Goal: Communication & Community: Answer question/provide support

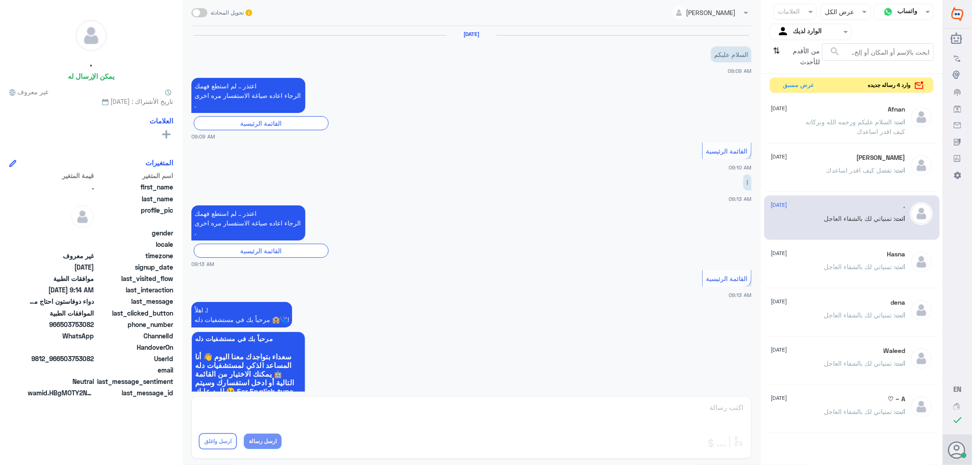
scroll to position [498, 0]
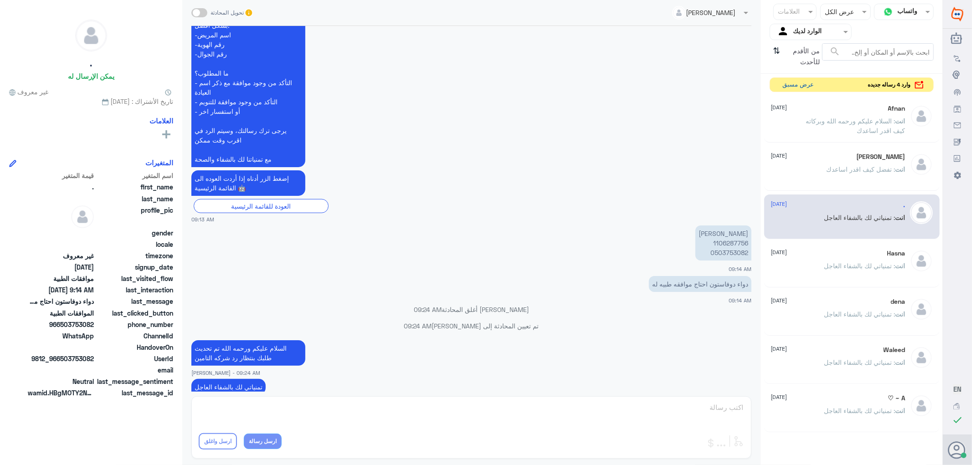
click at [786, 85] on button "عرض مسبق" at bounding box center [799, 85] width 38 height 14
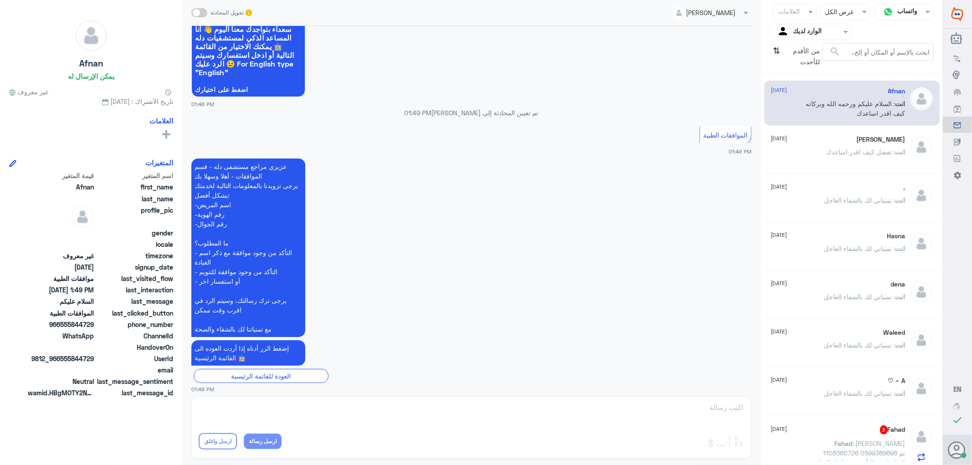
scroll to position [120, 0]
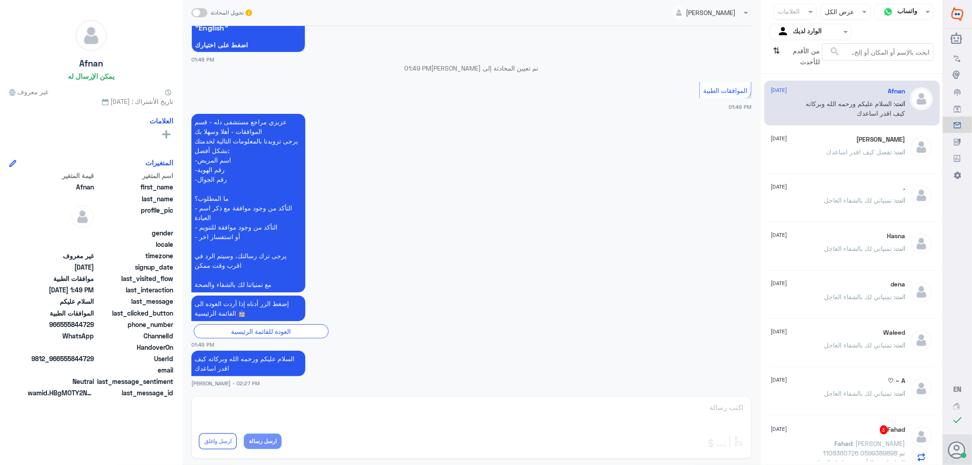
click at [731, 403] on div "[PERSON_NAME] تحويل المحادثة [DATE] السلام عليكم 01:48 PM مرحباً بك في مستشفيات…" at bounding box center [471, 234] width 579 height 468
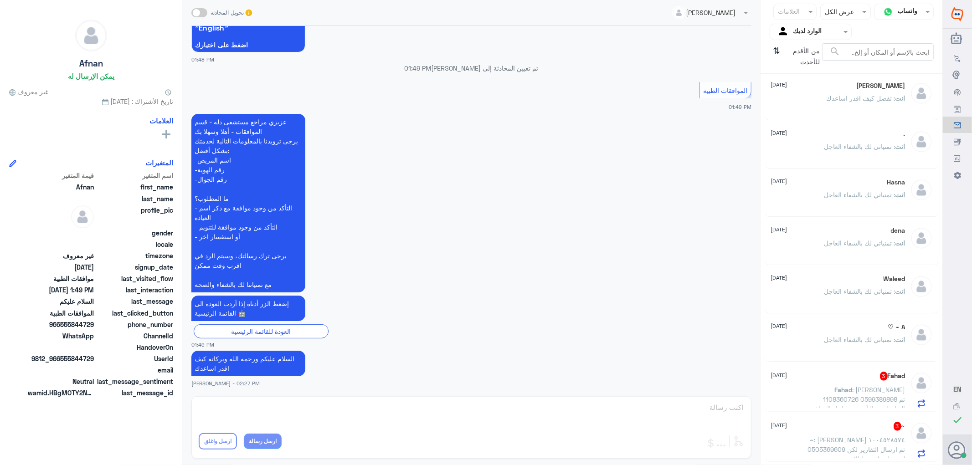
scroll to position [56, 0]
click at [776, 48] on icon "⇅" at bounding box center [777, 54] width 7 height 23
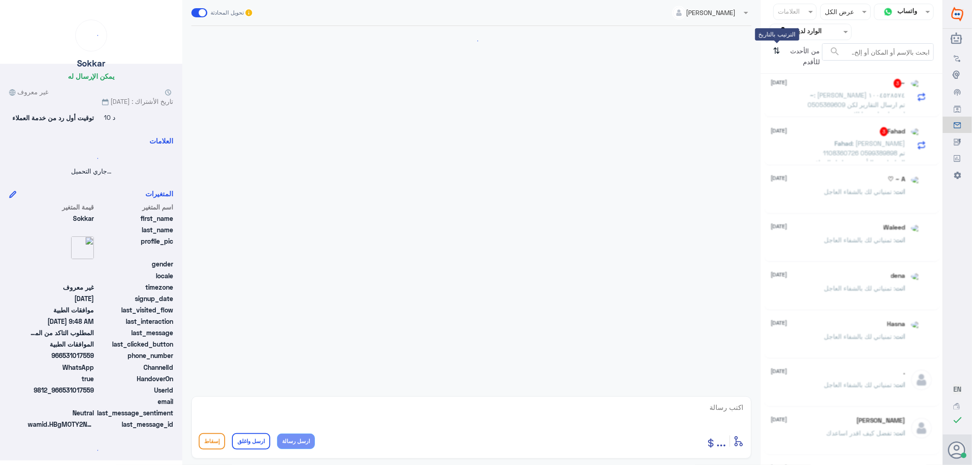
scroll to position [310, 0]
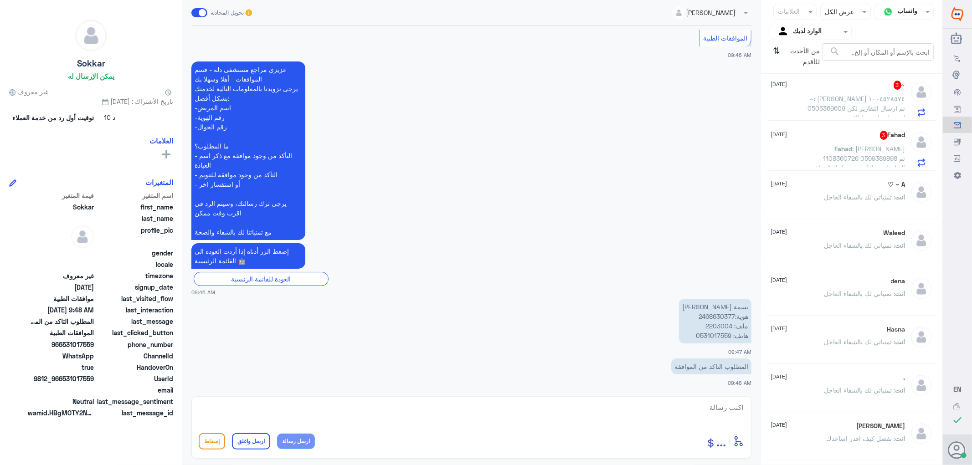
click at [711, 327] on p "بسمة [PERSON_NAME] هوية:2468630377 ملف: 2203004 هاتف: 0531017559" at bounding box center [715, 321] width 72 height 45
copy p "2203004"
click at [729, 404] on textarea at bounding box center [472, 413] width 546 height 22
type textarea "السلام عليكم ورحمه الله وبركاته"
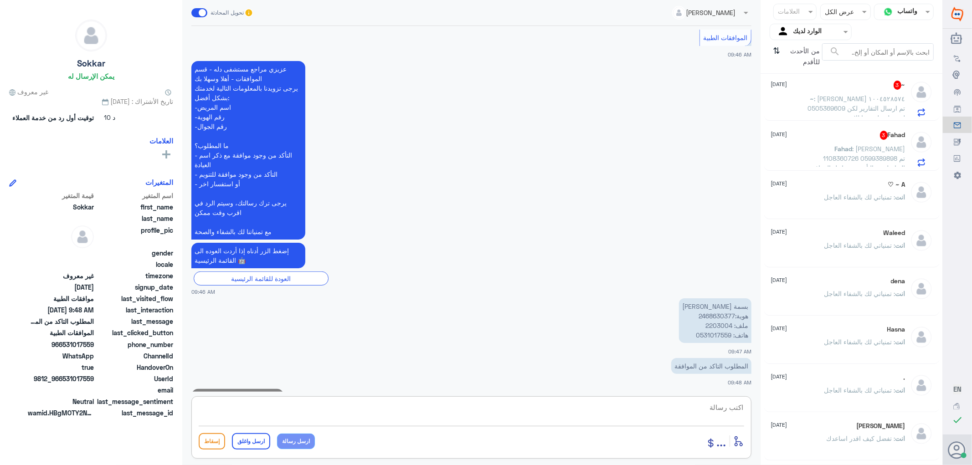
scroll to position [340, 0]
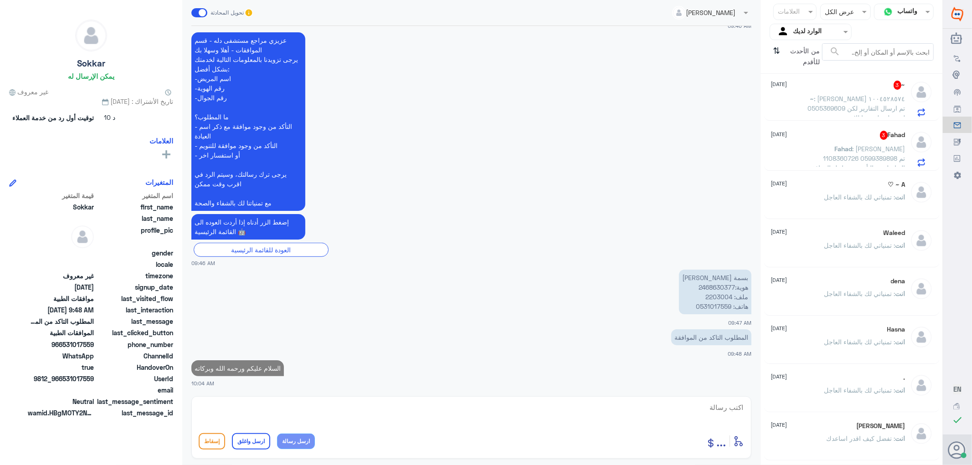
click at [846, 106] on span ": [PERSON_NAME] ١٠٠٤٥٢٨٥٧٤ 0505369609 تم ارسال التقارير لكن لم تصل على بوبا للان" at bounding box center [857, 108] width 98 height 27
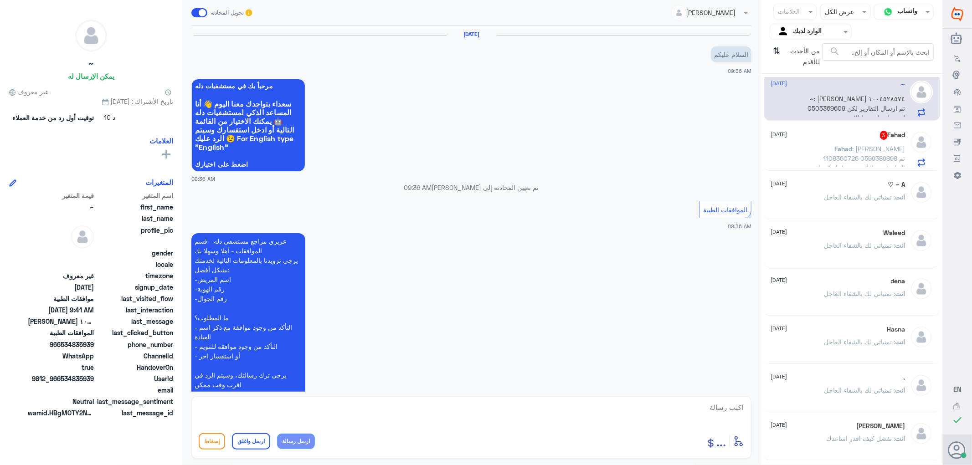
scroll to position [140, 0]
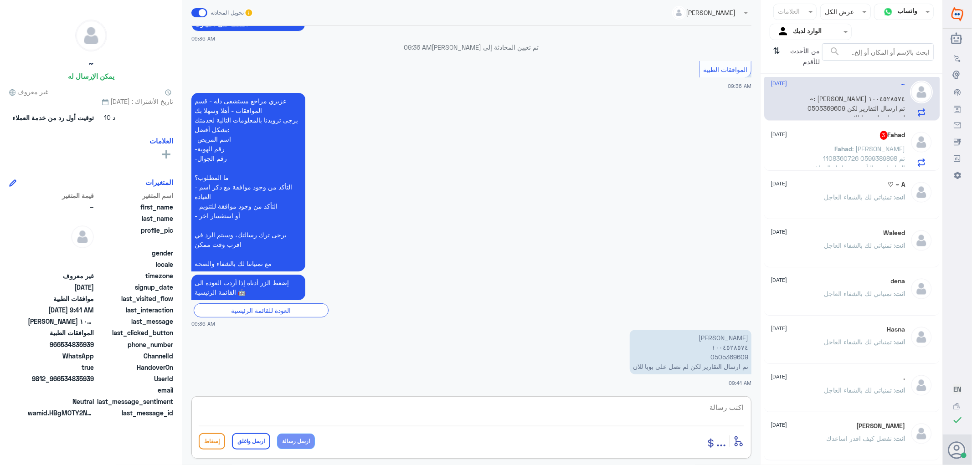
click at [725, 410] on textarea at bounding box center [472, 413] width 546 height 22
drag, startPoint x: 698, startPoint y: 410, endPoint x: 818, endPoint y: 426, distance: 120.9
click at [819, 426] on div "قناة واتساب Status × عرض الكل العلامات Agent Filter الوارد لديك search من الأحد…" at bounding box center [471, 234] width 943 height 468
type textarea "0505369609"
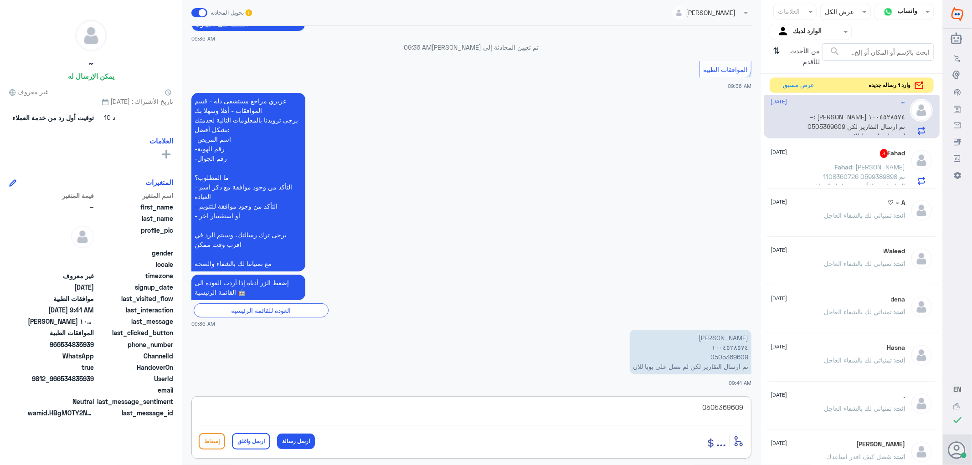
click at [703, 407] on textarea "0505369609" at bounding box center [472, 413] width 546 height 22
click at [837, 171] on p "Fahad : [PERSON_NAME] 1108360726 0599389898 تم التواصل مع التأمين من اجل المواف…" at bounding box center [854, 173] width 103 height 23
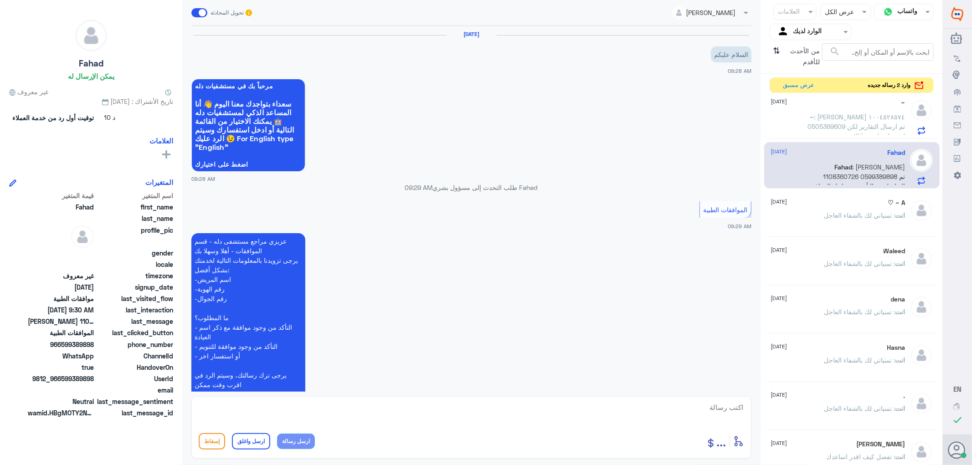
scroll to position [150, 0]
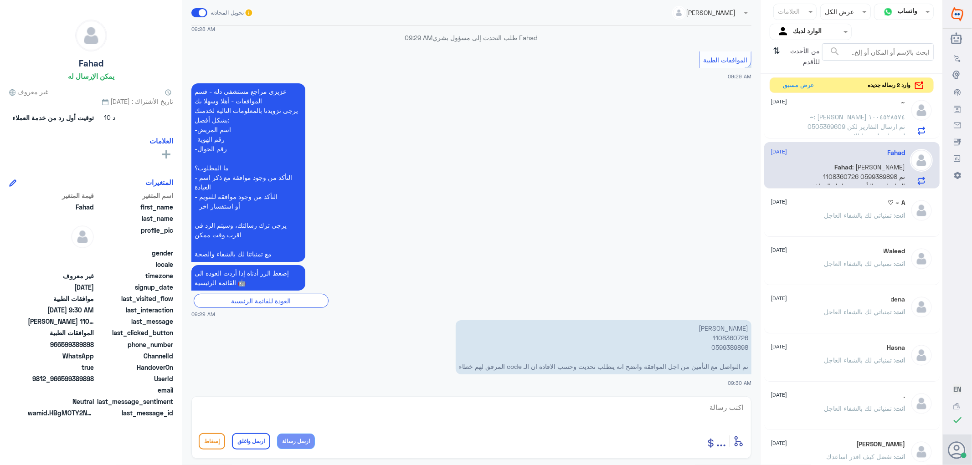
click at [725, 336] on p "[PERSON_NAME] 1108360726 0599389898 تم التواصل مع التأمين من اجل الموافقة واتضح…" at bounding box center [604, 347] width 296 height 54
copy p "1108360726"
click at [812, 116] on span "~" at bounding box center [813, 117] width 4 height 8
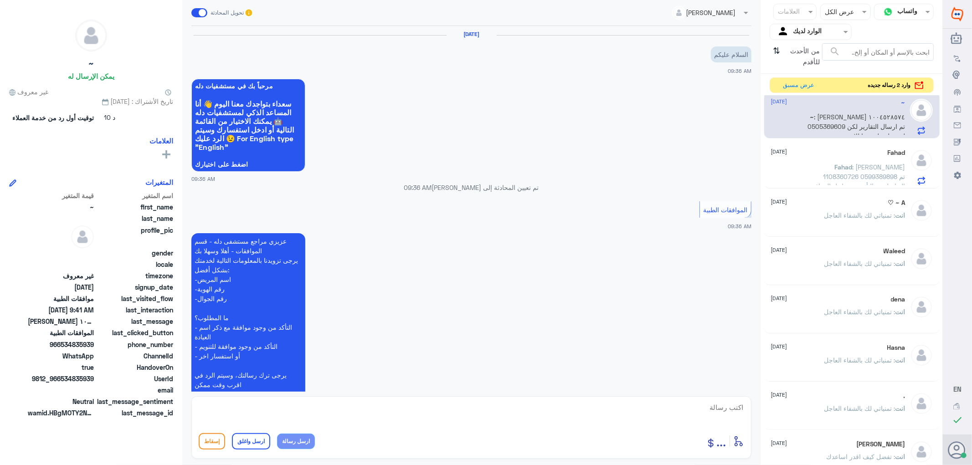
scroll to position [140, 0]
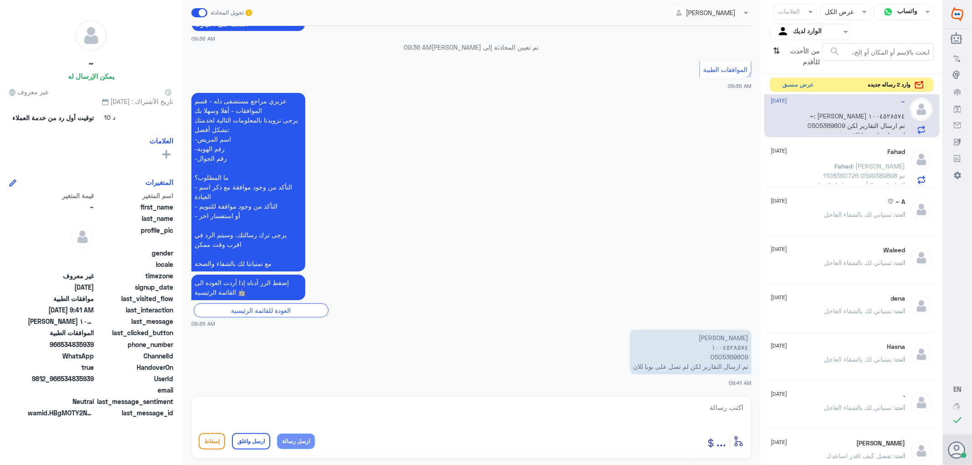
click at [794, 80] on button "عرض مسبق" at bounding box center [799, 85] width 38 height 14
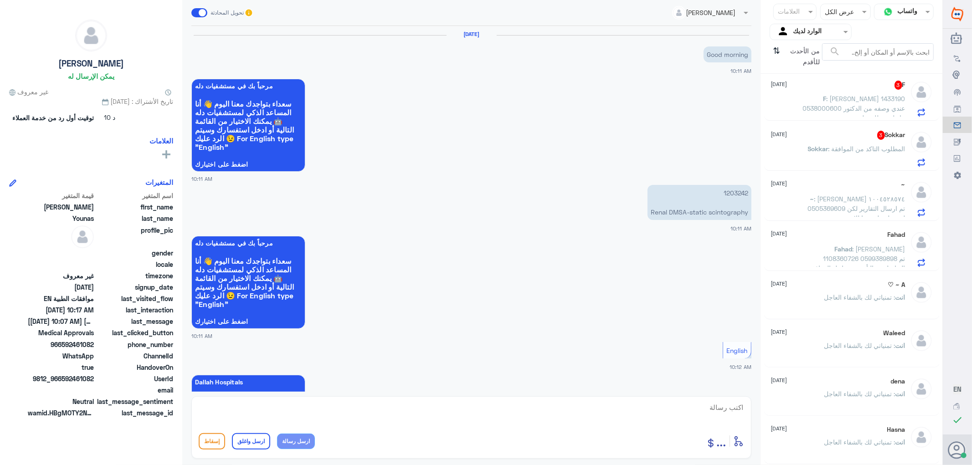
scroll to position [488, 0]
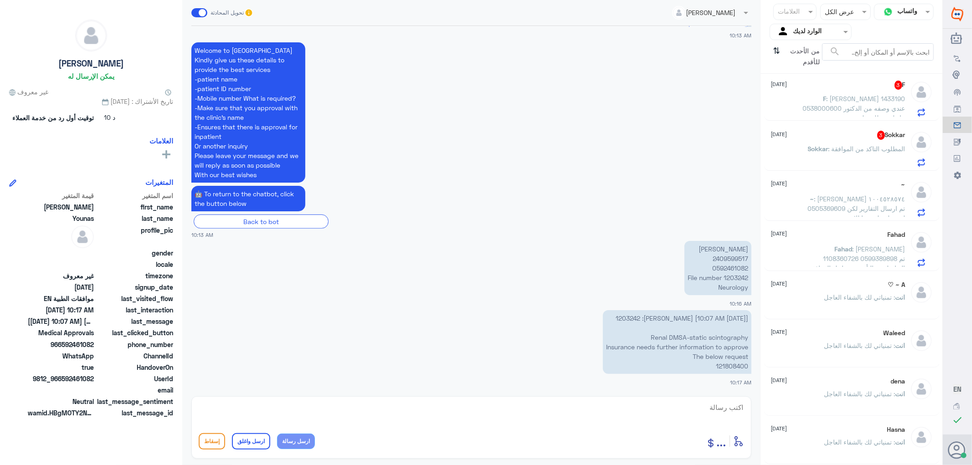
click at [734, 277] on p "[PERSON_NAME] 2409599517 0592461082 File number 1203242 Neurology" at bounding box center [718, 268] width 67 height 54
copy p "1203242"
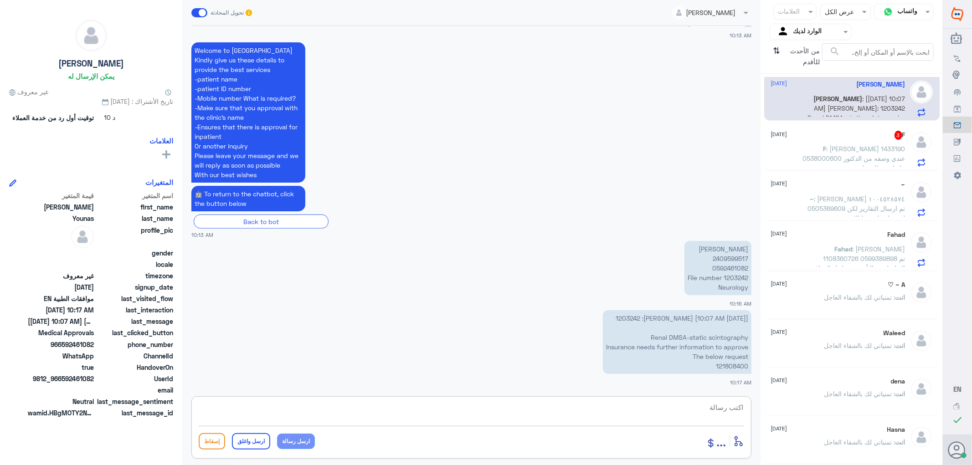
click at [740, 406] on textarea at bounding box center [472, 413] width 546 height 22
type textarea "السلام عليكم ورحمه الله وبركاته"
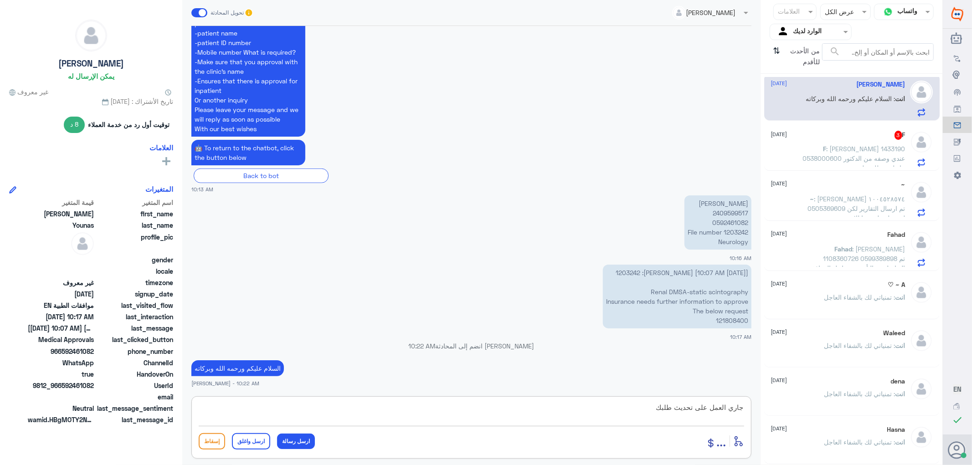
type textarea "جاري العمل على تحديث طلبك"
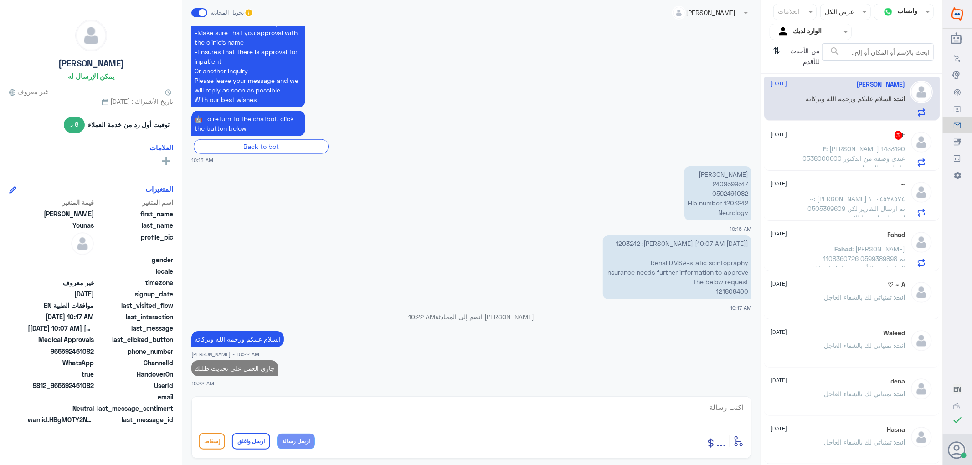
click at [842, 158] on span ": [PERSON_NAME] 1433190 0538000600 عندي وصفه من الدكتور ما ظهرت للصيدليه" at bounding box center [854, 158] width 103 height 27
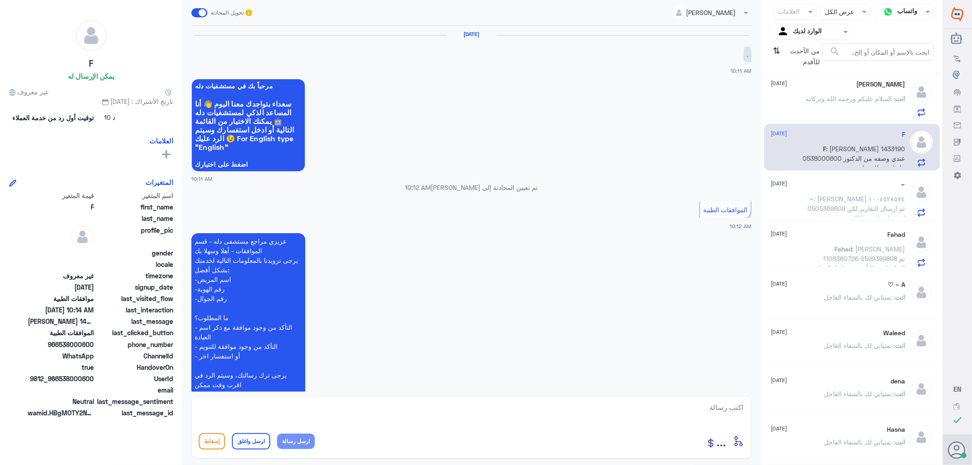
scroll to position [140, 0]
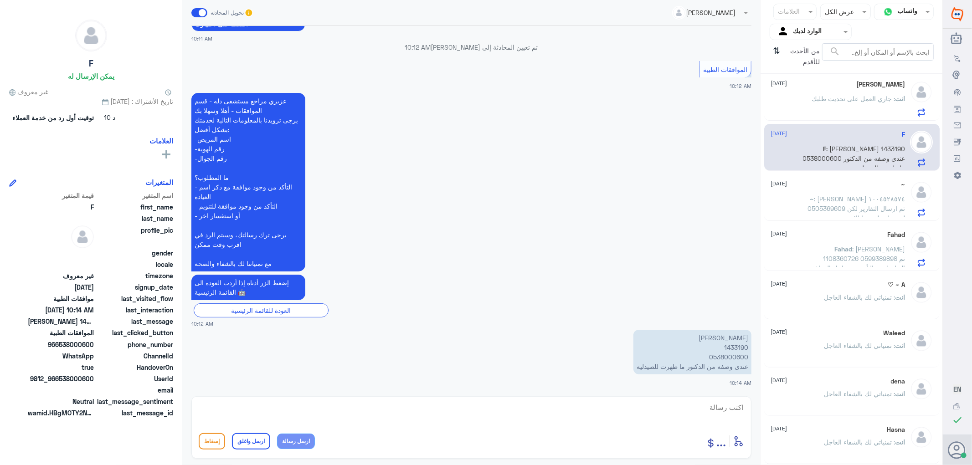
click at [728, 346] on p "[PERSON_NAME] 1433190 0538000600 عندي وصفه من الدكتور ما ظهرت للصيدليه" at bounding box center [693, 352] width 118 height 45
copy p "1433190"
click at [719, 407] on textarea at bounding box center [472, 413] width 546 height 22
type textarea "السلام عليكم ورحمه الله وبركاته"
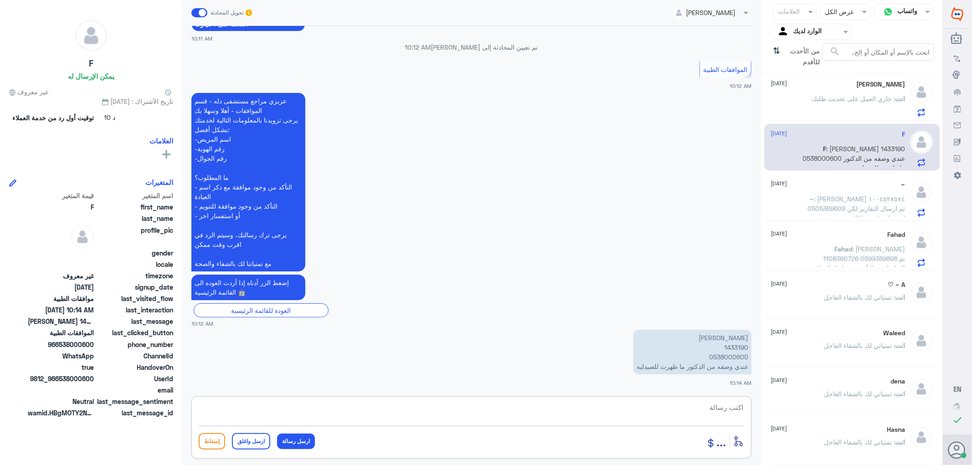
scroll to position [170, 0]
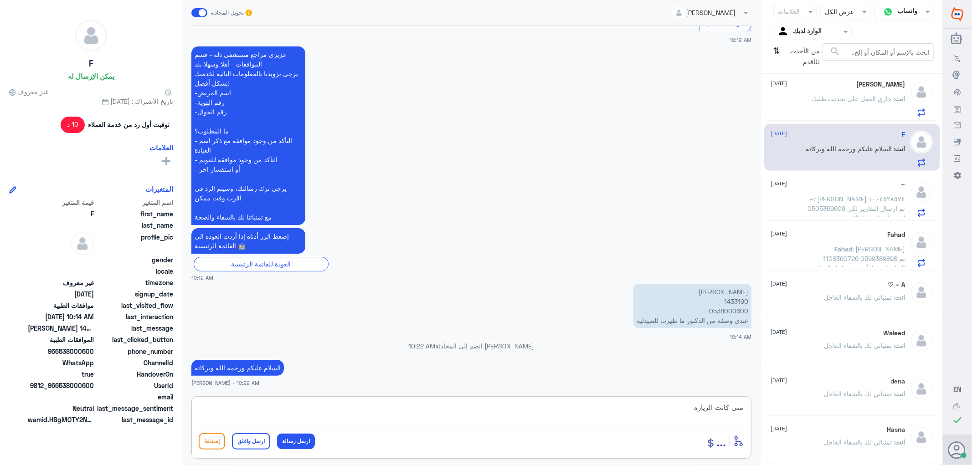
type textarea "متى كانت الزياره"
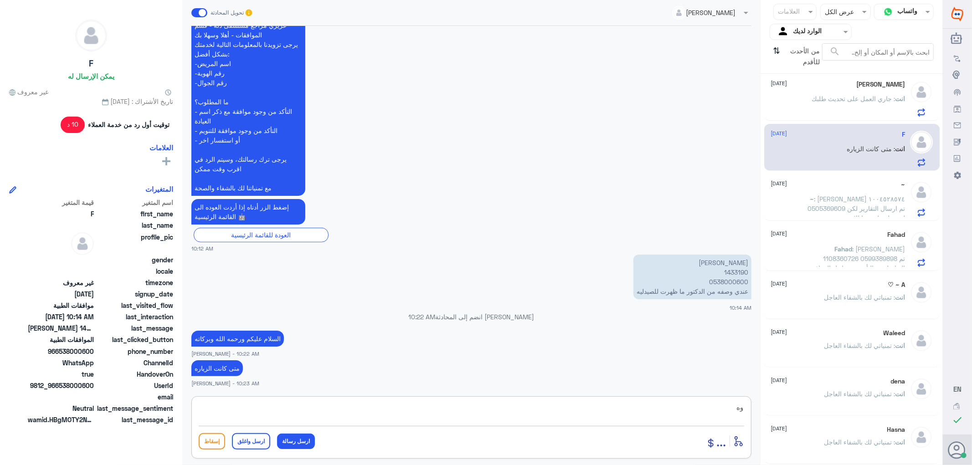
type textarea "و"
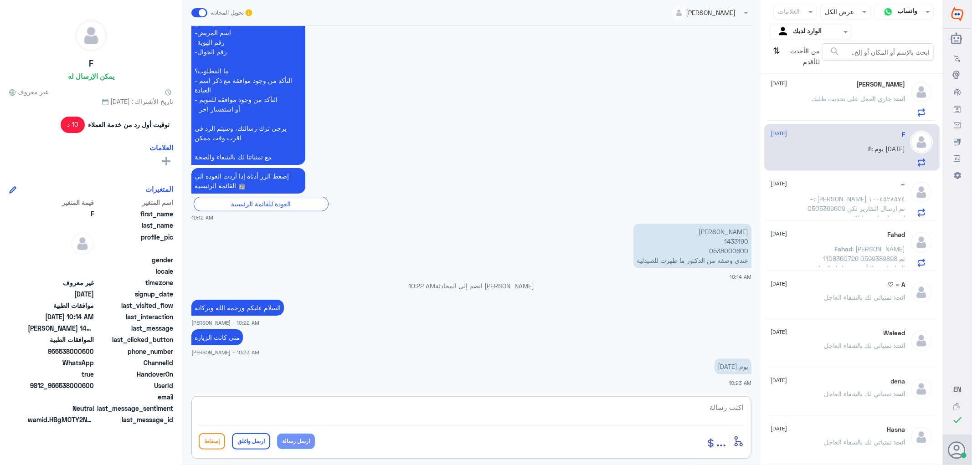
scroll to position [262, 0]
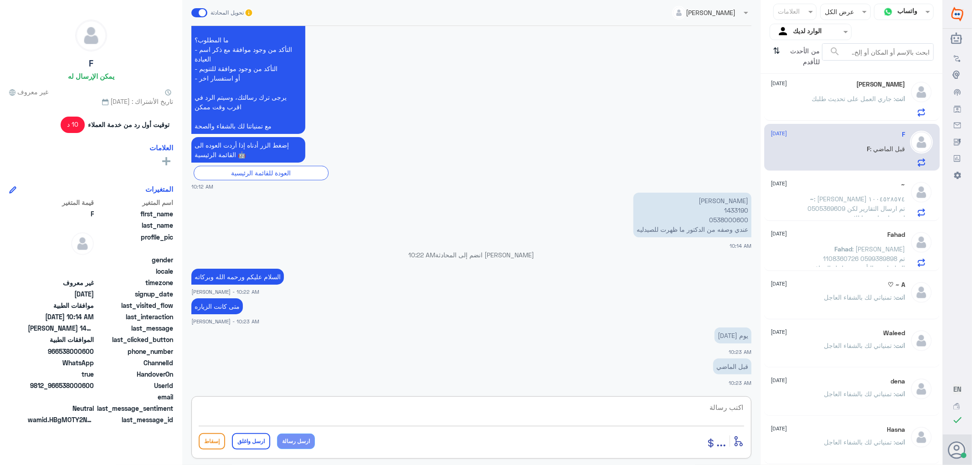
click at [719, 408] on textarea at bounding box center [472, 413] width 546 height 22
click at [731, 209] on p "[PERSON_NAME] 1433190 0538000600 عندي وصفه من الدكتور ما ظهرت للصيدليه" at bounding box center [693, 215] width 118 height 45
copy p "1433190"
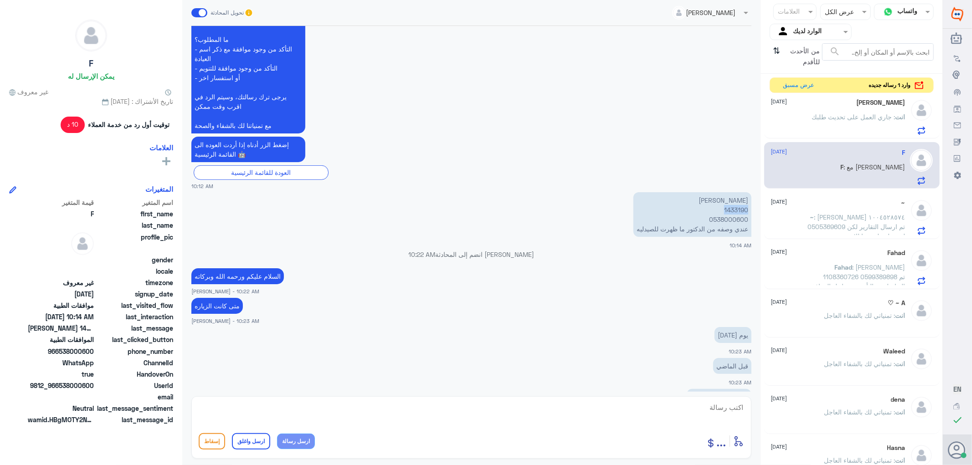
scroll to position [293, 0]
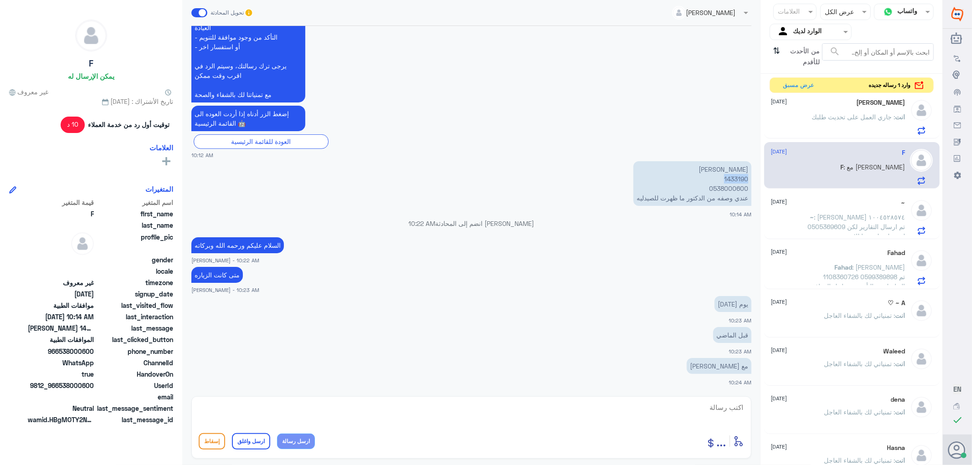
click at [728, 179] on p "[PERSON_NAME] 1433190 0538000600 عندي وصفه من الدكتور ما ظهرت للصيدليه" at bounding box center [693, 183] width 118 height 45
click at [731, 405] on textarea at bounding box center [472, 413] width 546 height 22
click at [736, 408] on textarea at bounding box center [472, 413] width 546 height 22
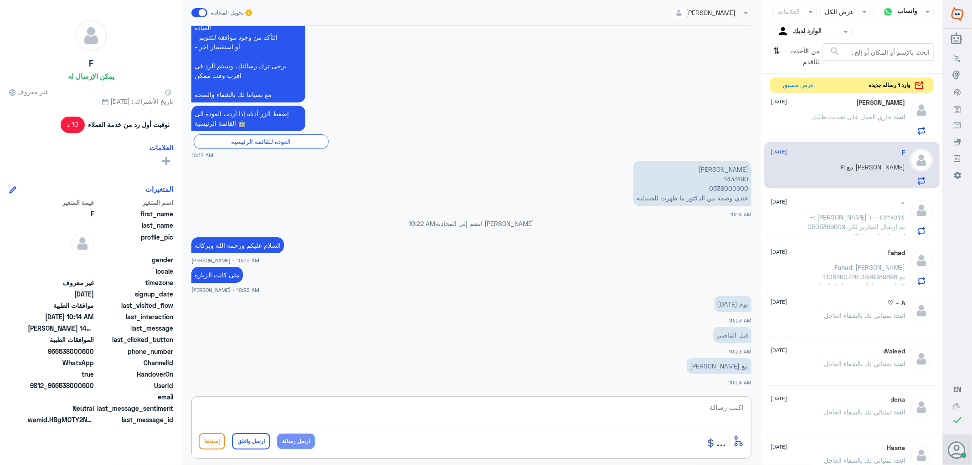
click at [730, 407] on textarea at bounding box center [472, 413] width 546 height 22
type textarea "ا"
type textarea "الطلب مرفوض فضلا مراجعه شركه التامين للافاده"
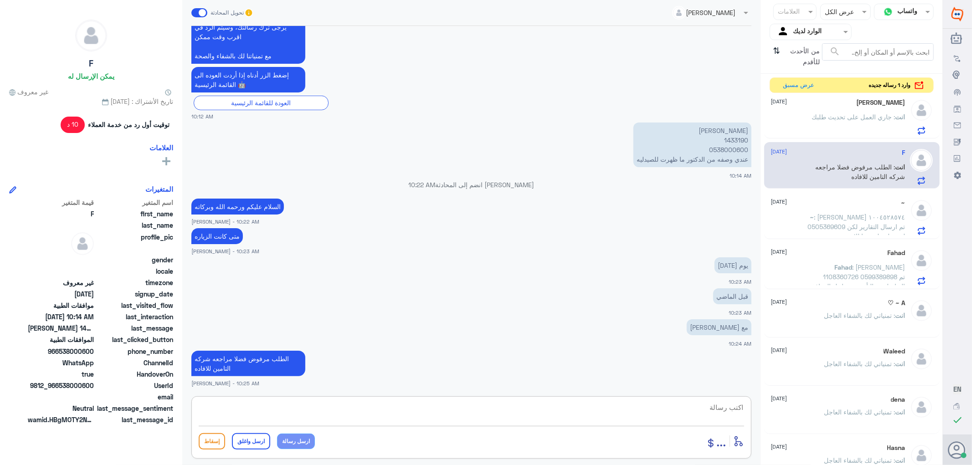
click at [842, 121] on p "انت : جاري العمل على تحديث طلبك" at bounding box center [858, 123] width 93 height 23
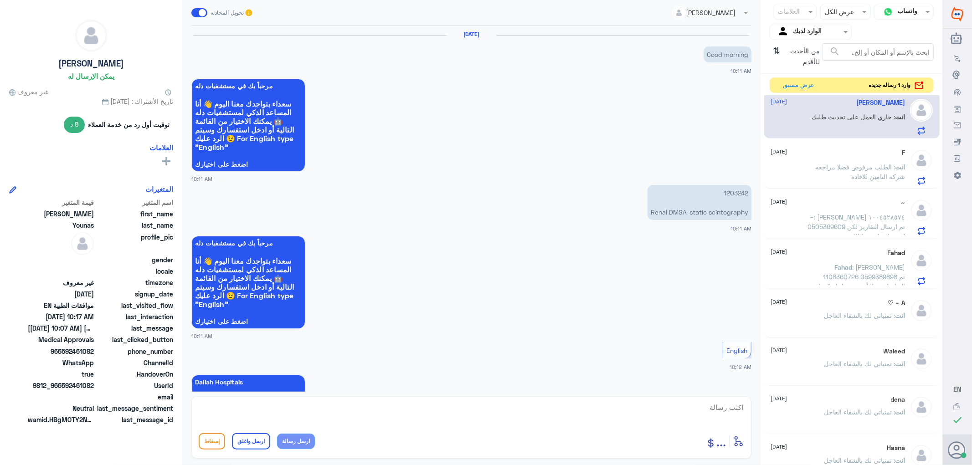
scroll to position [563, 0]
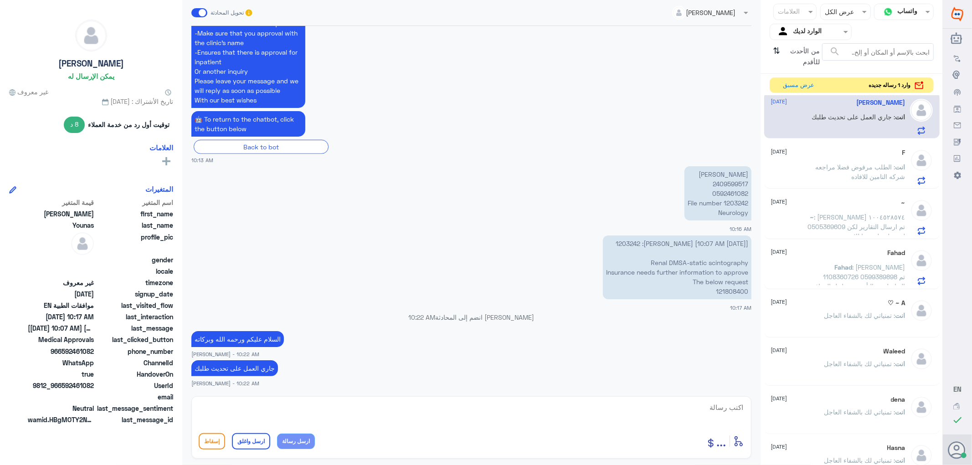
click at [839, 168] on span ": الطلب مرفوض فضلا مراجعه شركه التامين للافاده" at bounding box center [861, 171] width 90 height 17
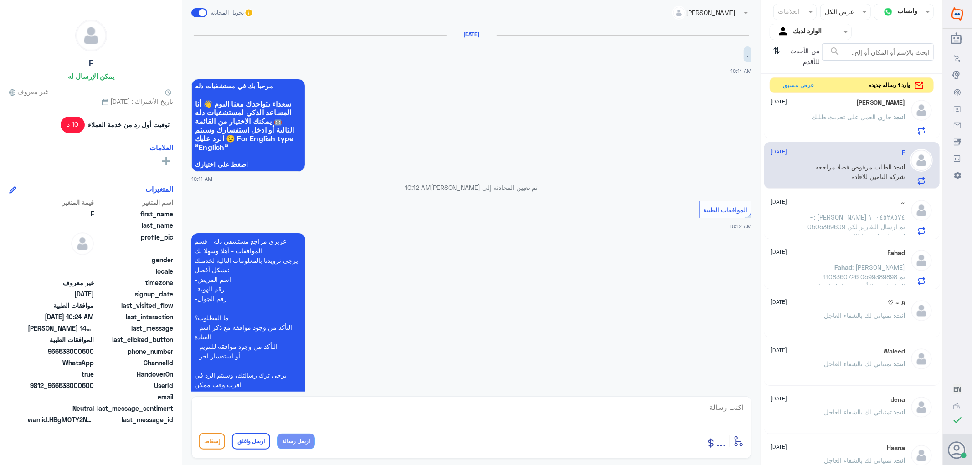
scroll to position [348, 0]
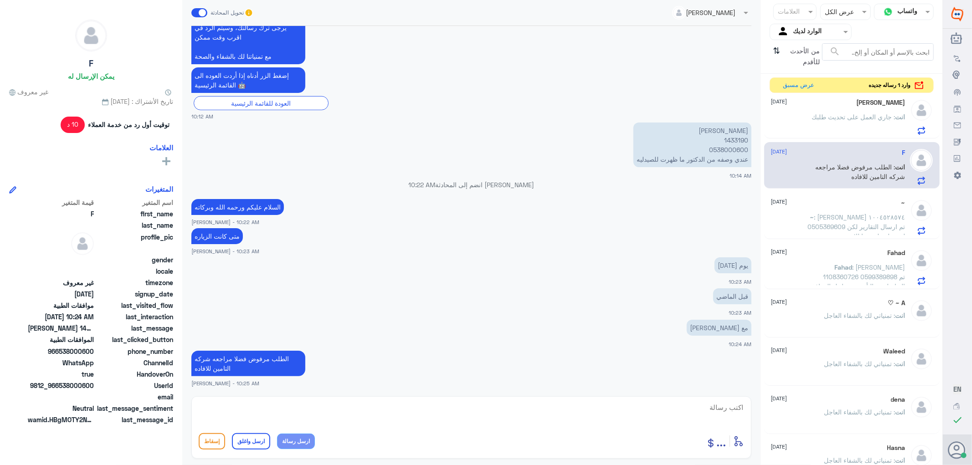
click at [832, 120] on span ": جاري العمل على تحديث طلبك" at bounding box center [853, 117] width 83 height 8
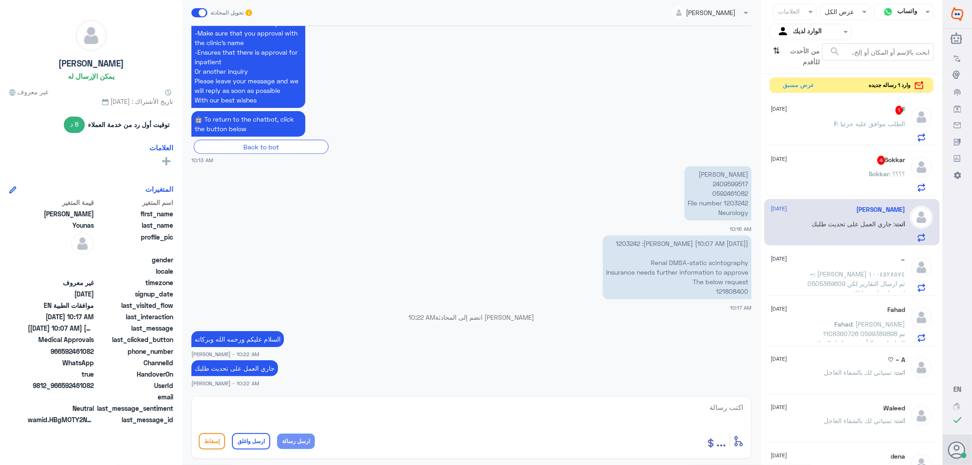
click at [847, 173] on div "Sokkar : ؟؟؟؟" at bounding box center [838, 181] width 134 height 21
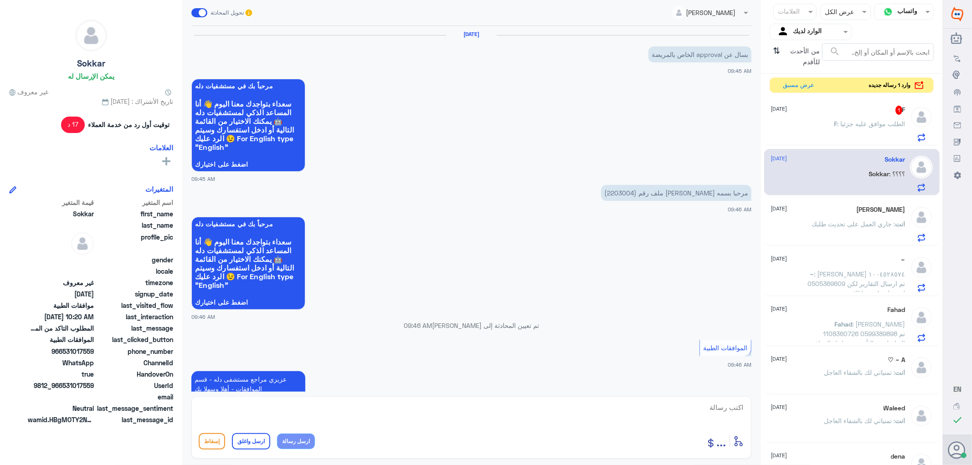
click at [836, 114] on div "F 1 [DATE]" at bounding box center [838, 110] width 134 height 9
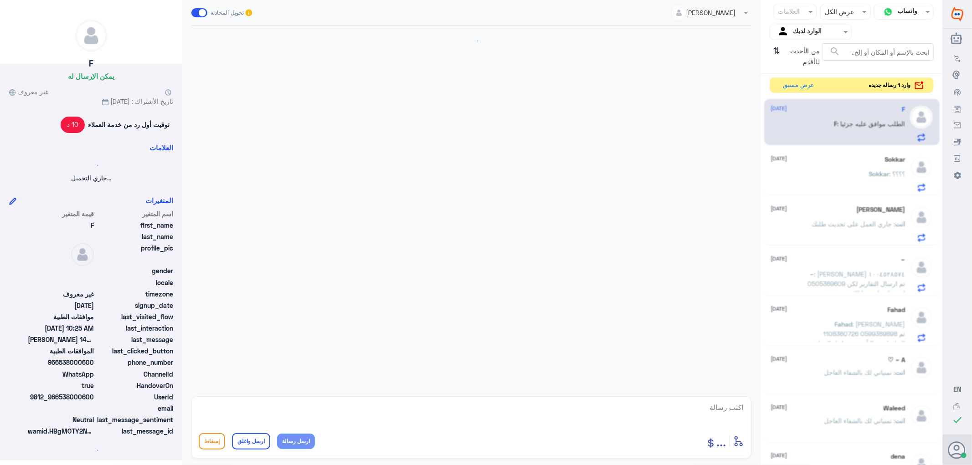
scroll to position [379, 0]
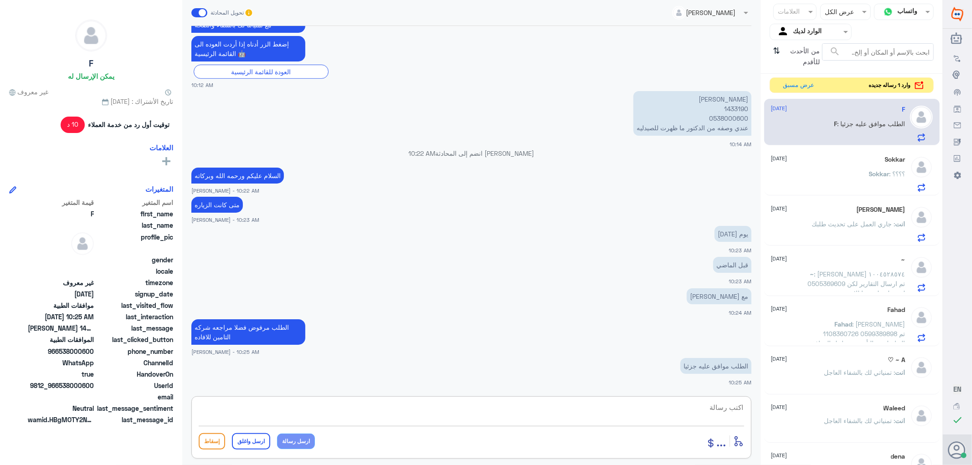
click at [726, 407] on textarea at bounding box center [472, 413] width 546 height 22
type textarea "ممكن تزودني برقم الطلب"
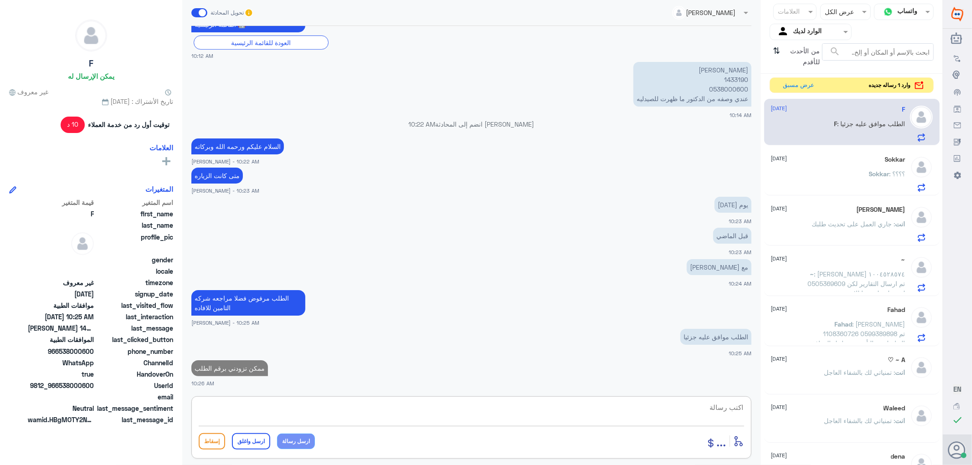
click at [838, 160] on div "Sokkar [DATE]" at bounding box center [838, 160] width 134 height 8
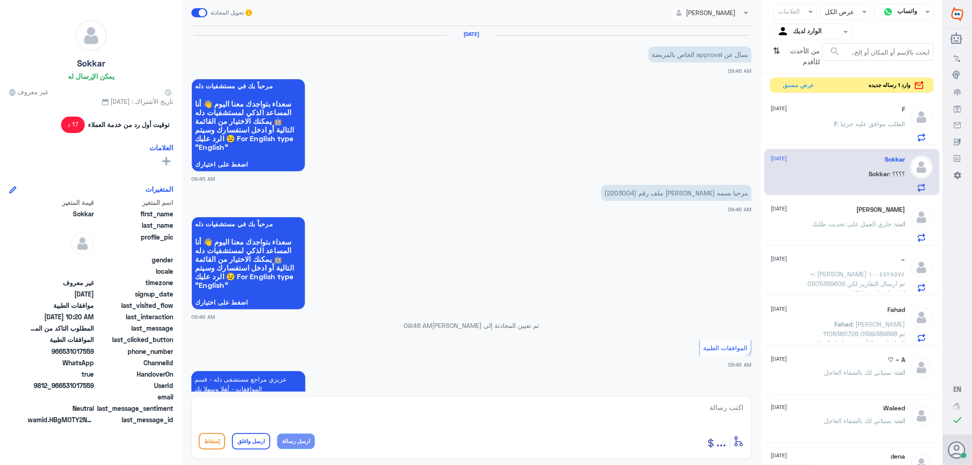
scroll to position [509, 0]
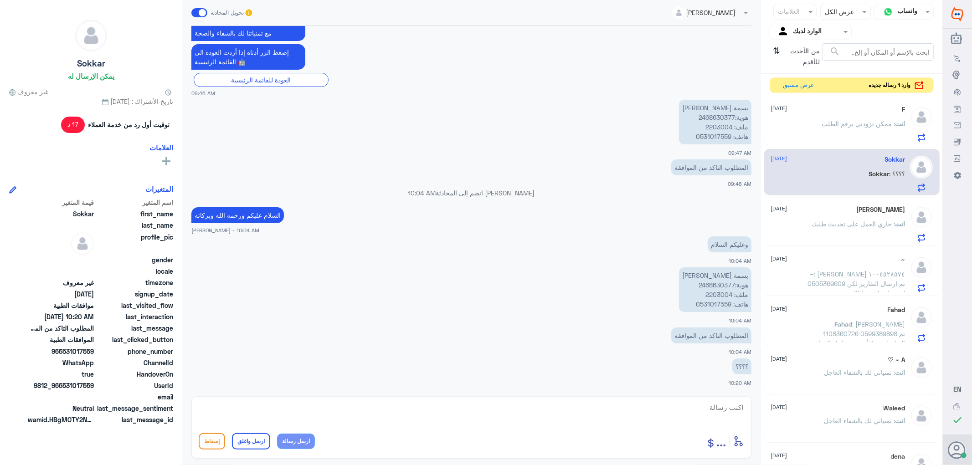
click at [713, 294] on p "بسمة [PERSON_NAME] هوية:2468630377 ملف: 2203004 هاتف: 0531017559" at bounding box center [715, 290] width 72 height 45
copy p "2203004"
click at [712, 407] on textarea at bounding box center [472, 413] width 546 height 22
type textarea "الطلب مرفوض من قبل شركه التامين"
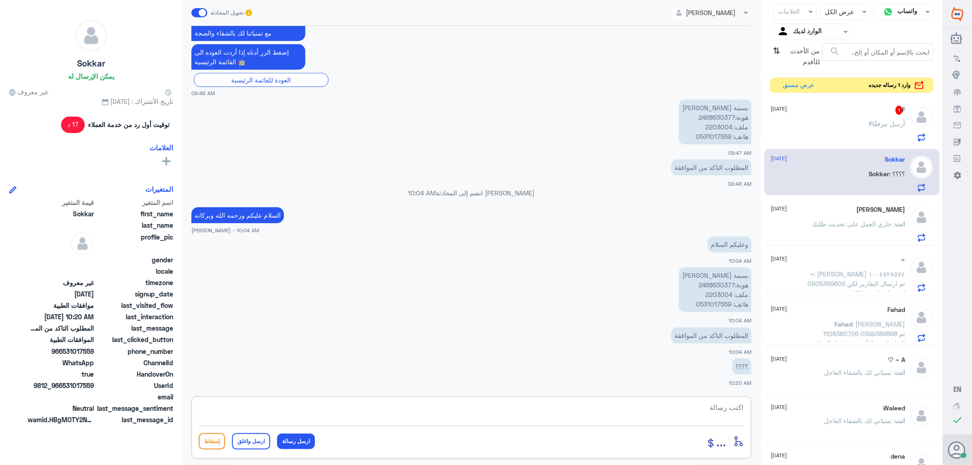
scroll to position [539, 0]
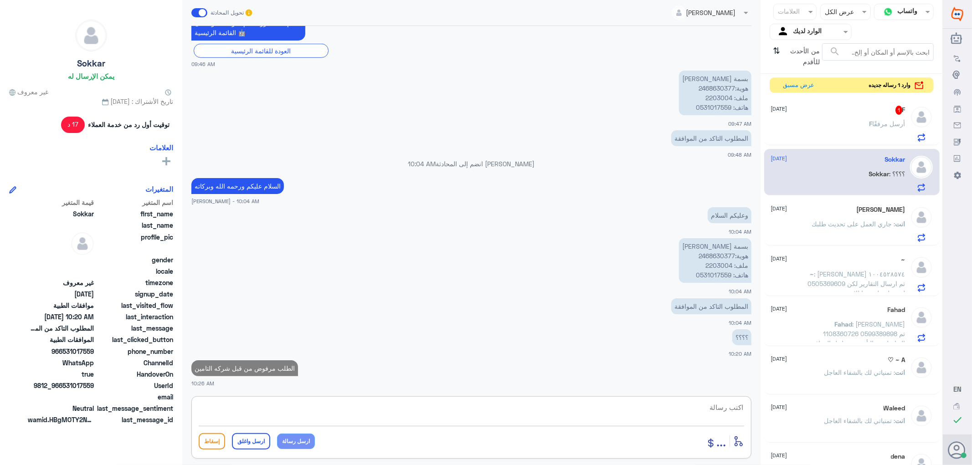
click at [841, 119] on div "F 1 [DATE] F أرسل مرفقًا" at bounding box center [838, 124] width 134 height 36
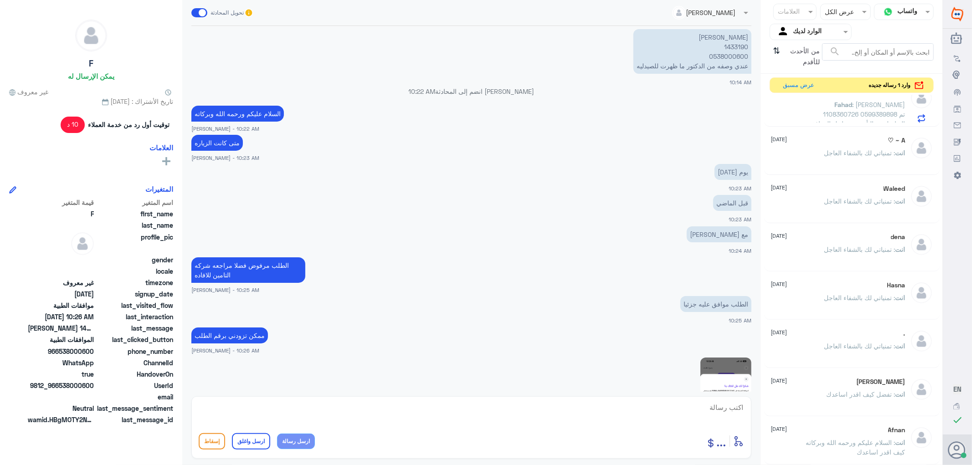
scroll to position [535, 0]
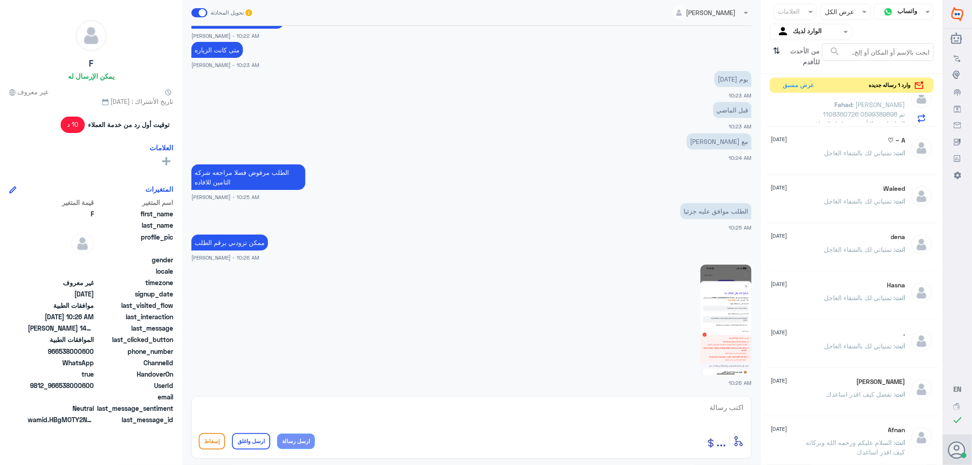
click at [730, 317] on img at bounding box center [726, 320] width 51 height 111
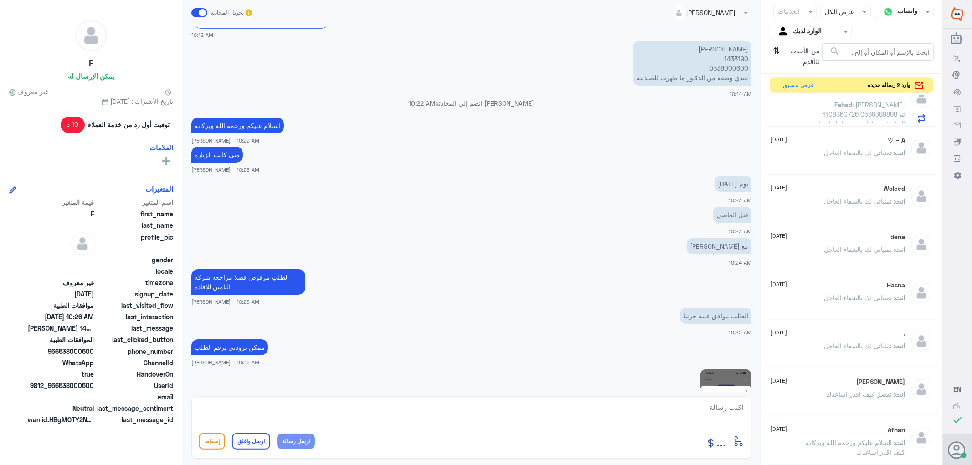
scroll to position [332, 0]
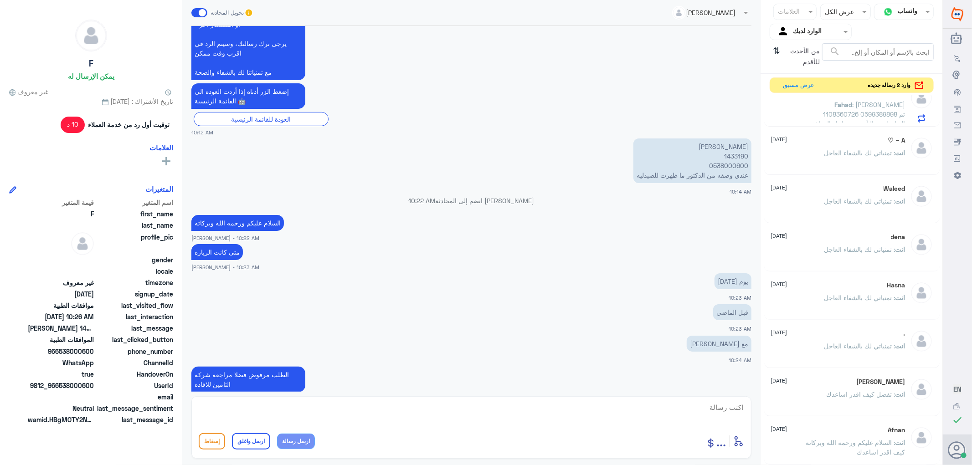
click at [730, 155] on p "[PERSON_NAME] 1433190 0538000600 عندي وصفه من الدكتور ما ظهرت للصيدليه" at bounding box center [693, 161] width 118 height 45
copy p "1433190"
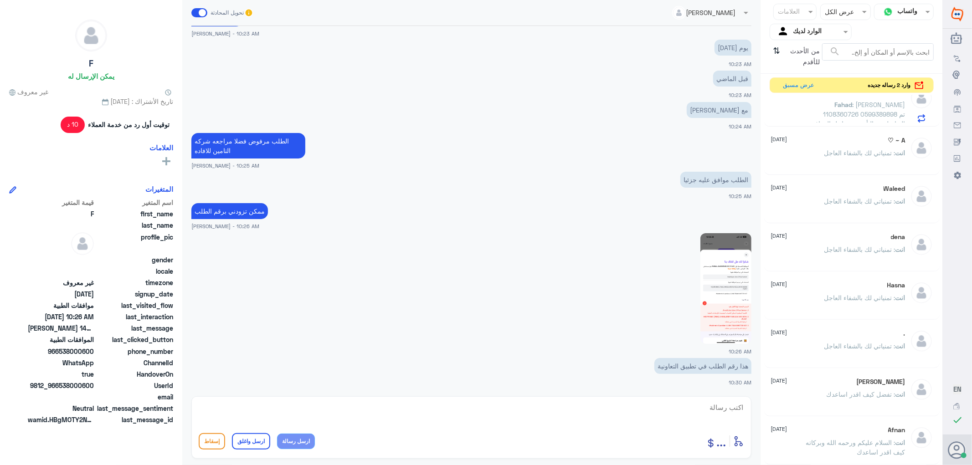
click at [850, 152] on span ": تمنياتي لك بالشفاء العاجل" at bounding box center [860, 153] width 71 height 8
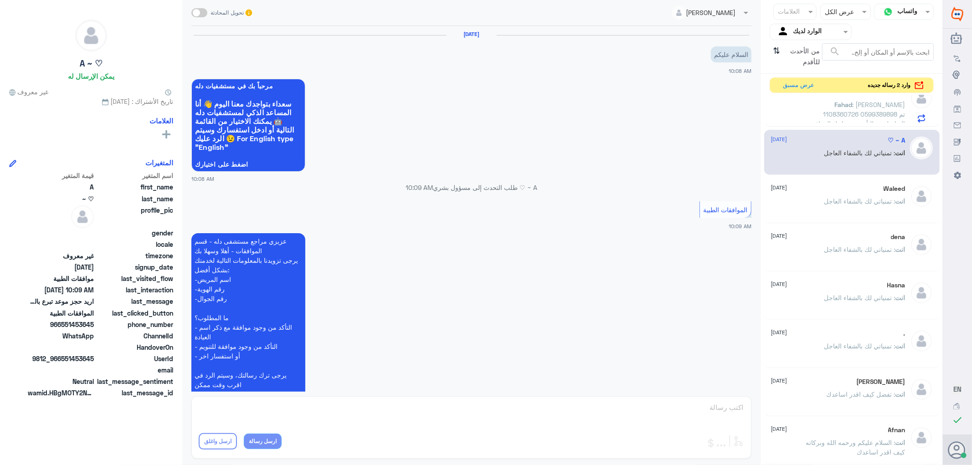
scroll to position [213, 0]
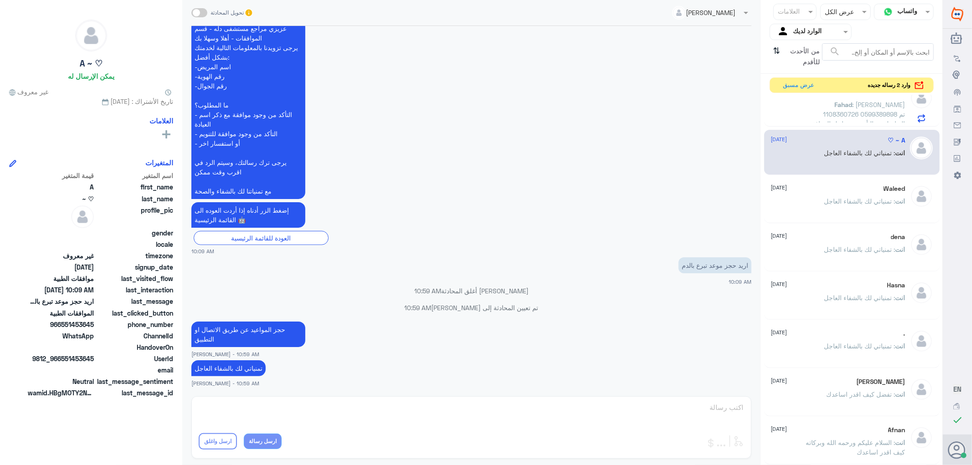
click at [821, 110] on span ": [PERSON_NAME] 1108360726 0599389898 تم التواصل مع التأمين من اجل الموافقة وات…" at bounding box center [857, 124] width 97 height 46
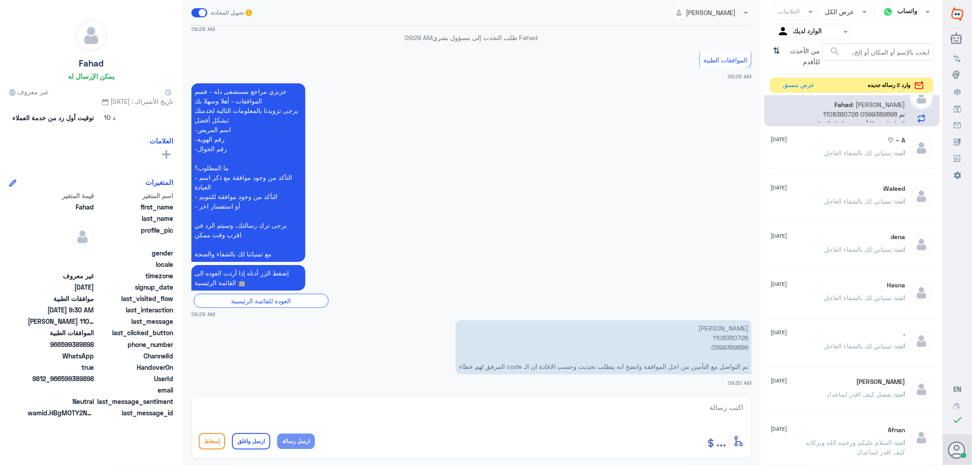
scroll to position [68, 0]
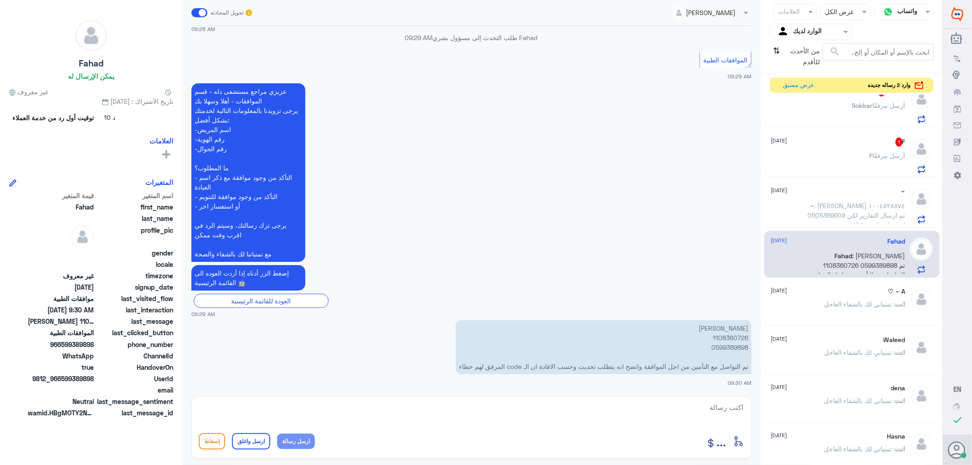
click at [855, 207] on span ": [PERSON_NAME] ١٠٠٤٥٢٨٥٧٤ 0505369609 تم ارسال التقارير لكن لم تصل على بوبا للان" at bounding box center [857, 215] width 98 height 27
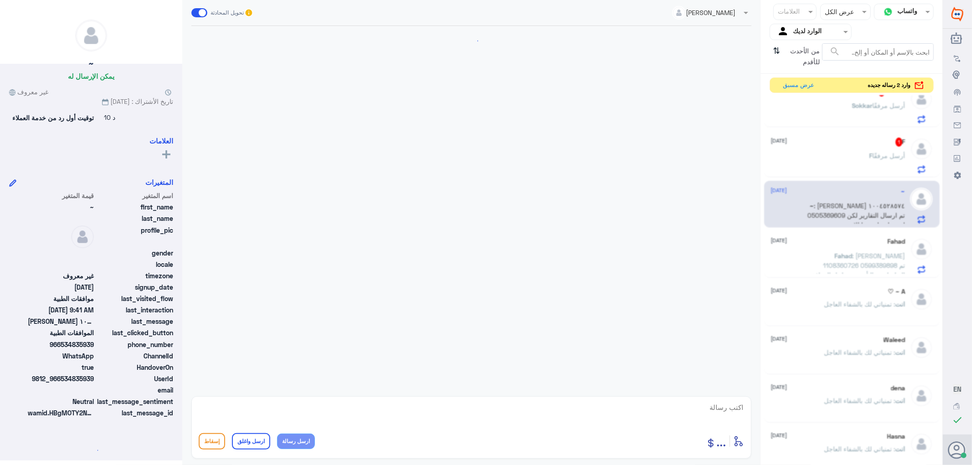
scroll to position [140, 0]
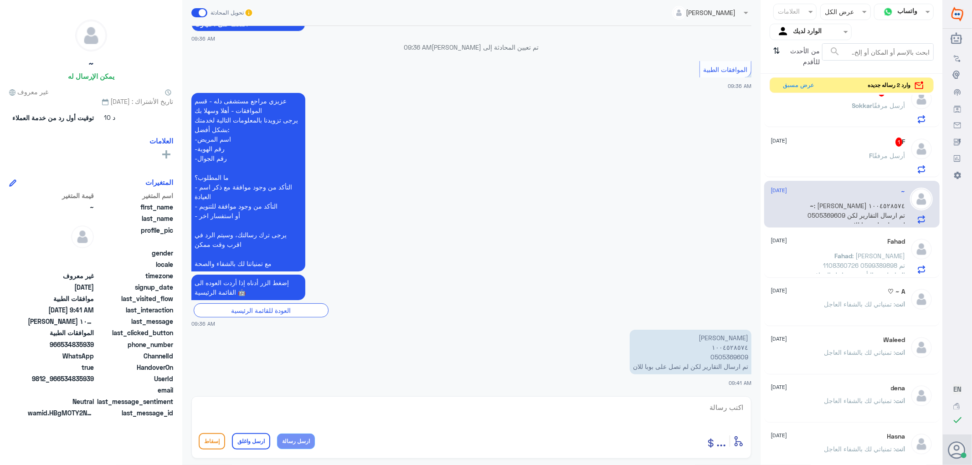
click at [728, 410] on textarea at bounding box center [472, 413] width 546 height 22
type textarea "اسلام عليكم ورحمه الله وبركاته"
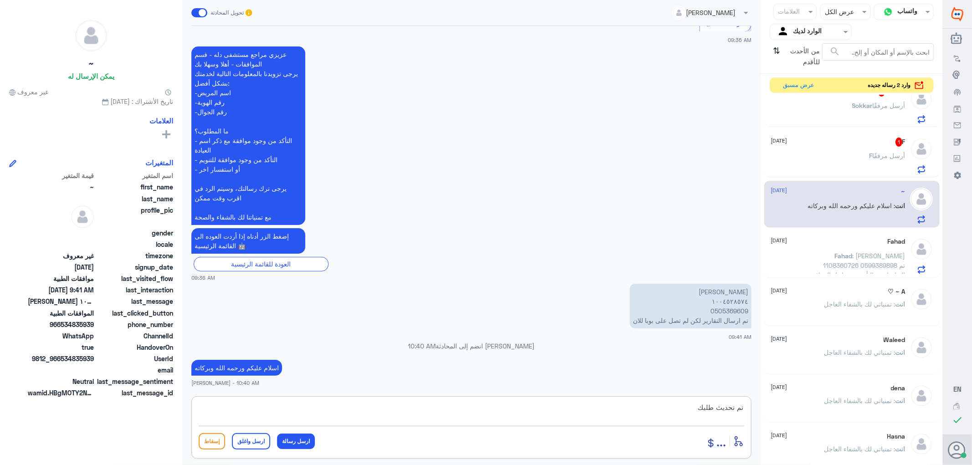
type textarea "تم تحديث طلبك"
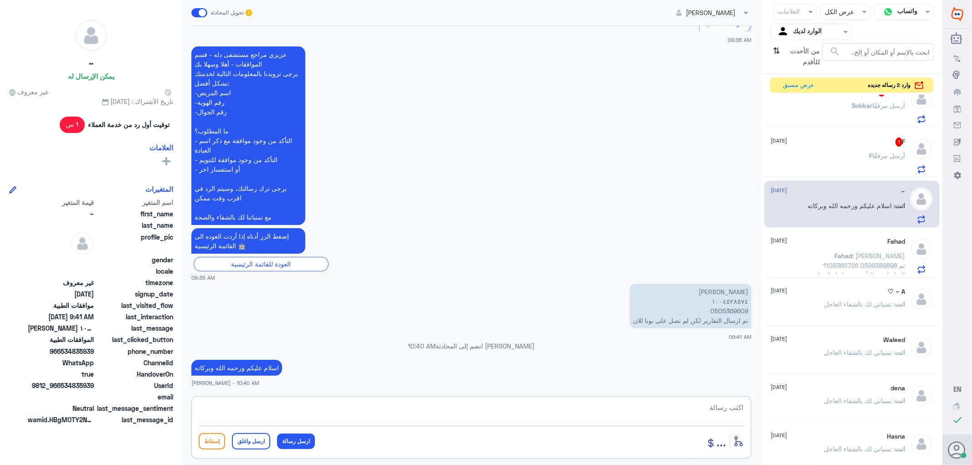
scroll to position [199, 0]
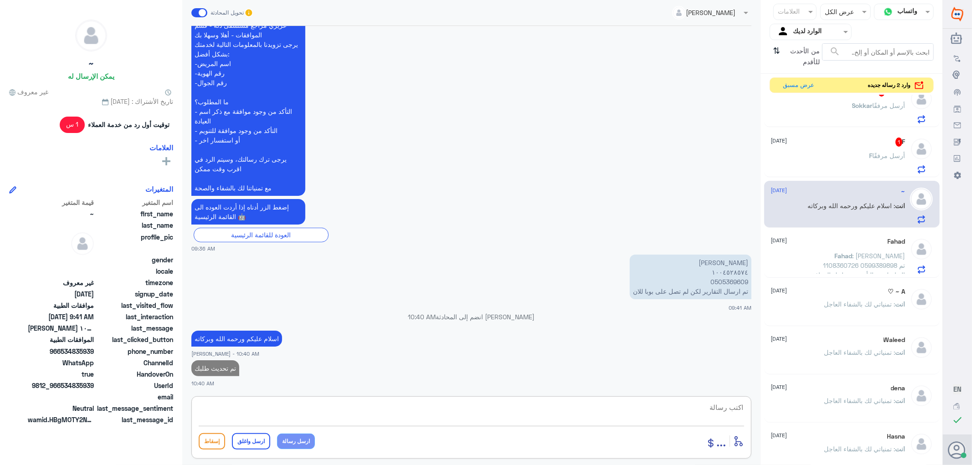
click at [846, 152] on div "F 1 [DATE] F أرسل مرفقًا" at bounding box center [838, 156] width 134 height 36
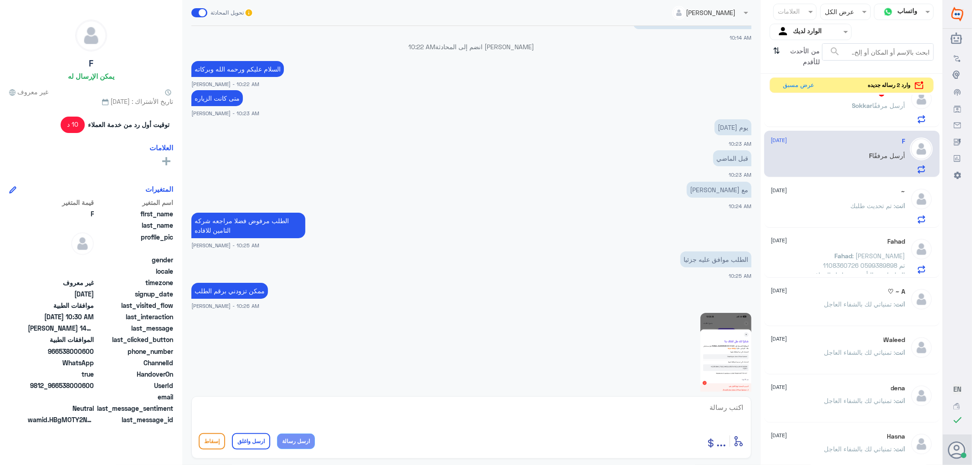
scroll to position [413, 0]
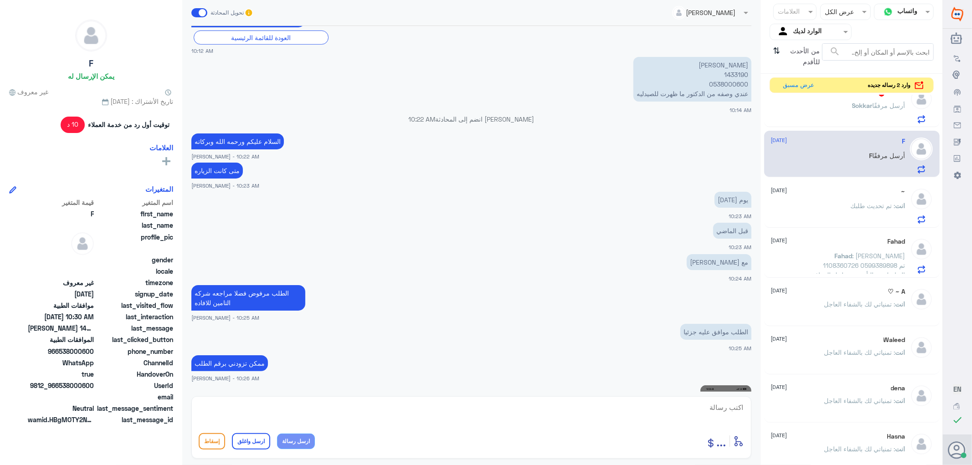
click at [730, 70] on p "[PERSON_NAME] 1433190 0538000600 عندي وصفه من الدكتور ما ظهرت للصيدليه" at bounding box center [693, 79] width 118 height 45
copy p "1433190"
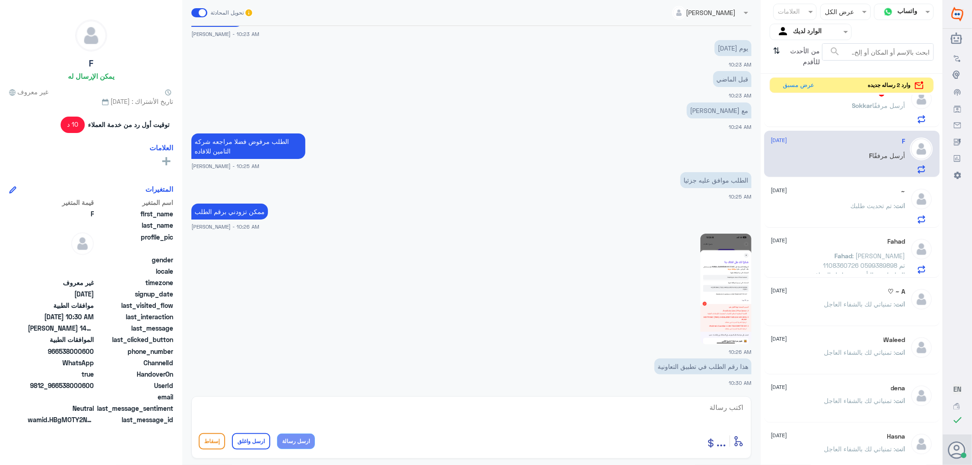
scroll to position [566, 0]
click at [732, 407] on textarea at bounding box center [472, 413] width 546 height 22
type textarea "تم تحديث طلبك"
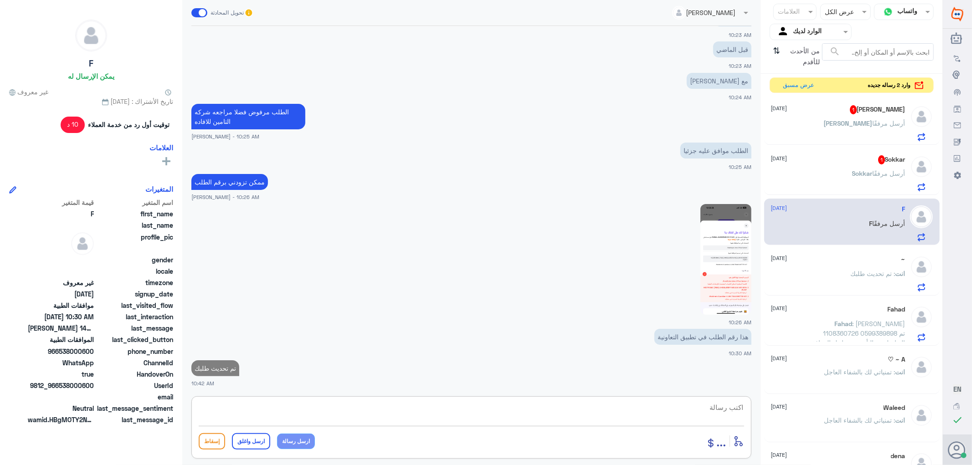
scroll to position [0, 0]
click at [852, 172] on span "Sokkar" at bounding box center [862, 174] width 21 height 8
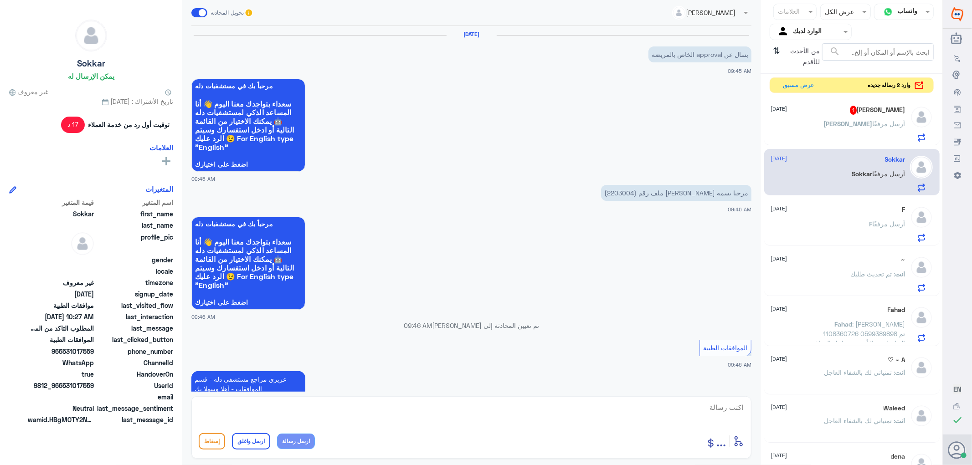
scroll to position [570, 0]
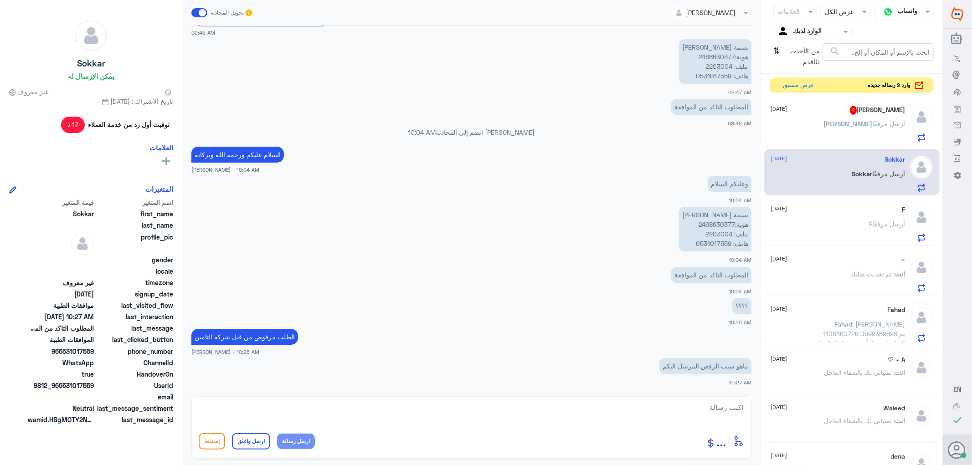
click at [716, 403] on textarea at bounding box center [472, 413] width 546 height 22
type textarea "غير مغطى"
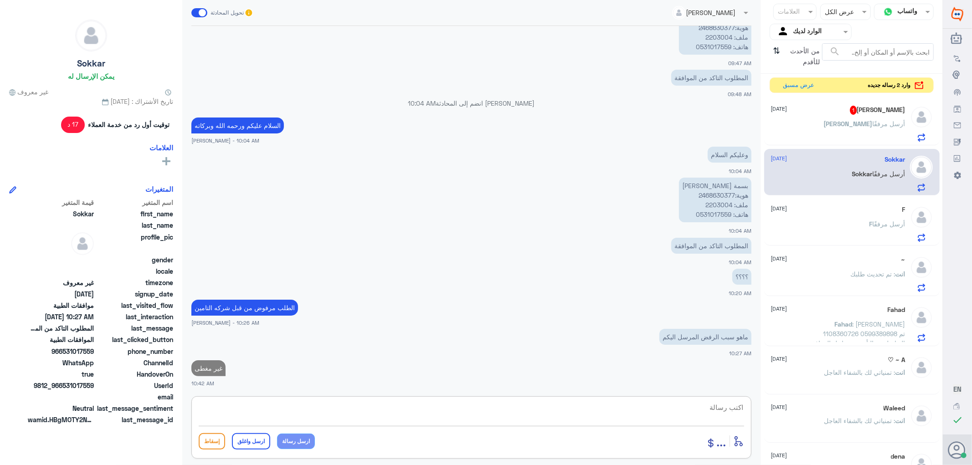
click at [864, 124] on p "[PERSON_NAME] أرسل مرفقًا" at bounding box center [865, 130] width 82 height 23
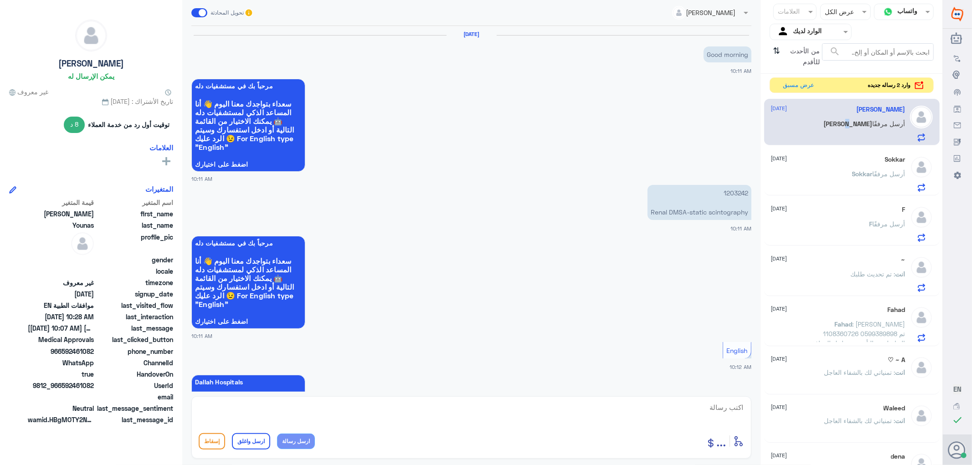
scroll to position [594, 0]
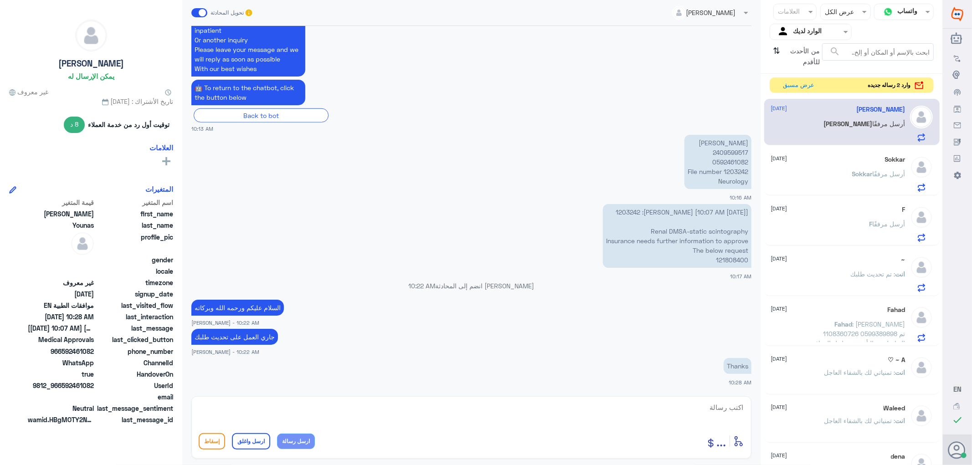
click at [724, 151] on p "[PERSON_NAME] 2409599517 0592461082 File number 1203242 Neurology" at bounding box center [718, 162] width 67 height 54
click at [727, 258] on p "[[DATE] 10:07 AM] [PERSON_NAME]: 1203242 Renal DMSA-static scintography Insuran…" at bounding box center [677, 236] width 149 height 64
copy p "121808400"
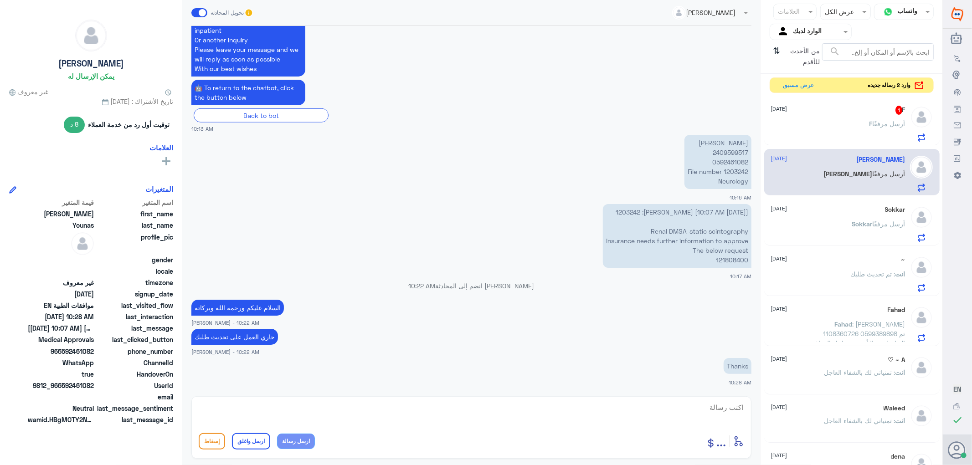
click at [873, 121] on span "أرسل مرفقًا" at bounding box center [889, 124] width 33 height 8
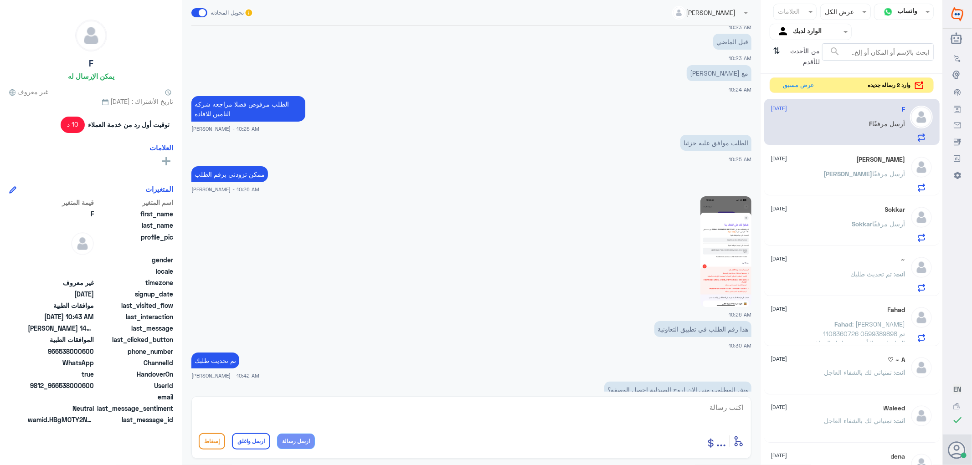
scroll to position [626, 0]
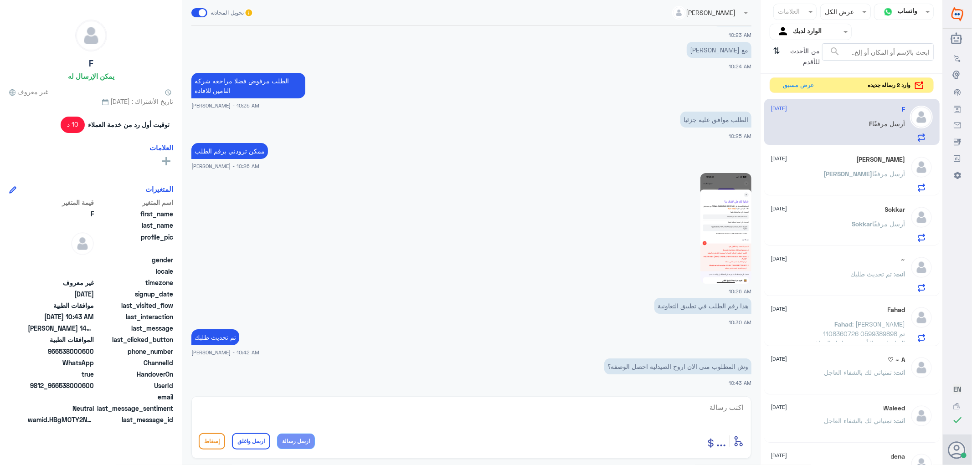
click at [734, 406] on textarea at bounding box center [472, 413] width 546 height 22
type textarea "لحظات"
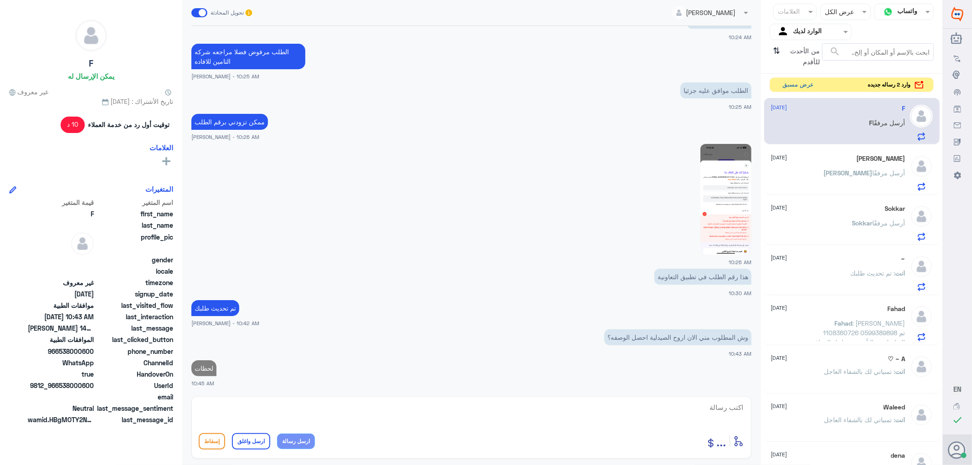
click at [790, 85] on button "عرض مسبق" at bounding box center [799, 85] width 38 height 14
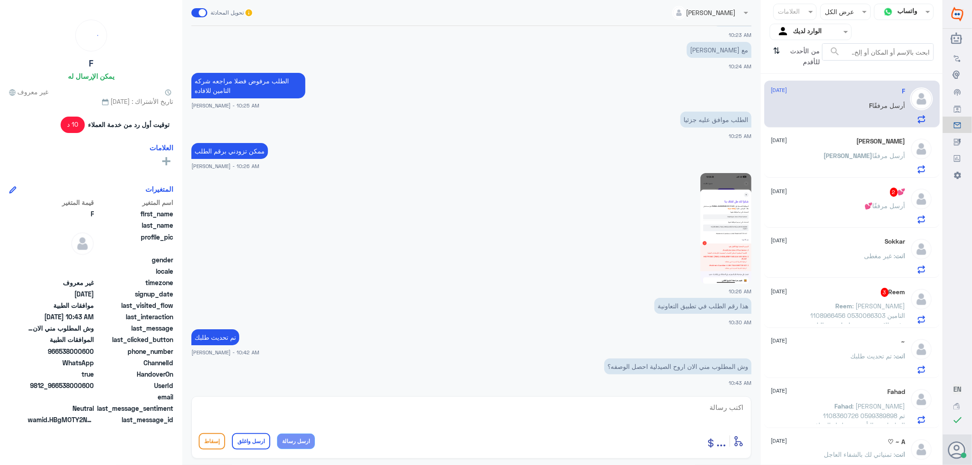
scroll to position [655, 0]
click at [826, 210] on div "💕 أرسل مرفقًا" at bounding box center [838, 213] width 134 height 21
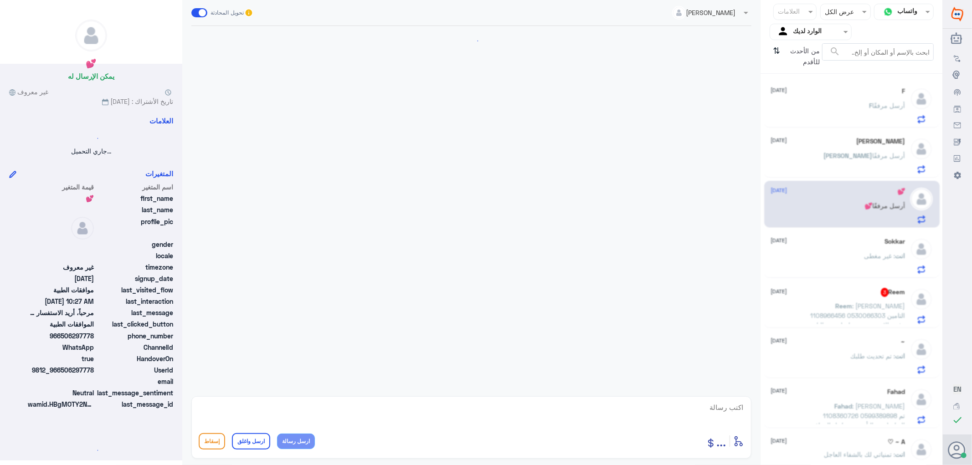
scroll to position [81, 0]
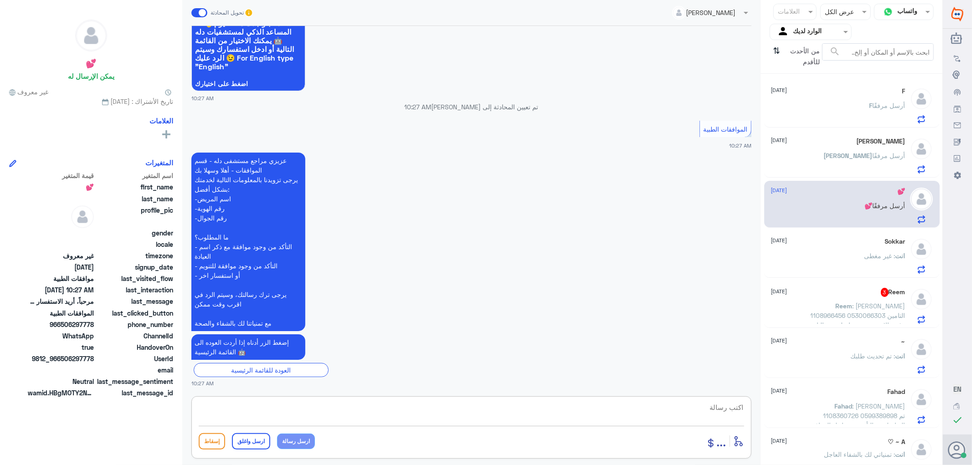
click at [726, 403] on textarea at bounding box center [472, 413] width 546 height 22
type textarea "تفضل كيف اقدر اساعدك"
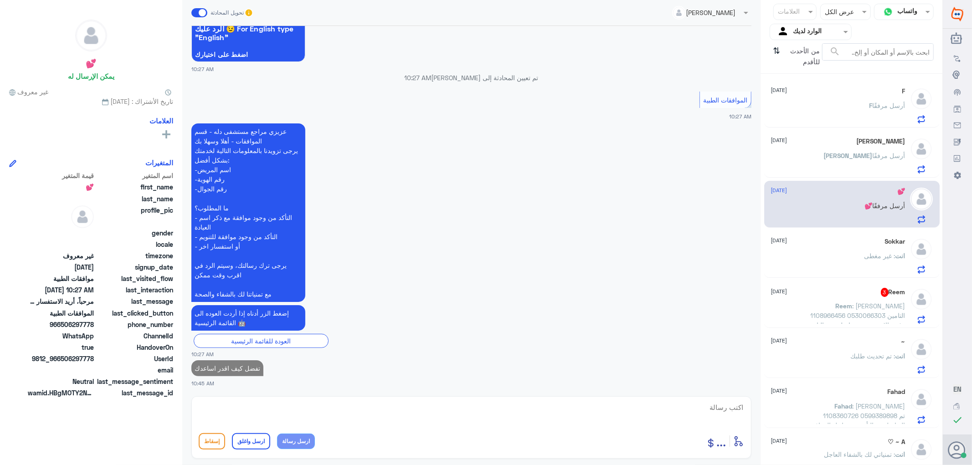
click at [853, 318] on span ": [PERSON_NAME] 1108966456 0530066303 التامين رفض الاشعة ويوم تواصلت مع التامين…" at bounding box center [855, 349] width 102 height 94
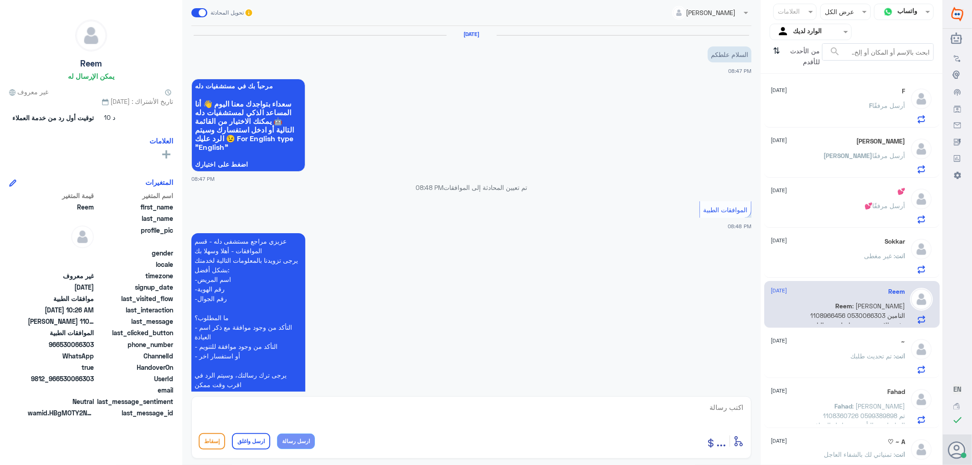
scroll to position [946, 0]
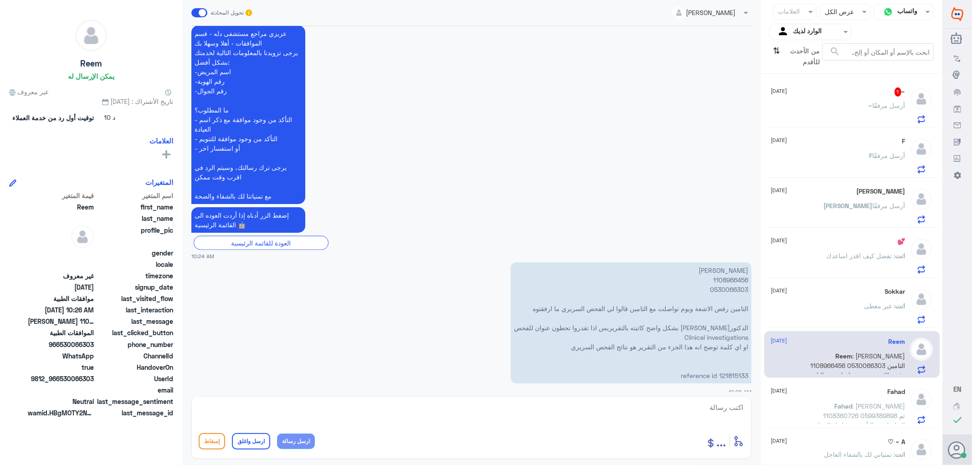
click at [851, 107] on div "~ أرسل مرفقًا" at bounding box center [838, 113] width 134 height 21
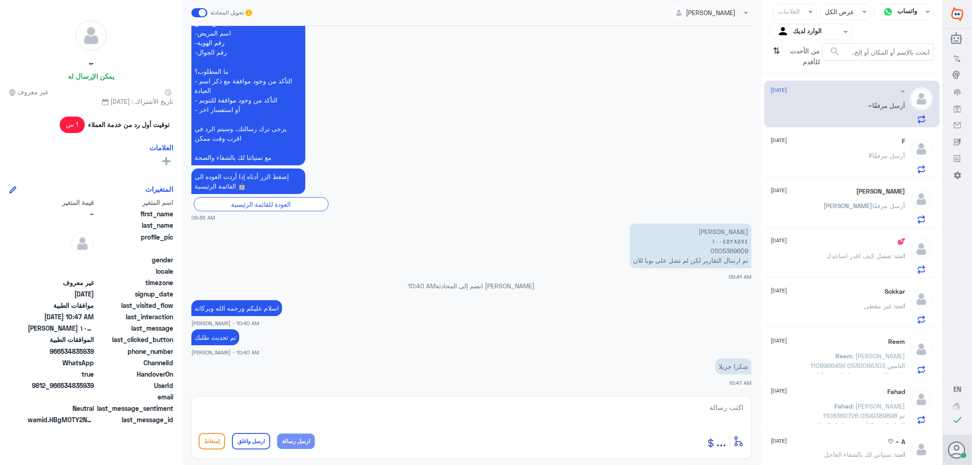
click at [699, 406] on textarea at bounding box center [472, 413] width 546 height 22
paste textarea "تمنياتي لك بالشفاء العاجل"
type textarea "تمنياتي لك بالشفاء العاجل"
click at [249, 439] on button "ارسل واغلق" at bounding box center [251, 442] width 38 height 16
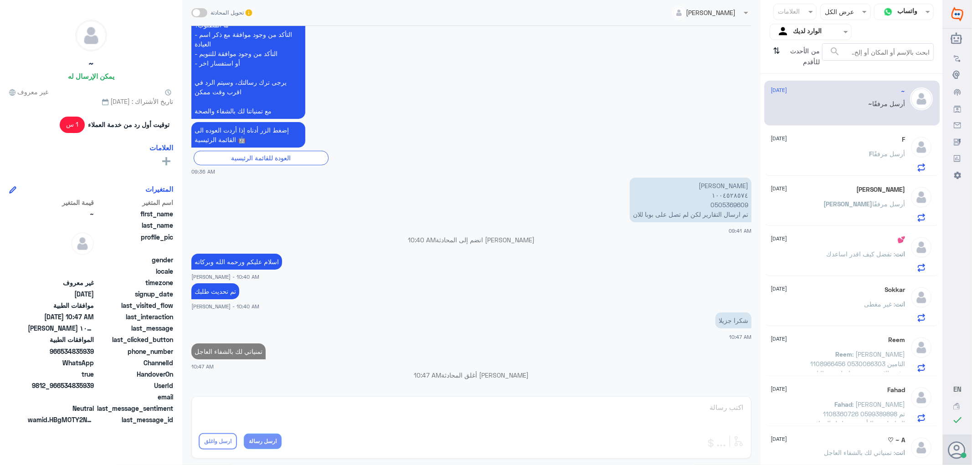
click at [817, 145] on div "F [DATE] F أرسل مرفقًا" at bounding box center [838, 154] width 134 height 36
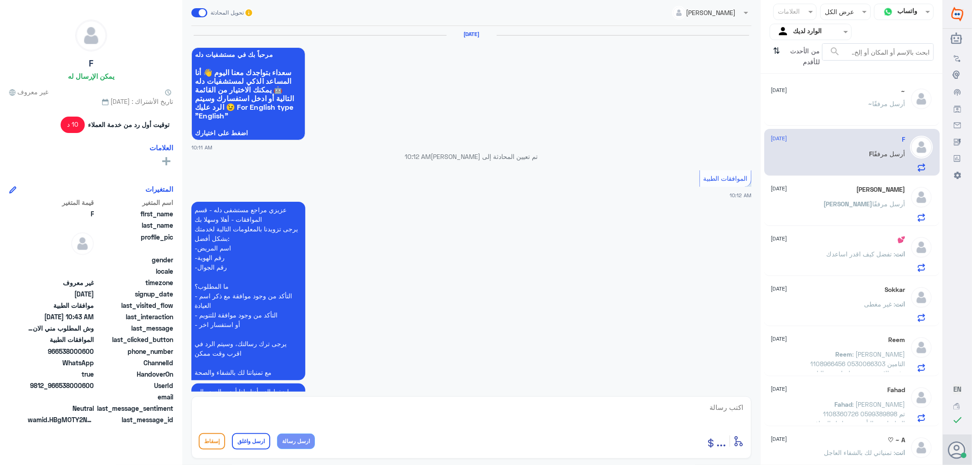
scroll to position [624, 0]
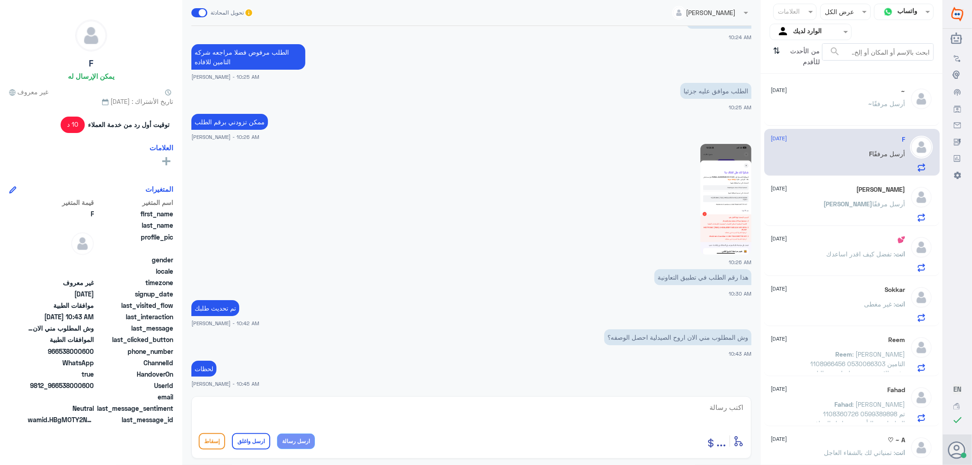
click at [845, 212] on p "[PERSON_NAME] أرسل مرفقًا" at bounding box center [865, 210] width 82 height 23
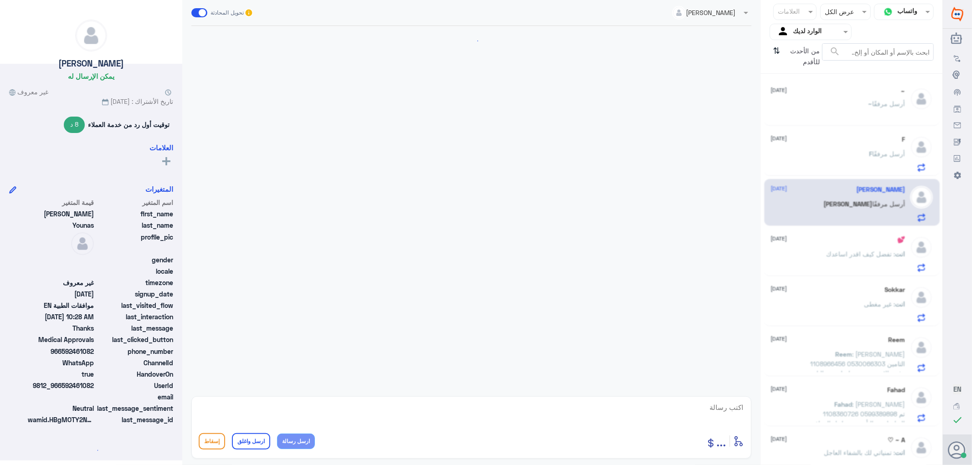
scroll to position [594, 0]
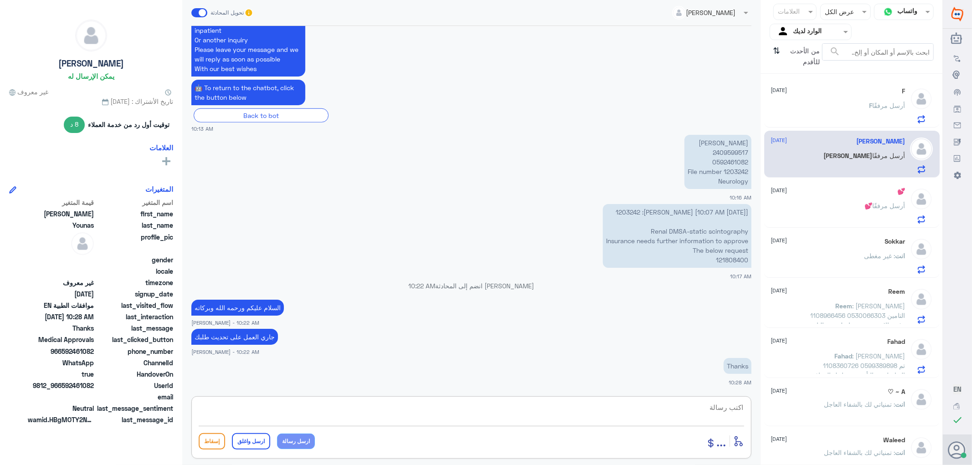
click at [689, 406] on textarea at bounding box center [472, 413] width 546 height 22
paste textarea "تمنياتي لك بالشفاء العاجل"
type textarea "تمنياتي لك بالشفاء العاجل"
click at [249, 435] on button "ارسل واغلق" at bounding box center [251, 442] width 38 height 16
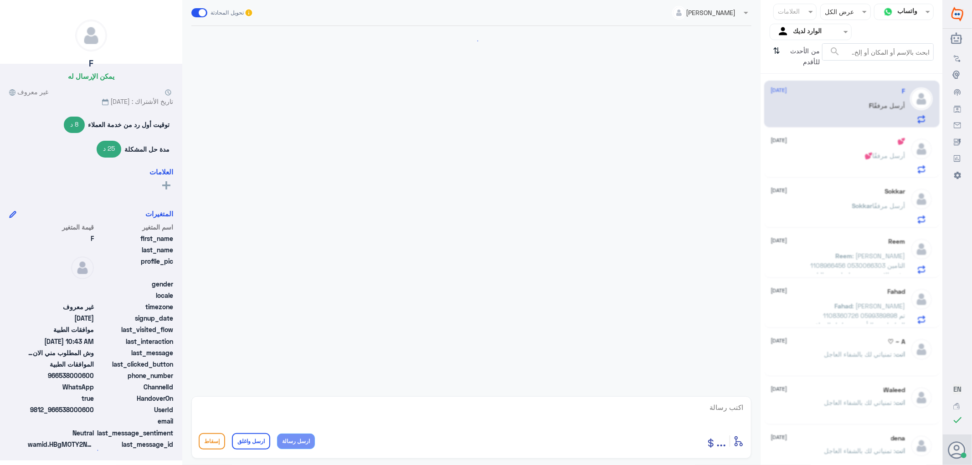
scroll to position [624, 0]
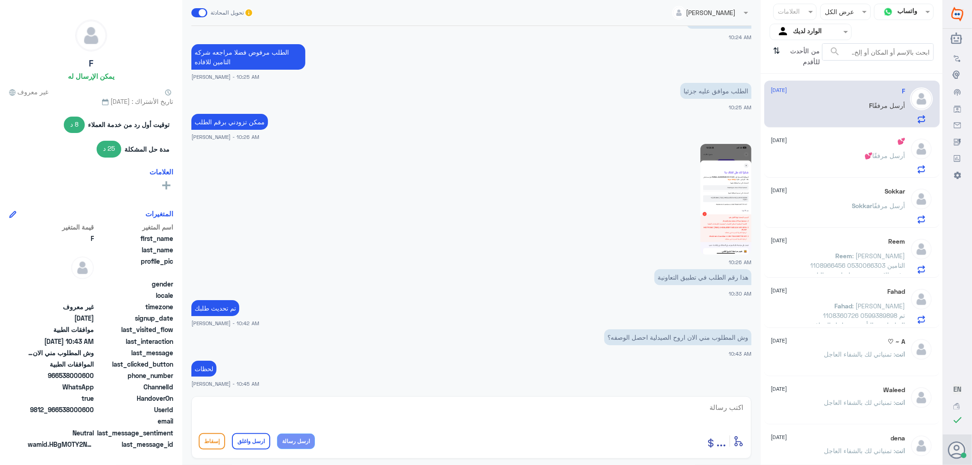
click at [854, 148] on div "💕 [DATE] 💕 أرسل مرفقًا" at bounding box center [838, 156] width 134 height 36
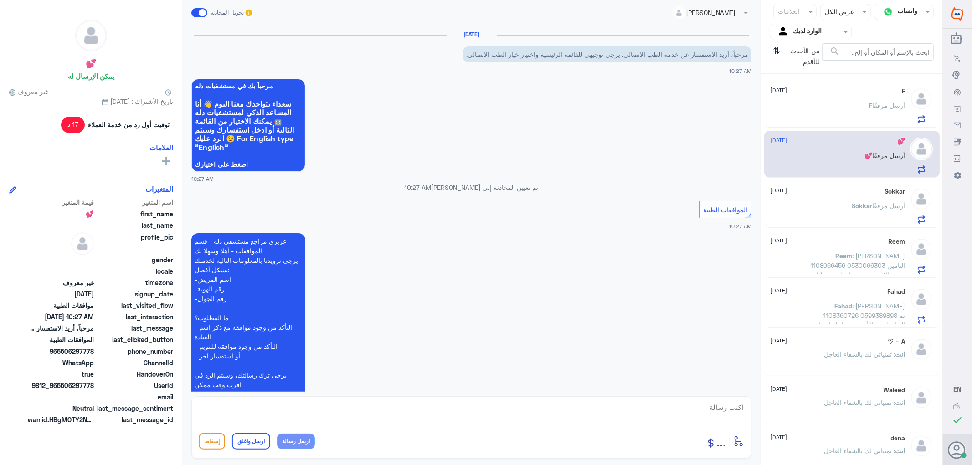
scroll to position [127, 0]
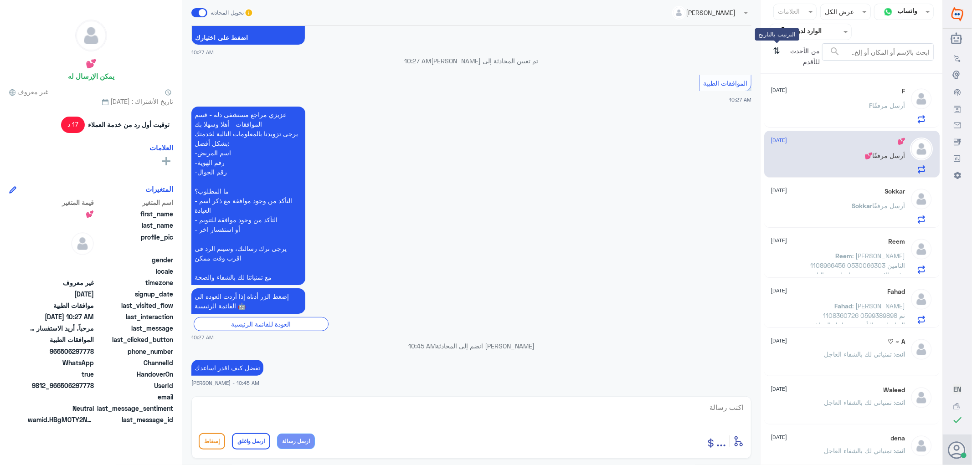
click at [778, 52] on icon "⇅" at bounding box center [777, 54] width 7 height 23
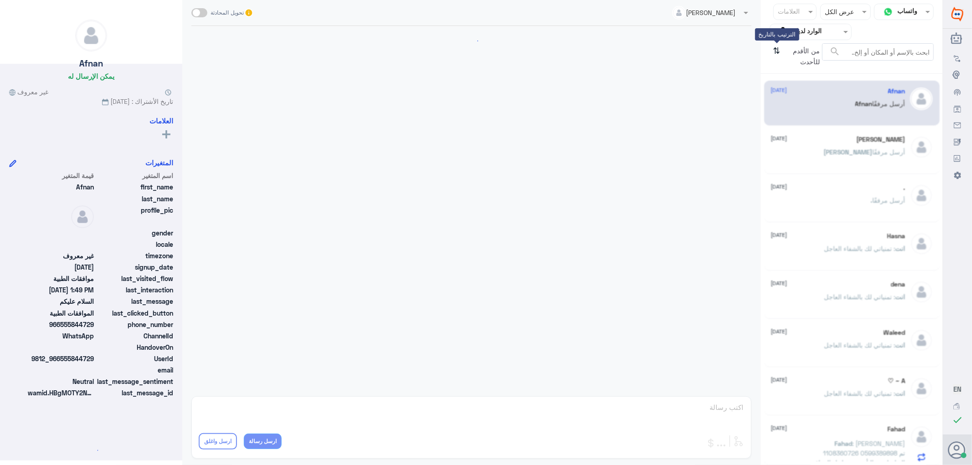
scroll to position [120, 0]
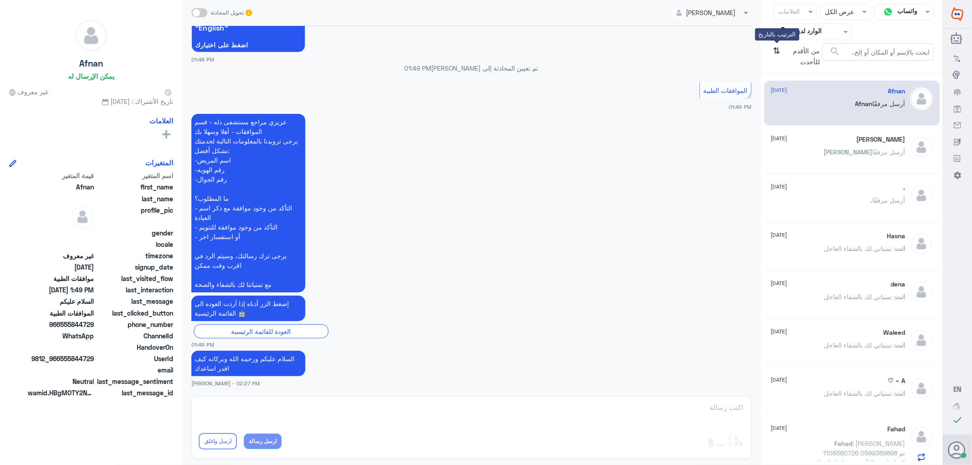
click at [778, 52] on icon "⇅" at bounding box center [777, 54] width 7 height 23
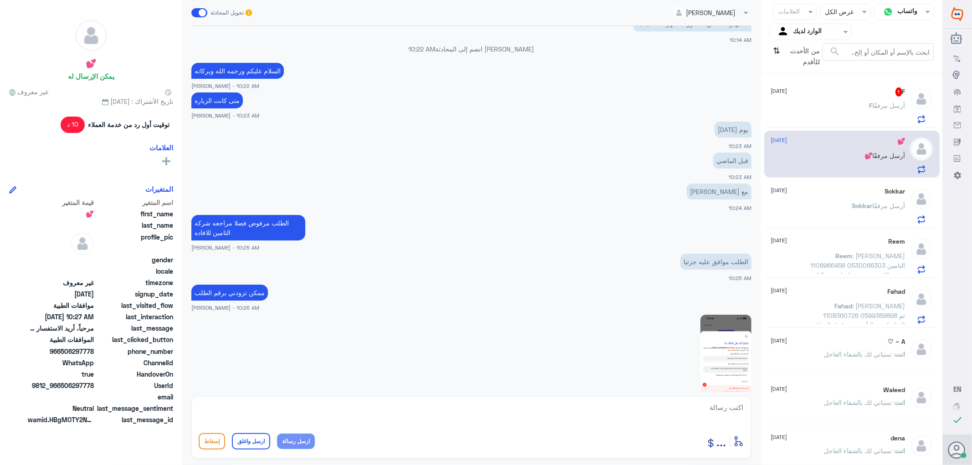
scroll to position [402, 0]
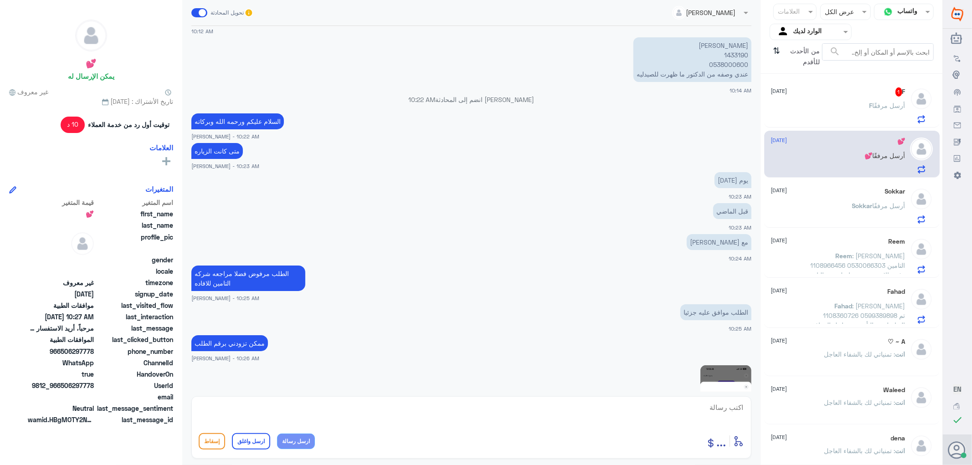
click at [729, 55] on p "[PERSON_NAME] 1433190 0538000600 عندي وصفه من الدكتور ما ظهرت للصيدليه" at bounding box center [693, 59] width 118 height 45
copy p "1433190"
click at [731, 56] on p "[PERSON_NAME] 1433190 0538000600 عندي وصفه من الدكتور ما ظهرت للصيدليه" at bounding box center [693, 59] width 118 height 45
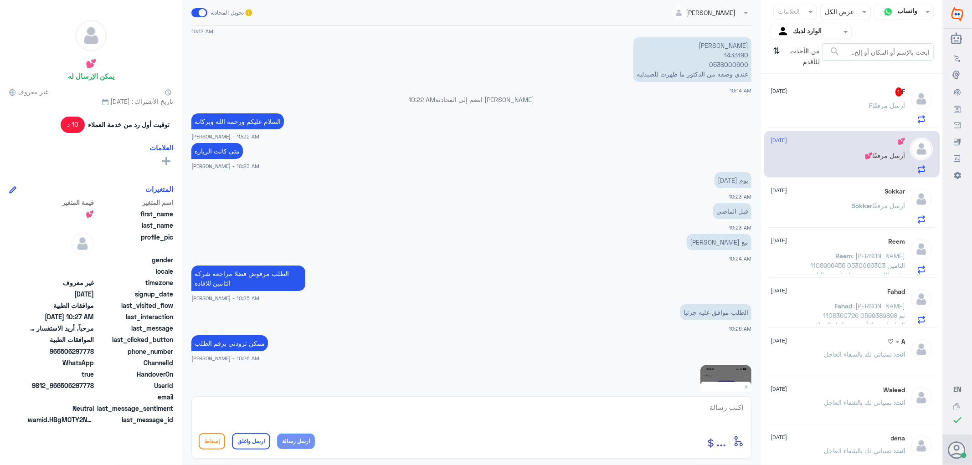
click at [859, 111] on div "F أرسل مرفقًا" at bounding box center [838, 113] width 134 height 21
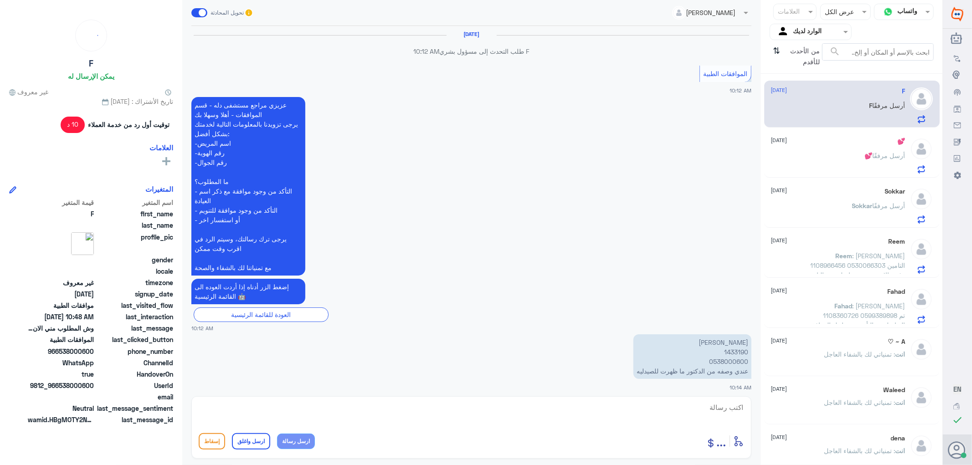
scroll to position [550, 0]
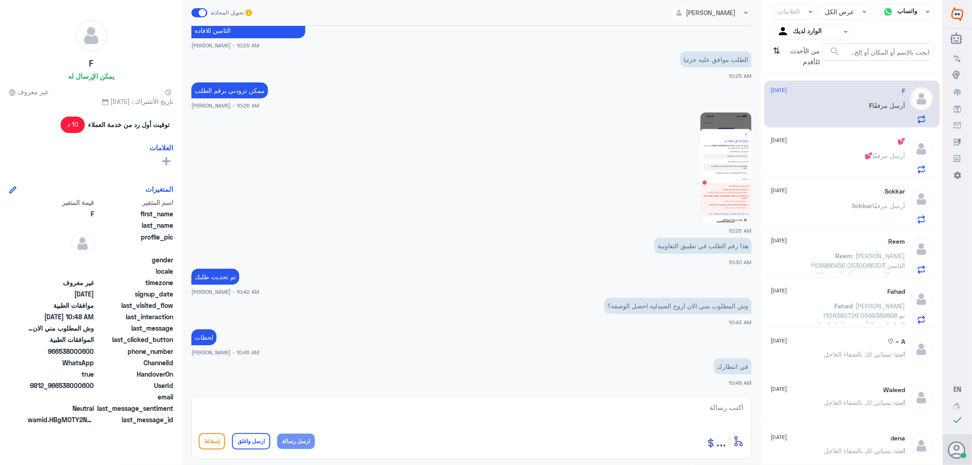
click at [808, 152] on div "💕 [DATE] 💕 أرسل مرفقًا" at bounding box center [838, 156] width 134 height 36
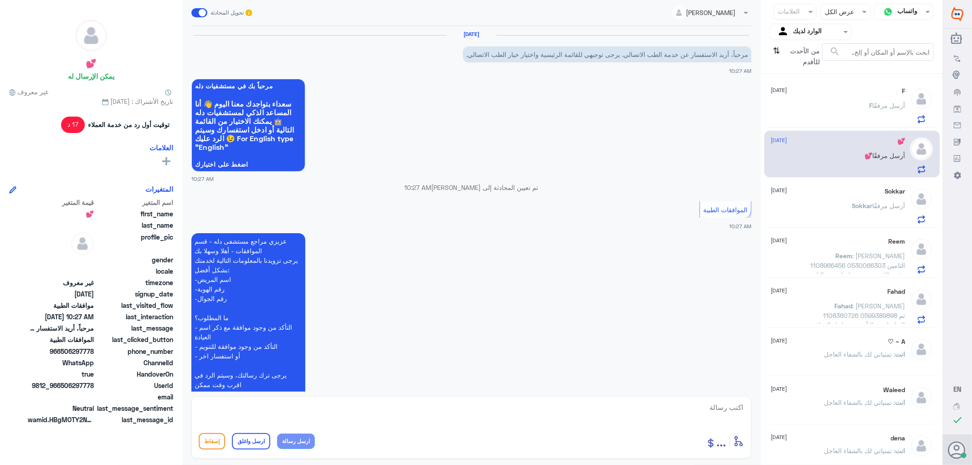
scroll to position [127, 0]
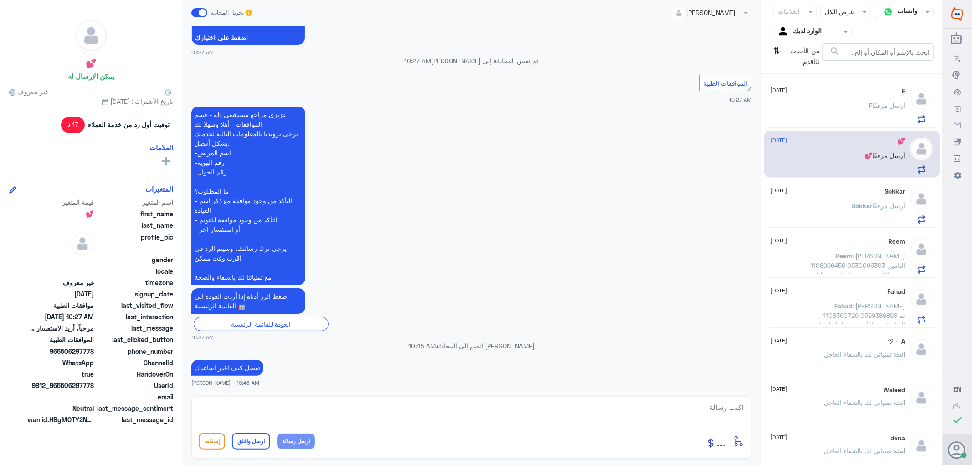
click at [819, 105] on div "F أرسل مرفقًا" at bounding box center [838, 113] width 134 height 21
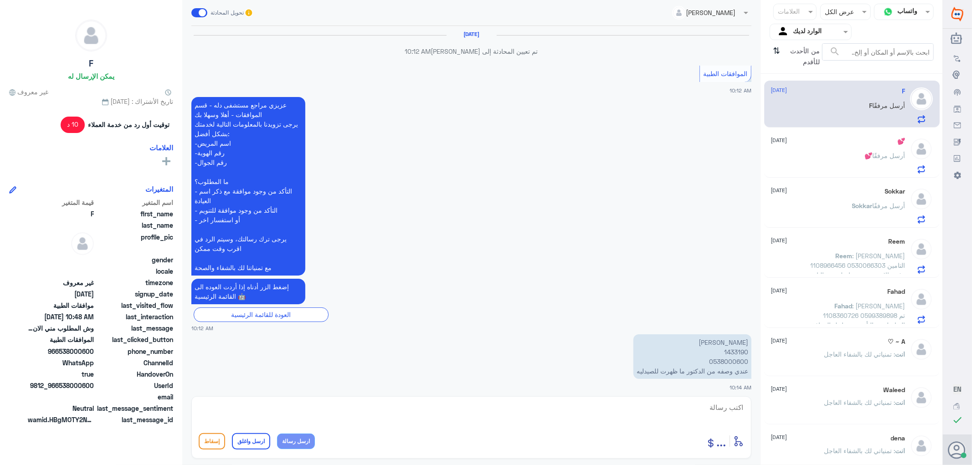
scroll to position [550, 0]
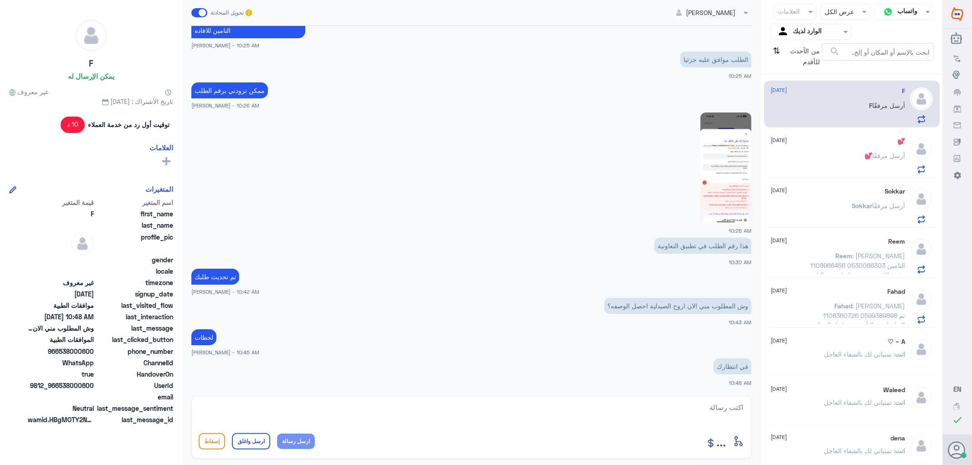
click at [844, 257] on span ": [PERSON_NAME] 1108966456 0530066303 التامين رفض الاشعة ويوم تواصلت مع التامين…" at bounding box center [855, 299] width 102 height 94
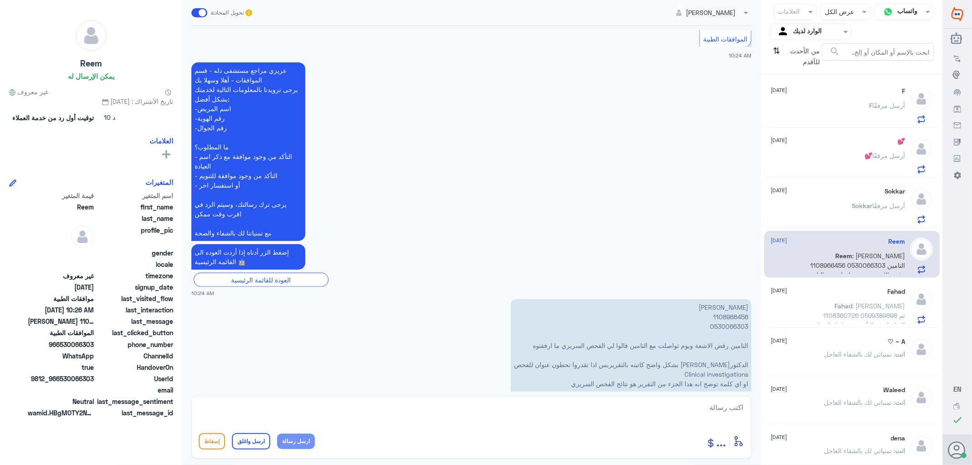
scroll to position [946, 0]
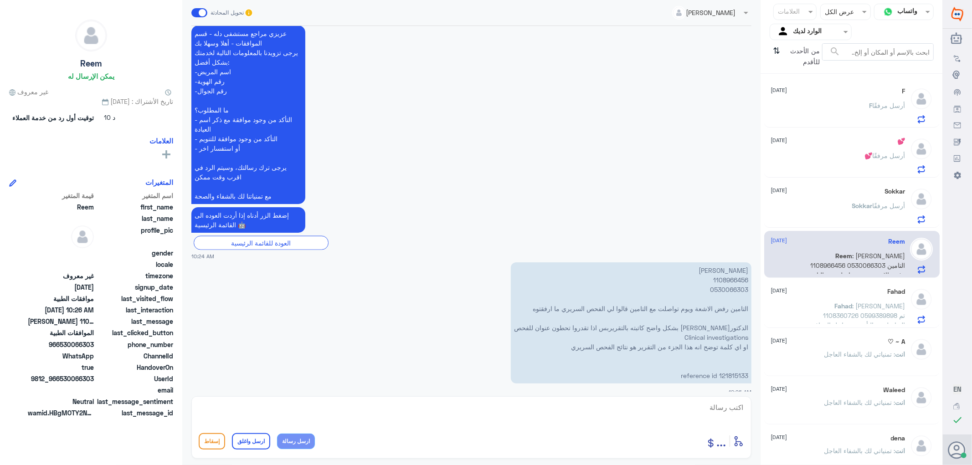
click at [728, 365] on p "[PERSON_NAME] 1108966456 0530066303 التامين رفض الاشعة ويوم تواصلت مع التامين ق…" at bounding box center [631, 323] width 241 height 121
click at [719, 408] on textarea at bounding box center [472, 413] width 546 height 22
type textarea "السلام عليكم ورحمه الله تم ارفاق التقرير"
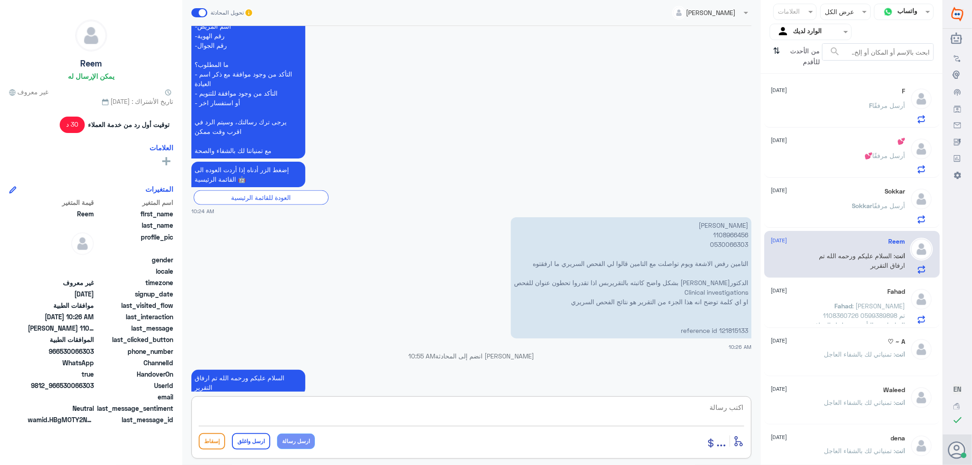
click at [878, 109] on p "F أرسل مرفقًا" at bounding box center [888, 112] width 36 height 23
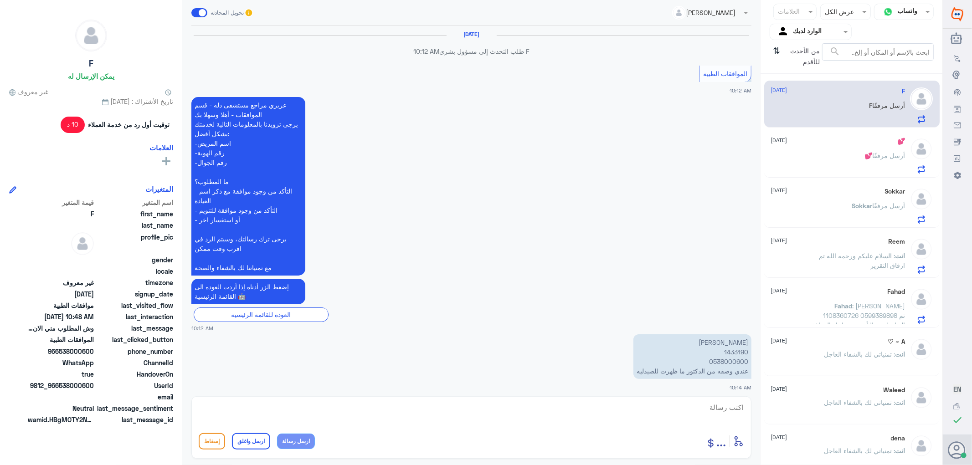
scroll to position [550, 0]
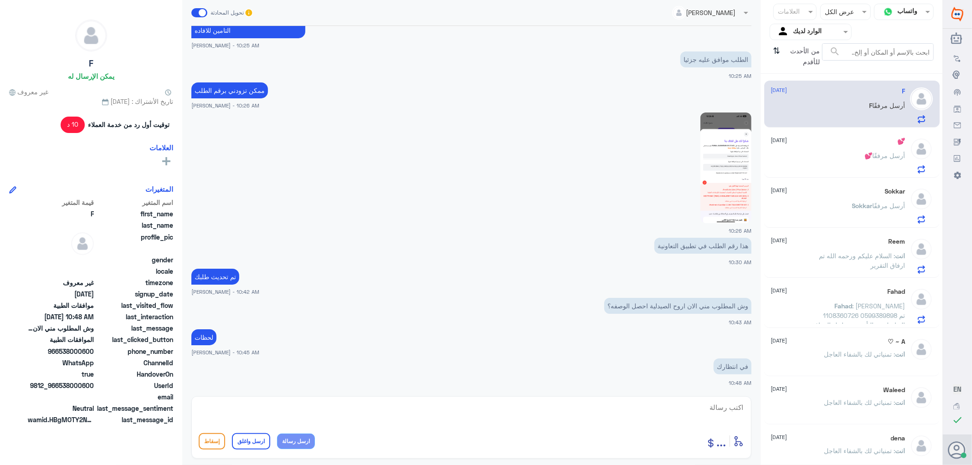
click at [837, 151] on div "💕 [DATE] 💕 أرسل مرفقًا" at bounding box center [838, 156] width 134 height 36
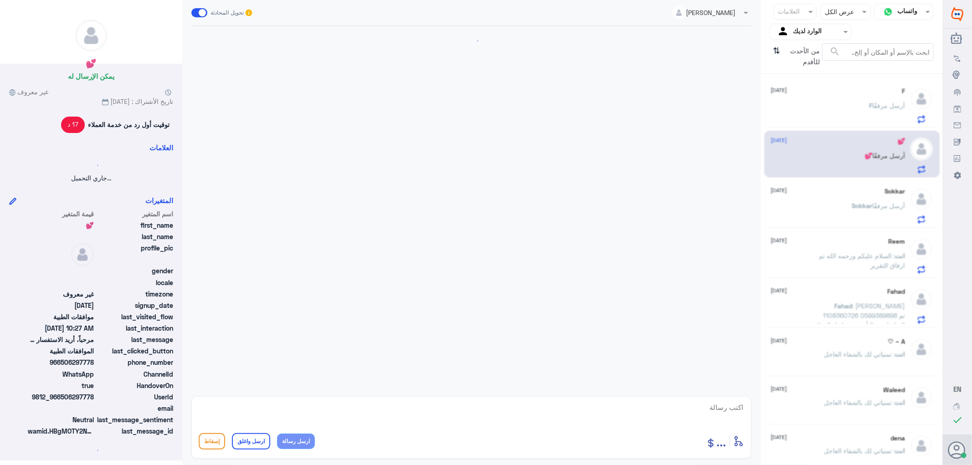
scroll to position [127, 0]
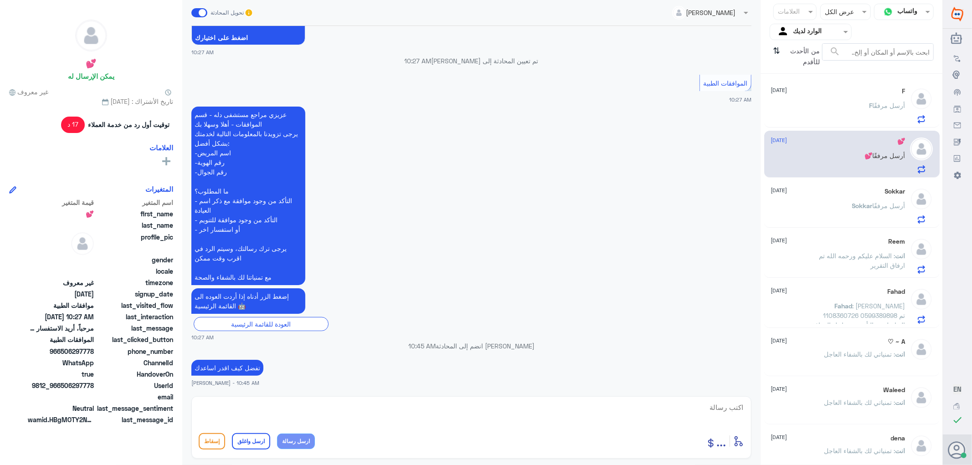
click at [821, 204] on div "[PERSON_NAME] أرسل مرفقًا" at bounding box center [838, 213] width 134 height 21
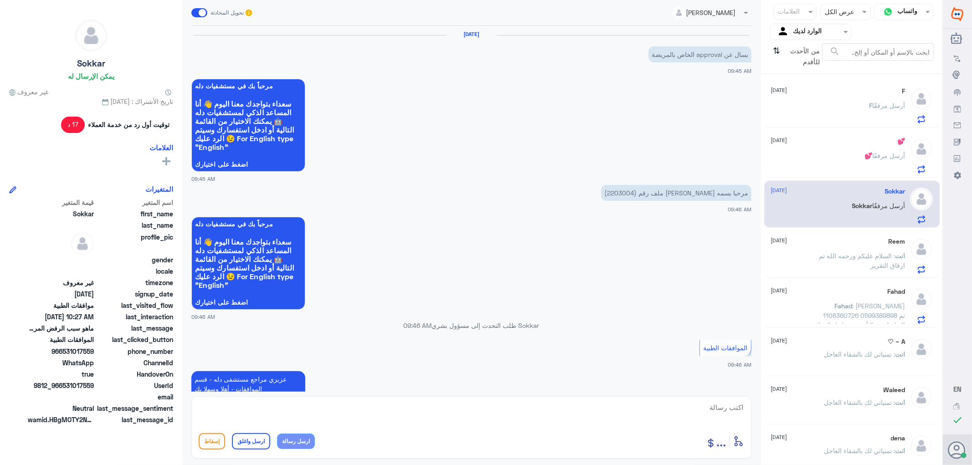
scroll to position [599, 0]
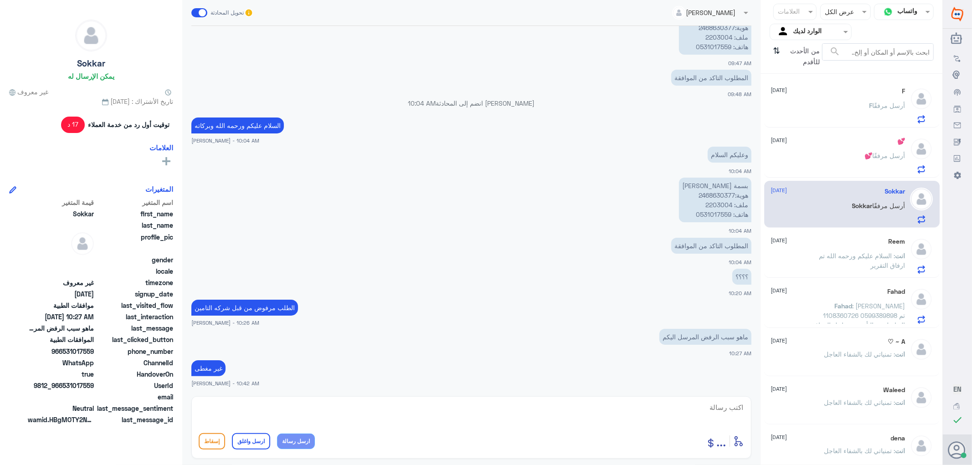
click at [845, 110] on div "F أرسل مرفقًا" at bounding box center [838, 113] width 134 height 21
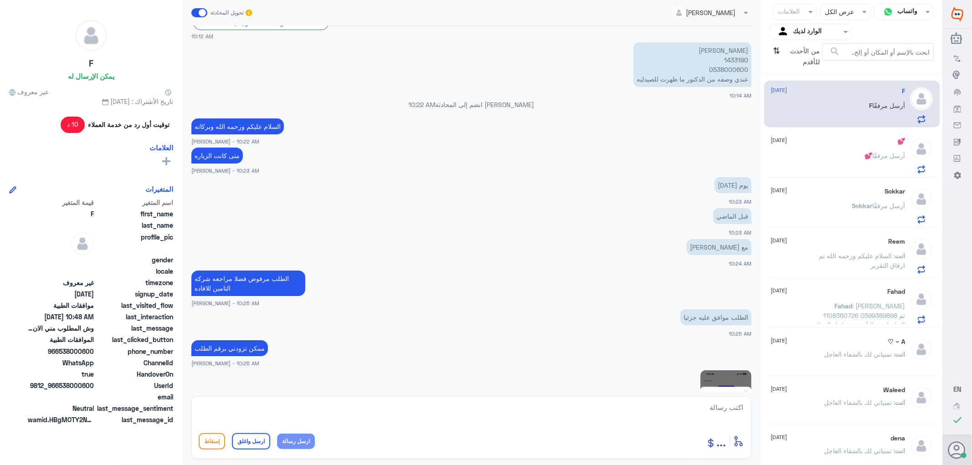
scroll to position [196, 0]
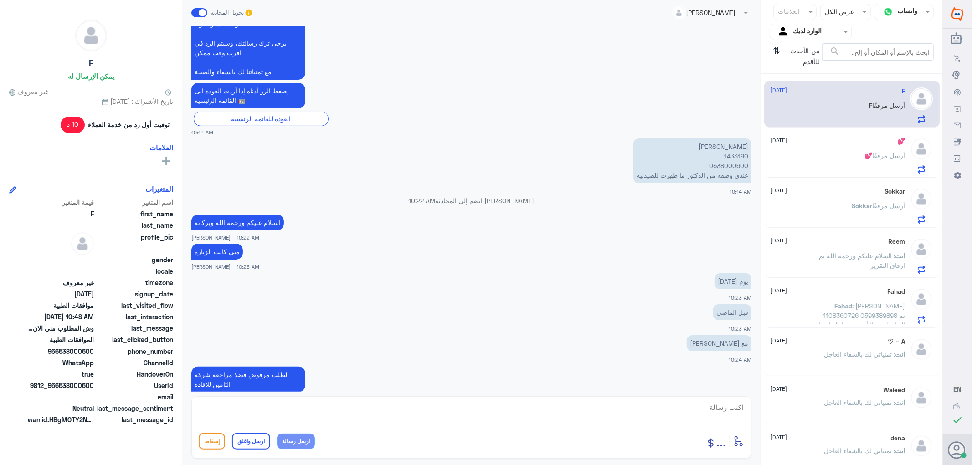
click at [728, 152] on p "[PERSON_NAME] 1433190 0538000600 عندي وصفه من الدكتور ما ظهرت للصيدليه" at bounding box center [693, 161] width 118 height 45
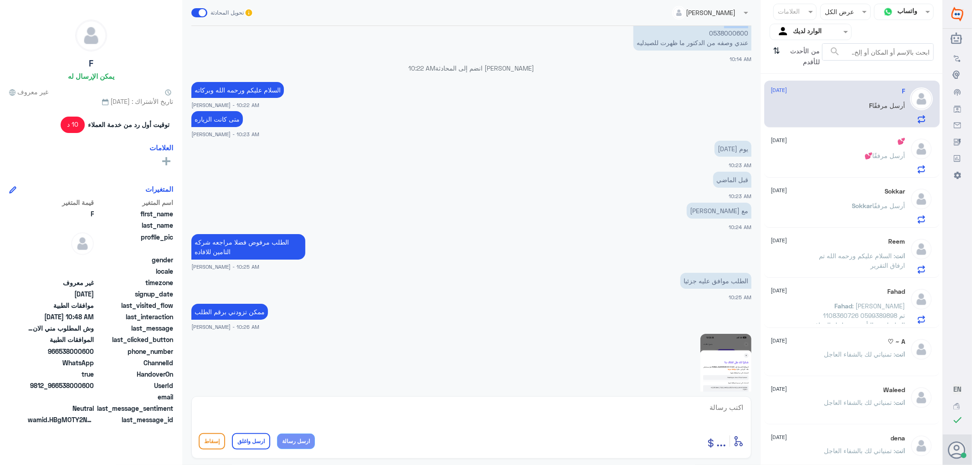
scroll to position [227, 0]
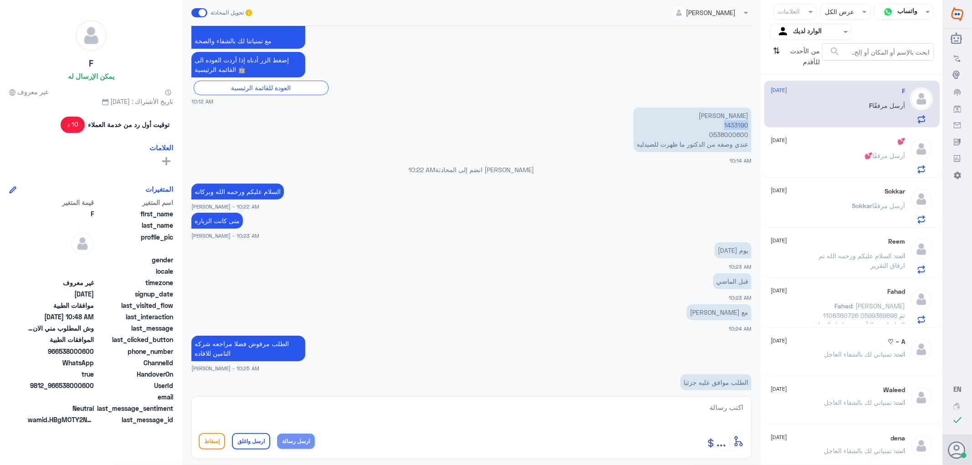
click at [734, 123] on p "[PERSON_NAME] 1433190 0538000600 عندي وصفه من الدكتور ما ظهرت للصيدليه" at bounding box center [693, 130] width 118 height 45
click at [722, 408] on textarea at bounding box center [472, 413] width 546 height 22
type textarea "'"
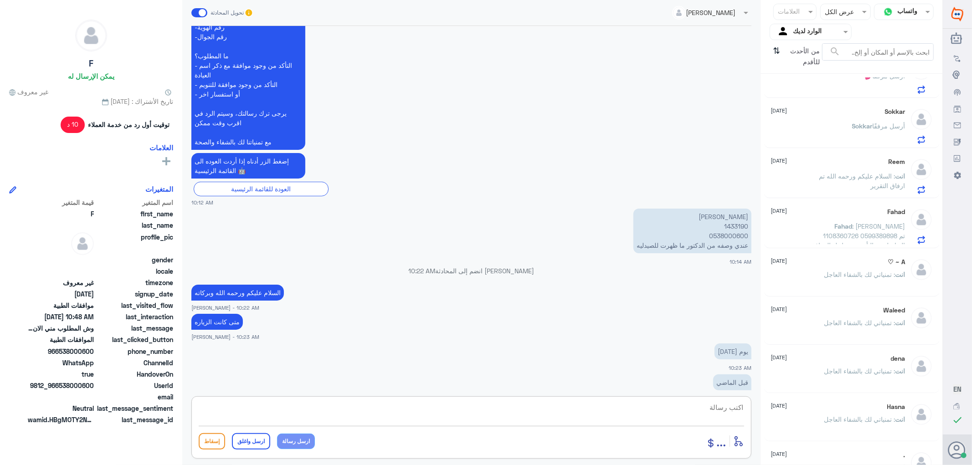
scroll to position [152, 0]
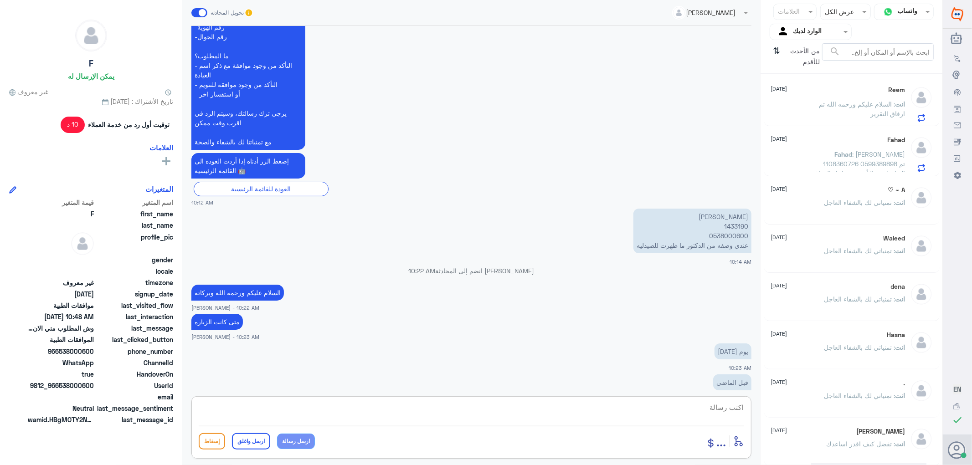
click at [726, 228] on p "[PERSON_NAME] 1433190 0538000600 عندي وصفه من الدكتور ما ظهرت للصيدليه" at bounding box center [693, 231] width 118 height 45
click at [729, 225] on p "[PERSON_NAME] 1433190 0538000600 عندي وصفه من الدكتور ما ظهرت للصيدليه" at bounding box center [693, 231] width 118 height 45
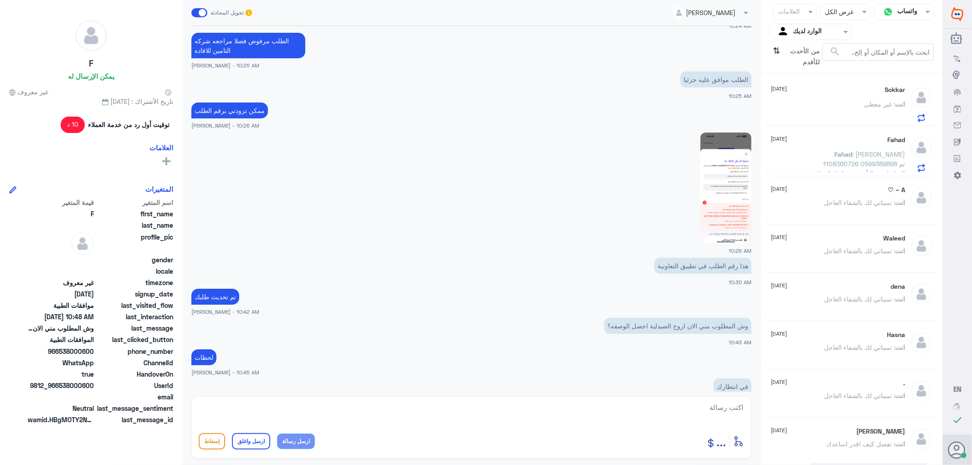
scroll to position [531, 0]
click at [728, 410] on textarea at bounding box center [472, 413] width 546 height 22
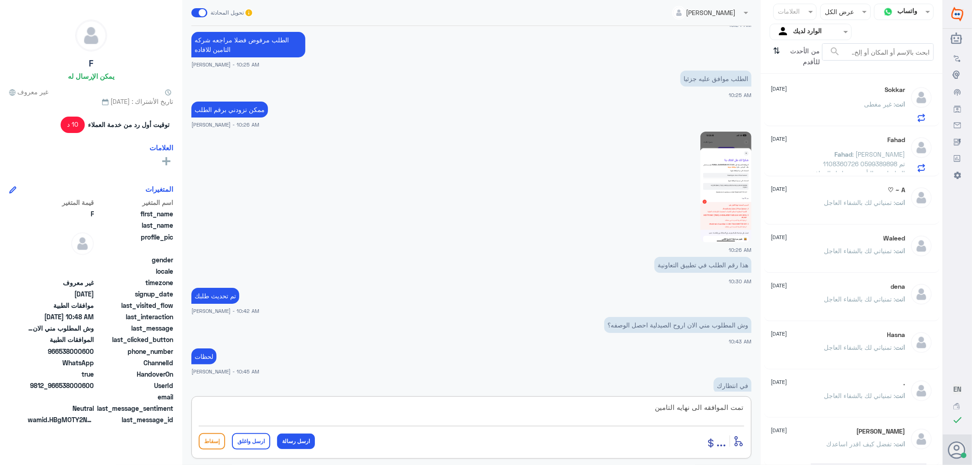
type textarea "تمت الموافقه الى نهايه التامين"
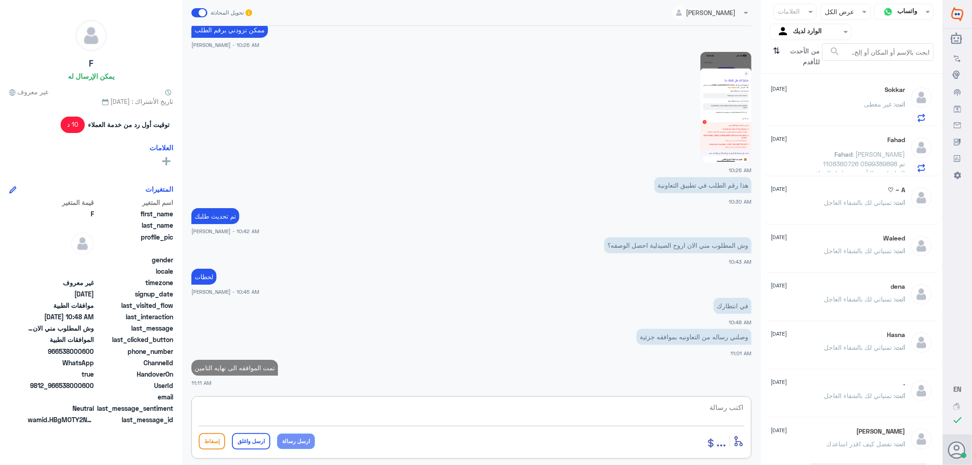
paste textarea "تمنياتي لك بالشفاء العاجل"
type textarea "تمنياتي لك بالشفاء العاجل"
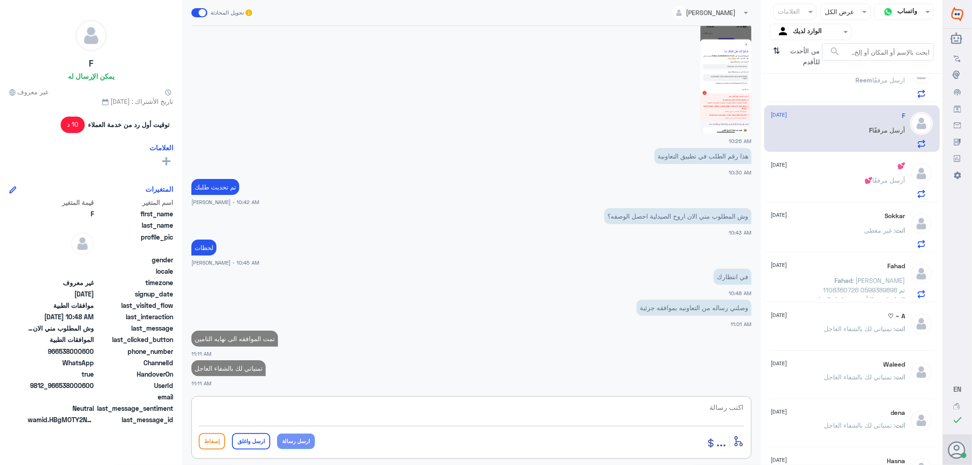
scroll to position [0, 0]
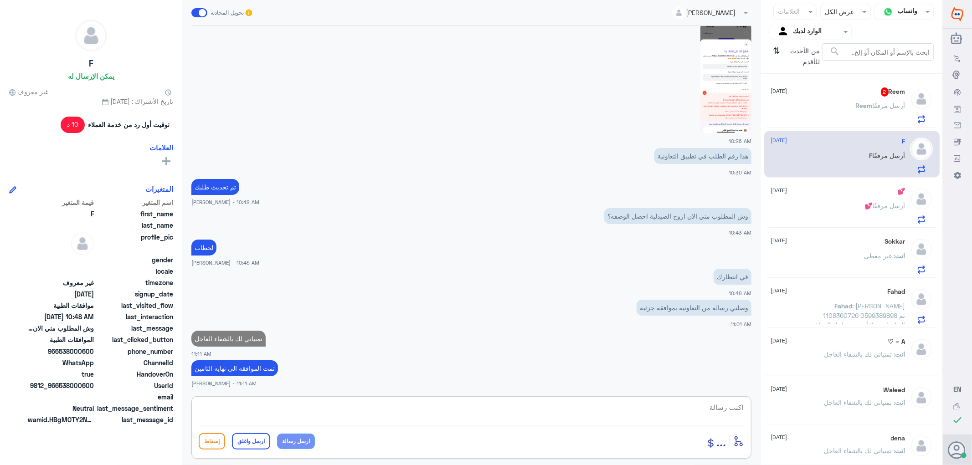
drag, startPoint x: 842, startPoint y: 96, endPoint x: 819, endPoint y: 120, distance: 33.9
click at [844, 99] on div "Reem 2 [DATE] Reem أرسل مرفقًا" at bounding box center [838, 106] width 134 height 36
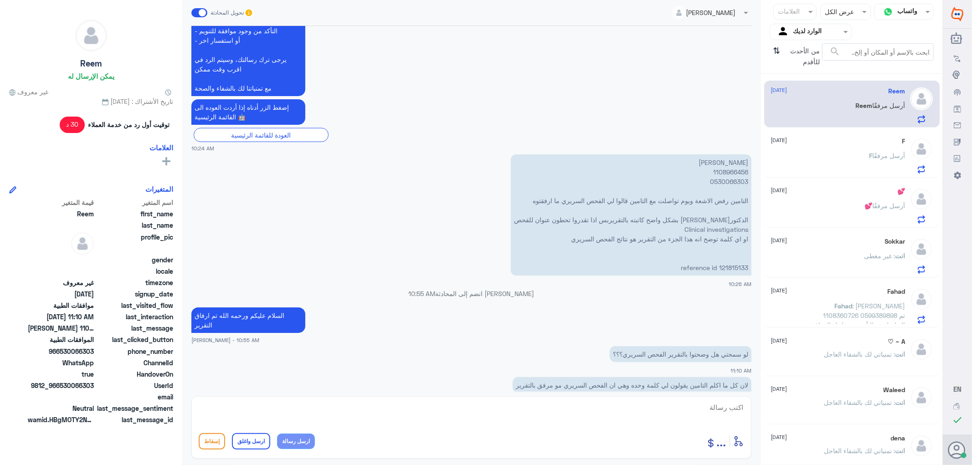
scroll to position [930, 0]
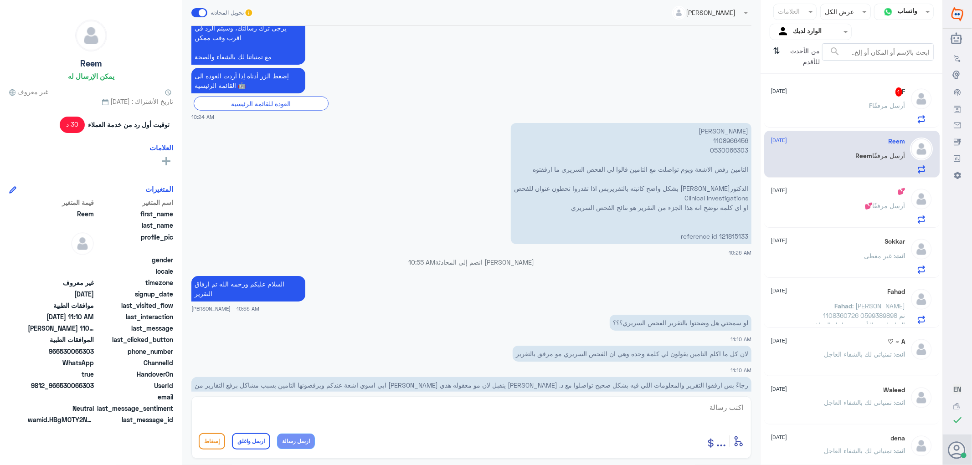
click at [861, 106] on div "F أرسل مرفقًا" at bounding box center [838, 113] width 134 height 21
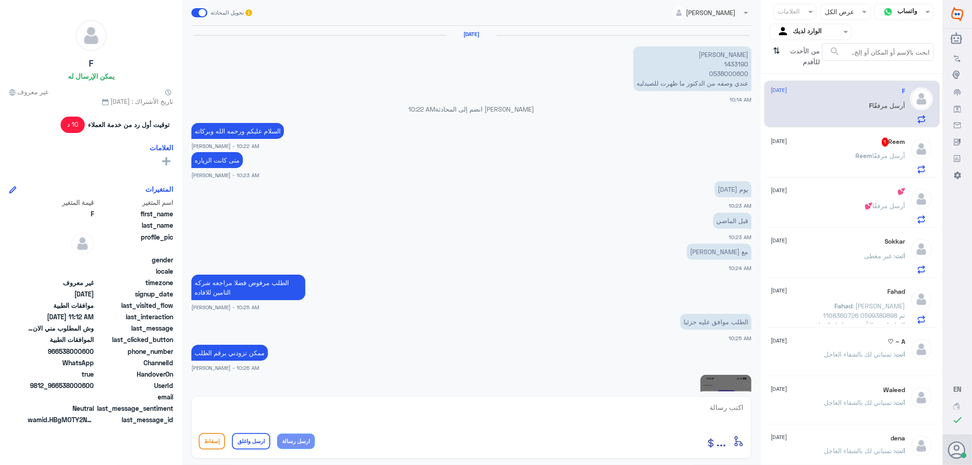
scroll to position [383, 0]
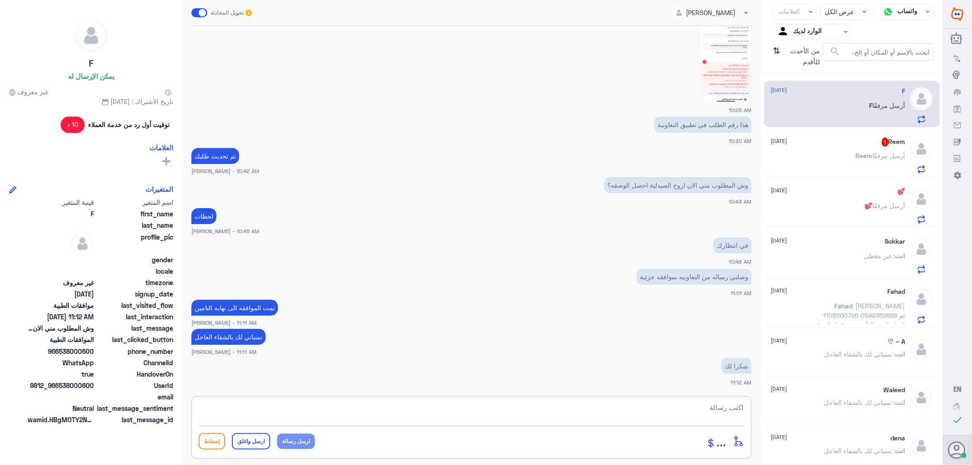
click at [714, 412] on textarea at bounding box center [472, 413] width 546 height 22
type textarea "العفو"
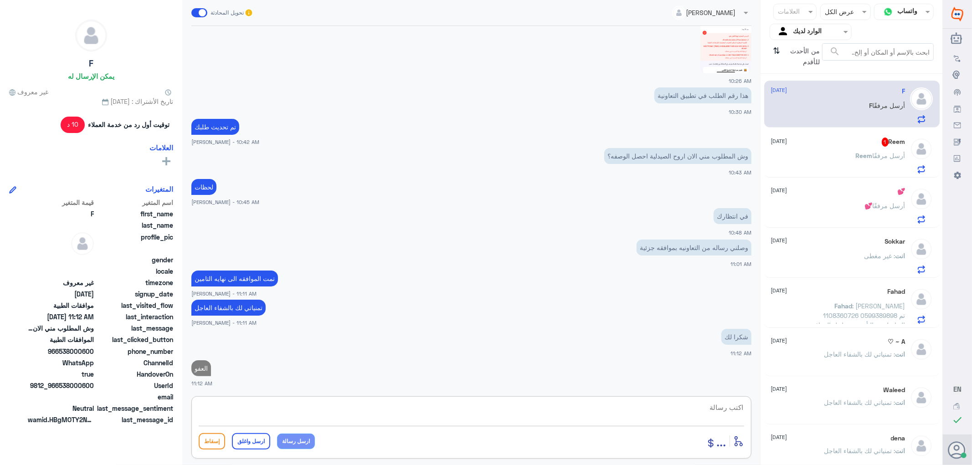
paste textarea "تمنياتي لك بالشفاء العاجل"
type textarea "تمنياتي لك بالشفاء العاجل"
click at [253, 437] on button "ارسل واغلق" at bounding box center [251, 442] width 38 height 16
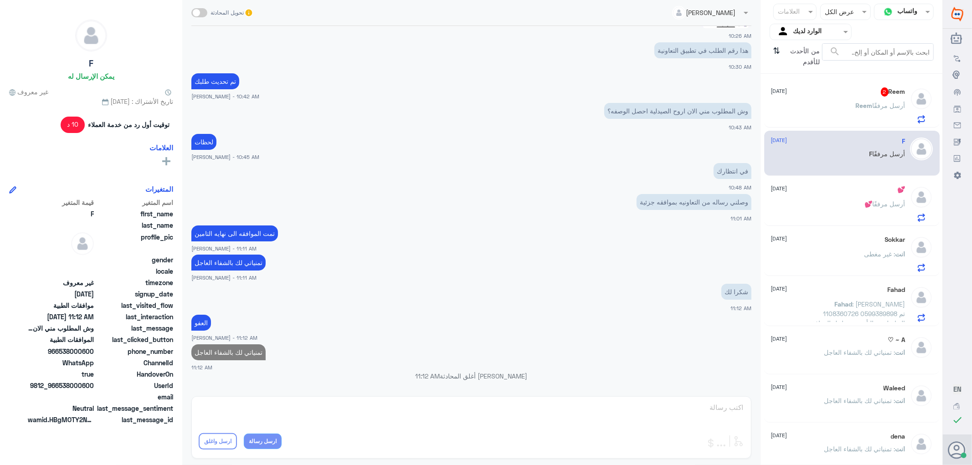
click at [838, 101] on div "Reem 2 [DATE] Reem أرسل مرفقًا" at bounding box center [838, 106] width 134 height 36
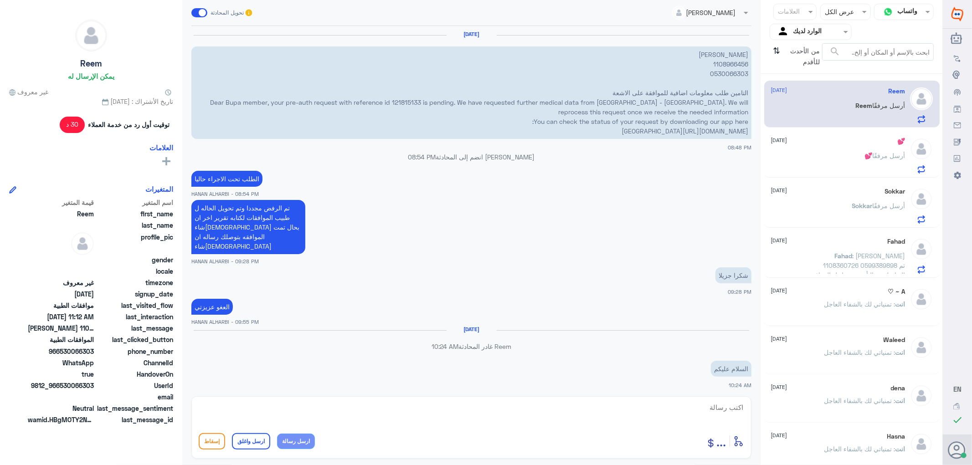
scroll to position [692, 0]
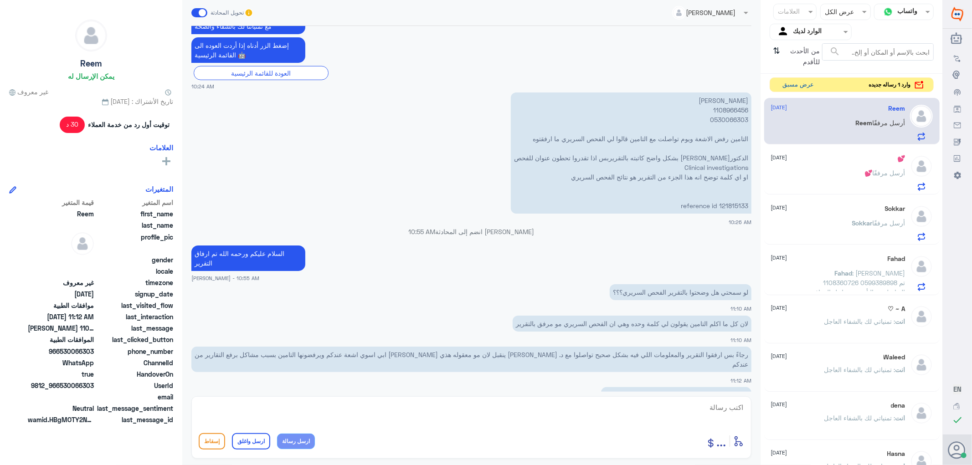
click at [793, 86] on button "عرض مسبق" at bounding box center [799, 85] width 38 height 14
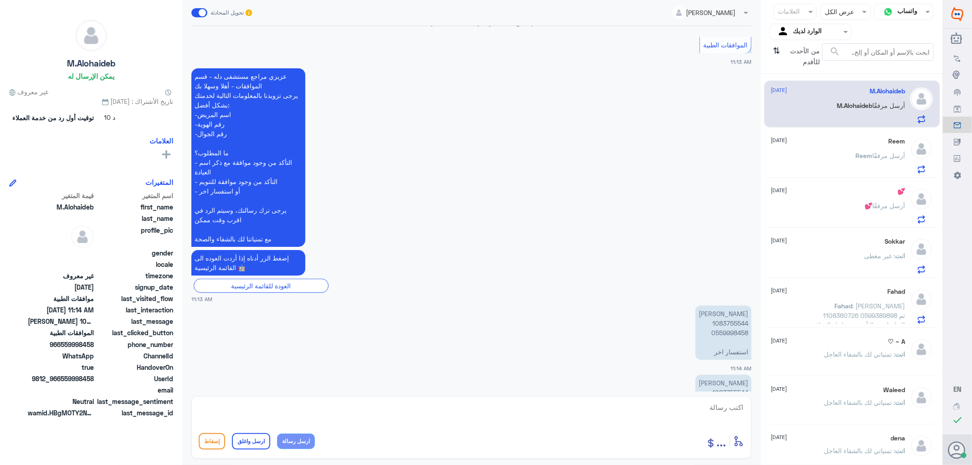
scroll to position [289, 0]
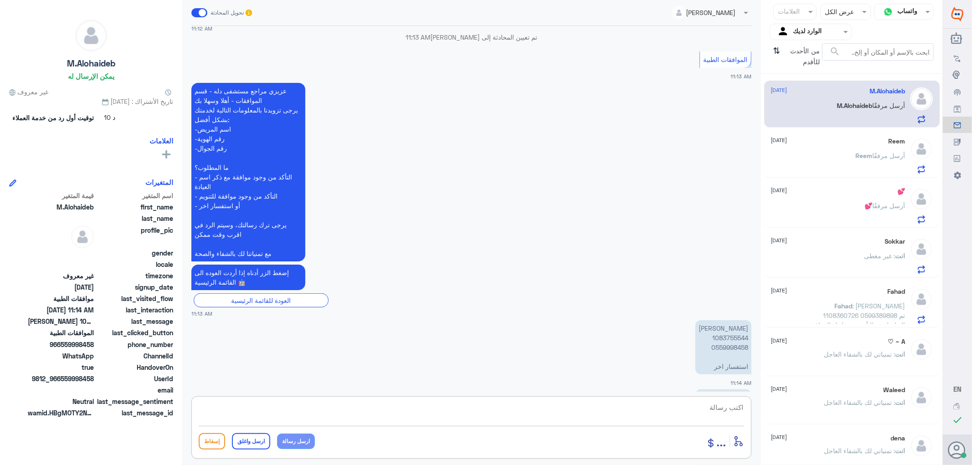
click at [725, 409] on textarea at bounding box center [472, 413] width 546 height 22
type textarea "تفضل كيف اقدر اساعدك"
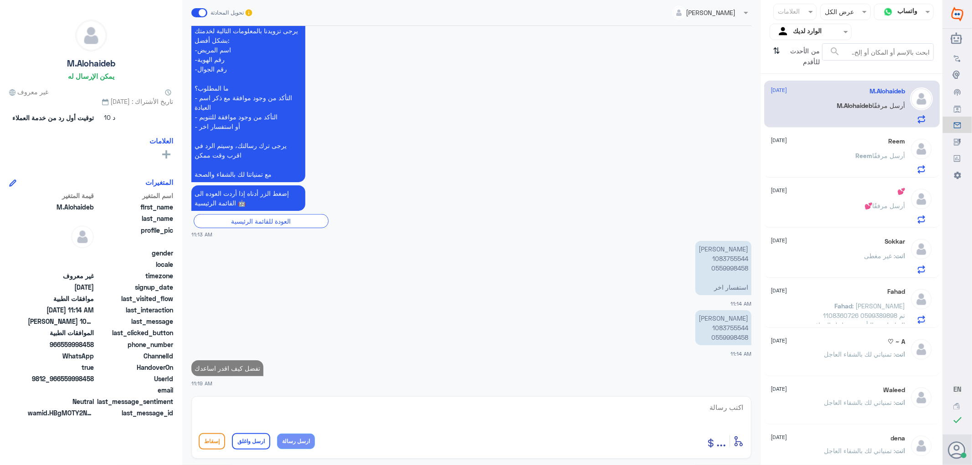
click at [719, 329] on p "[PERSON_NAME] 1083755544 0559998458" at bounding box center [724, 327] width 56 height 35
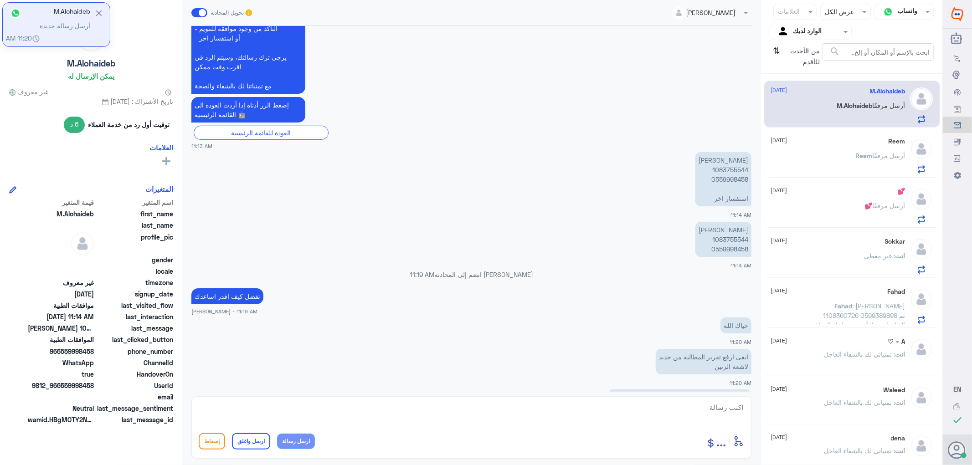
scroll to position [471, 0]
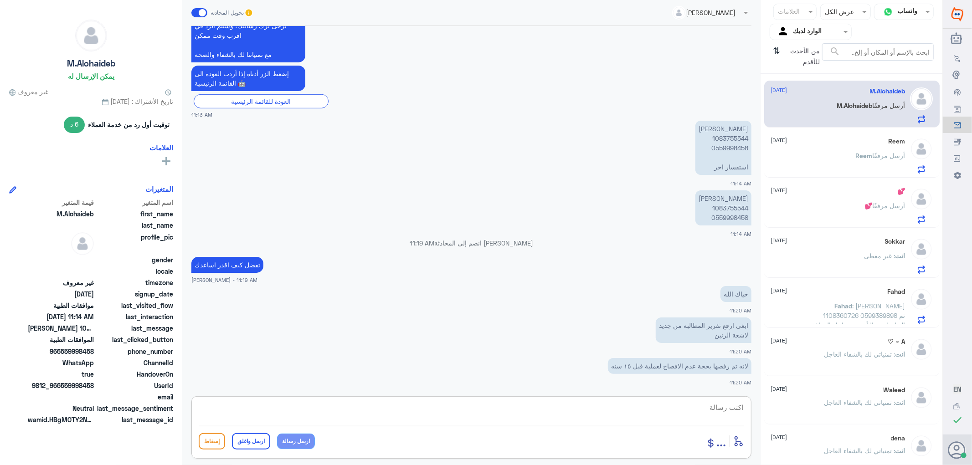
click at [729, 407] on textarea at bounding box center [472, 413] width 546 height 22
paste textarea "تمنياتي لك بالشفاء العاجل"
type textarea "تم الارسال بنتظار رد شركه التامين /تمنياتي لك بالشفاء العاجل"
click at [256, 434] on button "ارسل واغلق" at bounding box center [251, 442] width 38 height 16
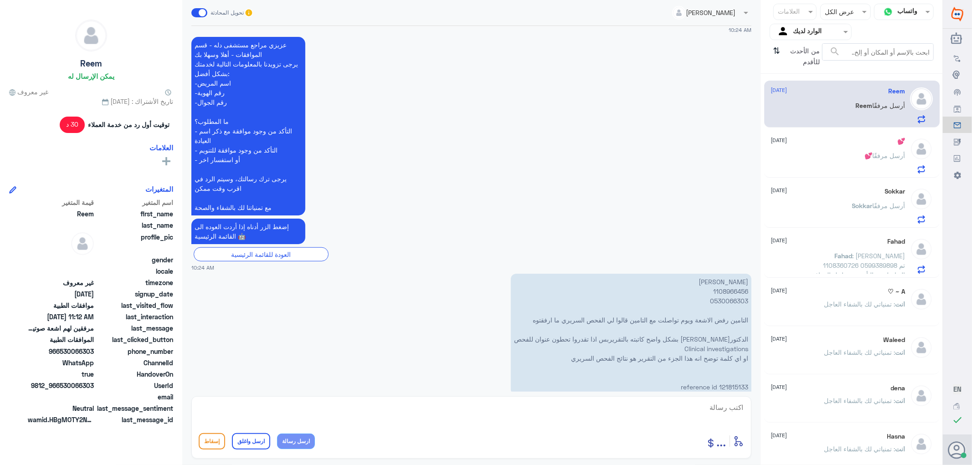
scroll to position [692, 0]
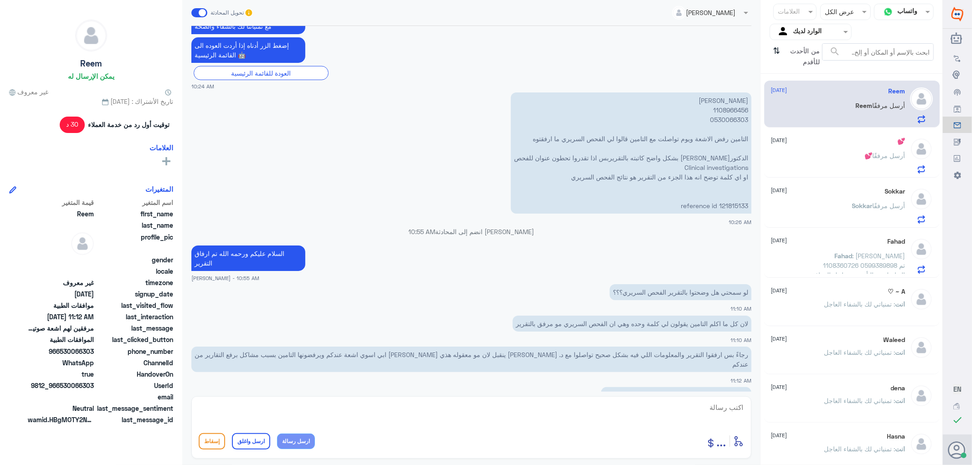
click at [731, 102] on p "[PERSON_NAME] 1108966456 0530066303 التامين رفض الاشعة ويوم تواصلت مع التامين ق…" at bounding box center [631, 153] width 241 height 121
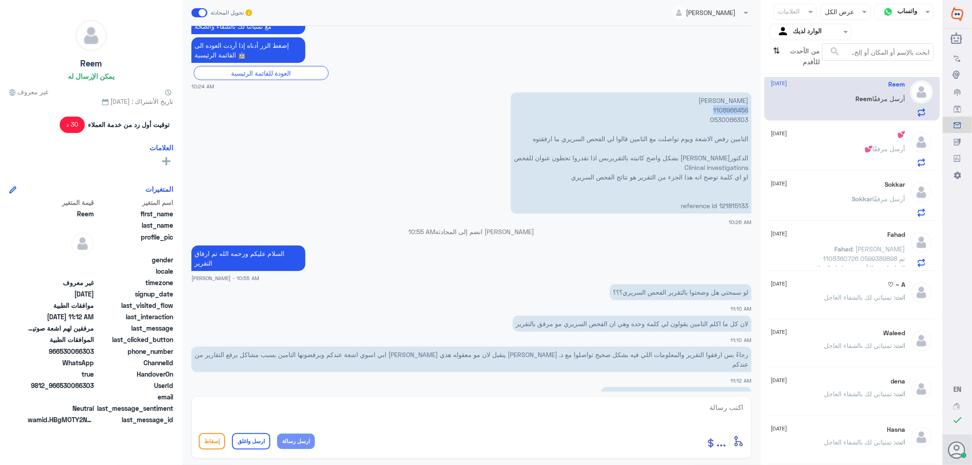
scroll to position [0, 0]
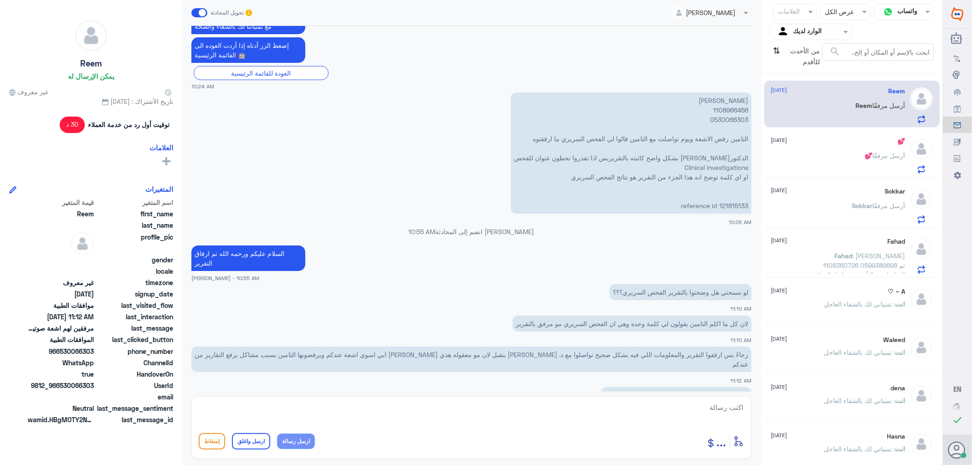
click at [840, 154] on div "💕 أرسل مرفقًا" at bounding box center [838, 163] width 134 height 21
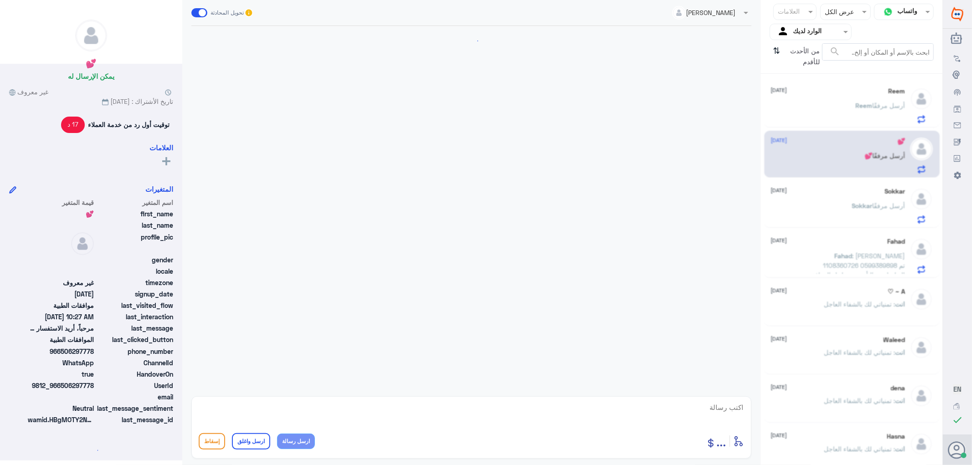
scroll to position [127, 0]
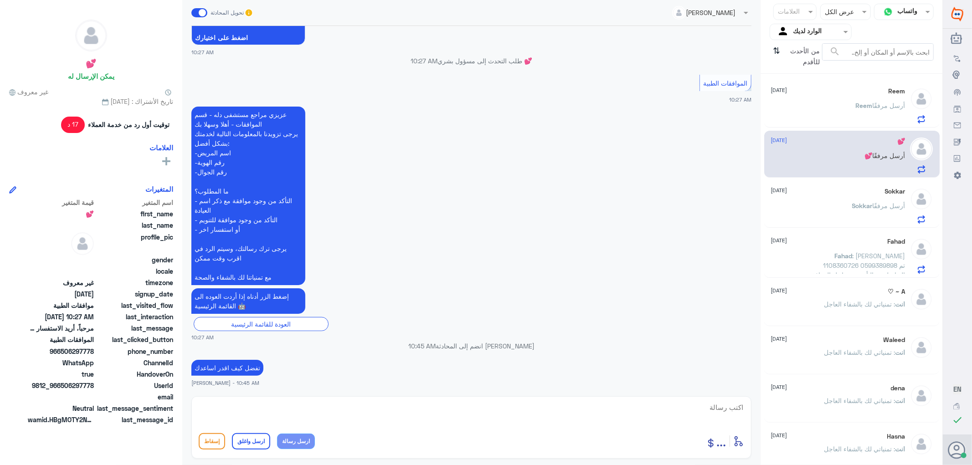
click at [829, 211] on div "[PERSON_NAME] أرسل مرفقًا" at bounding box center [838, 213] width 134 height 21
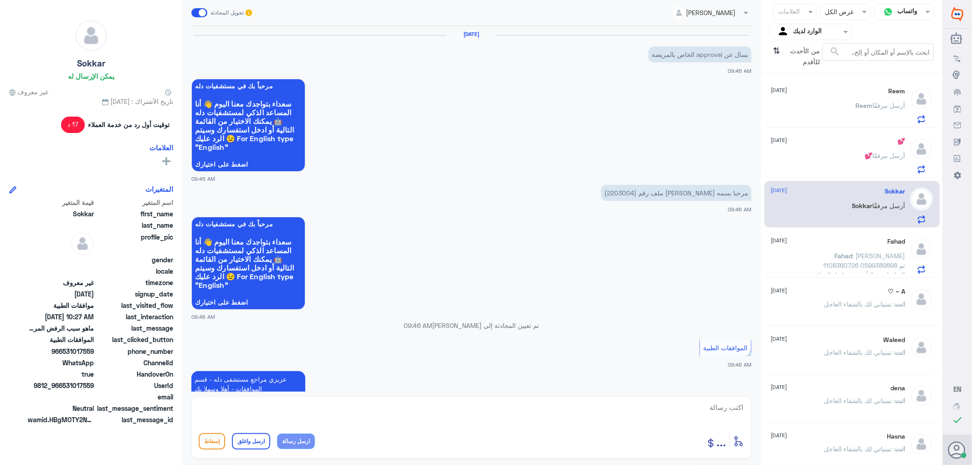
scroll to position [599, 0]
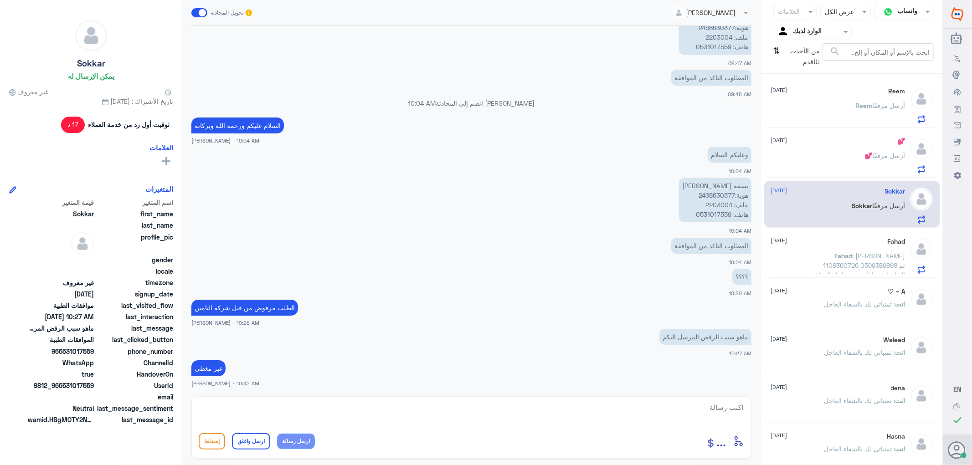
click at [715, 412] on textarea at bounding box center [472, 413] width 546 height 22
paste textarea "تمنياتي لك بالشفاء العاجل"
type textarea "تمنياتي لك بالشفاء العاجل"
click at [252, 442] on button "ارسل واغلق" at bounding box center [251, 442] width 38 height 16
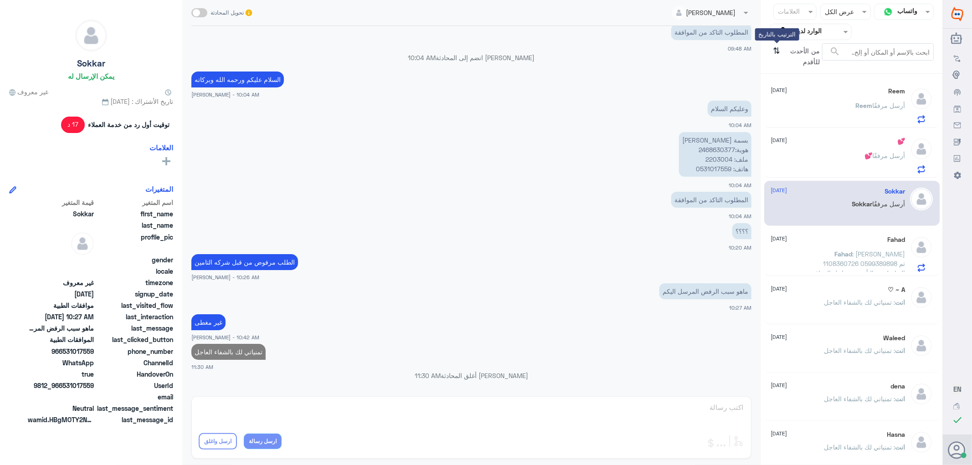
click at [776, 48] on icon "⇅" at bounding box center [777, 54] width 7 height 23
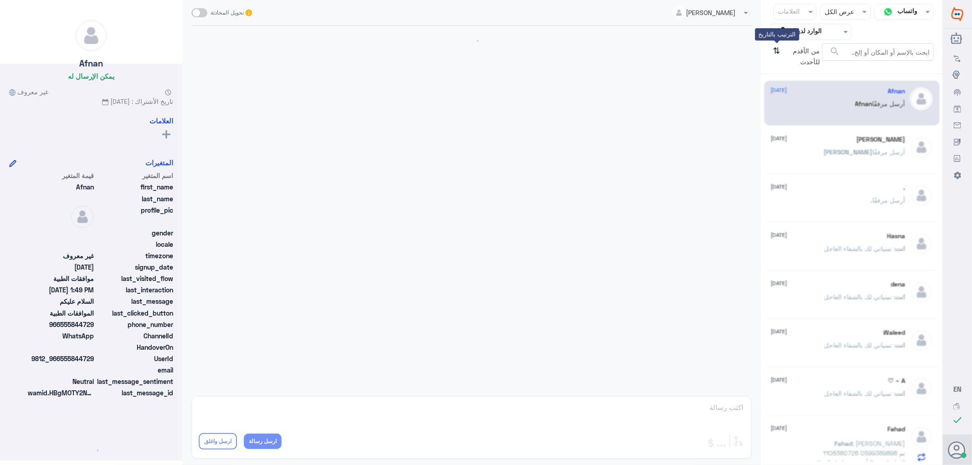
scroll to position [120, 0]
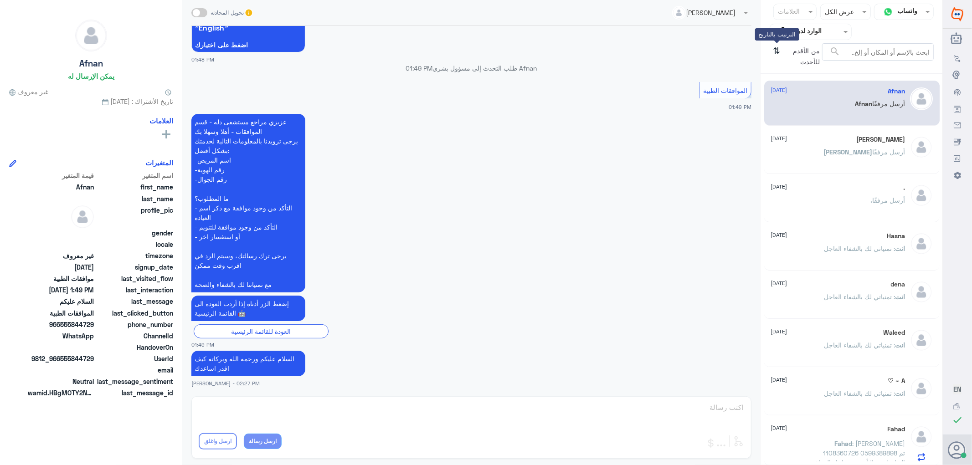
click at [776, 48] on icon "⇅" at bounding box center [777, 54] width 7 height 23
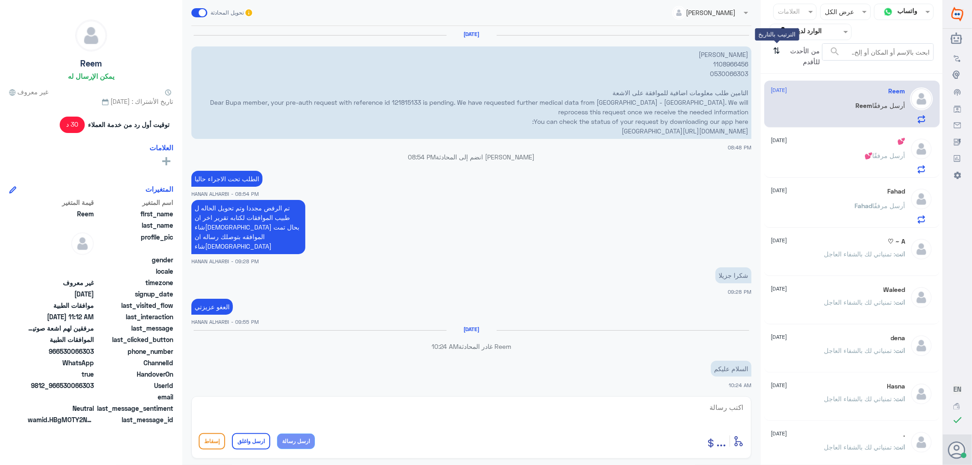
scroll to position [692, 0]
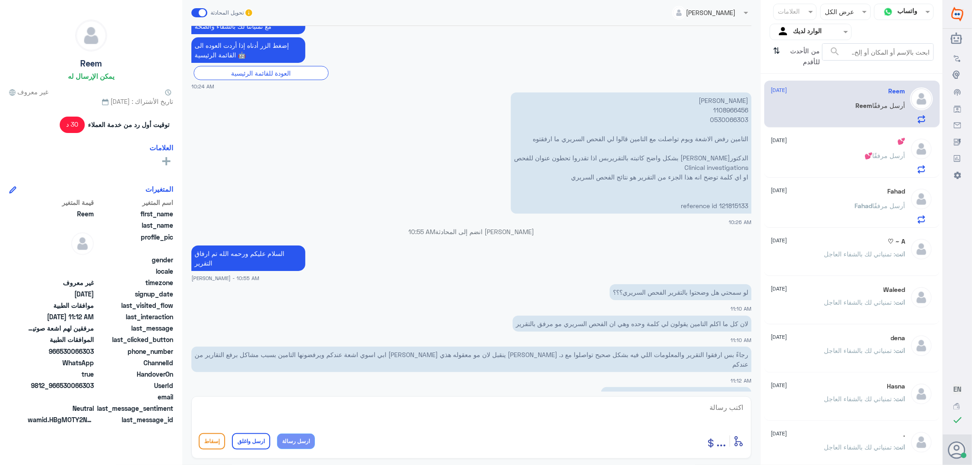
click at [852, 160] on div "💕 أرسل مرفقًا" at bounding box center [838, 163] width 134 height 21
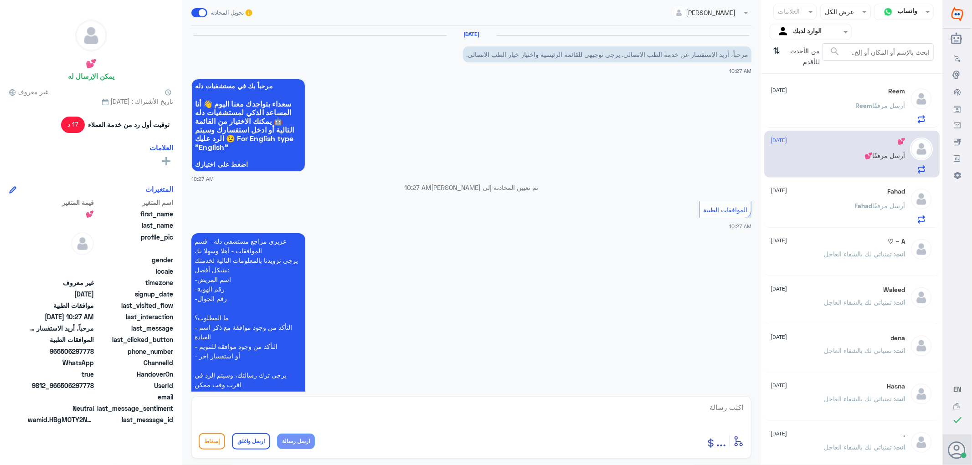
scroll to position [127, 0]
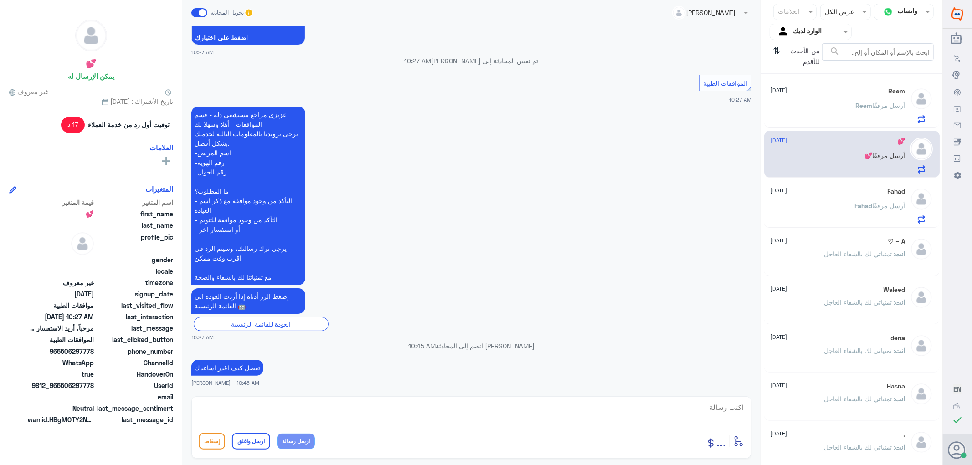
click at [846, 200] on div "Fahad [DATE] [PERSON_NAME] أرسل مرفقًا" at bounding box center [838, 206] width 134 height 36
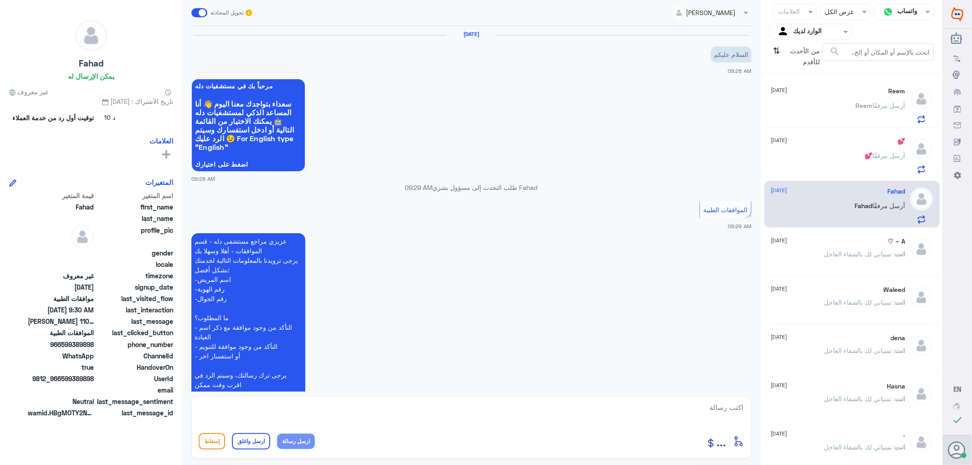
scroll to position [150, 0]
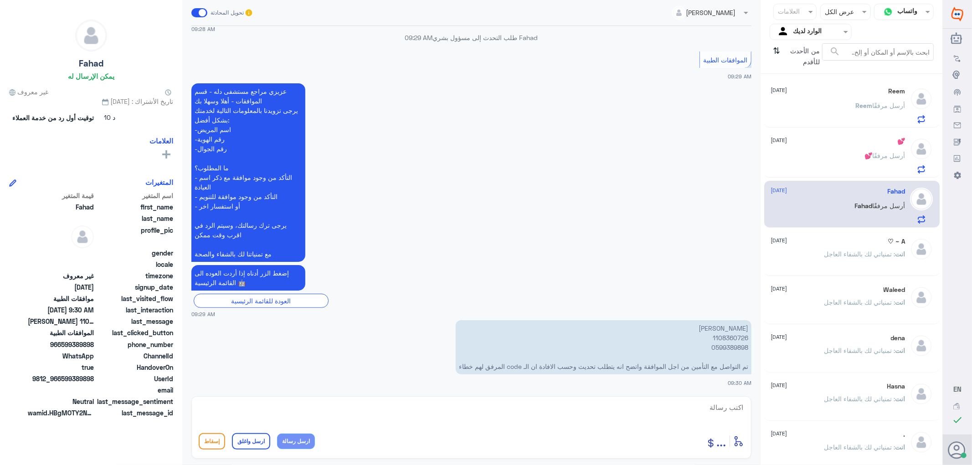
click at [854, 252] on span ": تمنياتي لك بالشفاء العاجل" at bounding box center [860, 254] width 71 height 8
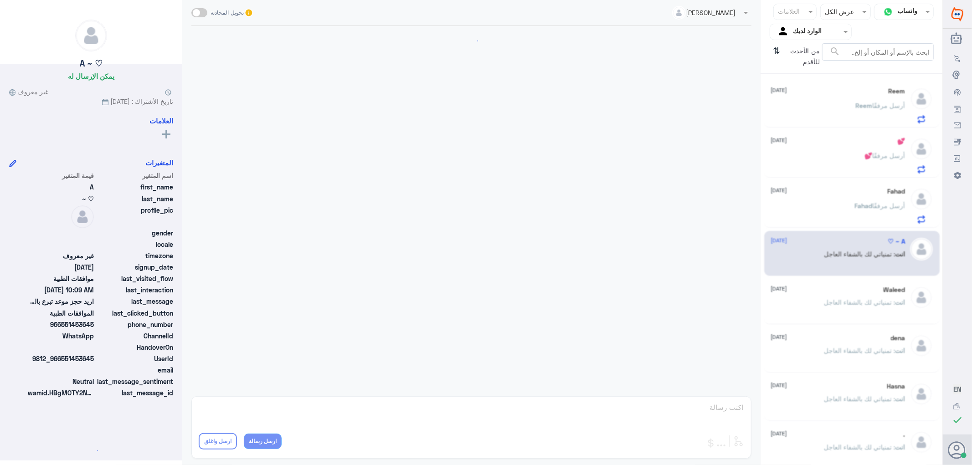
scroll to position [213, 0]
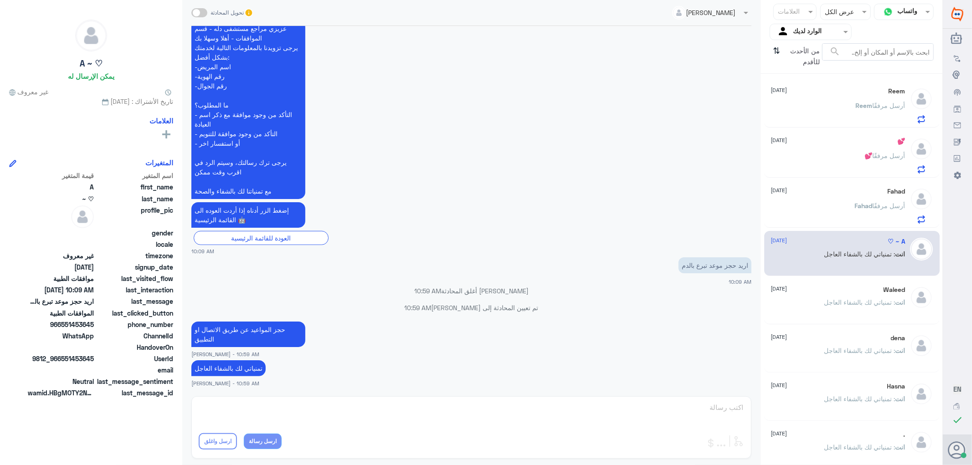
click at [787, 143] on span "[DATE]" at bounding box center [779, 140] width 16 height 8
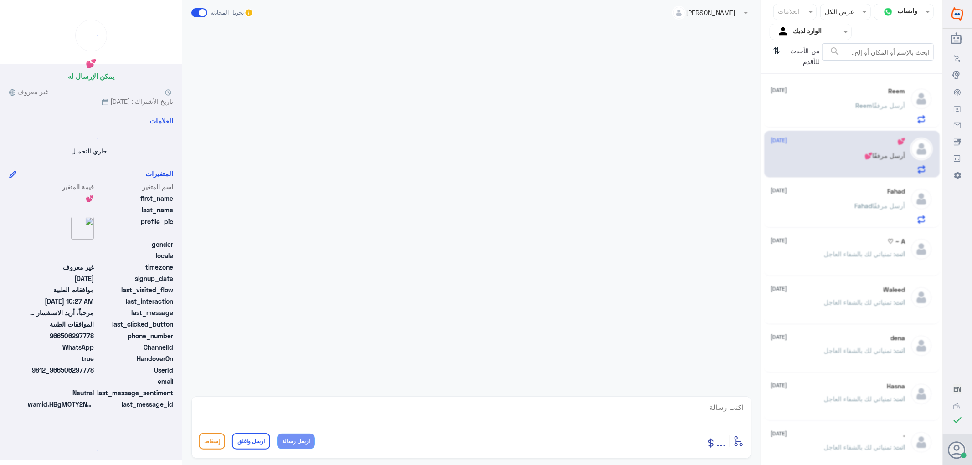
scroll to position [127, 0]
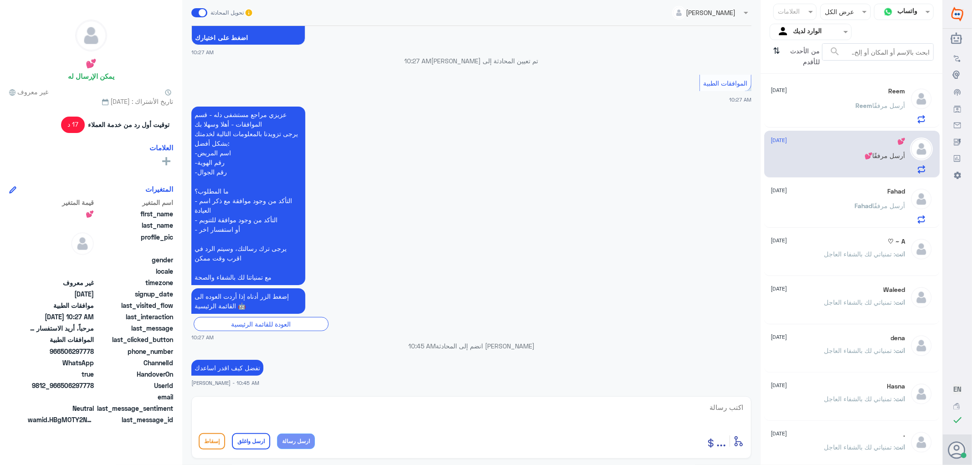
click at [833, 98] on div "Reem [DATE] Reem أرسل مرفقًا" at bounding box center [838, 106] width 134 height 36
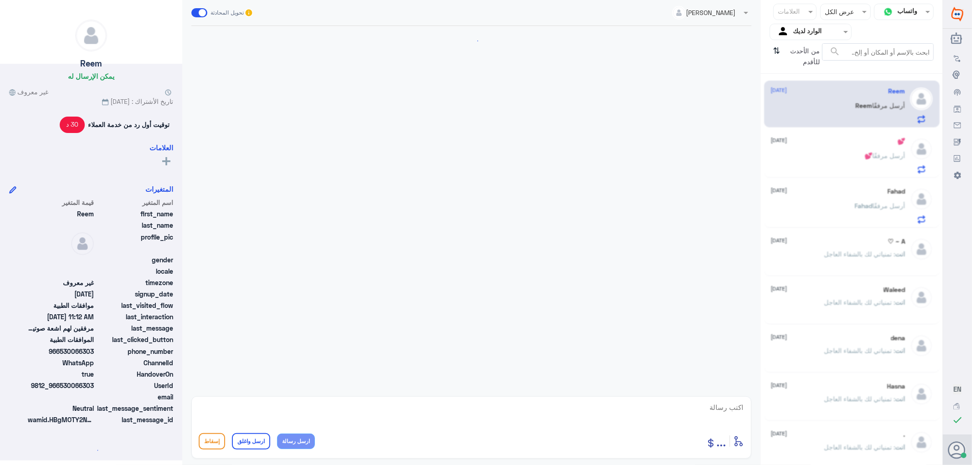
scroll to position [692, 0]
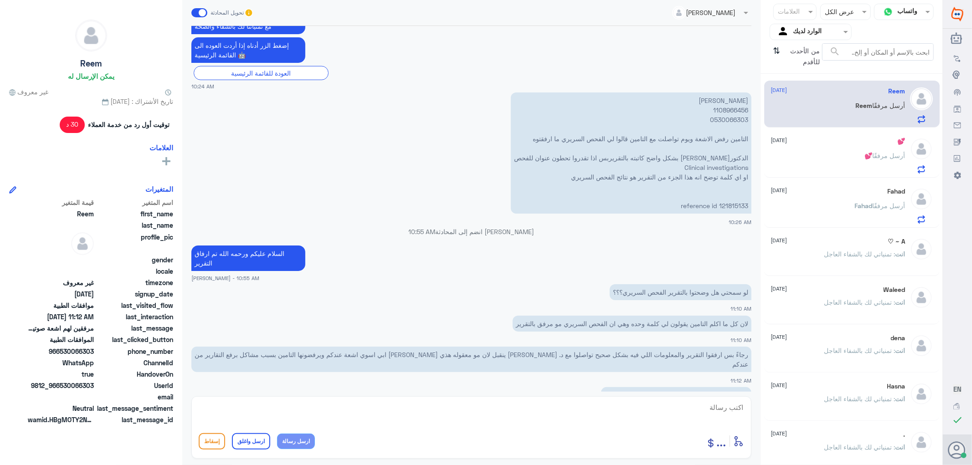
click at [720, 100] on p "[PERSON_NAME] 1108966456 0530066303 التامين رفض الاشعة ويوم تواصلت مع التامين ق…" at bounding box center [631, 153] width 241 height 121
click at [732, 102] on p "[PERSON_NAME] 1108966456 0530066303 التامين رفض الاشعة ويوم تواصلت مع التامين ق…" at bounding box center [631, 153] width 241 height 121
click at [859, 161] on div "💕 أرسل مرفقًا" at bounding box center [838, 163] width 134 height 21
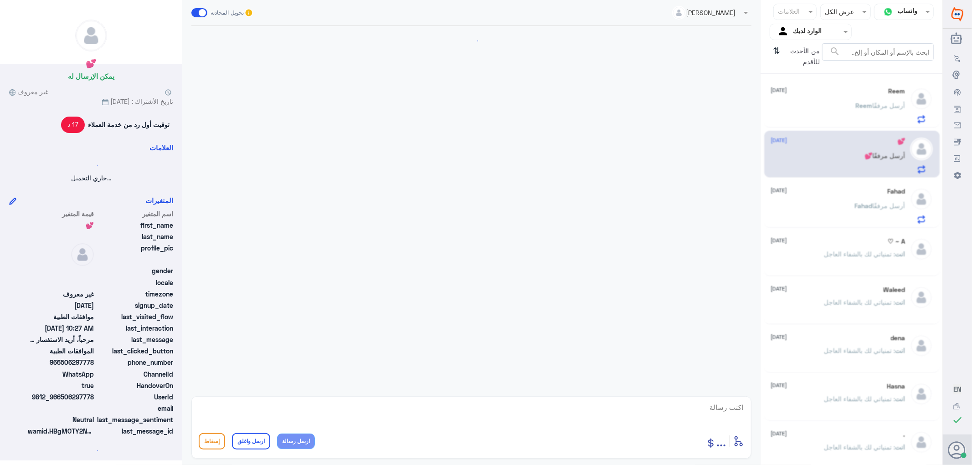
scroll to position [127, 0]
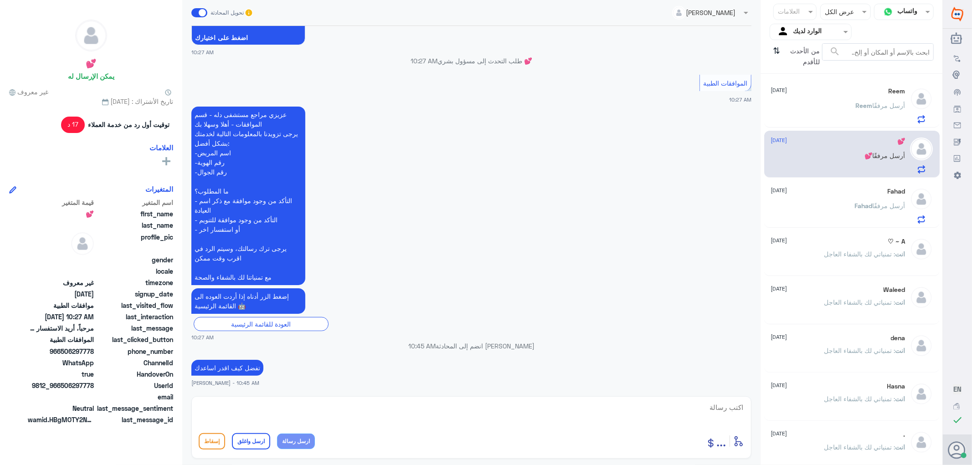
click at [852, 198] on div "Fahad [DATE] [PERSON_NAME] أرسل مرفقًا" at bounding box center [838, 206] width 134 height 36
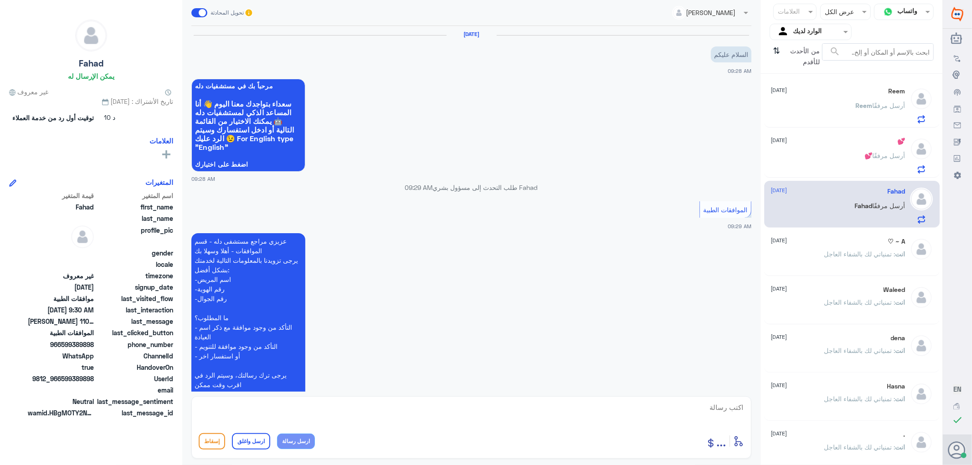
scroll to position [150, 0]
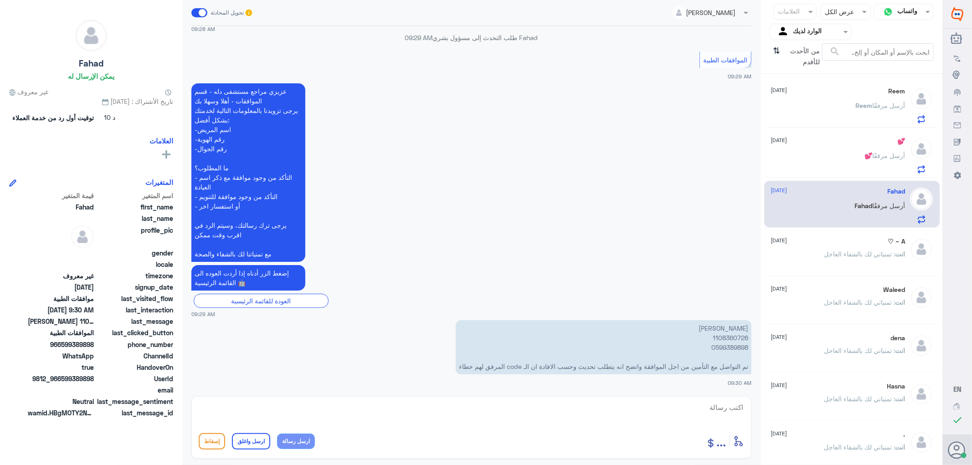
click at [785, 34] on div at bounding box center [810, 31] width 81 height 10
click at [792, 95] on div "فريقك" at bounding box center [811, 102] width 82 height 21
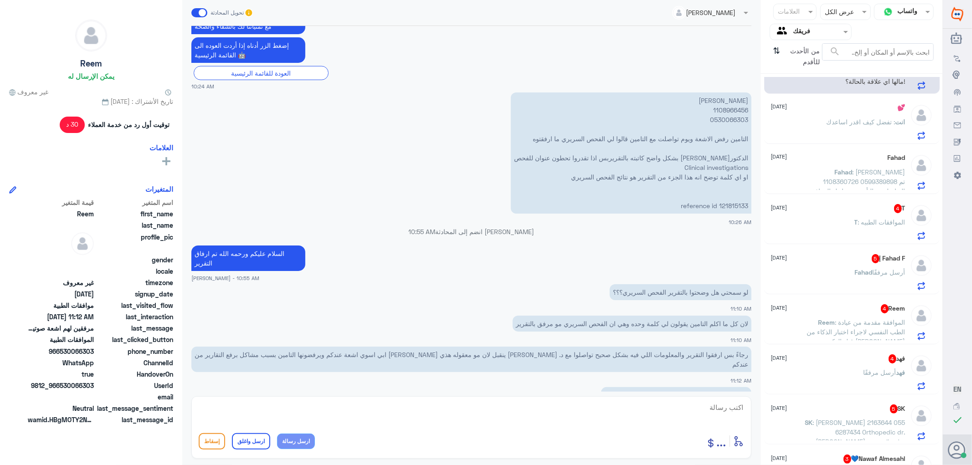
scroll to position [51, 0]
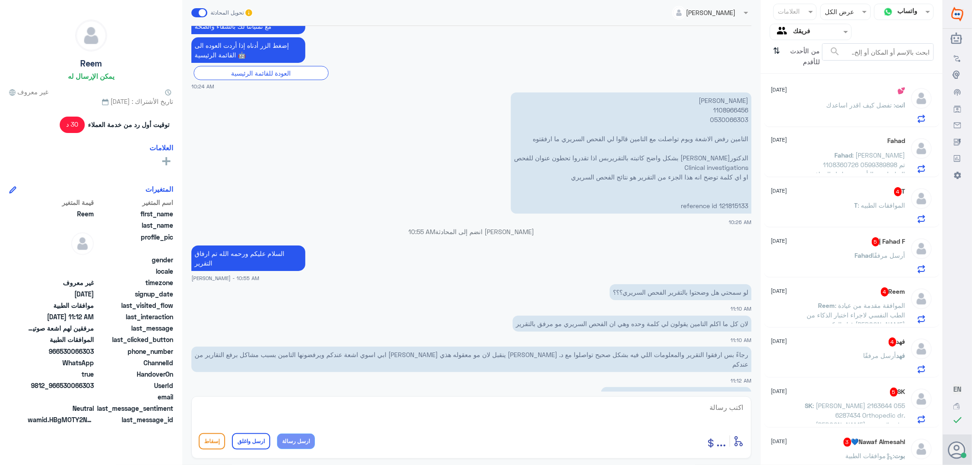
click at [855, 208] on p "T : الموافقات الطبيه" at bounding box center [880, 212] width 51 height 23
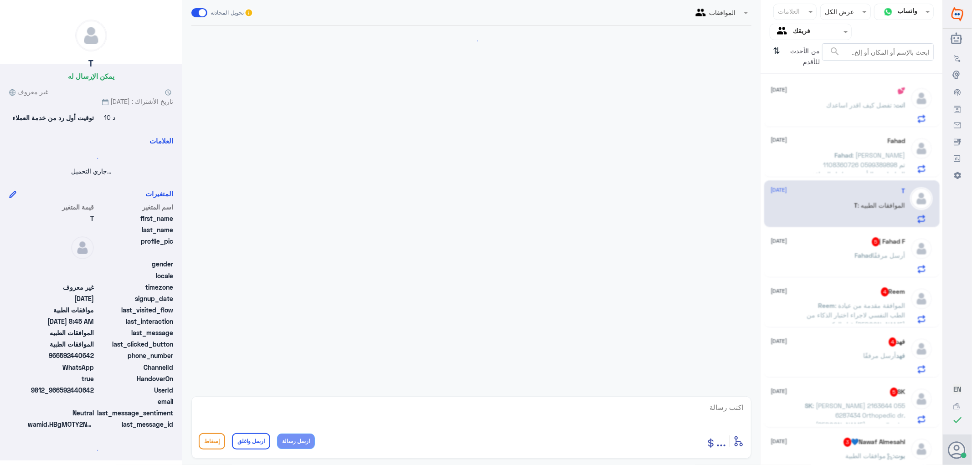
scroll to position [211, 0]
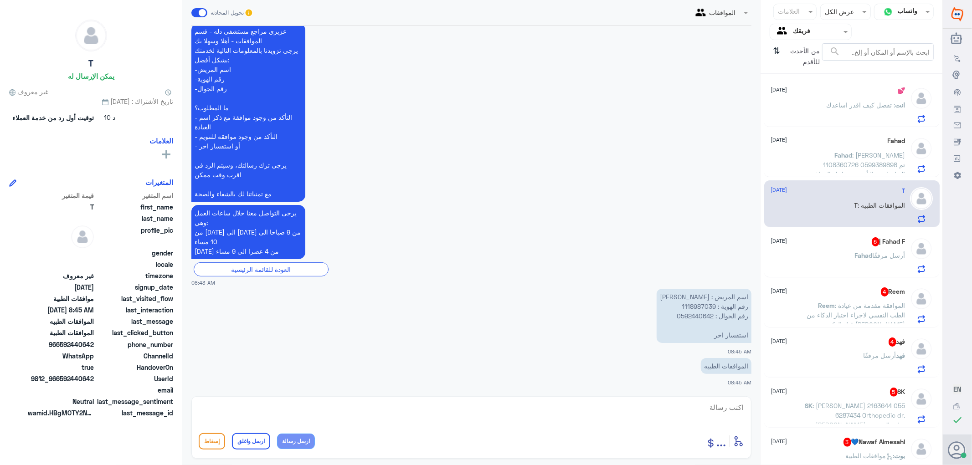
click at [694, 306] on p "اسم المريض : [PERSON_NAME] رقم الهوية : 1118987039 رقم الجوال : 0592440642 استف…" at bounding box center [704, 316] width 95 height 54
click at [742, 406] on textarea at bounding box center [472, 413] width 546 height 22
type textarea "h"
click at [736, 405] on textarea at bounding box center [472, 413] width 546 height 22
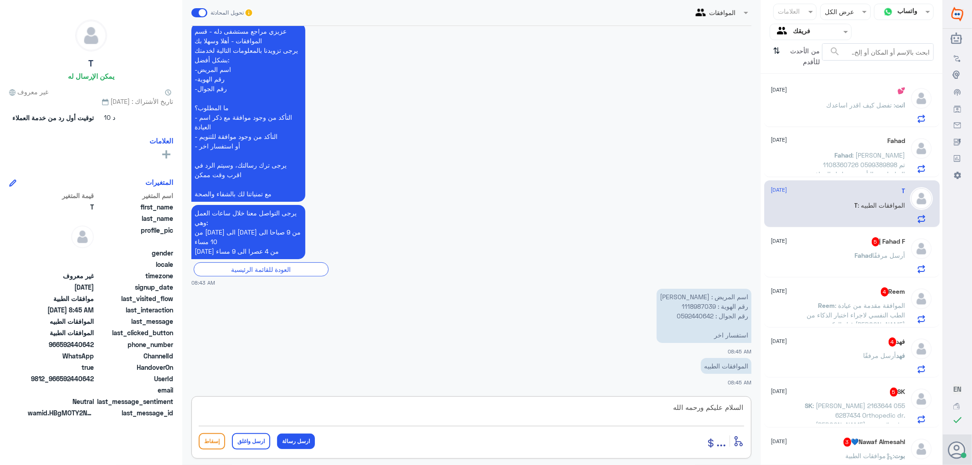
type textarea "السلام عليكم ورحمه الله"
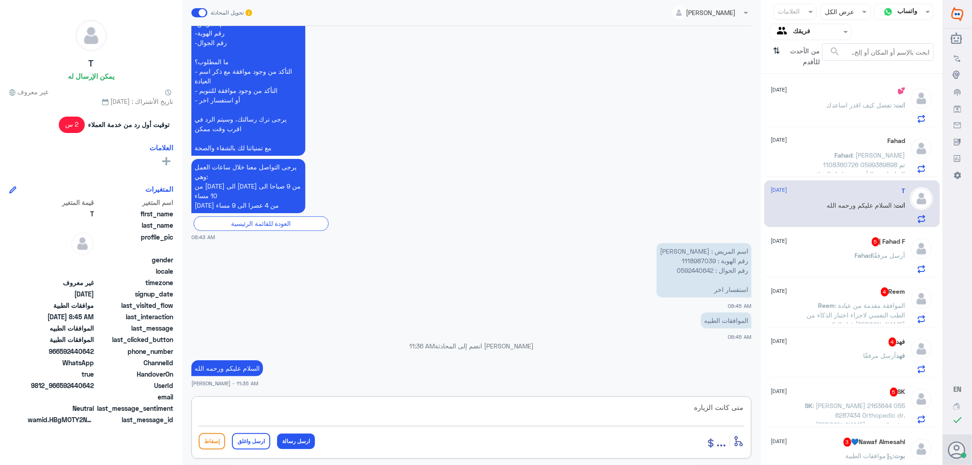
type textarea "متى كانت الزياره"
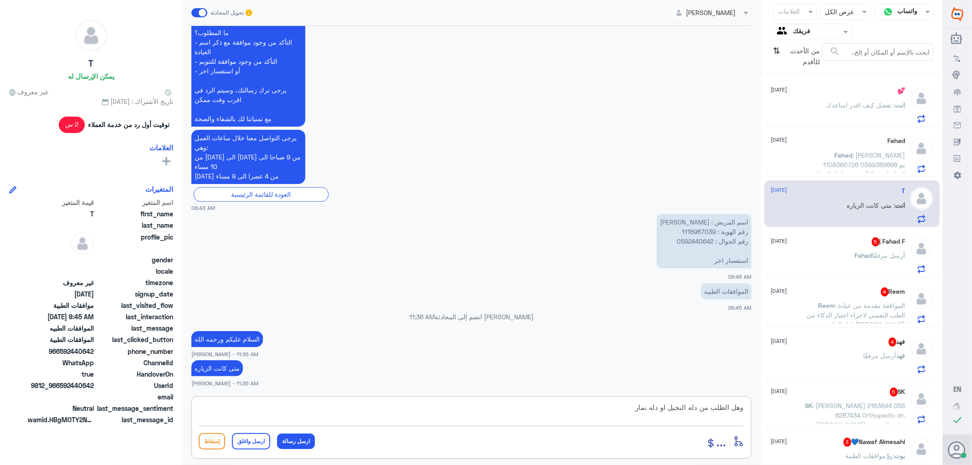
type textarea "وهل الطلب من دله النخيل او دله نمار"
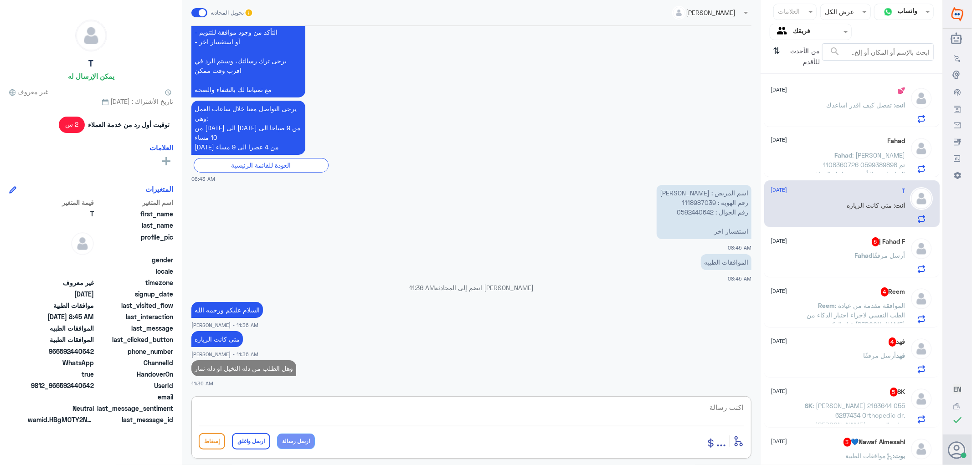
click at [869, 311] on span ": الموافقة مقدمة من عيادة الطب النفسي لاجراء اختبار الذكاء من قبل الدكتورة [PER…" at bounding box center [856, 315] width 98 height 27
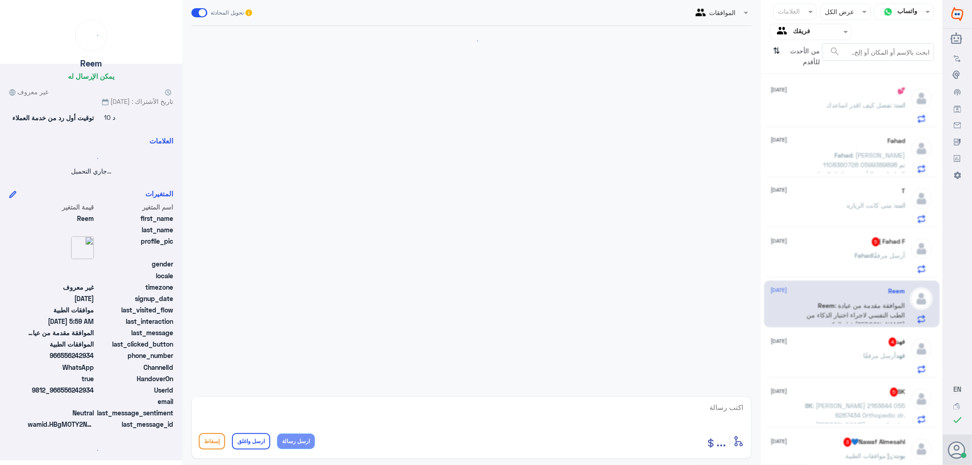
scroll to position [201, 0]
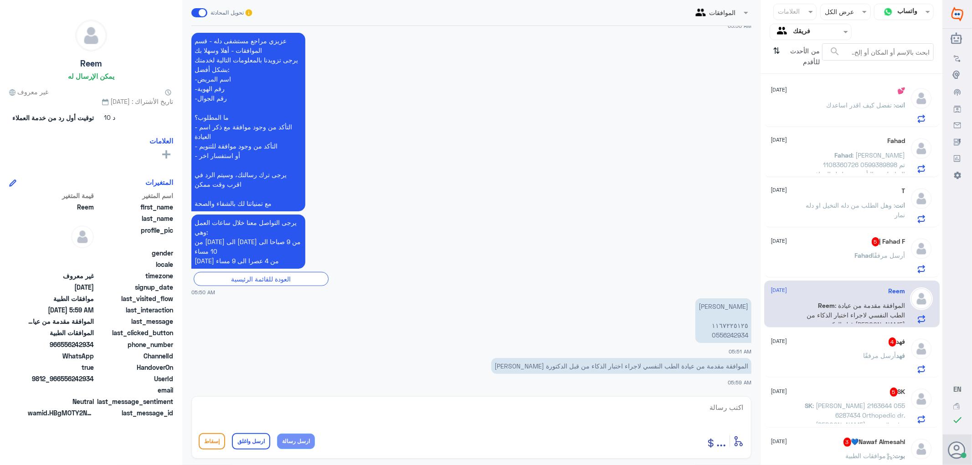
click at [727, 334] on p "[PERSON_NAME] ١١٦٧٢٢٥١٢٥ 0556242934" at bounding box center [724, 321] width 56 height 45
click at [739, 405] on textarea at bounding box center [472, 413] width 546 height 22
type textarea "h"
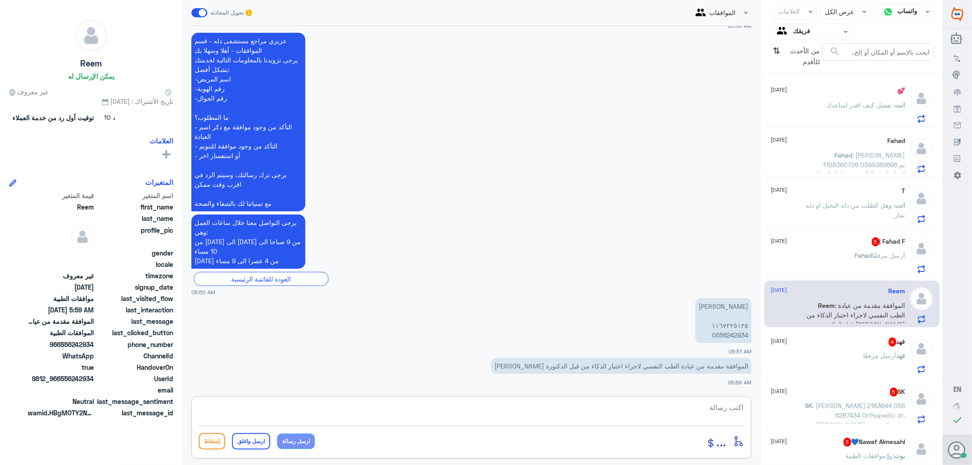
click at [739, 408] on textarea at bounding box center [472, 413] width 546 height 22
type textarea "h"
click at [731, 403] on textarea at bounding box center [472, 413] width 546 height 22
type textarea "الطلب من دله النخيل او دله نمار"
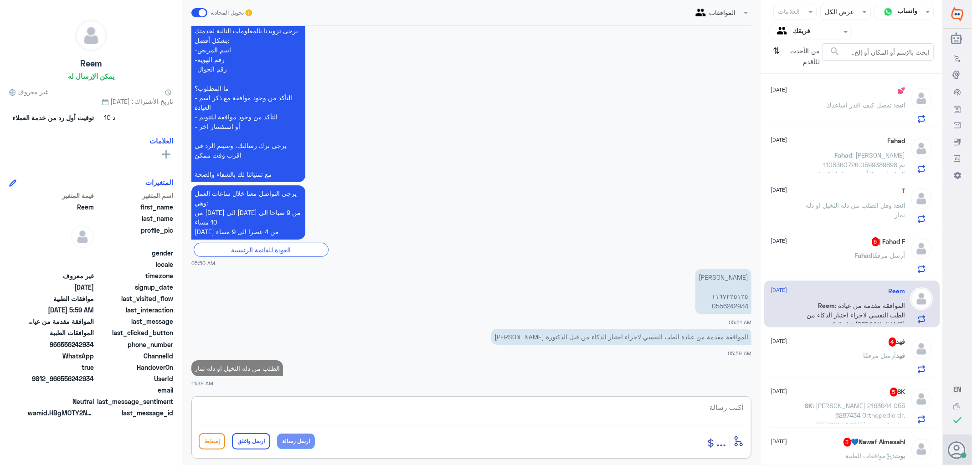
click at [845, 352] on div "[PERSON_NAME] 4 [DATE] [PERSON_NAME] أرسل مرفقًا" at bounding box center [838, 356] width 134 height 36
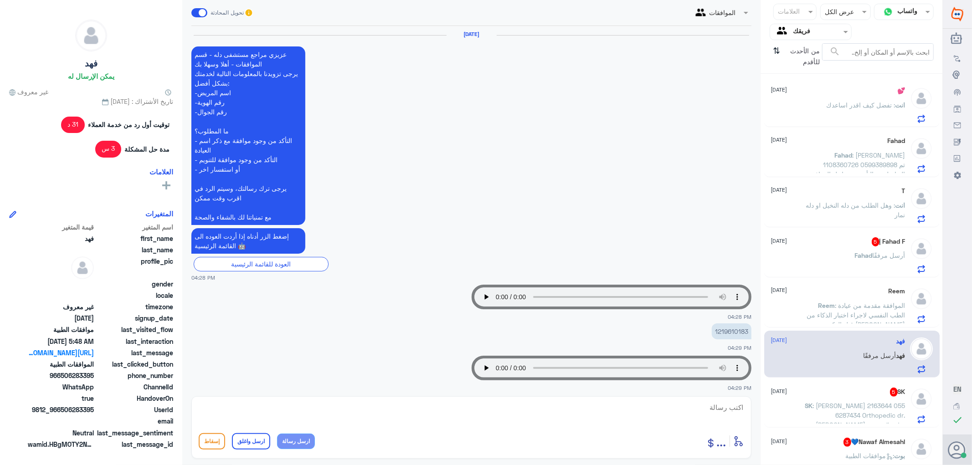
scroll to position [963, 0]
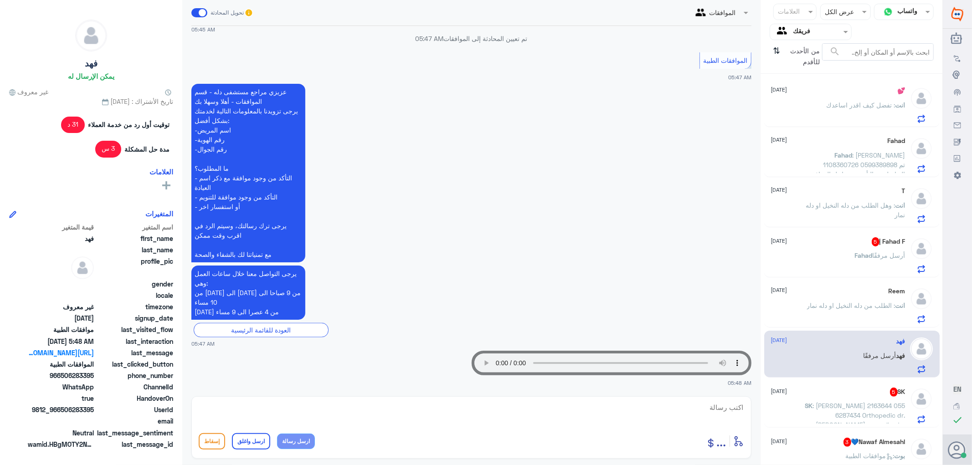
click at [531, 254] on app-msgs-text "عزيزي مراجع مستشفى دله - قسم الموافقات - أهلا وسهلا بك يرجى تزويدنا بالمعلومات …" at bounding box center [471, 174] width 560 height 180
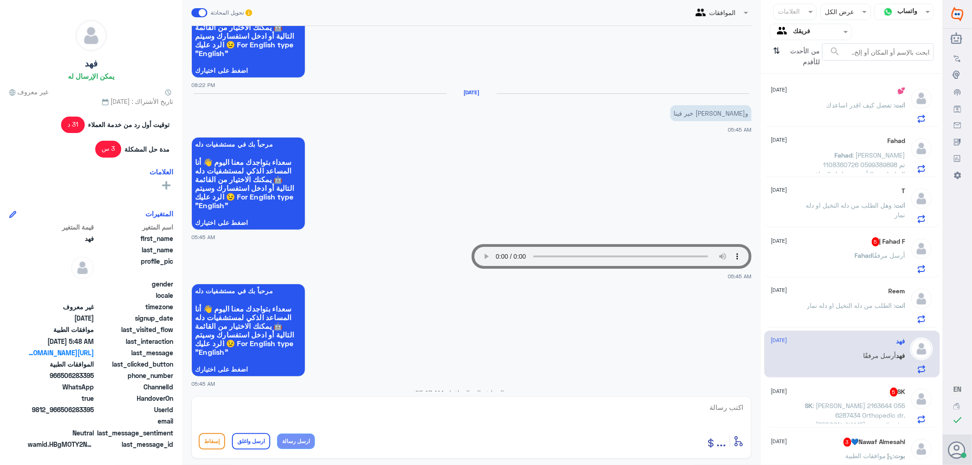
scroll to position [709, 0]
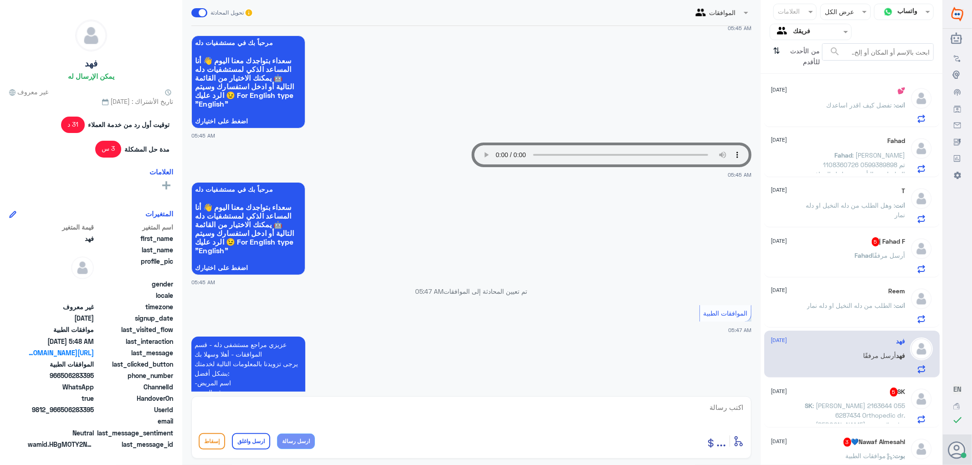
click at [726, 409] on textarea at bounding box center [472, 413] width 546 height 22
type textarea "السلام عليكم ورحمه الله وبركاته"
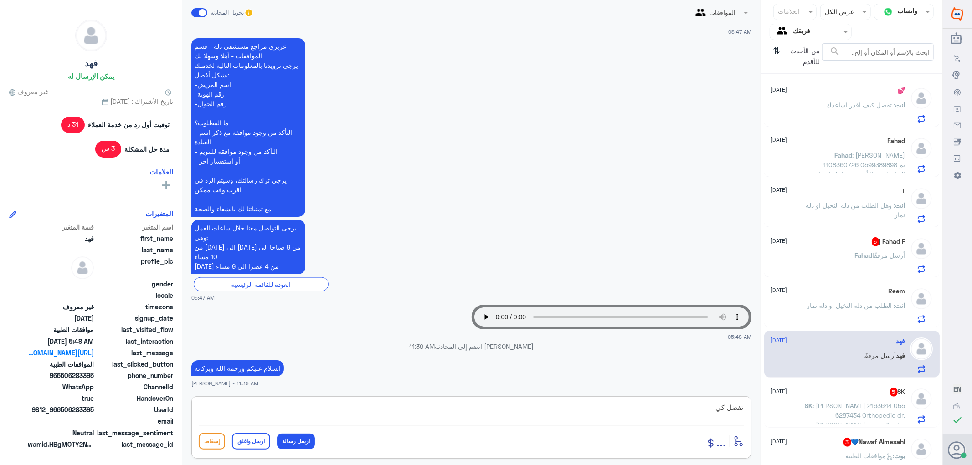
scroll to position [992, 0]
type textarea "تفضل كيف اقدر اساعدك"
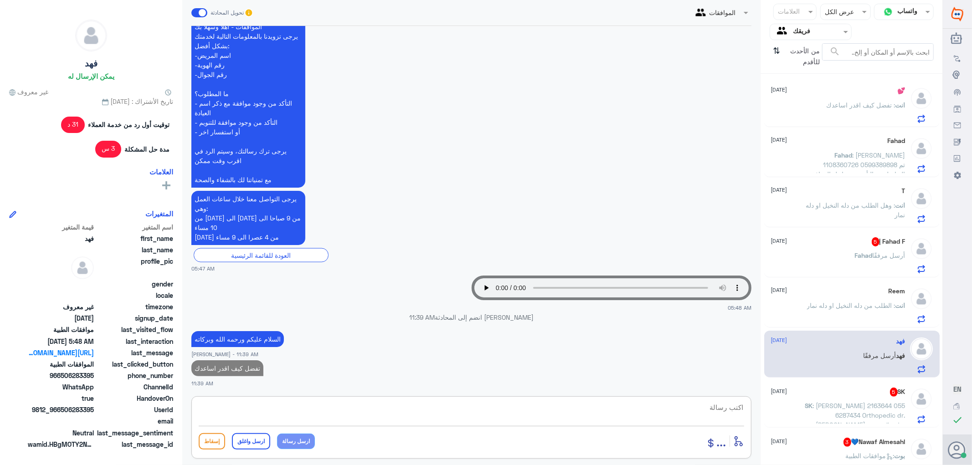
click at [820, 201] on span ": وهل الطلب من دله النخيل او دله نمار" at bounding box center [855, 209] width 99 height 17
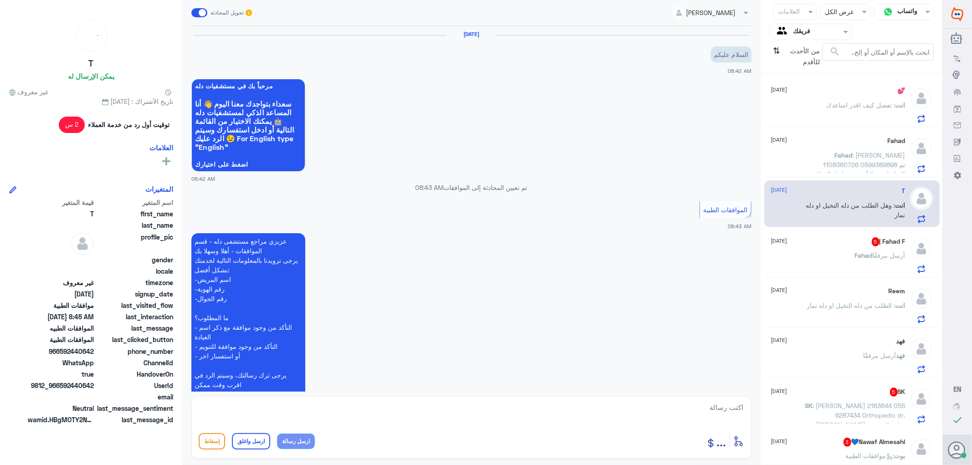
scroll to position [315, 0]
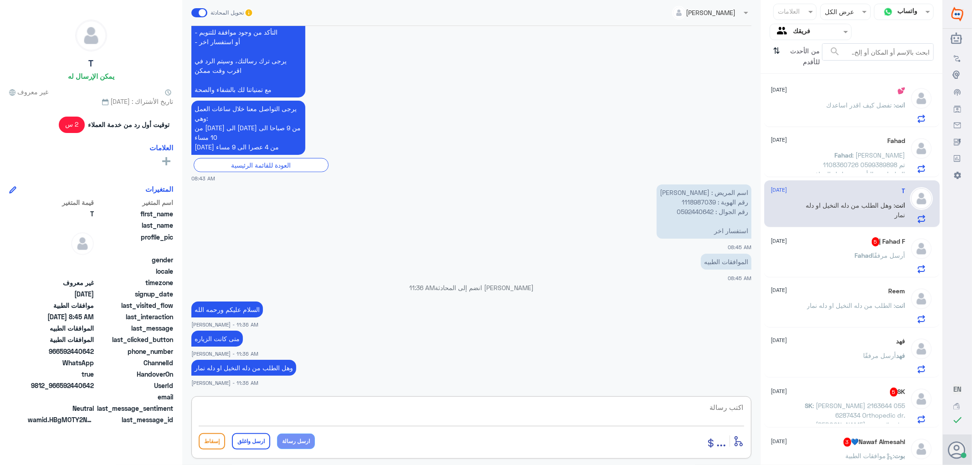
click at [723, 411] on textarea at bounding box center [472, 413] width 546 height 22
paste textarea "0546022896"
type textarea "التواصل مع فرع دله نمار للافاده /0546022896"
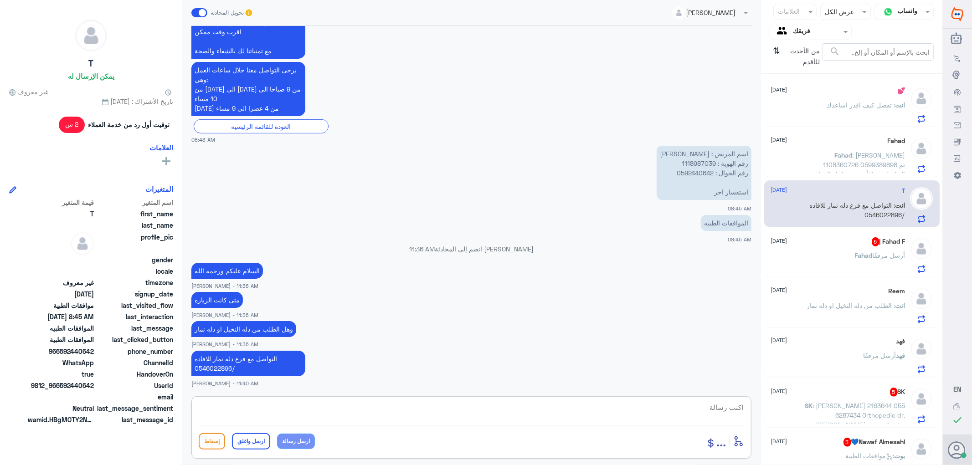
click at [706, 400] on div "أدخل اسم مجموعة الرسائل ... إسقاط ارسل واغلق ارسل رسالة" at bounding box center [471, 428] width 560 height 62
click at [709, 415] on textarea at bounding box center [472, 413] width 546 height 22
paste textarea "تمنياتي لك بالشفاء العاجل"
type textarea "تمنياتي لك بالشفاء العاجل"
click at [236, 440] on button "ارسل واغلق" at bounding box center [251, 442] width 38 height 16
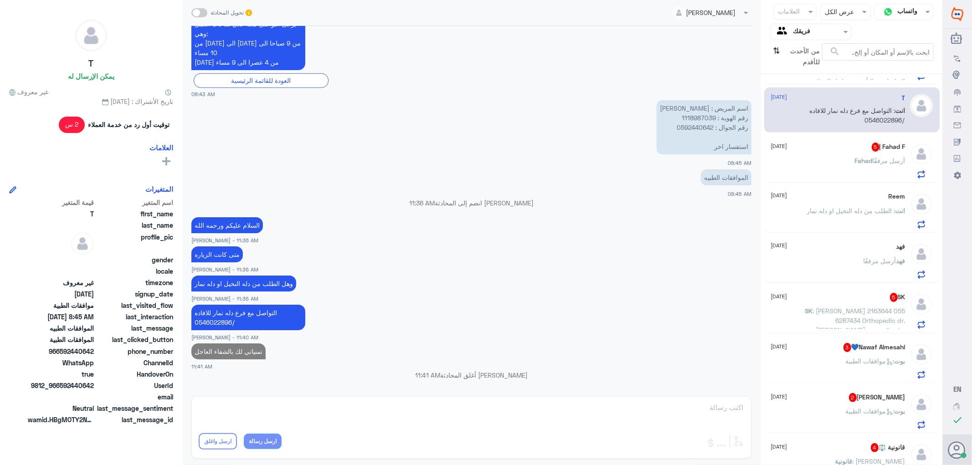
scroll to position [304, 0]
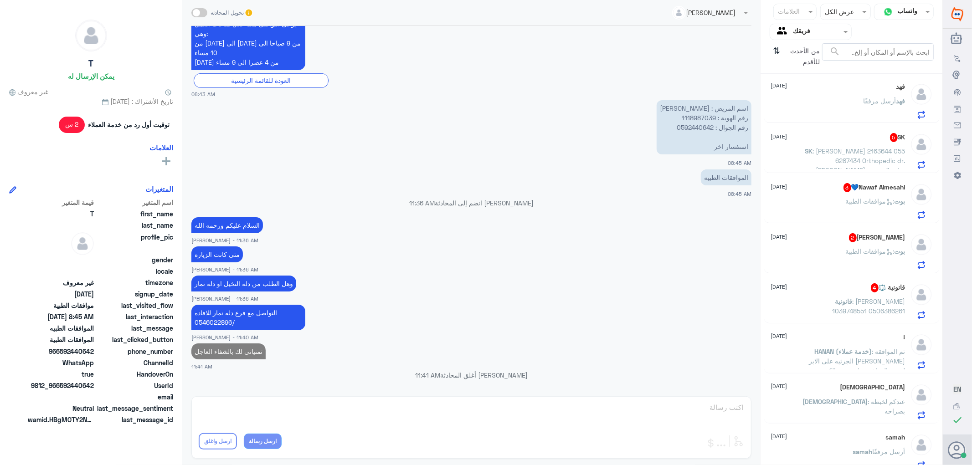
click at [844, 309] on p "قانونية : [PERSON_NAME] 1039748551 0506386261" at bounding box center [854, 308] width 103 height 23
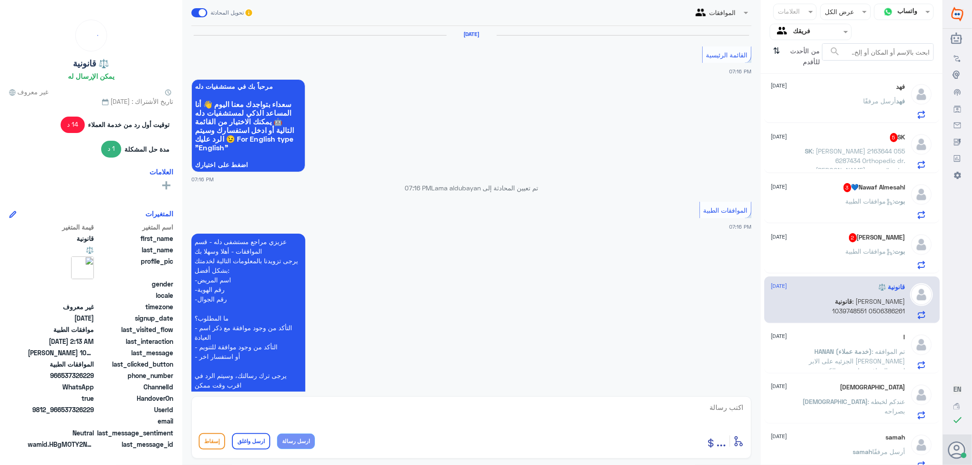
scroll to position [831, 0]
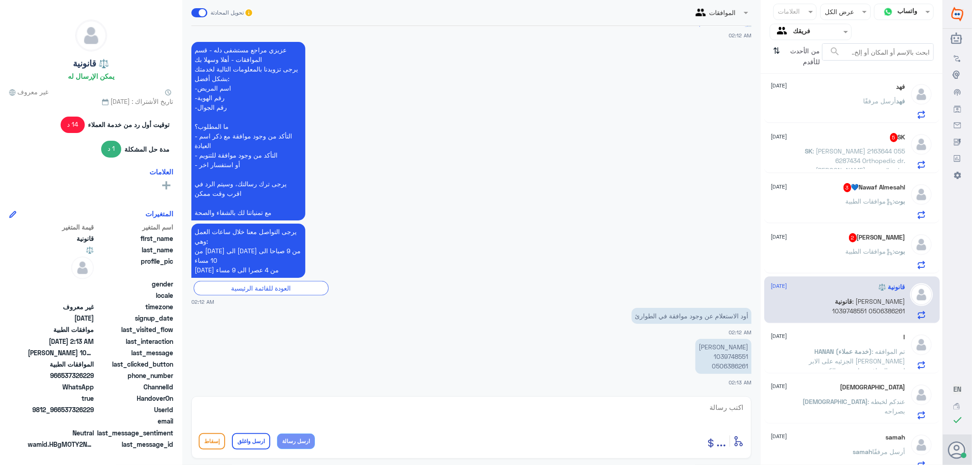
click at [726, 356] on p "[PERSON_NAME] 1039748551 0506386261" at bounding box center [724, 356] width 56 height 35
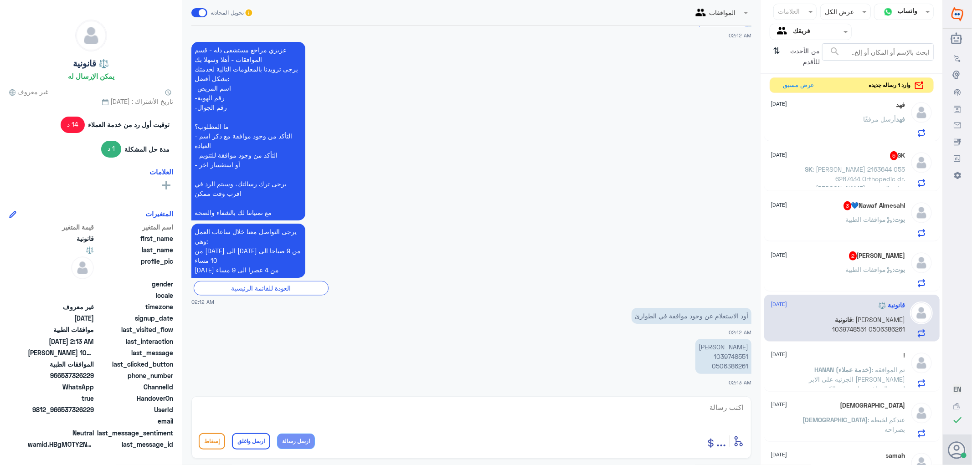
click at [726, 407] on textarea at bounding box center [472, 413] width 546 height 22
type textarea "تمت الموافقه"
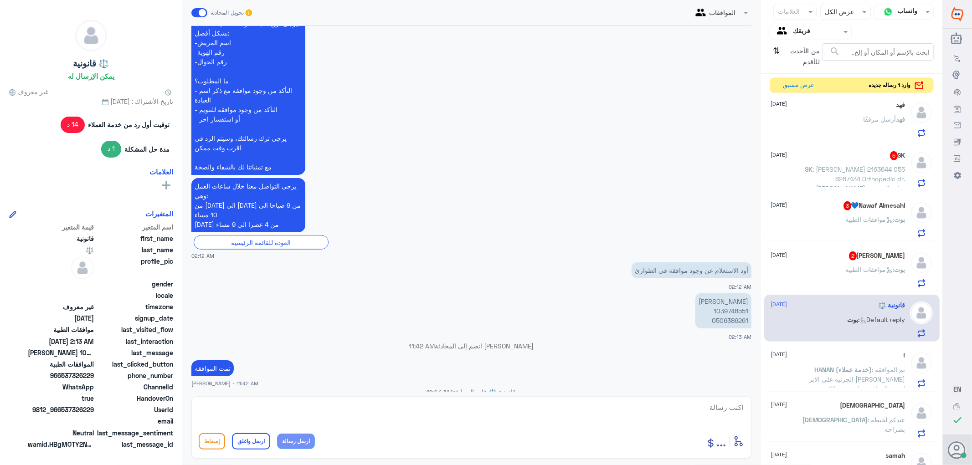
scroll to position [1154, 0]
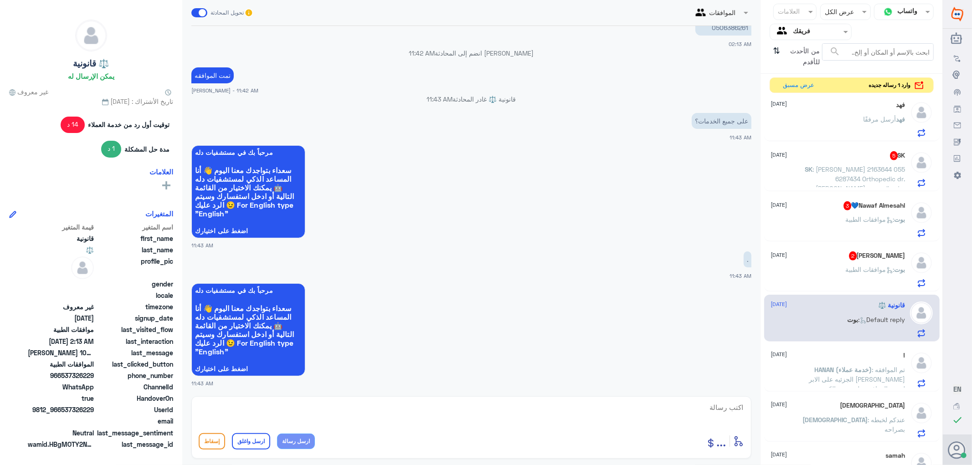
click at [855, 272] on span ": موافقات الطبية" at bounding box center [870, 270] width 49 height 8
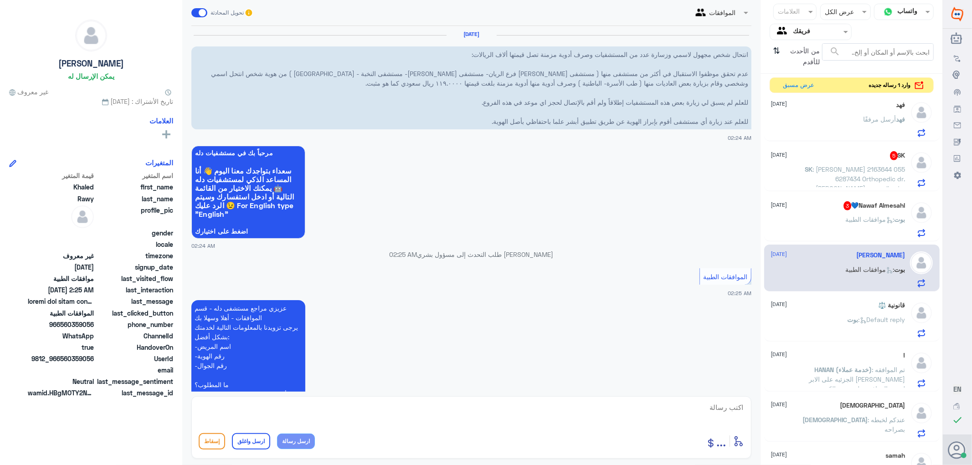
scroll to position [176, 0]
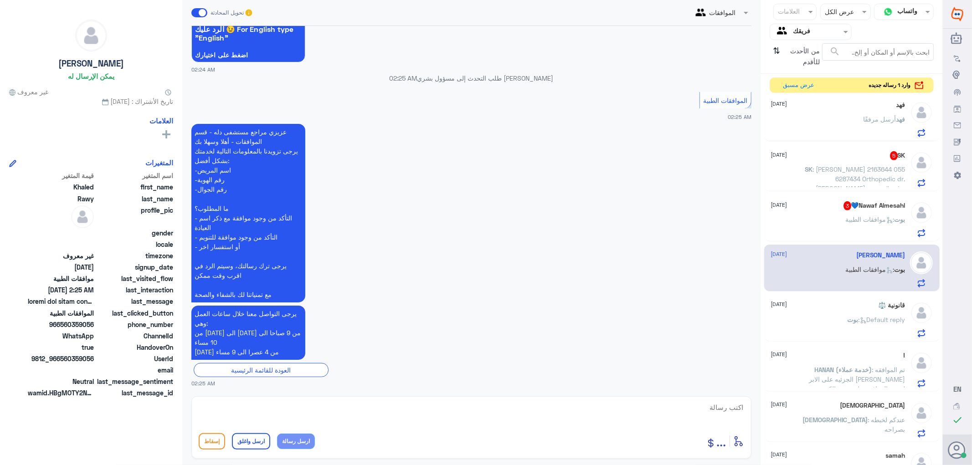
click at [854, 217] on span ": موافقات الطبية" at bounding box center [870, 220] width 49 height 8
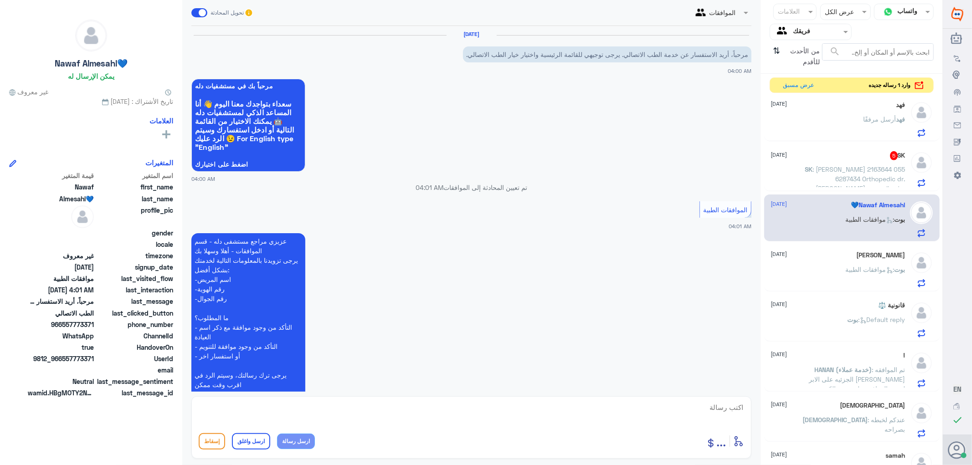
scroll to position [209, 0]
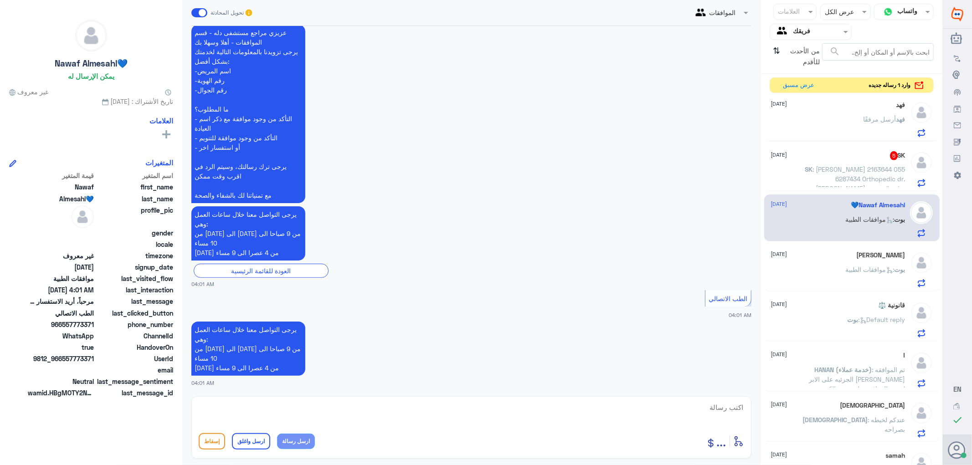
click at [871, 107] on div "فهد [DATE]" at bounding box center [838, 105] width 134 height 8
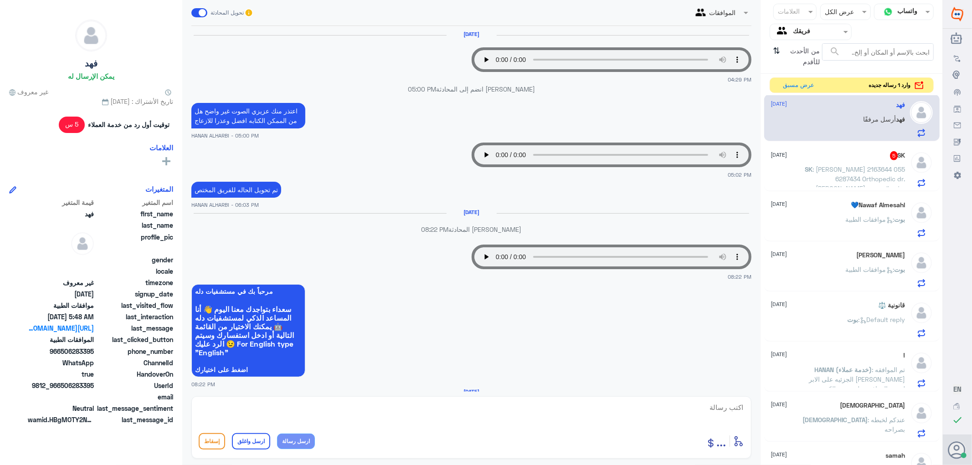
scroll to position [730, 0]
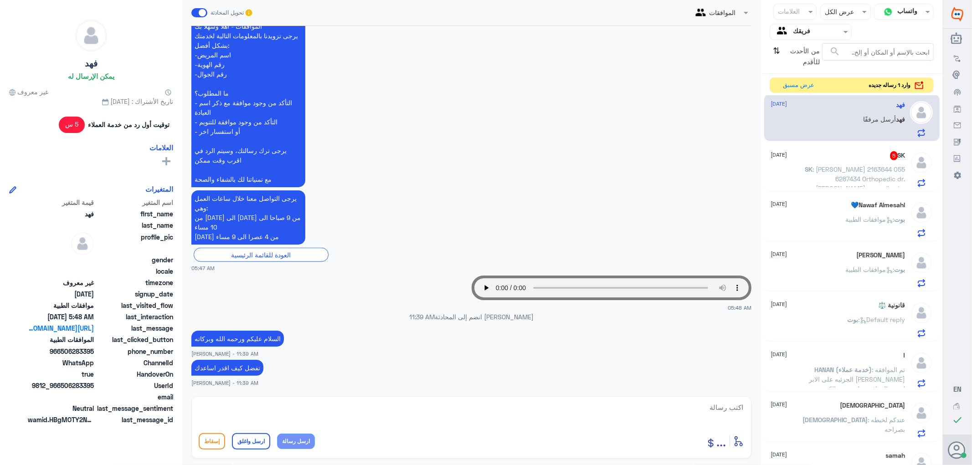
click at [853, 170] on span ": [PERSON_NAME] 2163644 055 6287434 Orthopedic dr. [PERSON_NAME] prescribed a c…" at bounding box center [854, 226] width 103 height 123
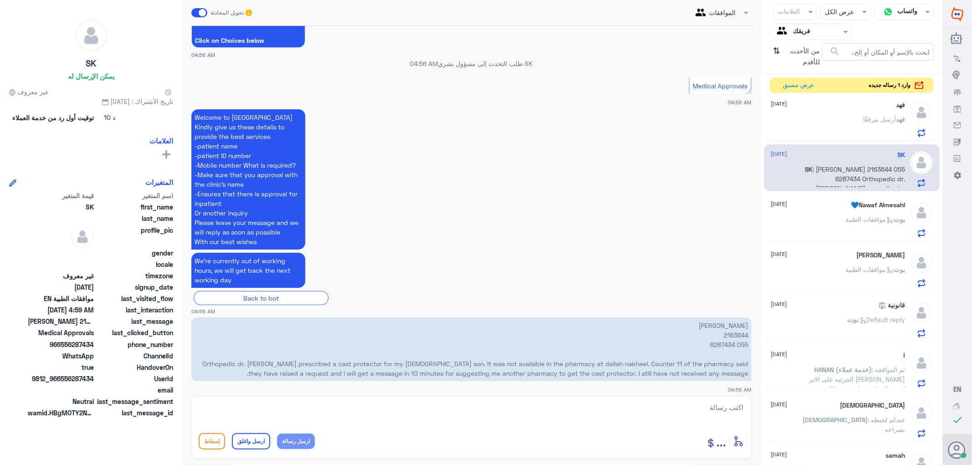
scroll to position [408, 0]
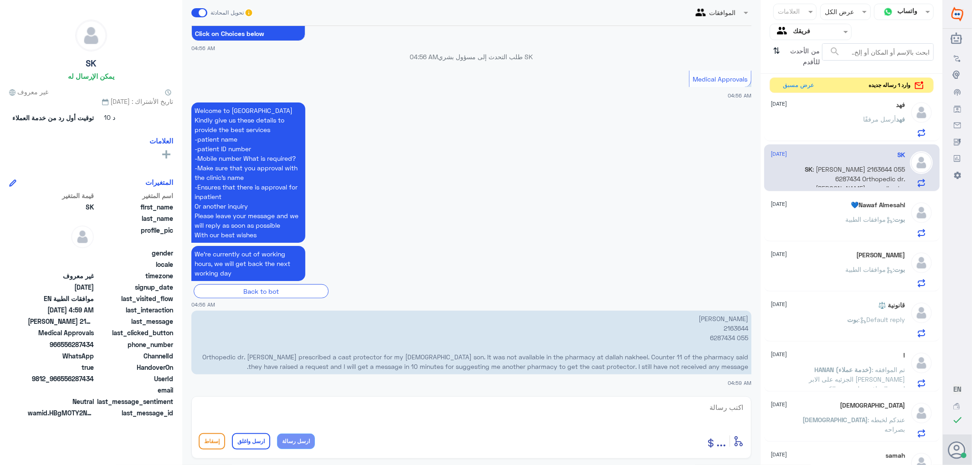
click at [734, 329] on p "[PERSON_NAME] 2163644 055 6287434 Orthopedic dr. [PERSON_NAME] prescribed a cas…" at bounding box center [471, 343] width 560 height 64
click at [509, 363] on p "[PERSON_NAME] 2163644 055 6287434 Orthopedic dr. [PERSON_NAME] prescribed a cas…" at bounding box center [471, 343] width 560 height 64
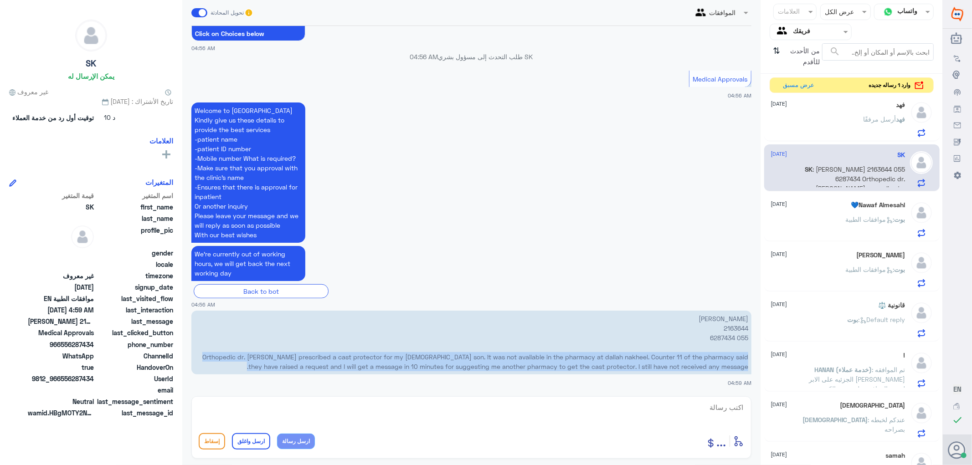
click at [509, 363] on p "[PERSON_NAME] 2163644 055 6287434 Orthopedic dr. [PERSON_NAME] prescribed a cas…" at bounding box center [471, 343] width 560 height 64
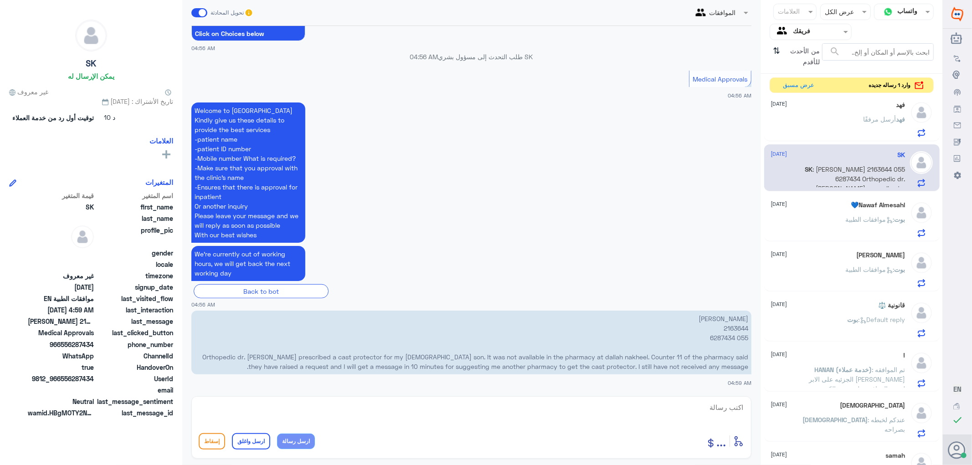
click at [569, 246] on app-msgs-text "We’re currently out of working hours, we will get back the next working day" at bounding box center [471, 264] width 560 height 36
click at [802, 112] on div "[PERSON_NAME] [DATE] [PERSON_NAME] أرسل مرفقًا" at bounding box center [838, 119] width 134 height 36
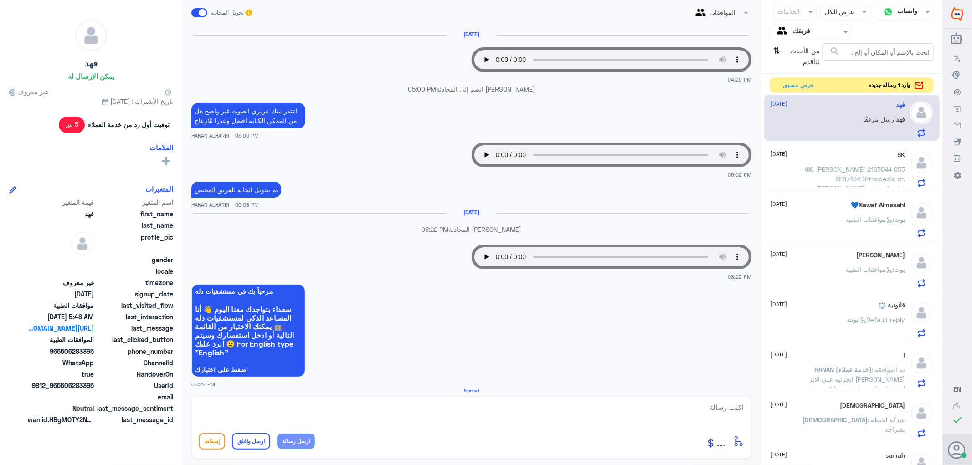
scroll to position [730, 0]
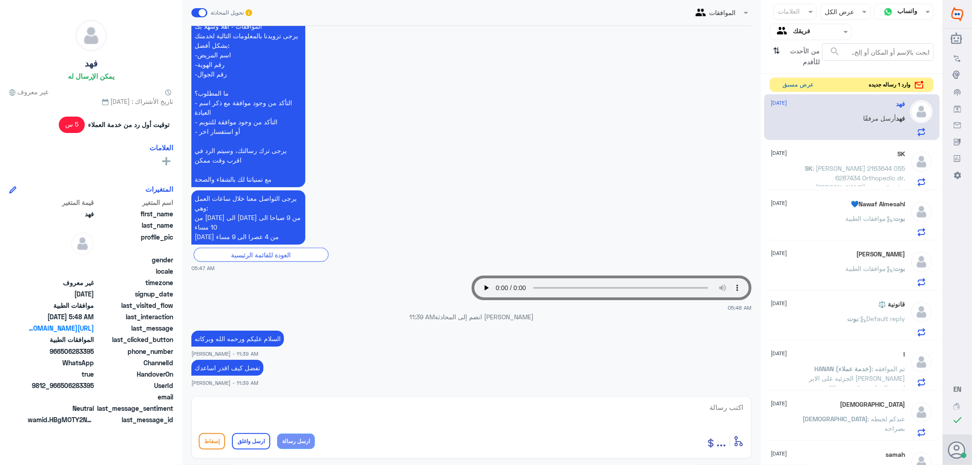
click at [785, 88] on button "عرض مسبق" at bounding box center [799, 85] width 38 height 14
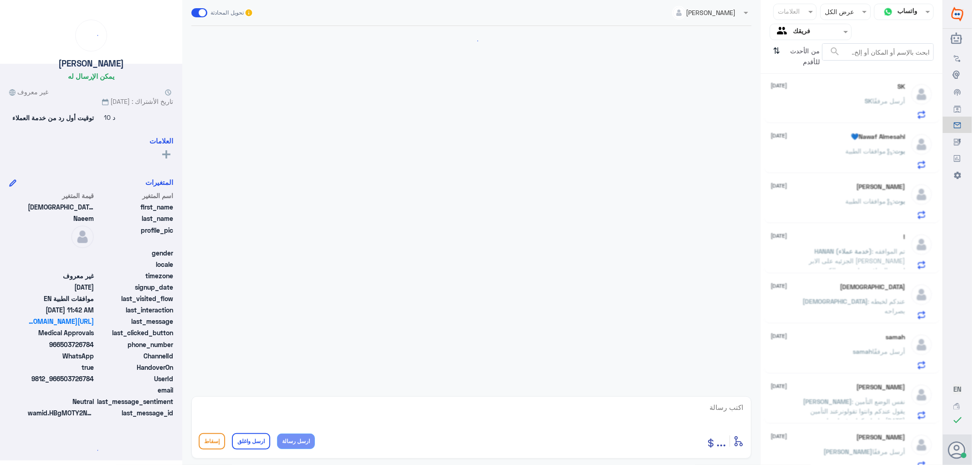
scroll to position [718, 0]
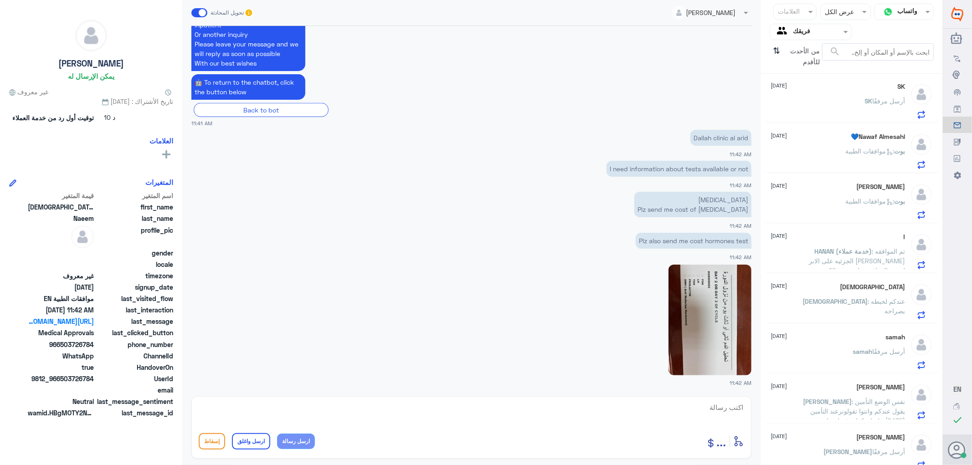
click at [708, 298] on img at bounding box center [710, 320] width 83 height 111
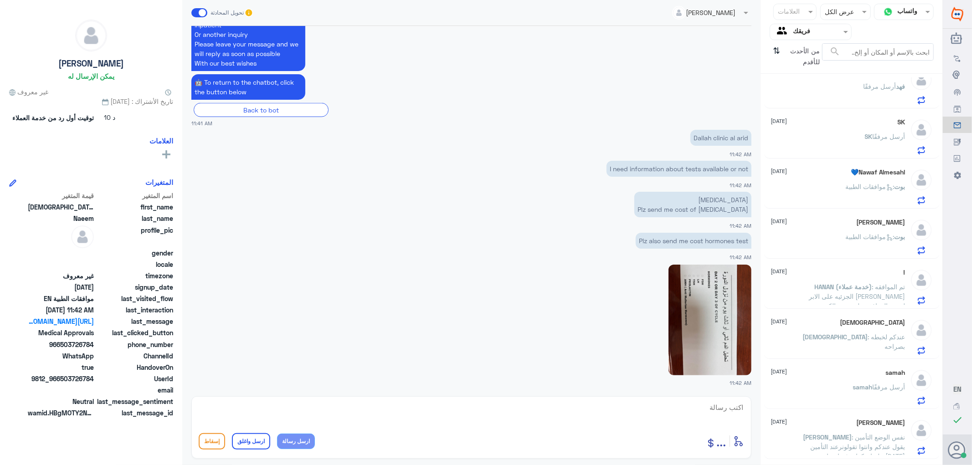
scroll to position [153, 0]
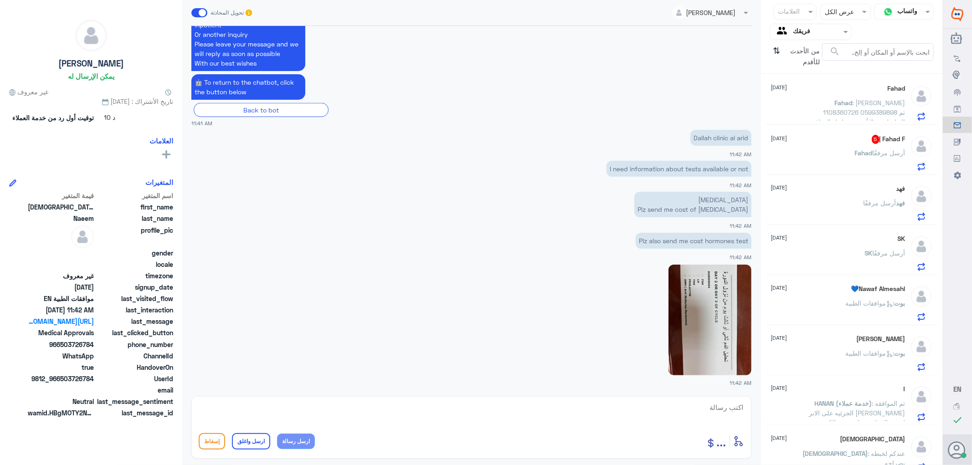
click at [855, 148] on p "[PERSON_NAME] أرسل مرفقًا" at bounding box center [880, 159] width 51 height 23
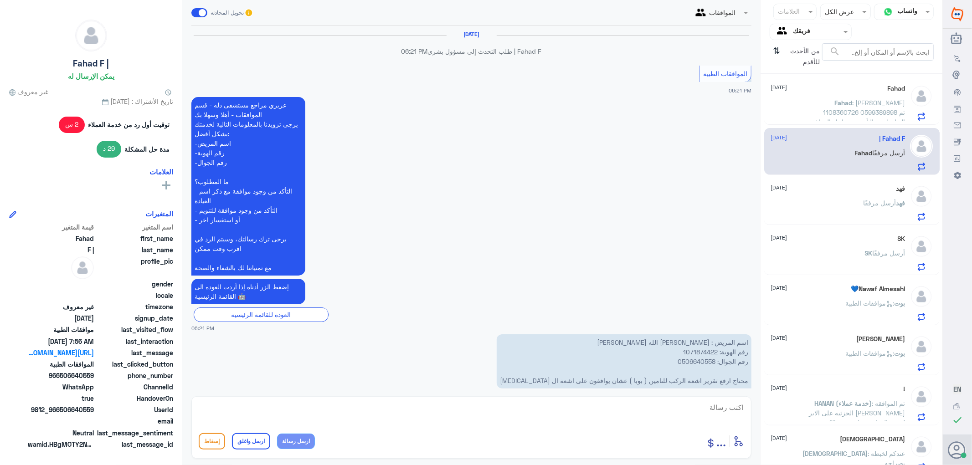
scroll to position [901, 0]
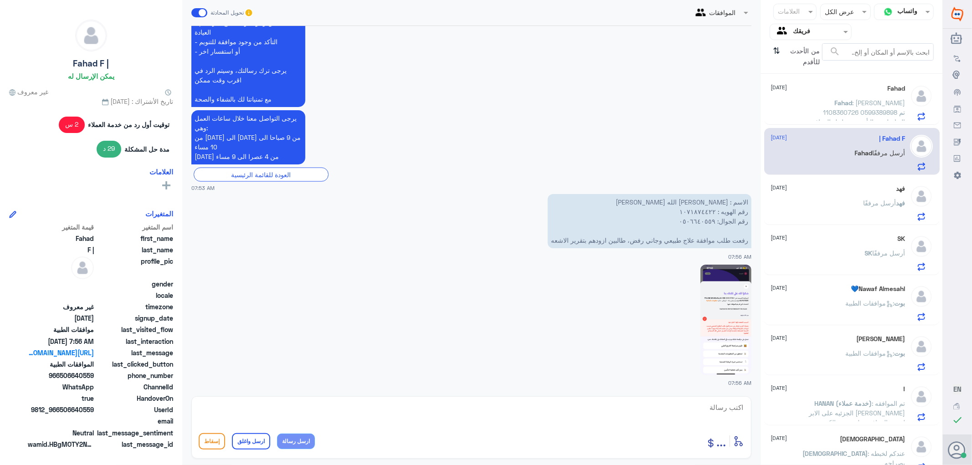
click at [698, 407] on textarea at bounding box center [472, 413] width 546 height 22
drag, startPoint x: 702, startPoint y: 405, endPoint x: 785, endPoint y: 416, distance: 83.7
click at [785, 416] on div "قناة واتساب Status × عرض الكل العلامات Agent Filter فريقك search من الأحدث للأق…" at bounding box center [471, 234] width 943 height 468
type textarea "1071874422"
click at [729, 406] on textarea at bounding box center [472, 413] width 546 height 22
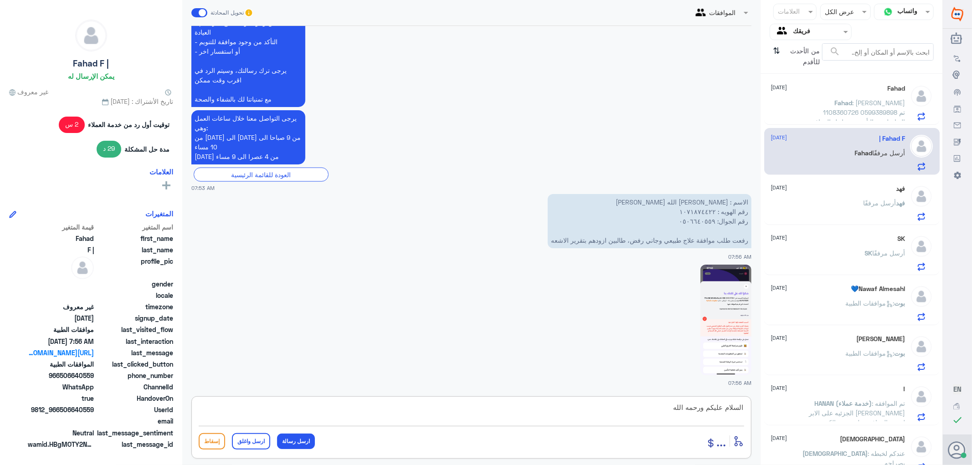
type textarea "السلام عليكم ورحمه الله"
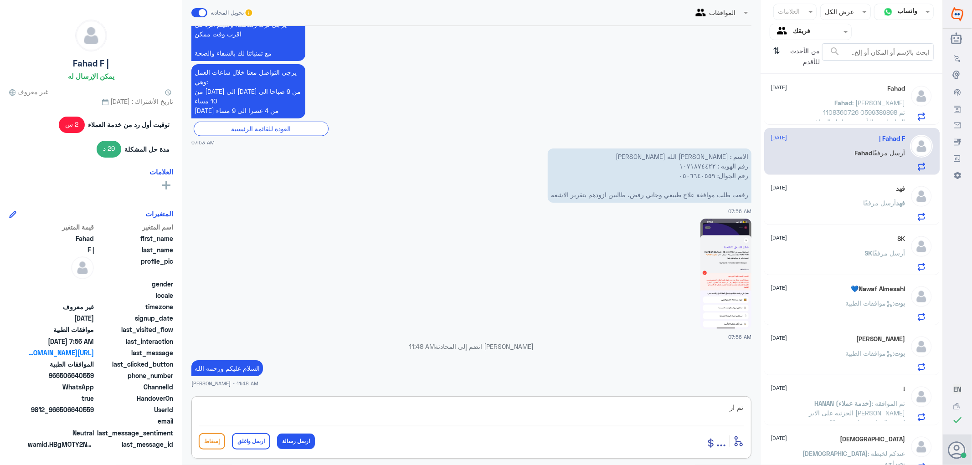
scroll to position [928, 0]
type textarea "تم ارفاق تقرير الاشعه"
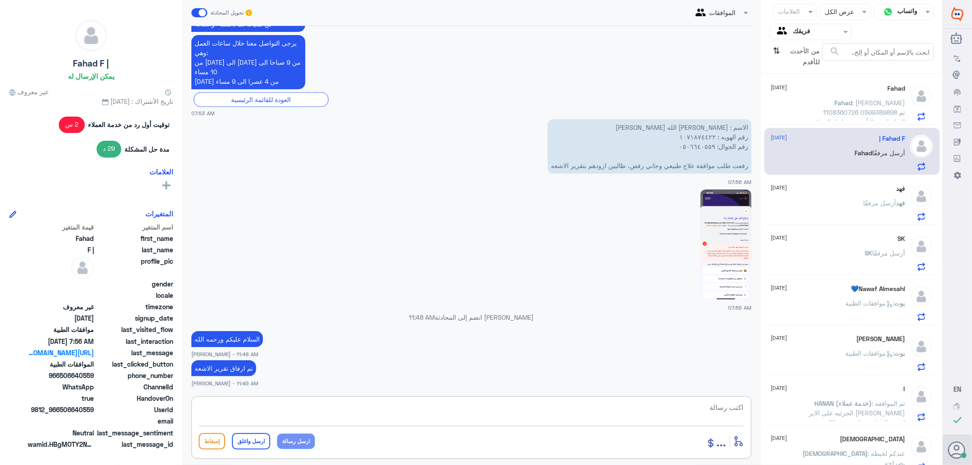
click at [873, 249] on span "أرسل مرفقًا" at bounding box center [889, 253] width 33 height 8
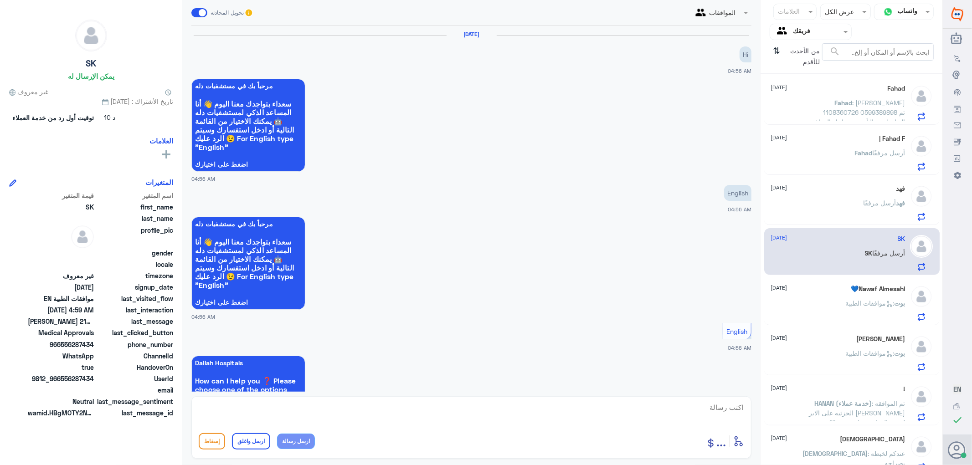
scroll to position [408, 0]
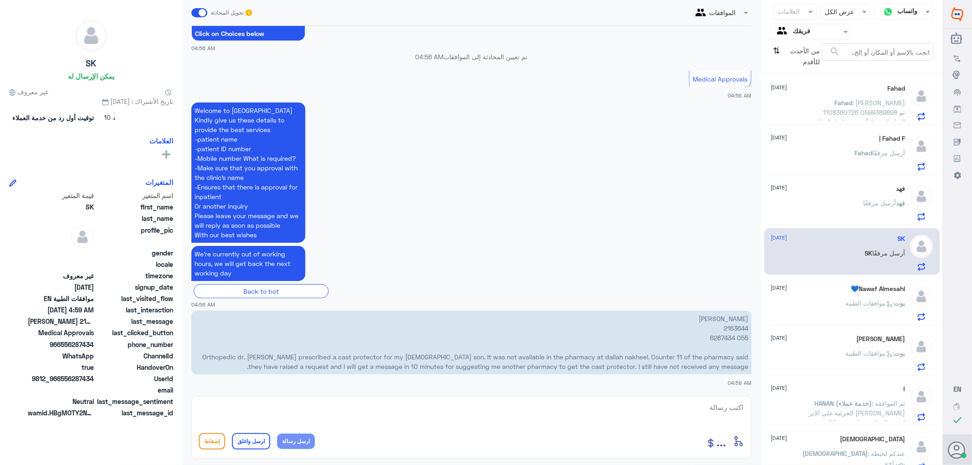
click at [666, 411] on textarea at bounding box center [472, 413] width 546 height 22
paste textarea "Dear Valued Patient, Your request has been referred to (United Pharmacy) under …"
type textarea "Dear Valued Patient, Your request has been referred to (United Pharmacy) under …"
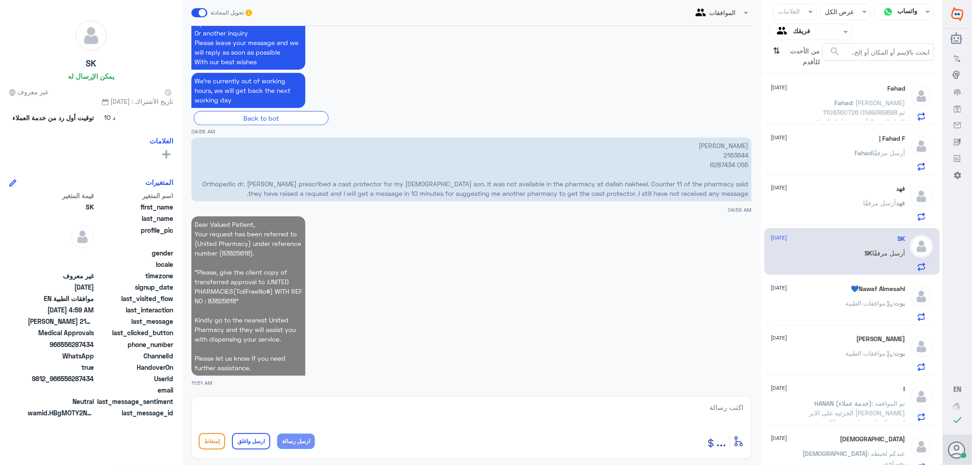
click at [865, 202] on span "أرسل مرفقًا" at bounding box center [880, 203] width 33 height 8
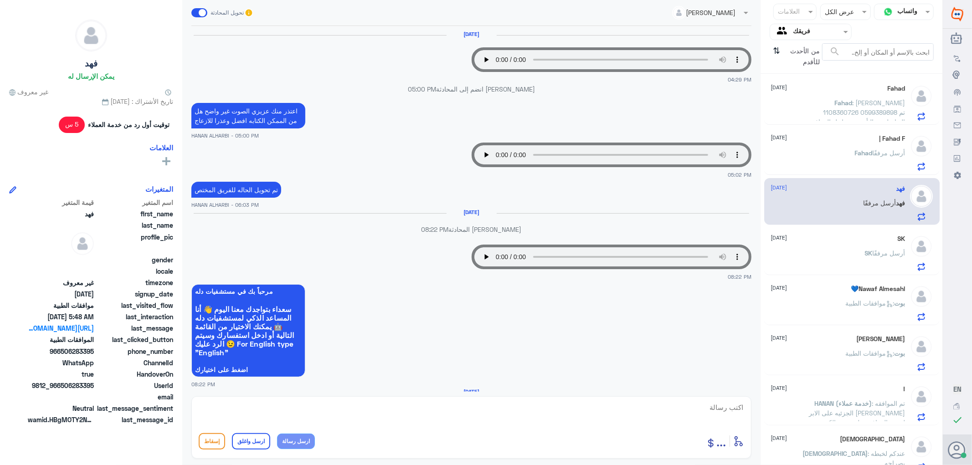
scroll to position [730, 0]
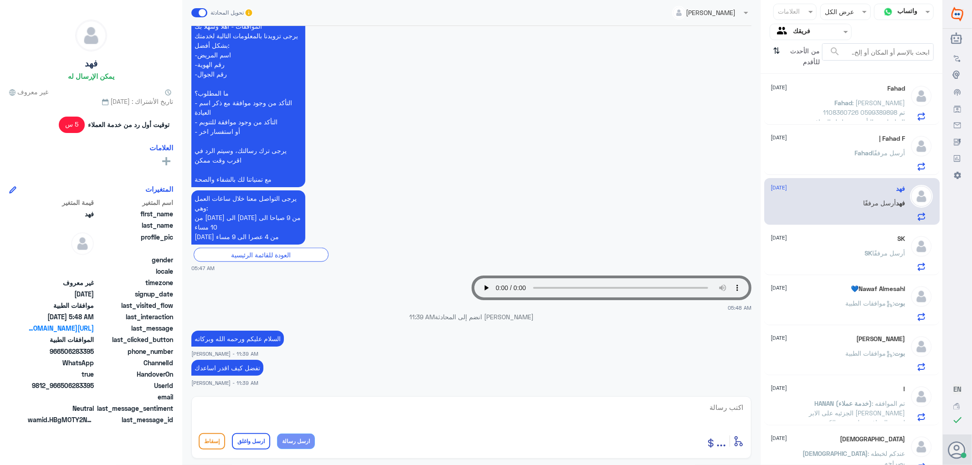
click at [840, 148] on div "Fahad F | [DATE] [PERSON_NAME] أرسل مرفقًا" at bounding box center [838, 153] width 134 height 36
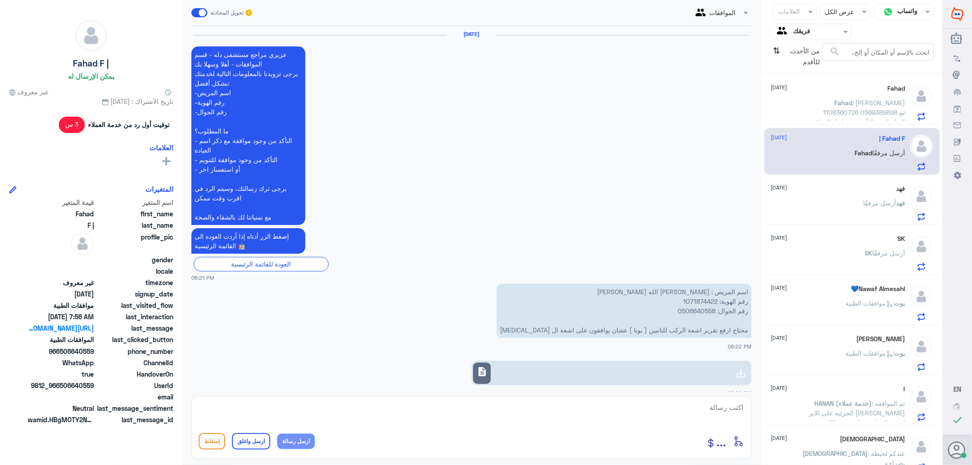
scroll to position [926, 0]
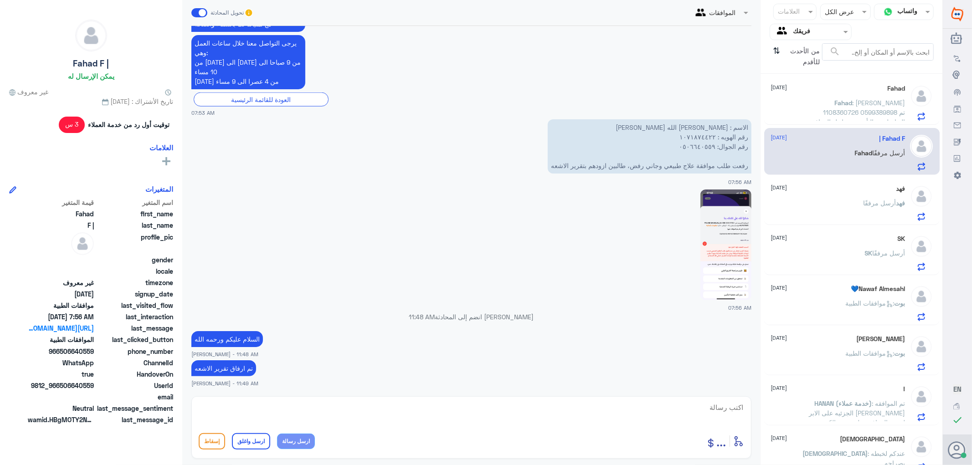
click at [832, 108] on span ": [PERSON_NAME] 1108360726 0599389898 تم التواصل مع التأمين من اجل الموافقة وات…" at bounding box center [857, 122] width 97 height 46
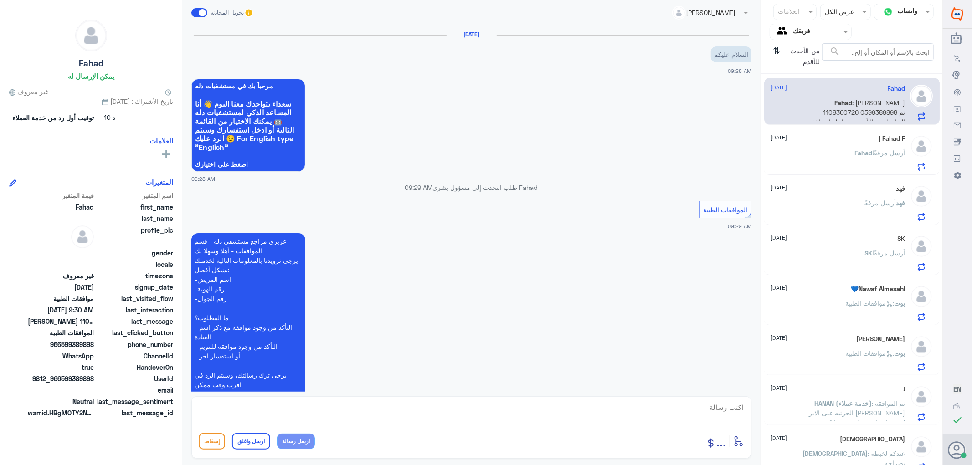
scroll to position [150, 0]
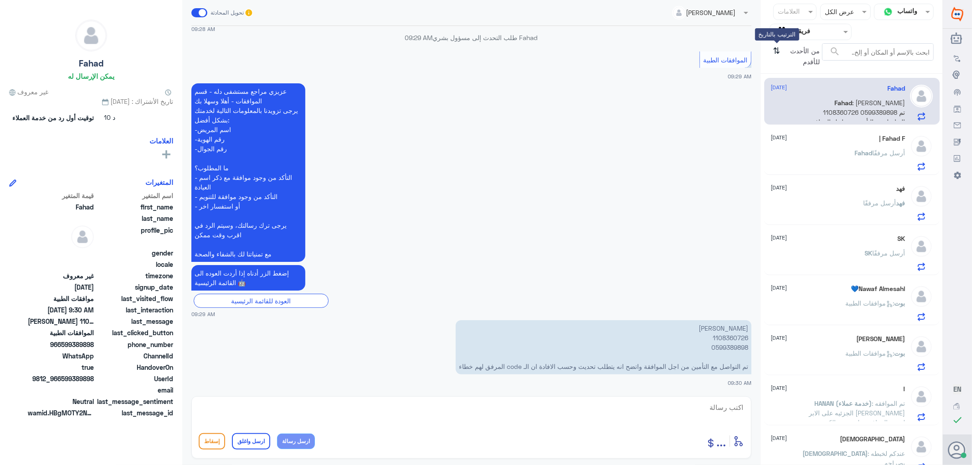
click at [776, 49] on icon "⇅" at bounding box center [777, 54] width 7 height 23
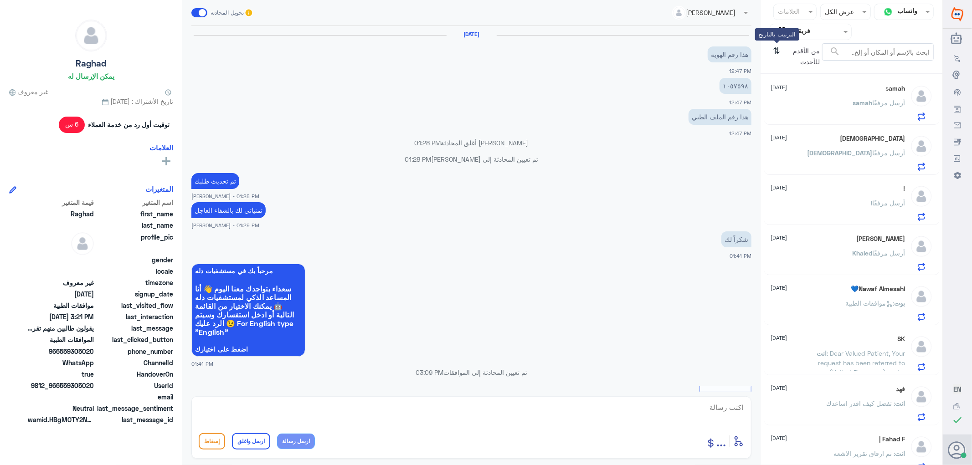
scroll to position [477, 0]
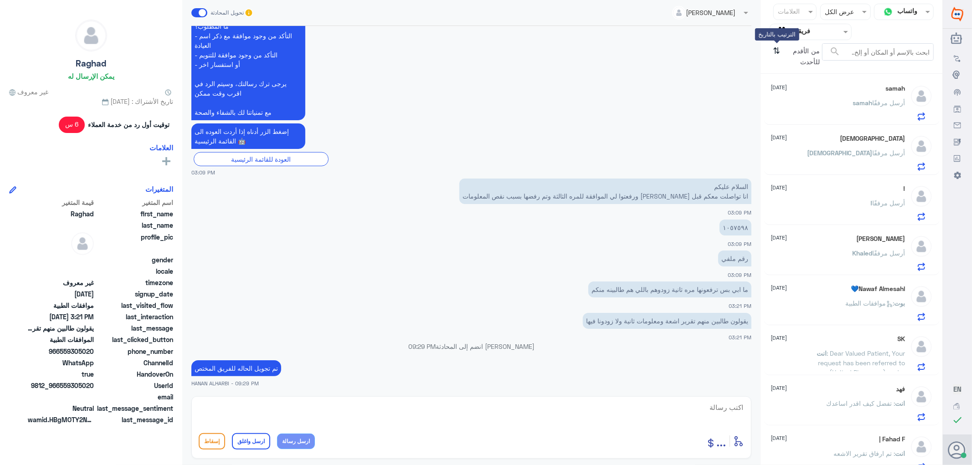
click at [776, 49] on icon "⇅" at bounding box center [777, 54] width 7 height 23
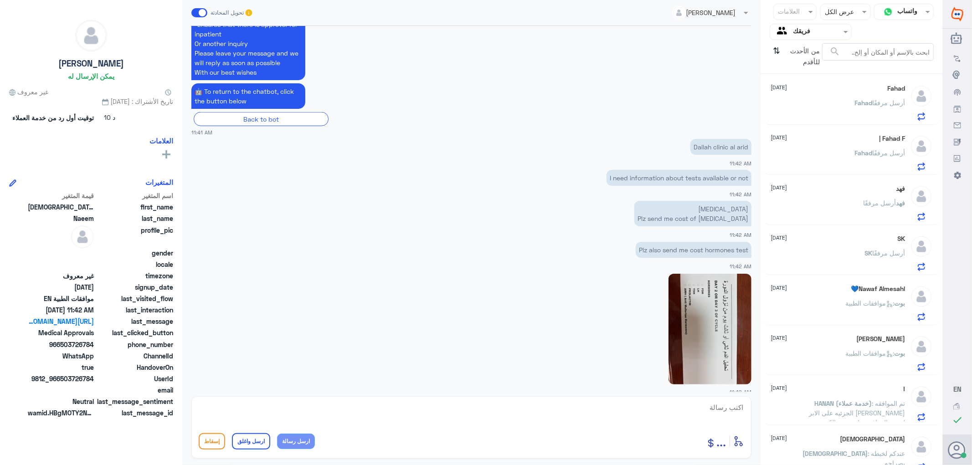
scroll to position [718, 0]
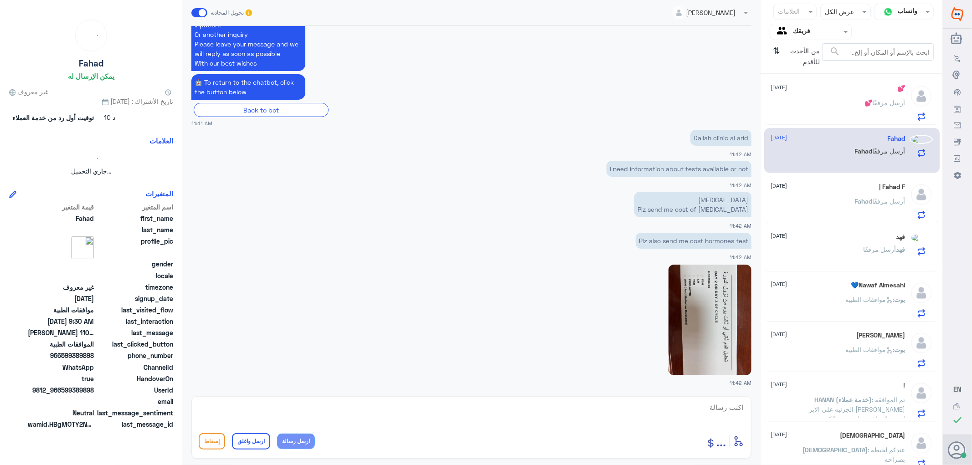
click at [798, 28] on input "text" at bounding box center [818, 31] width 50 height 10
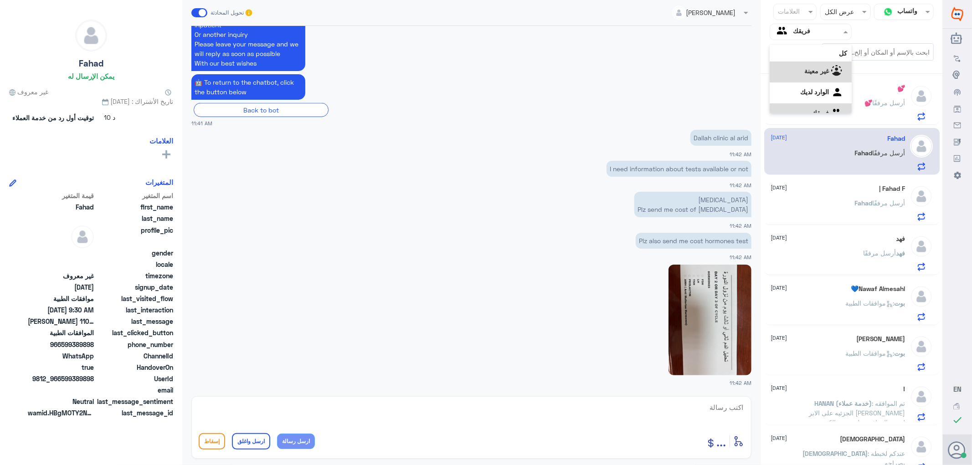
scroll to position [11, 0]
click at [802, 80] on لديك "الوارد لديك" at bounding box center [815, 81] width 29 height 8
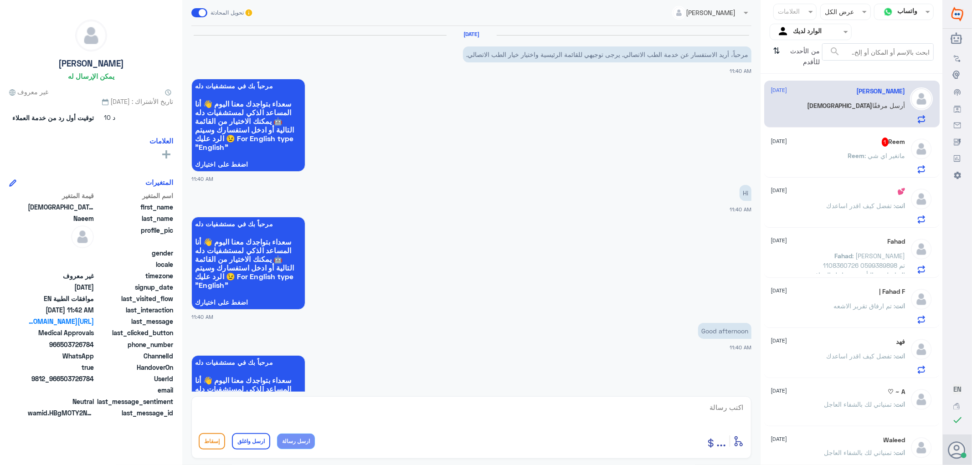
scroll to position [718, 0]
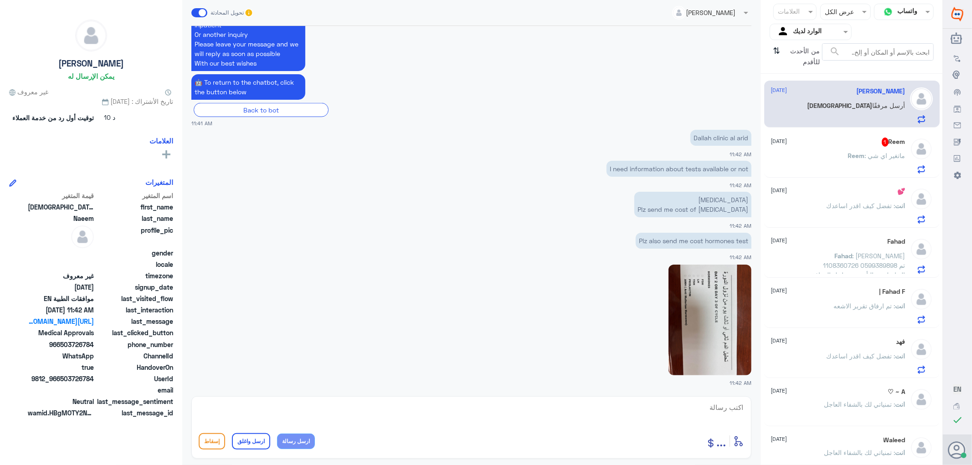
click at [820, 153] on div "Reem : ماتغير اي شي" at bounding box center [838, 163] width 134 height 21
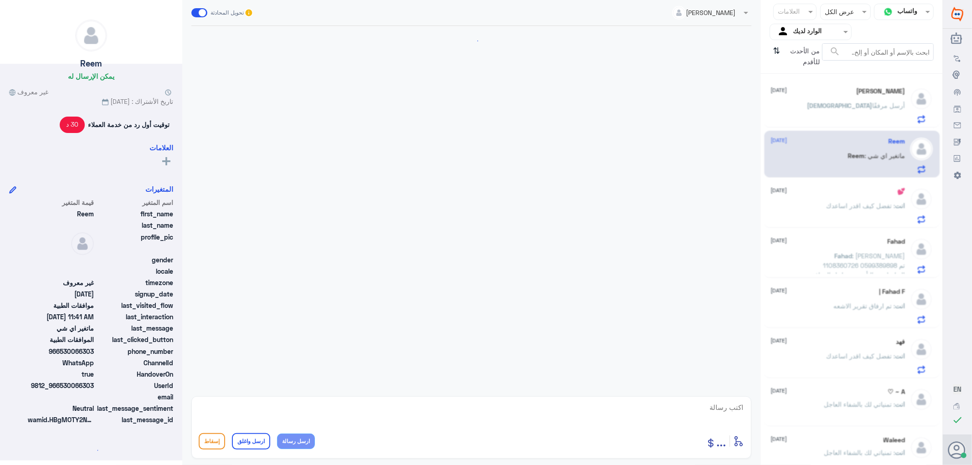
scroll to position [618, 0]
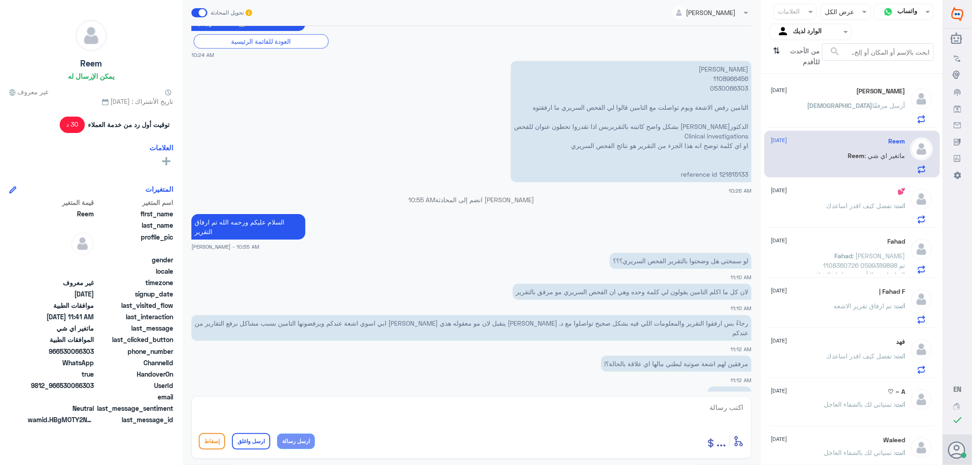
click at [863, 207] on span ": تفضل كيف اقدر اساعدك" at bounding box center [861, 206] width 69 height 8
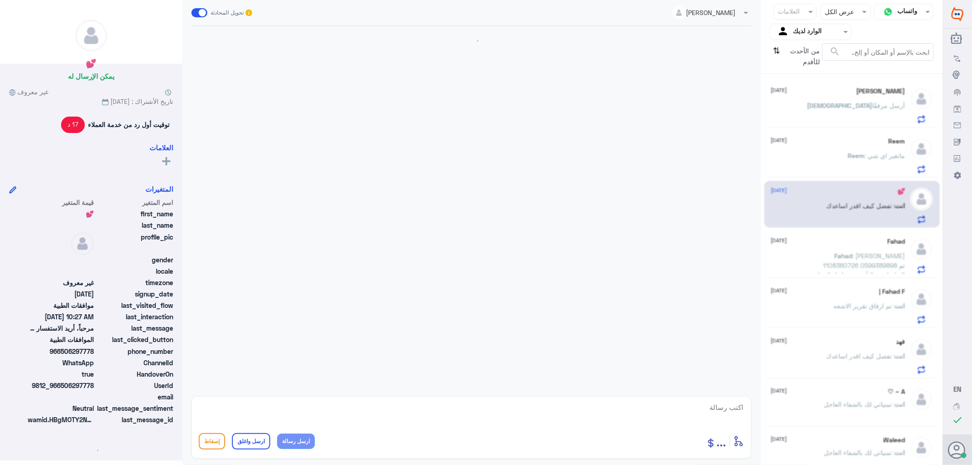
scroll to position [127, 0]
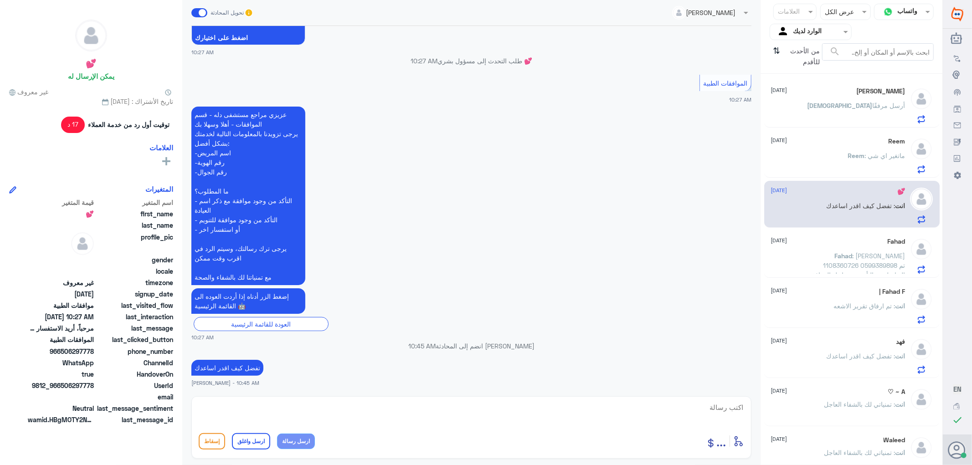
click at [844, 249] on div "Fahad [DATE] Fahad : [PERSON_NAME] 1108360726 0599389898 تم التواصل مع التأمين …" at bounding box center [838, 256] width 134 height 36
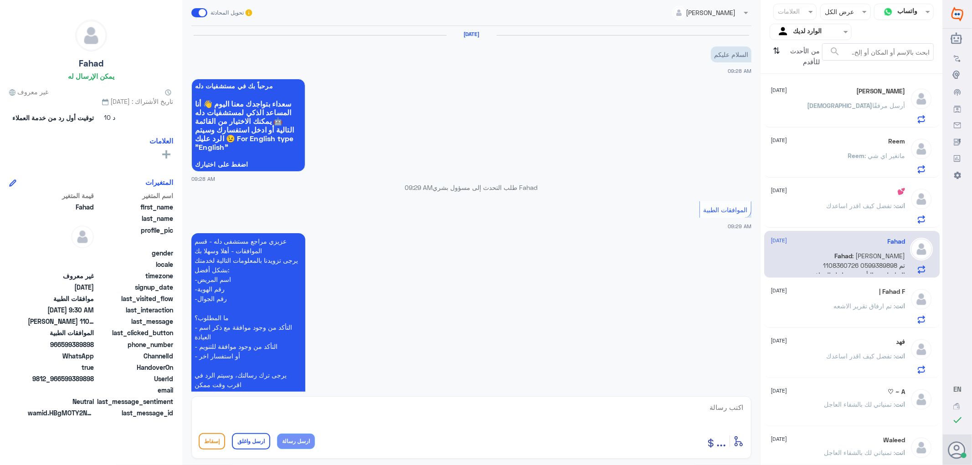
scroll to position [150, 0]
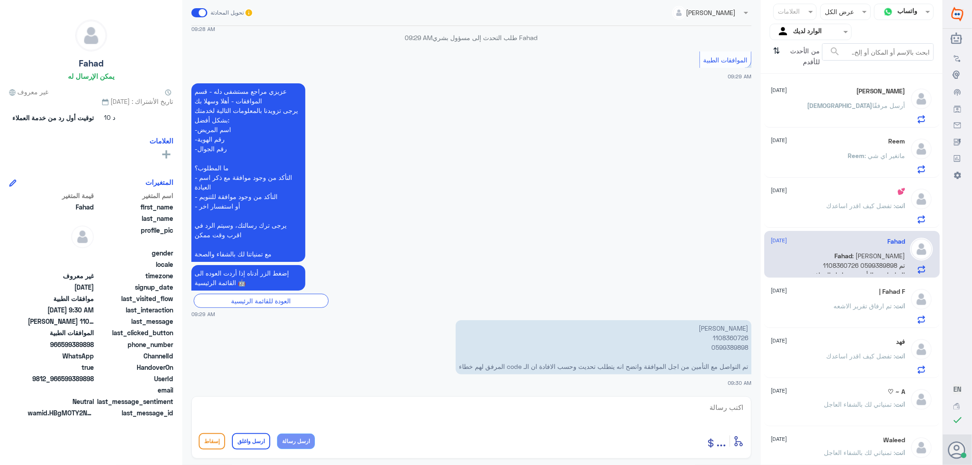
click at [846, 304] on span ": تم ارفاق تقرير الاشعه" at bounding box center [865, 306] width 62 height 8
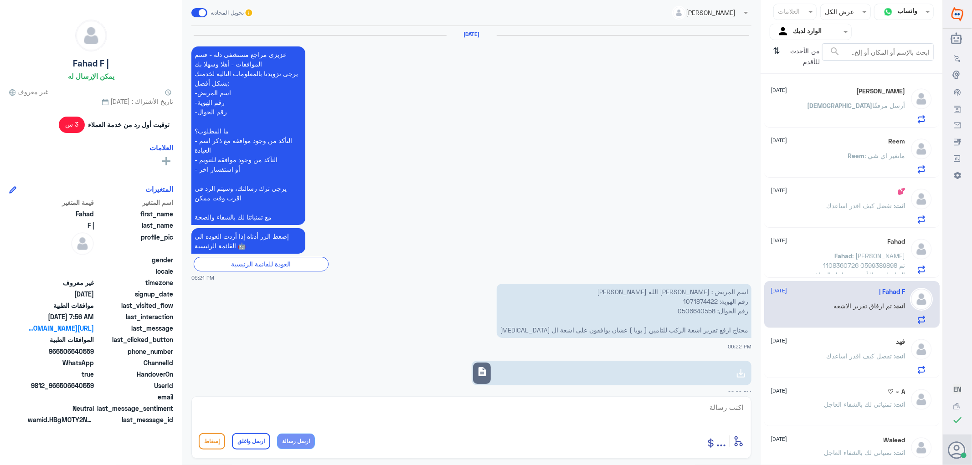
scroll to position [926, 0]
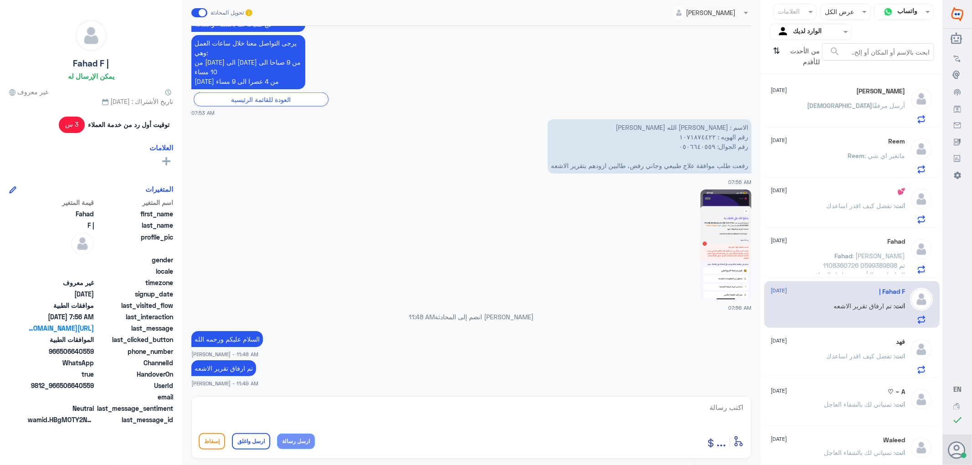
click at [845, 350] on div "فهد [DATE] انت : تفضل كيف اقدر اساعدك" at bounding box center [838, 356] width 134 height 36
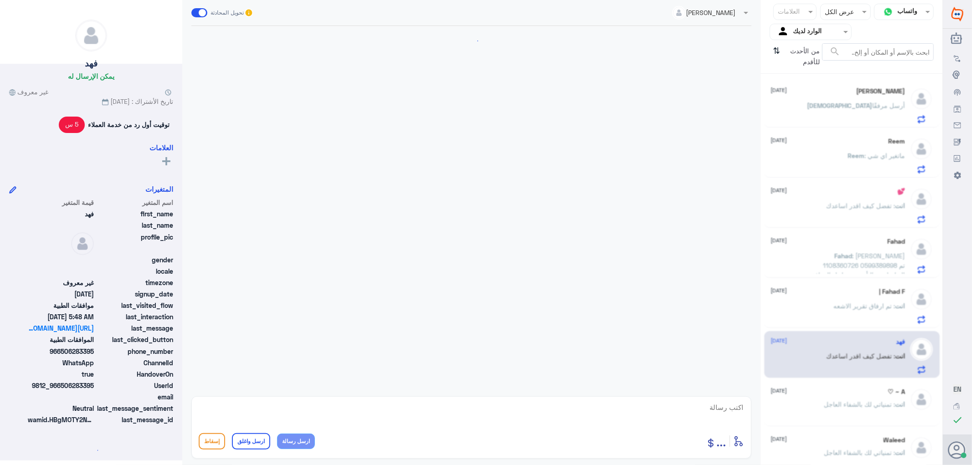
scroll to position [730, 0]
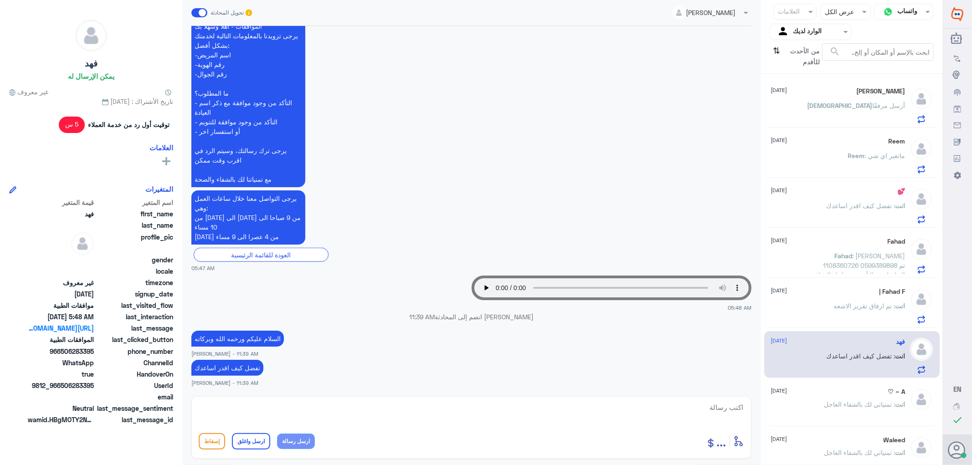
click at [847, 402] on span ": تمنياتي لك بالشفاء العاجل" at bounding box center [860, 405] width 71 height 8
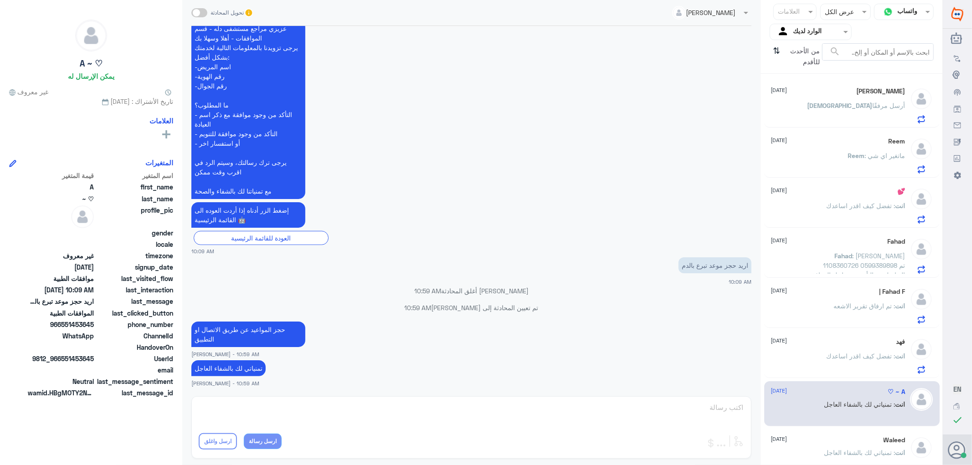
click at [803, 98] on div "[DEMOGRAPHIC_DATA][PERSON_NAME] [DATE] [DEMOGRAPHIC_DATA] أرسل مرفقًا" at bounding box center [838, 106] width 134 height 36
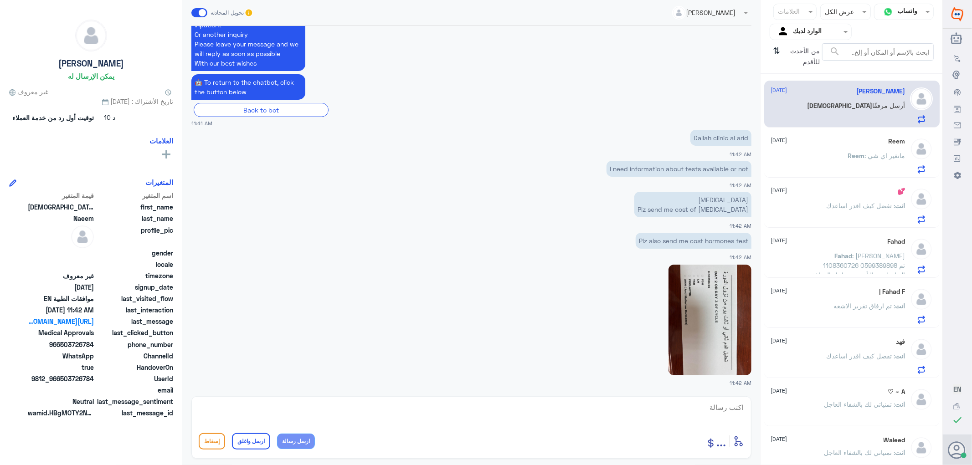
click at [843, 160] on div "Reem : ماتغير اي شي" at bounding box center [838, 163] width 134 height 21
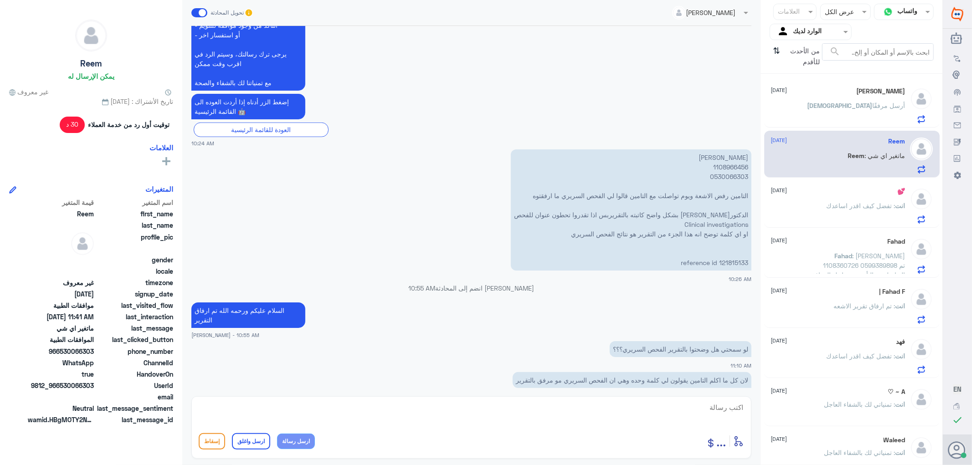
scroll to position [517, 0]
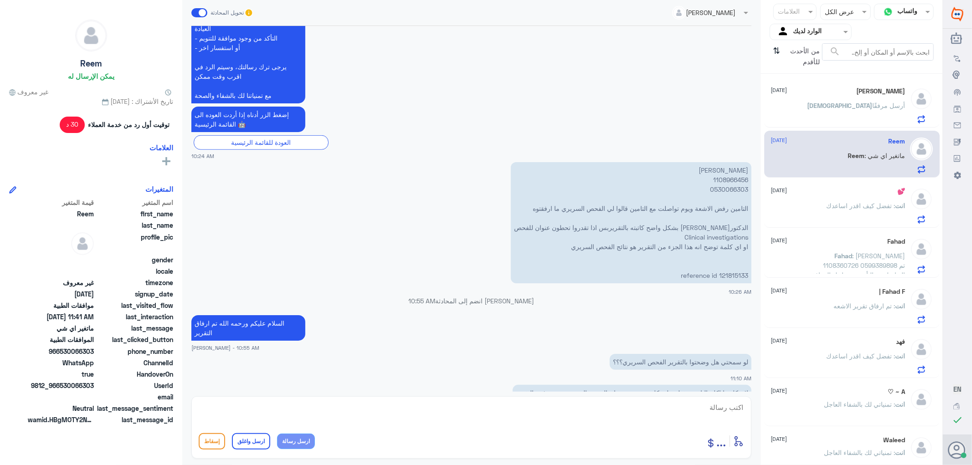
click at [723, 170] on p "[PERSON_NAME] 1108966456 0530066303 التامين رفض الاشعة ويوم تواصلت مع التامين ق…" at bounding box center [631, 222] width 241 height 121
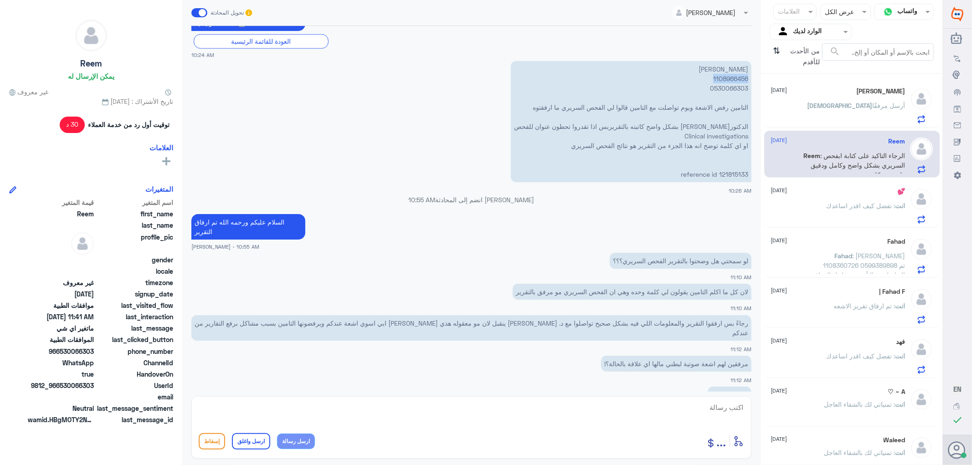
scroll to position [712, 0]
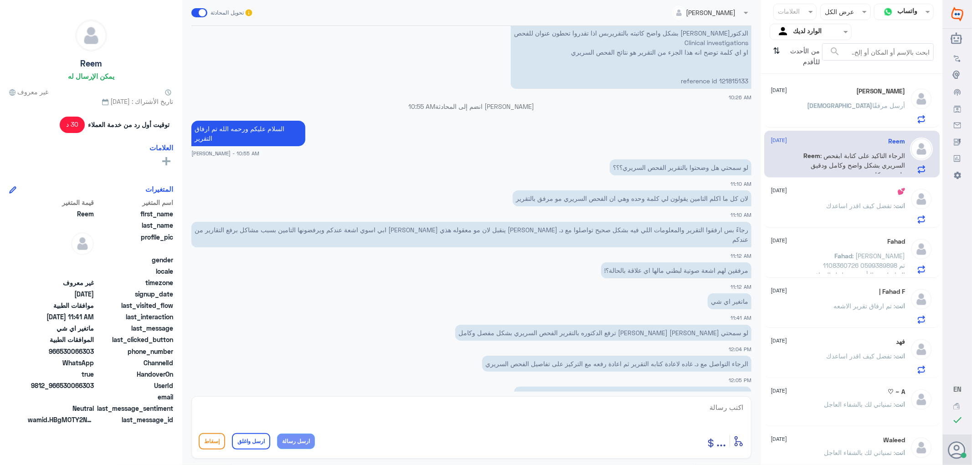
click at [840, 105] on span "[DEMOGRAPHIC_DATA]" at bounding box center [840, 106] width 65 height 8
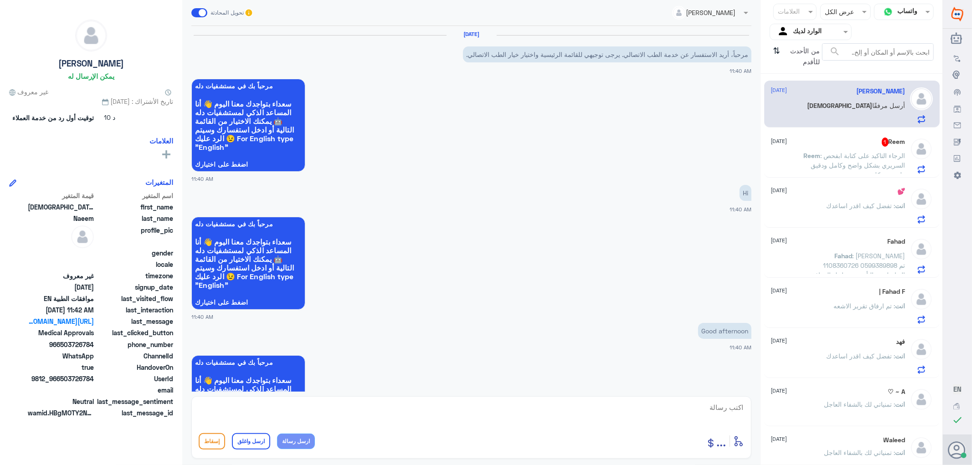
scroll to position [718, 0]
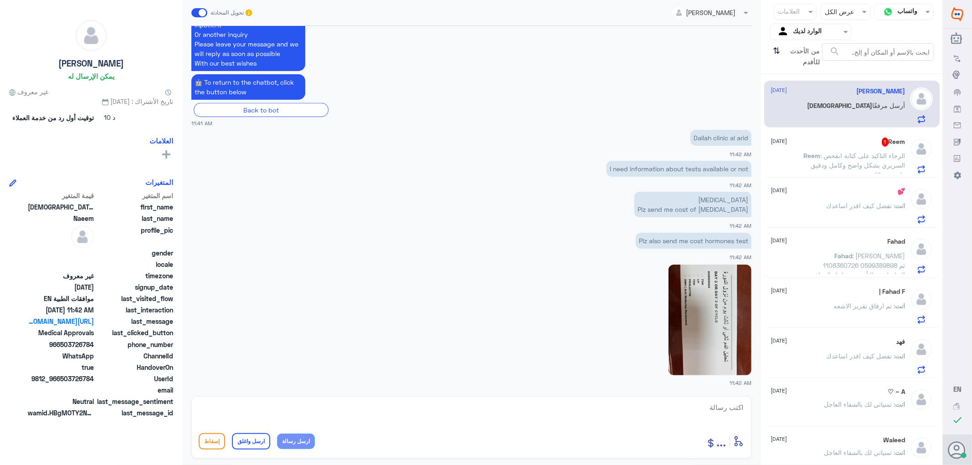
click at [845, 160] on p "Reem : الرجاء التاكيد على كتابة ابفحص السريري بشكل واضح وكامل ودقيق وليس بشكل س…" at bounding box center [854, 162] width 103 height 23
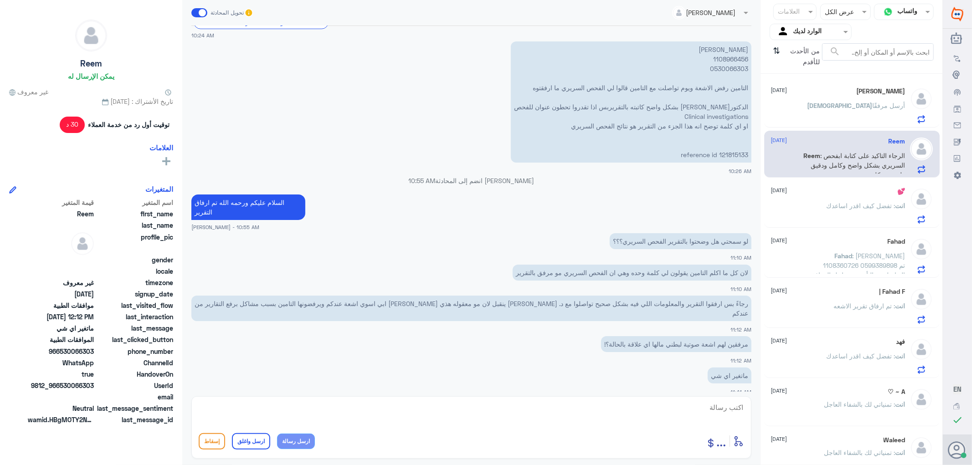
scroll to position [504, 0]
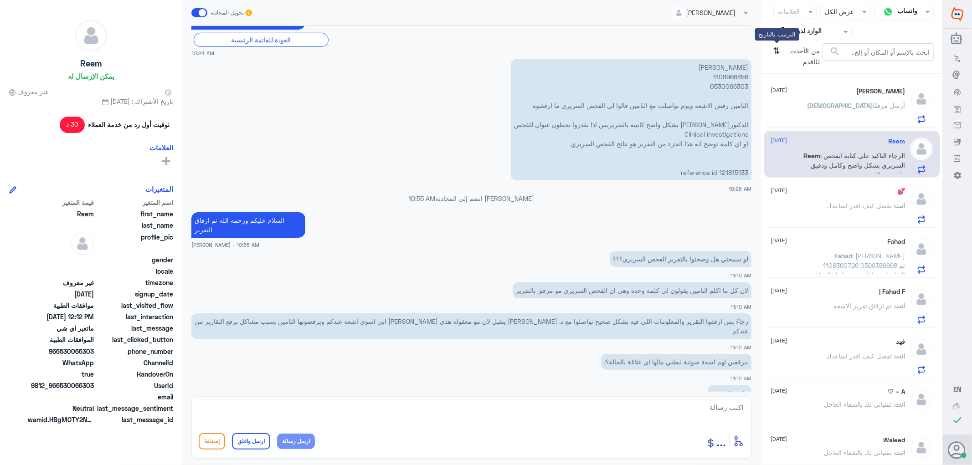
click at [775, 52] on icon "⇅" at bounding box center [777, 54] width 7 height 23
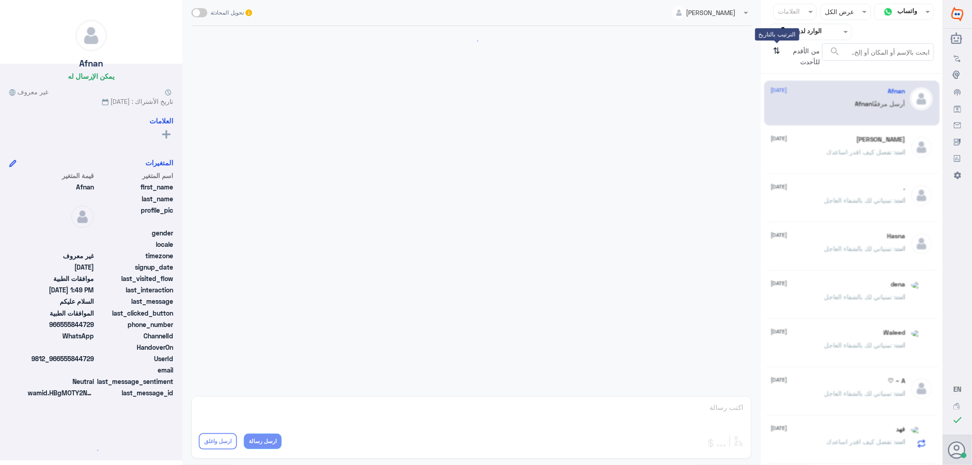
scroll to position [120, 0]
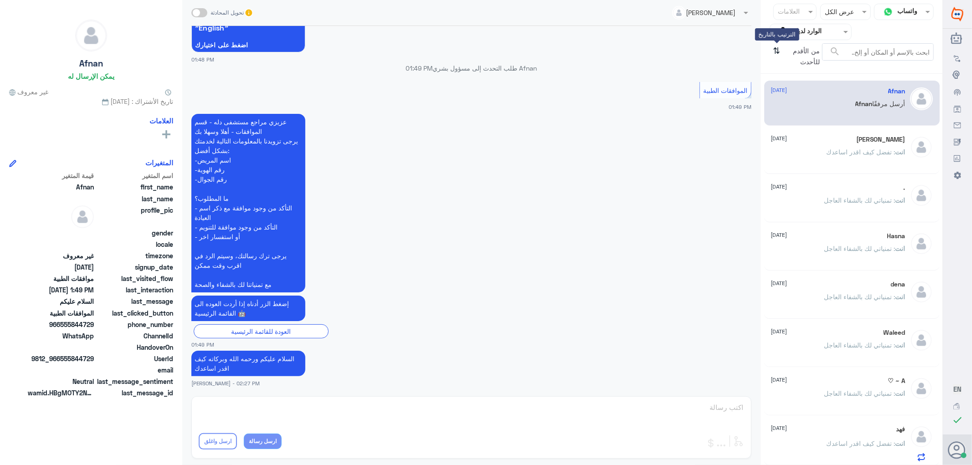
click at [775, 52] on icon "⇅" at bounding box center [777, 54] width 7 height 23
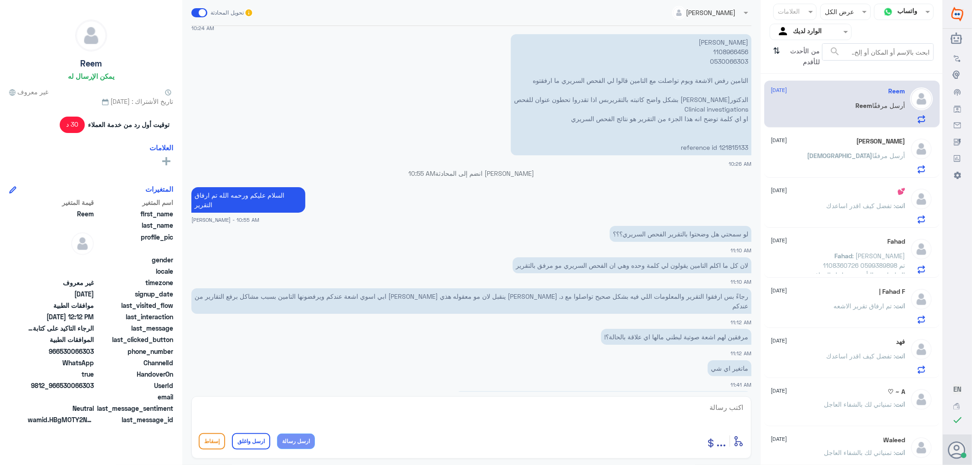
scroll to position [454, 0]
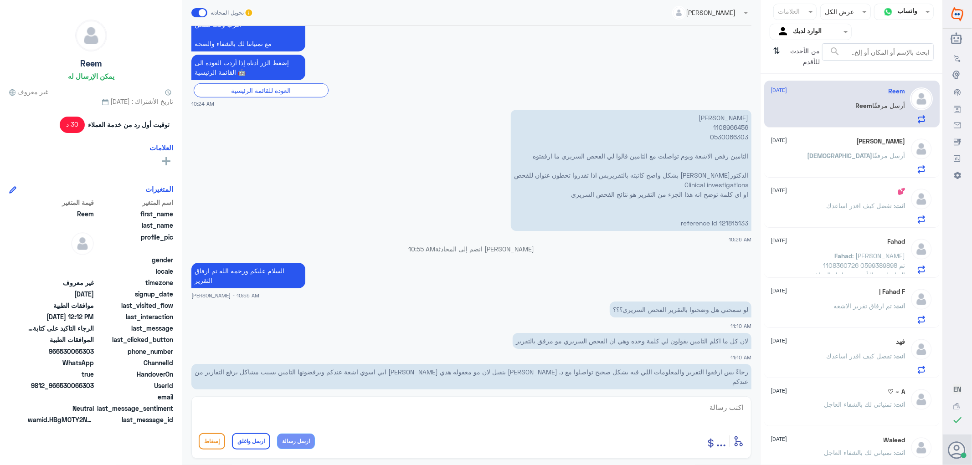
click at [732, 220] on p "[PERSON_NAME] 1108966456 0530066303 التامين رفض الاشعة ويوم تواصلت مع التامين ق…" at bounding box center [631, 170] width 241 height 121
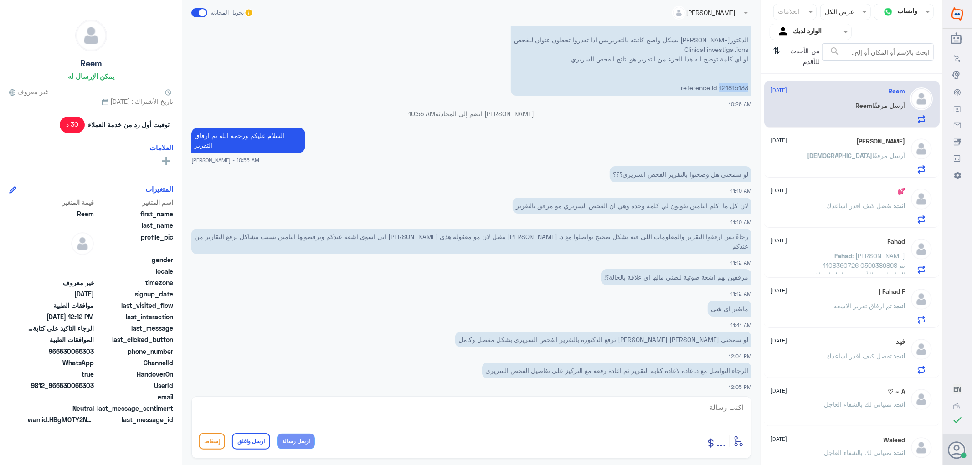
scroll to position [605, 0]
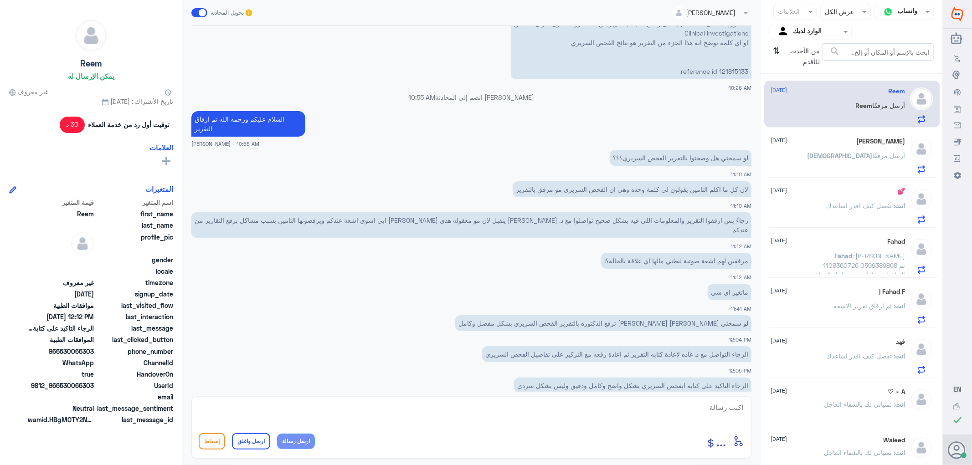
click at [790, 35] on div at bounding box center [810, 31] width 81 height 10
click at [794, 97] on div "فريقك" at bounding box center [811, 102] width 82 height 21
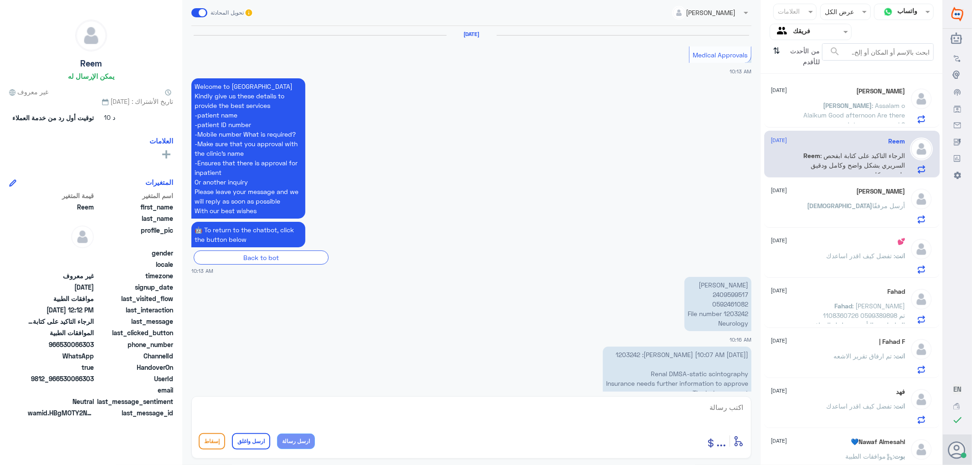
scroll to position [871, 0]
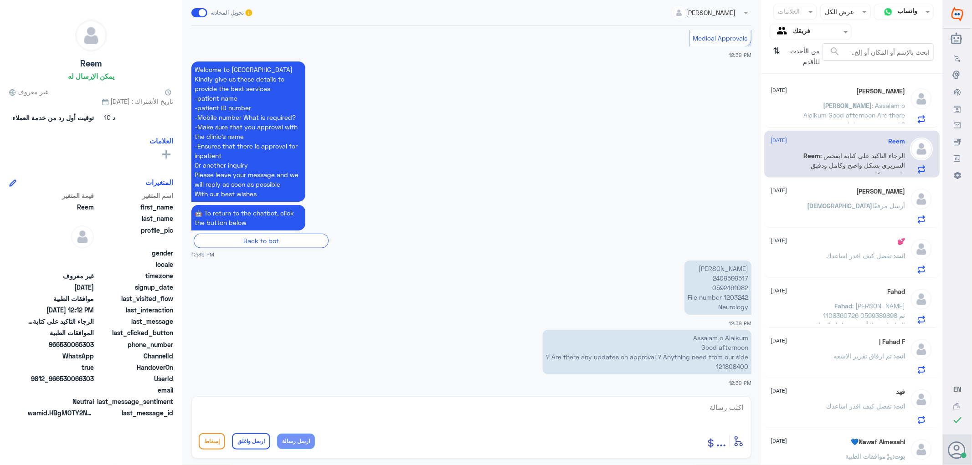
click at [735, 367] on p "Assalam o Alaikum Good afternoon Are there any updates on approval ? Anything n…" at bounding box center [647, 352] width 209 height 45
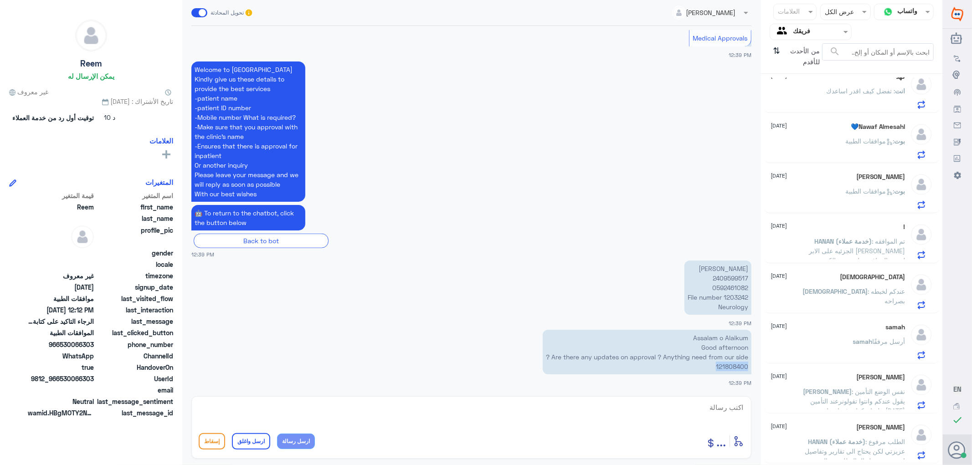
scroll to position [314, 0]
click at [794, 34] on input "text" at bounding box center [818, 31] width 50 height 10
click at [788, 82] on div "الوارد لديك" at bounding box center [811, 81] width 82 height 21
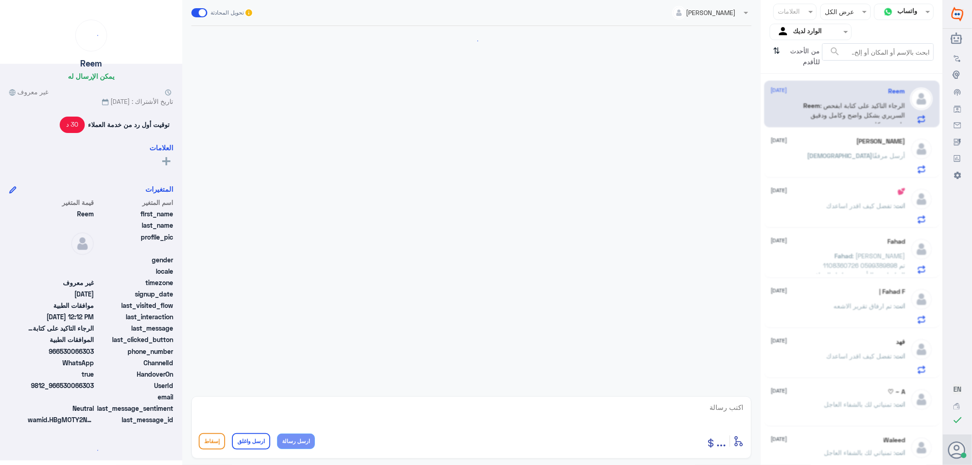
scroll to position [605, 0]
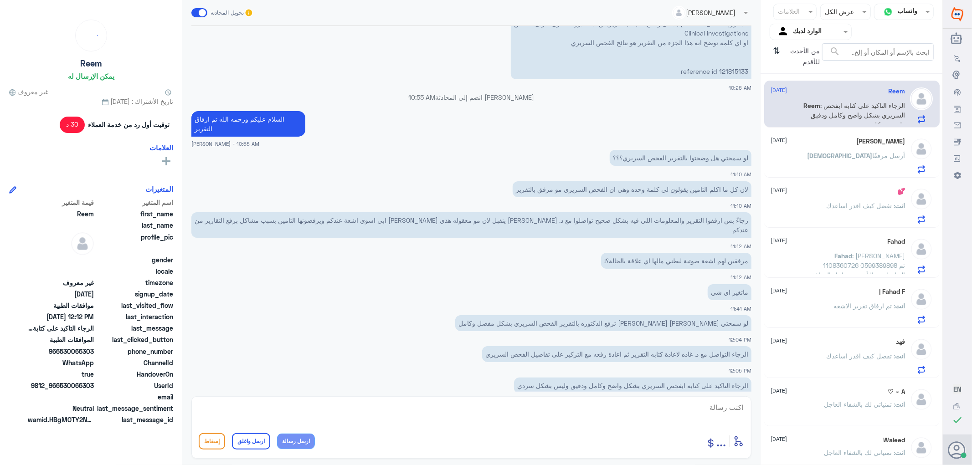
click at [815, 153] on div "[DEMOGRAPHIC_DATA] أرسل مرفقًا" at bounding box center [838, 163] width 134 height 21
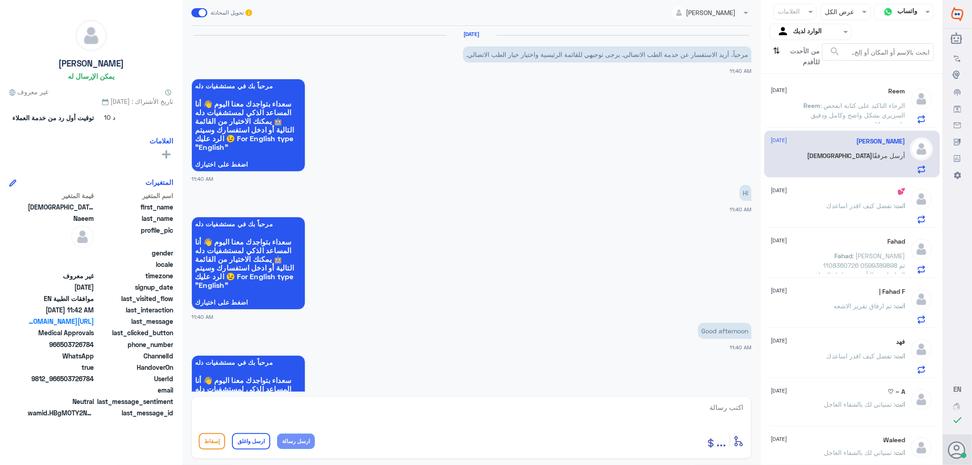
scroll to position [718, 0]
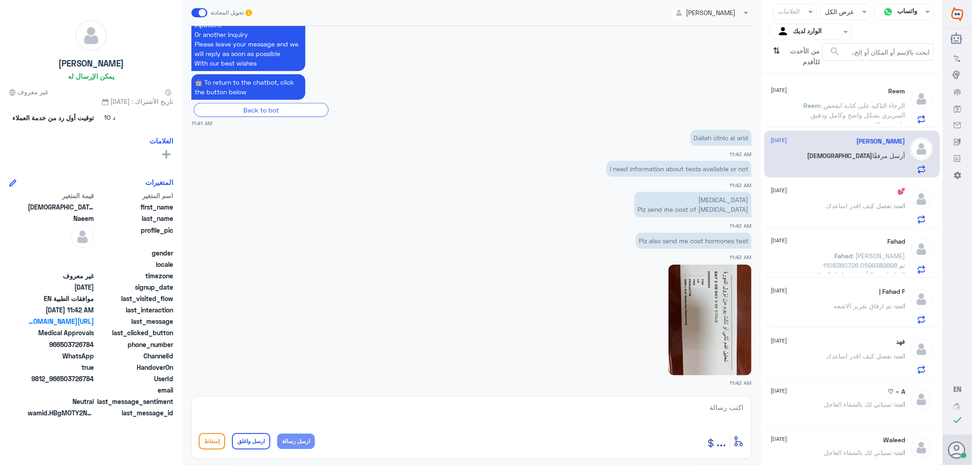
click at [827, 213] on p "انت : تفضل كيف اقدر اساعدك" at bounding box center [866, 212] width 79 height 23
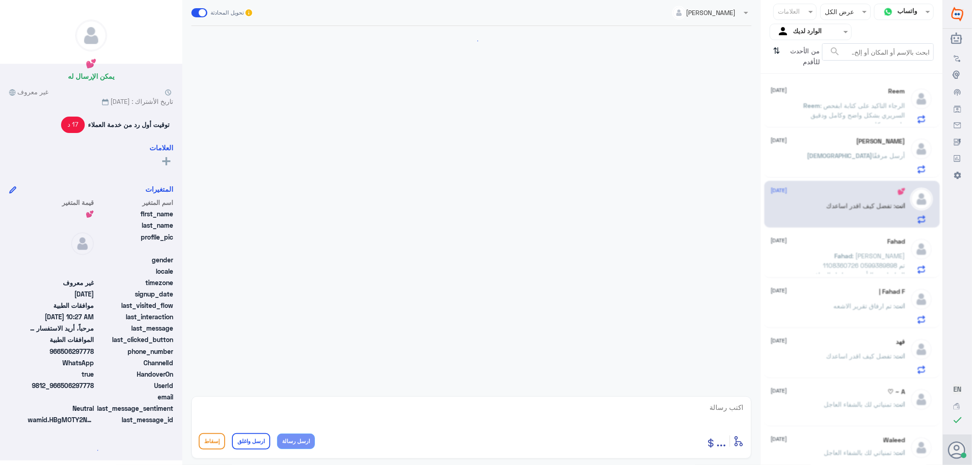
scroll to position [127, 0]
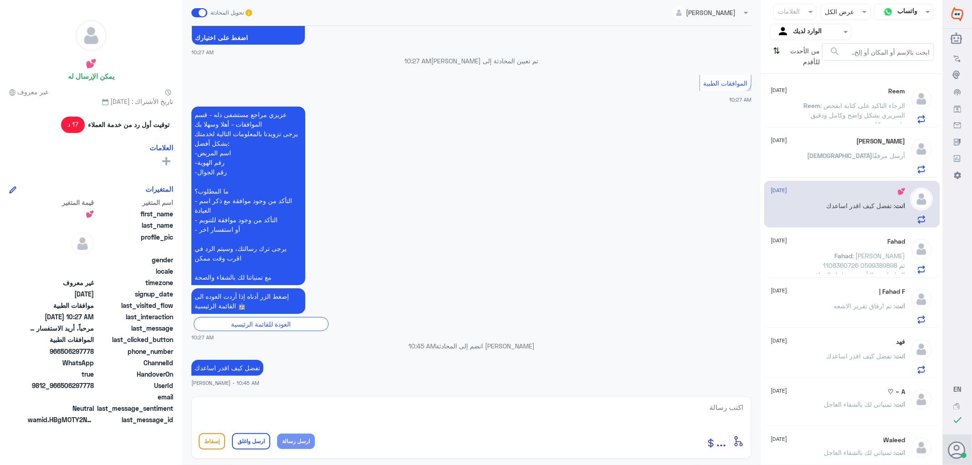
click at [858, 252] on span ": [PERSON_NAME] 1108360726 0599389898 تم التواصل مع التأمين من اجل الموافقة وات…" at bounding box center [857, 275] width 97 height 46
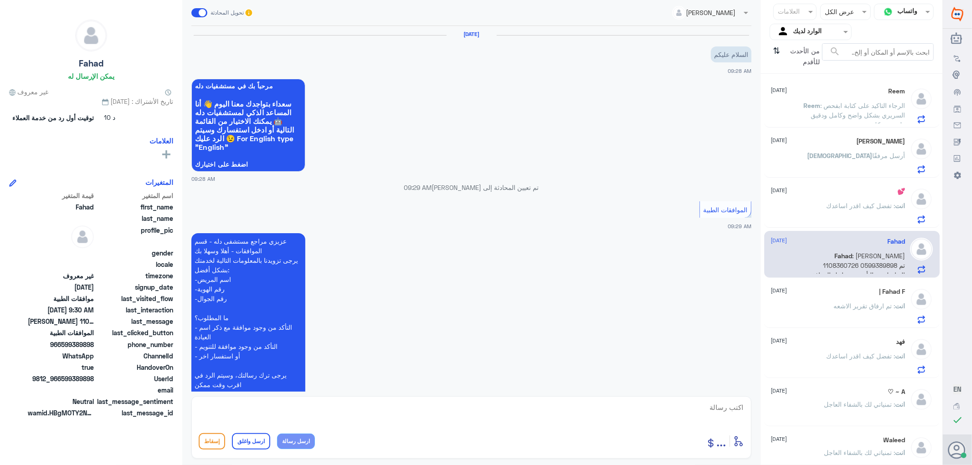
scroll to position [150, 0]
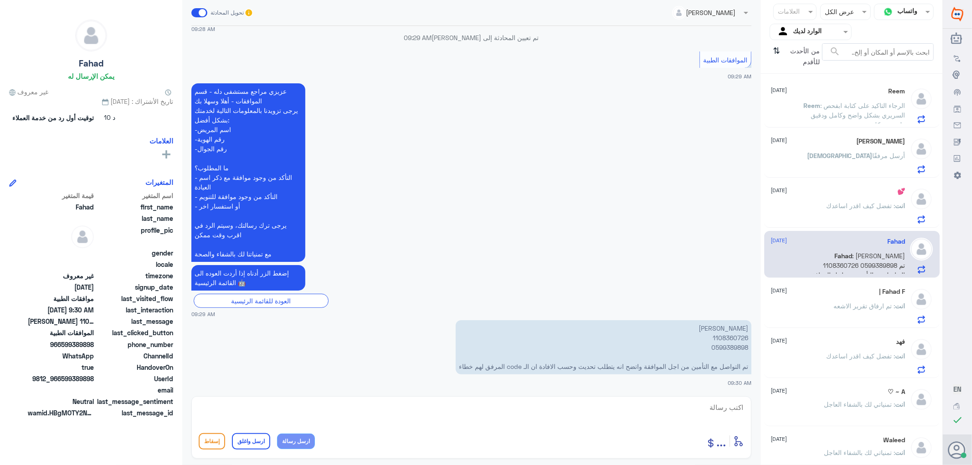
click at [810, 94] on div "Reem [DATE]" at bounding box center [838, 92] width 134 height 8
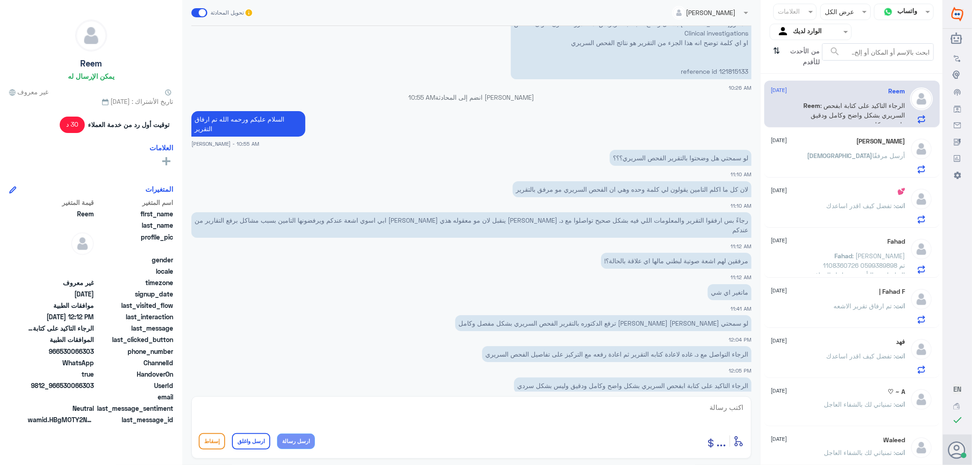
scroll to position [555, 0]
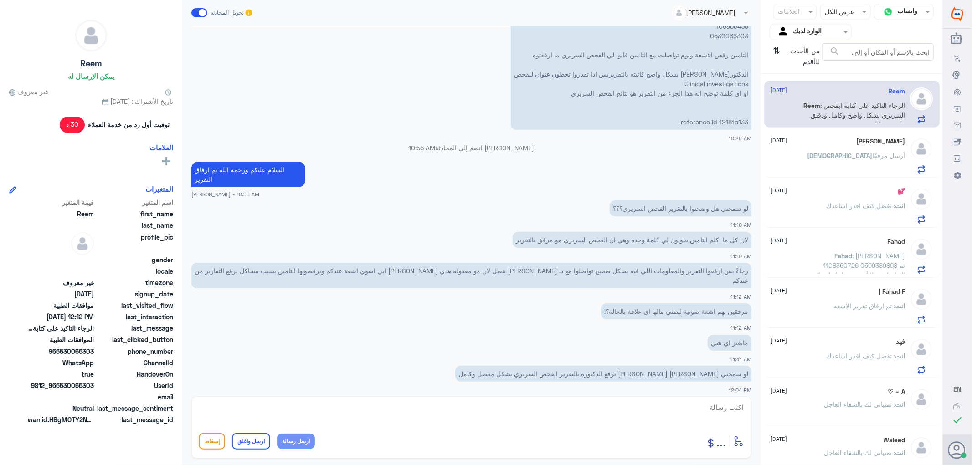
click at [727, 122] on p "[PERSON_NAME] 1108966456 0530066303 التامين رفض الاشعة ويوم تواصلت مع التامين ق…" at bounding box center [631, 69] width 241 height 121
click at [730, 121] on p "[PERSON_NAME] 1108966456 0530066303 التامين رفض الاشعة ويوم تواصلت مع التامين ق…" at bounding box center [631, 69] width 241 height 121
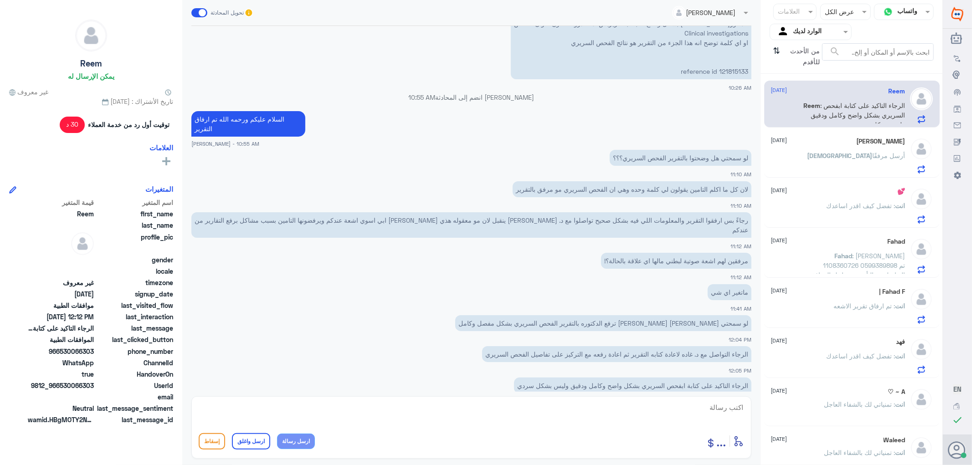
click at [723, 407] on textarea at bounding box center [472, 413] width 546 height 22
type textarea "السلام عليكم ورحمه الله تم ارسال الفحص السريري"
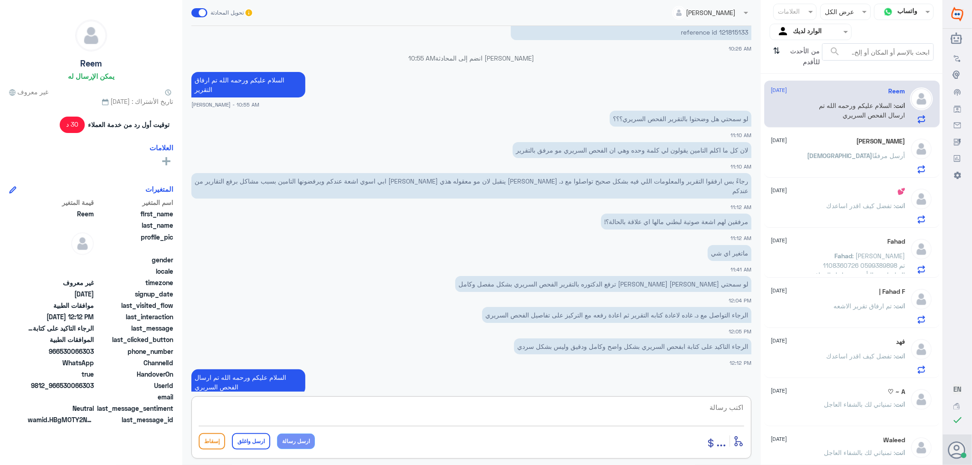
click at [666, 406] on textarea at bounding box center [472, 413] width 546 height 22
paste textarea "تمنياتي لك بالشفاء العاجل"
type textarea "تمنياتي لك بالشفاء العاجل"
click at [256, 442] on button "ارسل واغلق" at bounding box center [251, 442] width 38 height 16
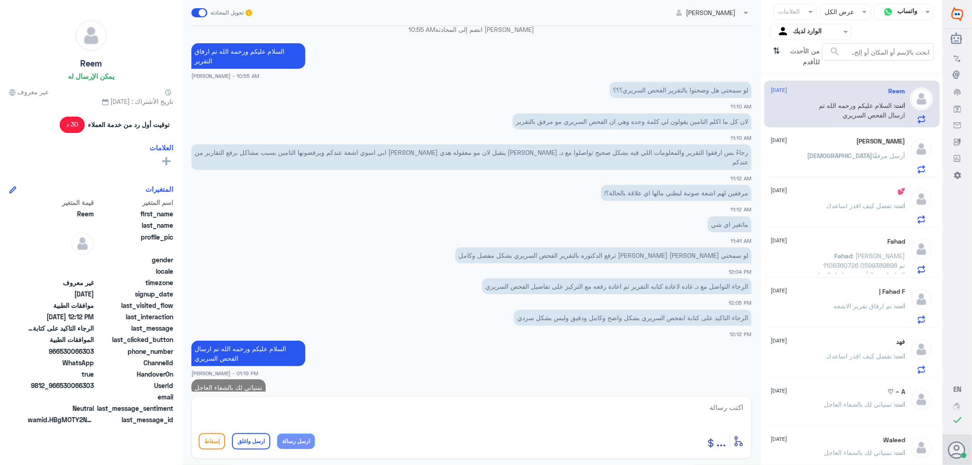
scroll to position [672, 0]
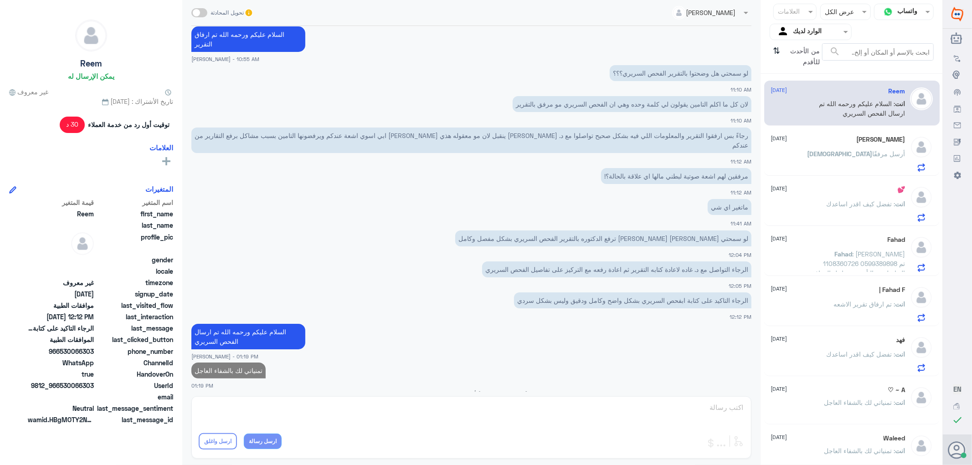
click at [848, 148] on div "[DEMOGRAPHIC_DATA][PERSON_NAME] [DATE] [DEMOGRAPHIC_DATA] أرسل مرفقًا" at bounding box center [838, 154] width 134 height 36
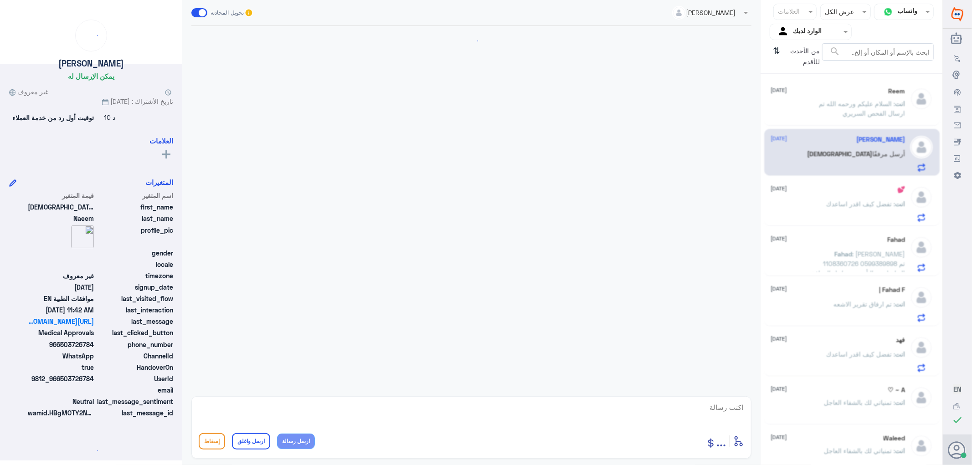
scroll to position [718, 0]
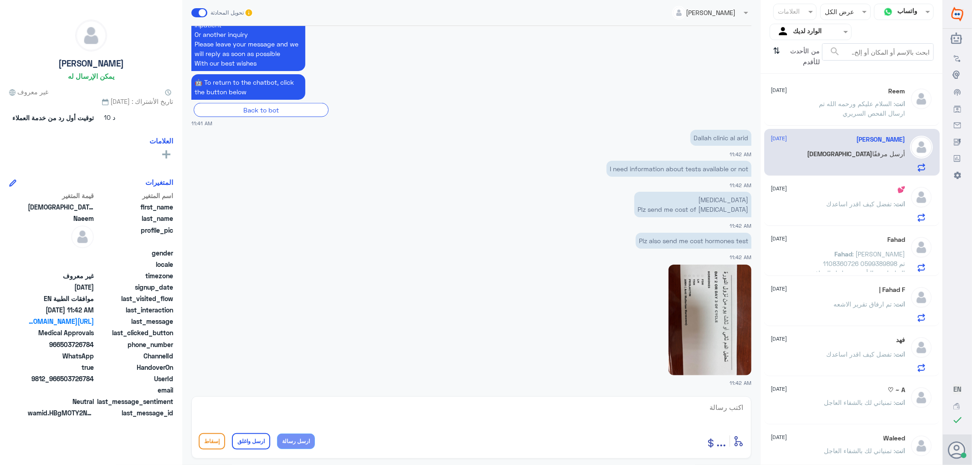
click at [864, 203] on span ": تفضل كيف اقدر اساعدك" at bounding box center [861, 204] width 69 height 8
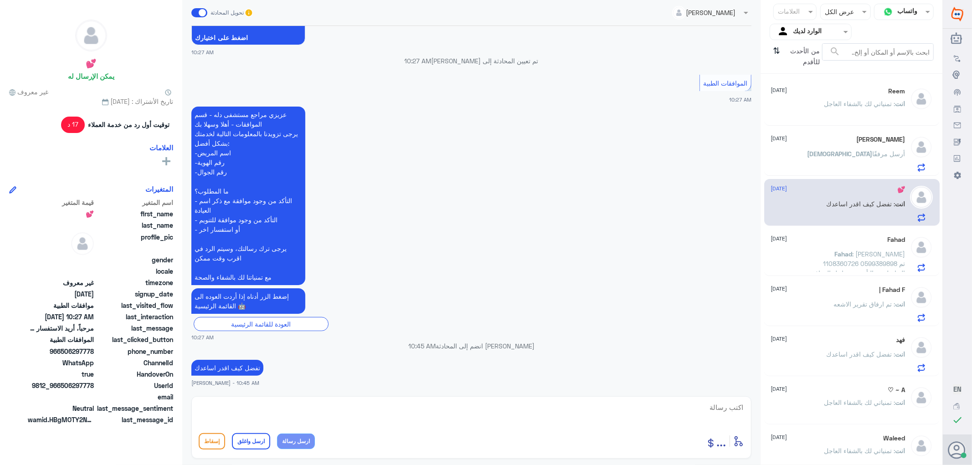
click at [814, 131] on div "[DEMOGRAPHIC_DATA][PERSON_NAME] [DATE] [DEMOGRAPHIC_DATA] أرسل مرفقًا" at bounding box center [853, 152] width 176 height 47
click at [813, 136] on div "[DEMOGRAPHIC_DATA][PERSON_NAME] [DATE]" at bounding box center [838, 140] width 134 height 8
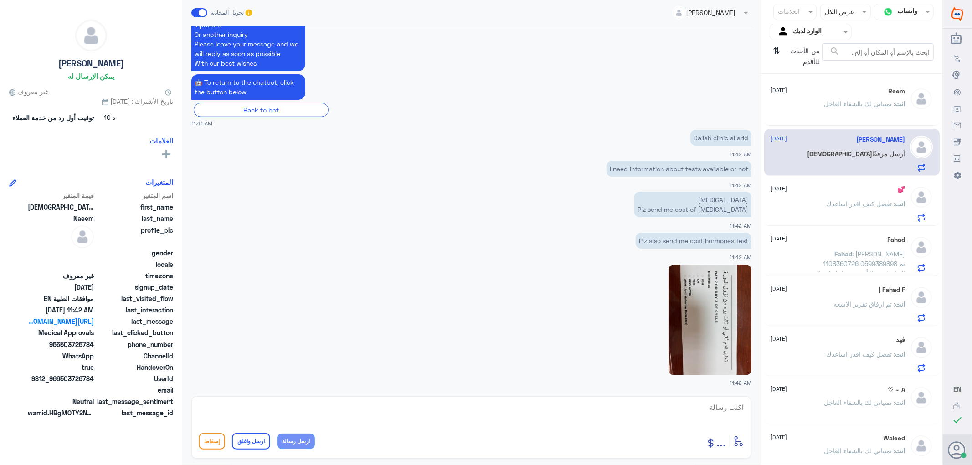
scroll to position [718, 0]
click at [725, 137] on p "Dallah clinic al arid" at bounding box center [721, 138] width 61 height 16
click at [839, 103] on span ": [PERSON_NAME] 1108966456 0530066303 لم يتم رفع الفحص السريري لسا وماجتني رسال…" at bounding box center [856, 118] width 98 height 36
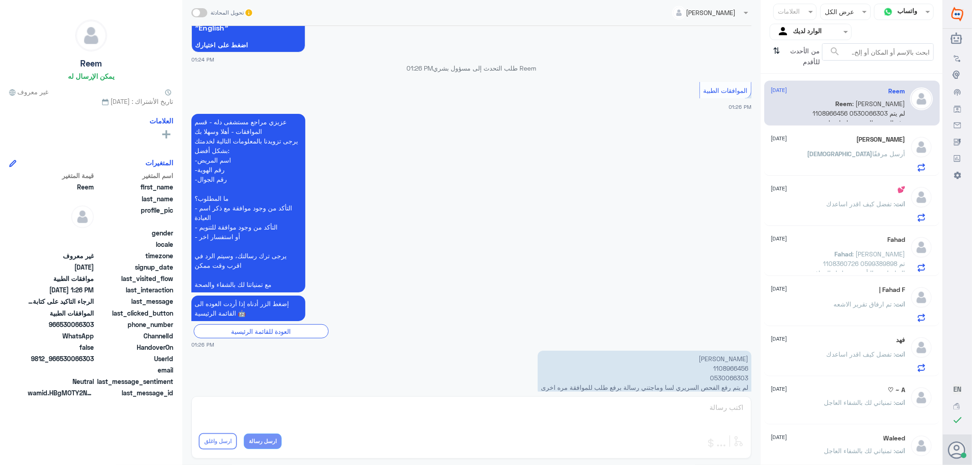
scroll to position [522, 0]
click at [721, 349] on p "[PERSON_NAME] 1108966456 0530066303 لم يتم رفع الفحص السريري لسا وماجتني رسالة …" at bounding box center [645, 371] width 214 height 45
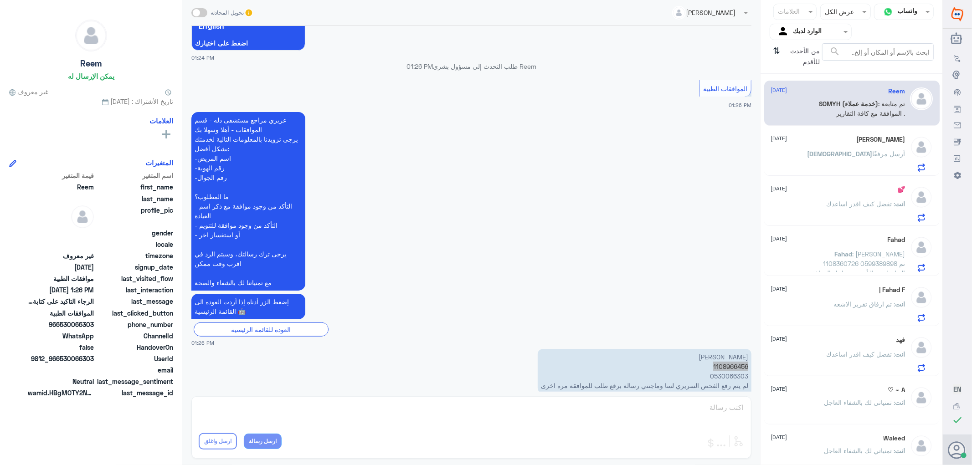
scroll to position [568, 0]
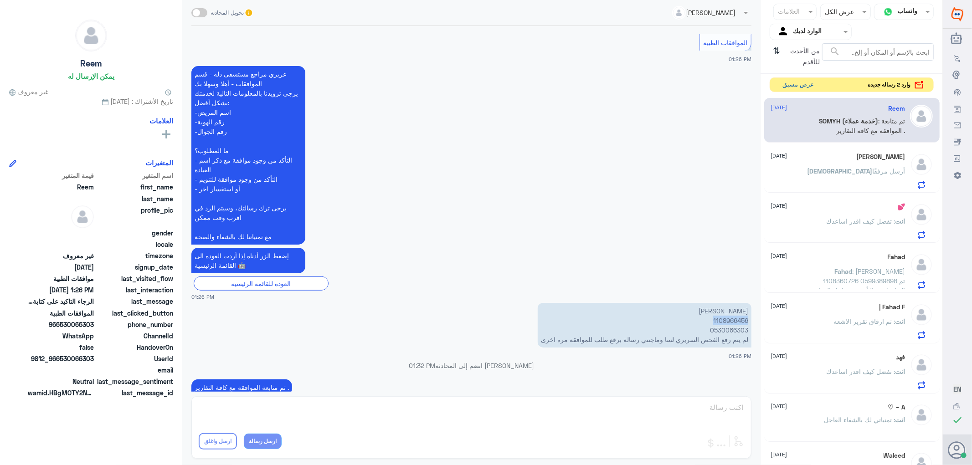
click at [801, 84] on button "عرض مسبق" at bounding box center [799, 85] width 38 height 14
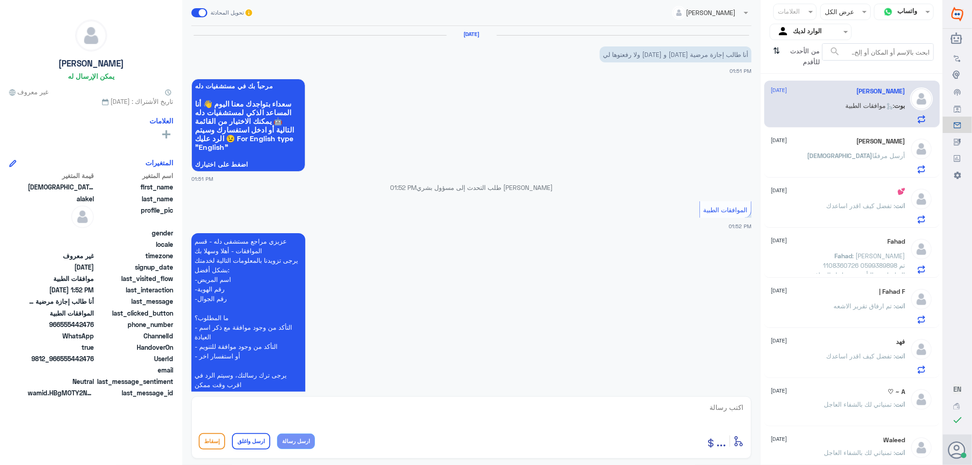
click at [827, 153] on div "[DEMOGRAPHIC_DATA] أرسل مرفقًا" at bounding box center [838, 163] width 134 height 21
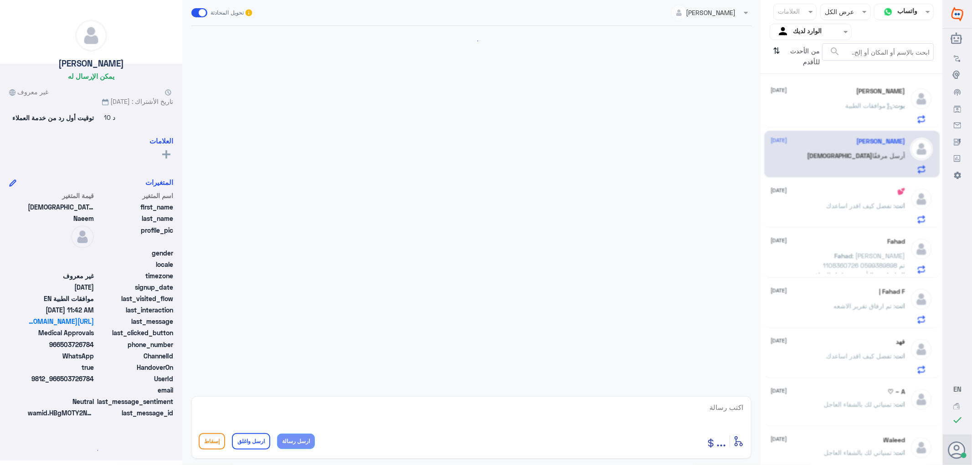
scroll to position [718, 0]
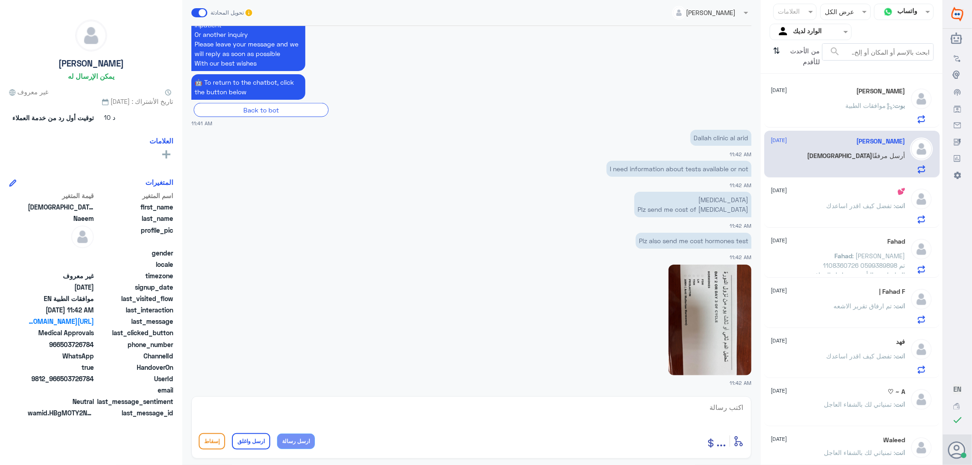
click at [852, 203] on span ": تفضل كيف اقدر اساعدك" at bounding box center [861, 206] width 69 height 8
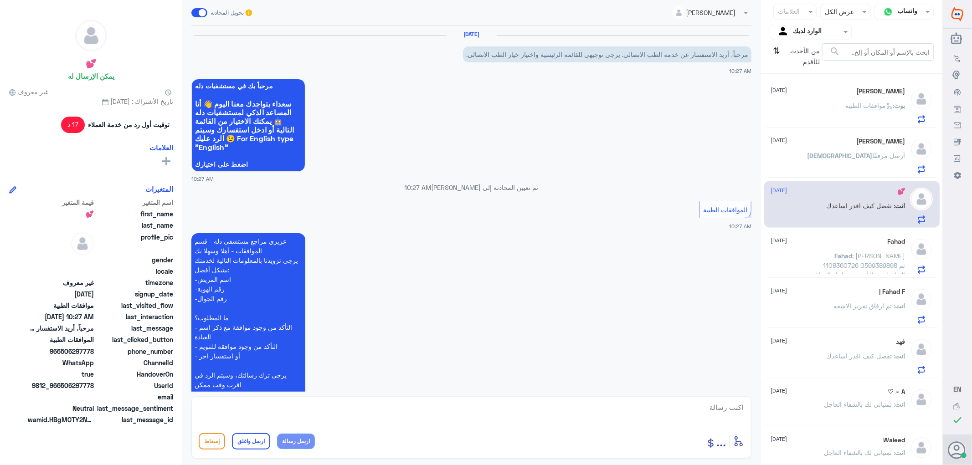
scroll to position [127, 0]
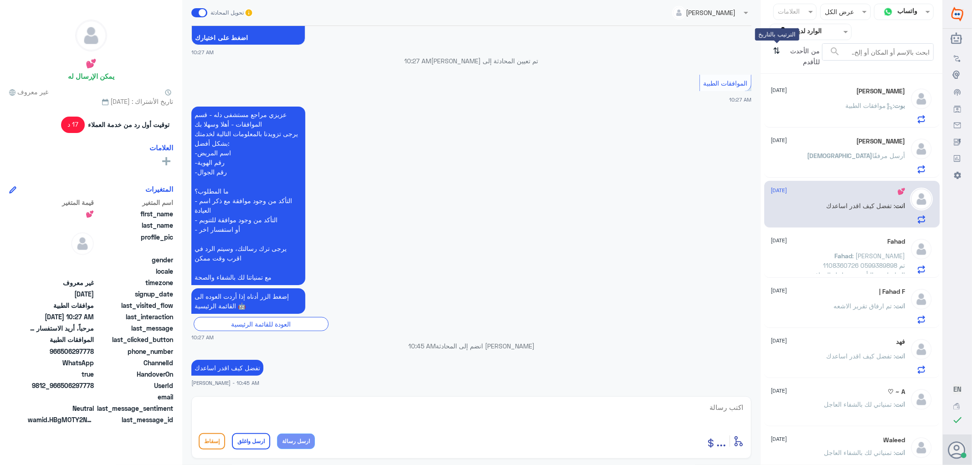
click at [780, 51] on icon "⇅" at bounding box center [777, 54] width 7 height 23
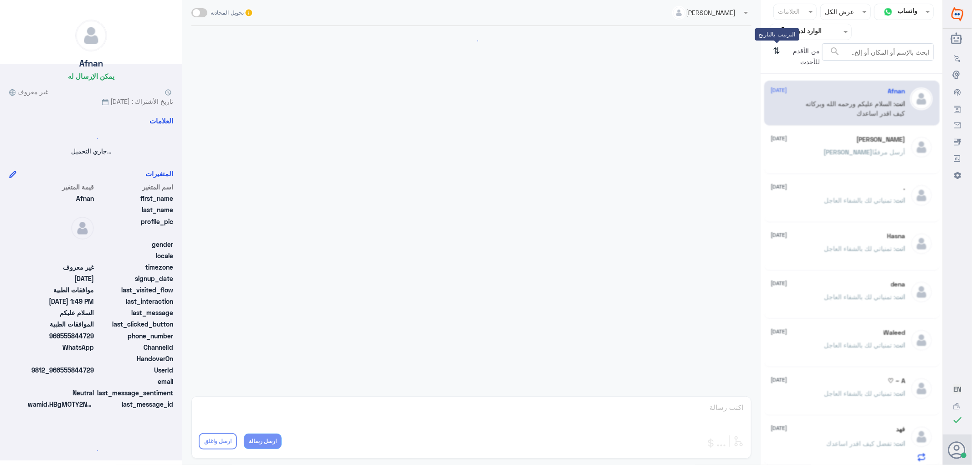
scroll to position [120, 0]
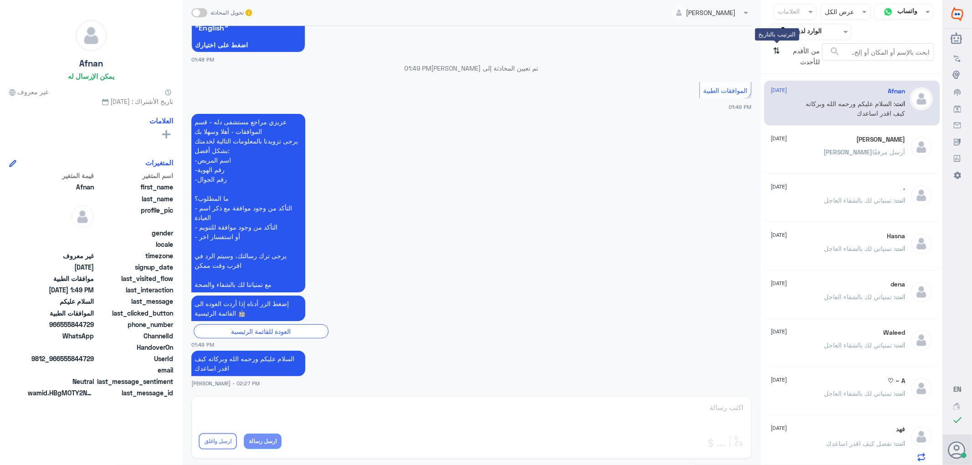
click at [778, 52] on icon "⇅" at bounding box center [777, 54] width 7 height 23
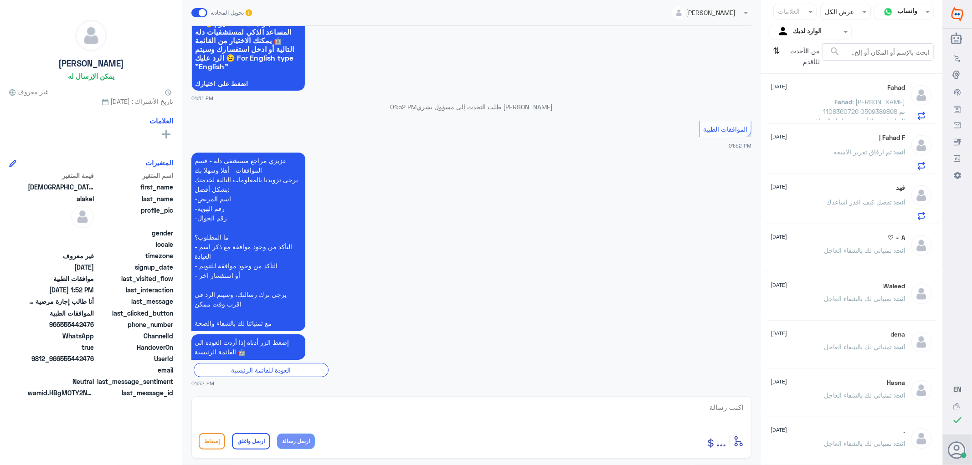
scroll to position [151, 0]
click at [823, 247] on div "A ~ ♡ [DATE] انت : تمنياتي لك بالشفاء العاجل" at bounding box center [838, 255] width 134 height 34
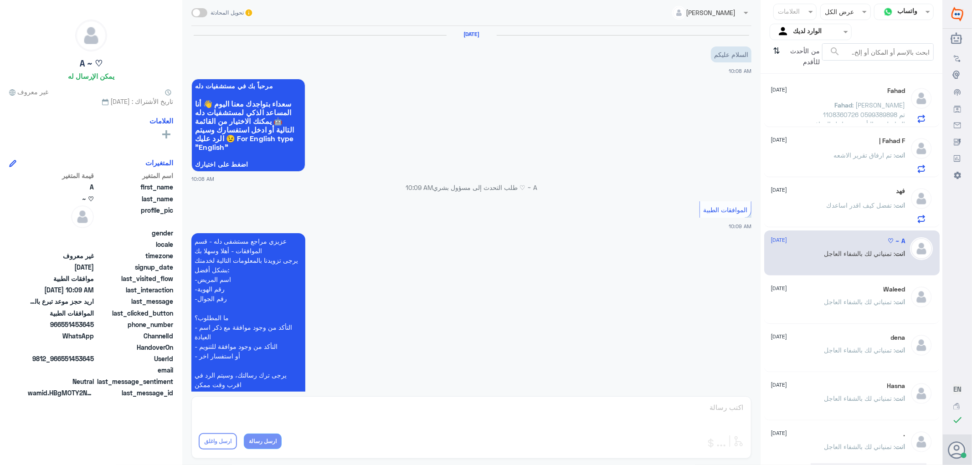
scroll to position [213, 0]
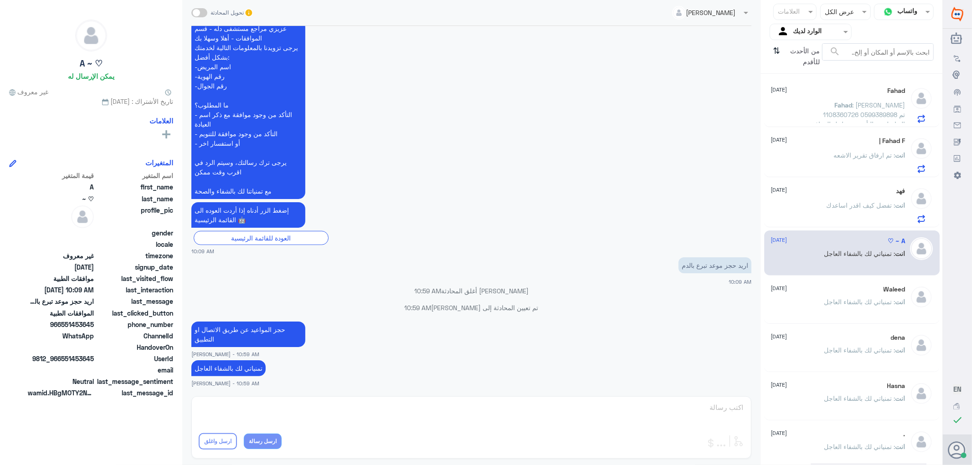
click at [837, 207] on span ": تفضل كيف اقدر اساعدك" at bounding box center [861, 205] width 69 height 8
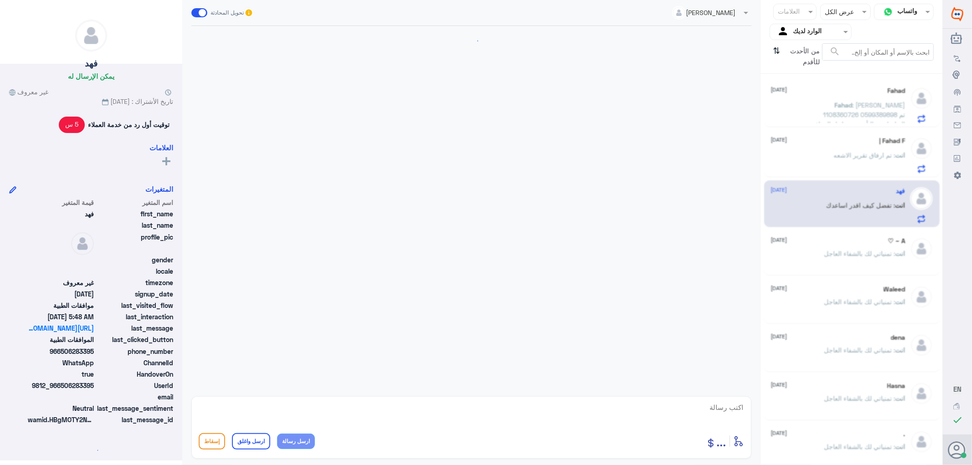
scroll to position [730, 0]
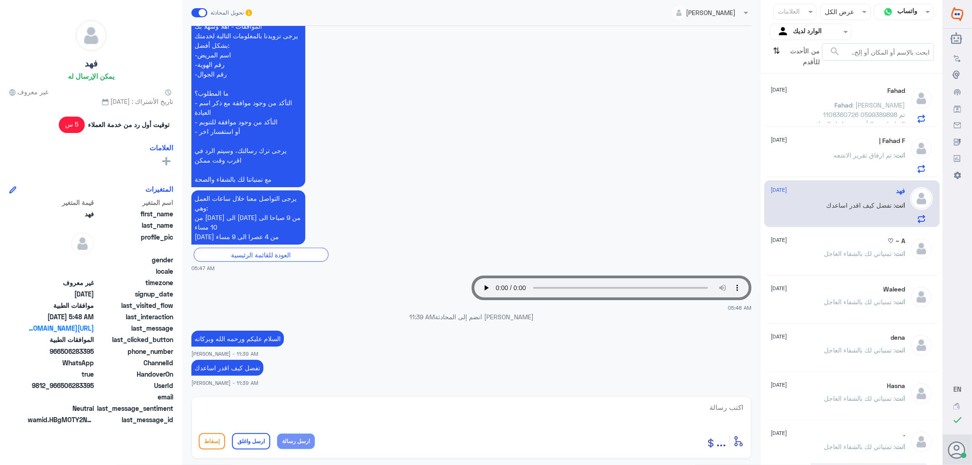
click at [835, 154] on span ": تم ارفاق تقرير الاشعه" at bounding box center [865, 155] width 62 height 8
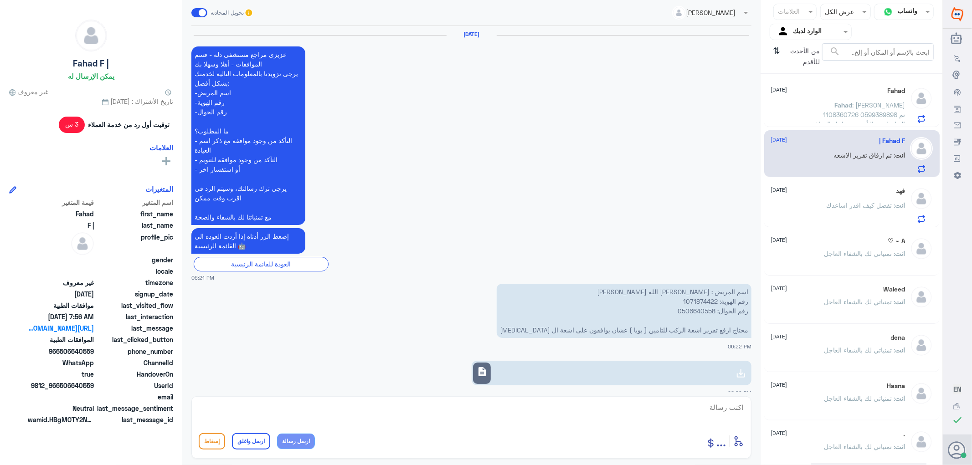
scroll to position [926, 0]
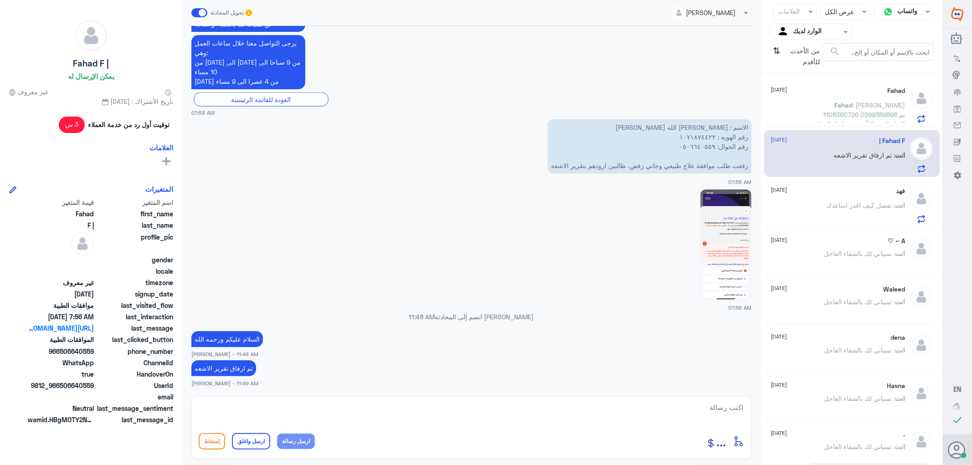
click at [699, 403] on textarea at bounding box center [472, 413] width 546 height 22
drag, startPoint x: 703, startPoint y: 404, endPoint x: 844, endPoint y: 422, distance: 142.0
click at [844, 422] on div "قناة واتساب Status × عرض الكل العلامات Agent Filter الوارد لديك search من الأحد…" at bounding box center [471, 234] width 943 height 468
type textarea "1071874422"
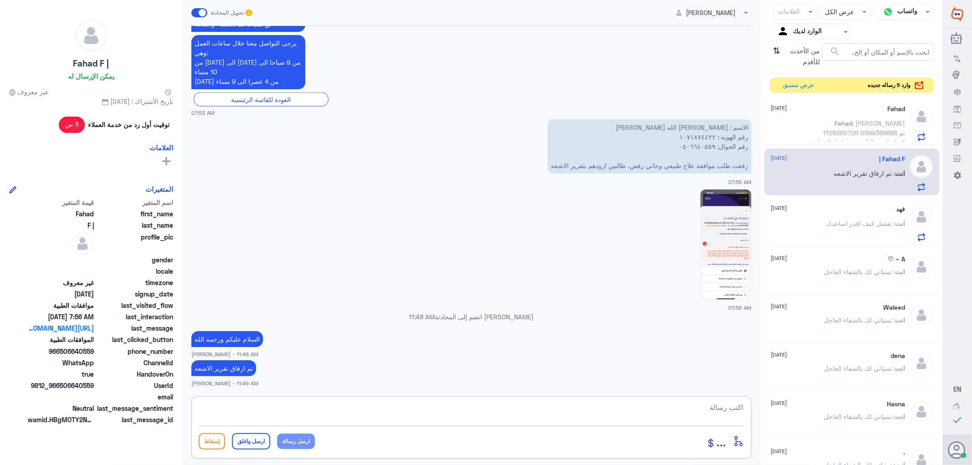
click at [824, 122] on p "Fahad : [PERSON_NAME] 1108360726 0599389898 تم التواصل مع التأمين من اجل المواف…" at bounding box center [854, 130] width 103 height 23
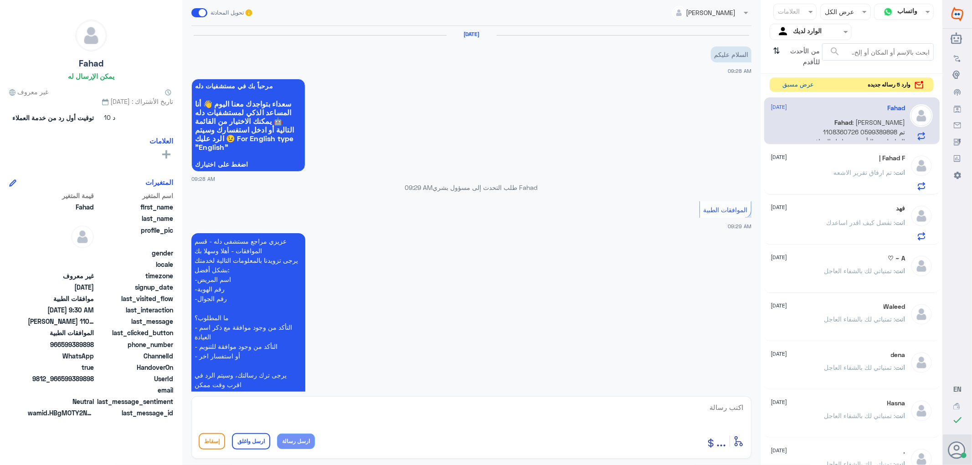
click at [793, 85] on button "عرض مسبق" at bounding box center [799, 85] width 38 height 14
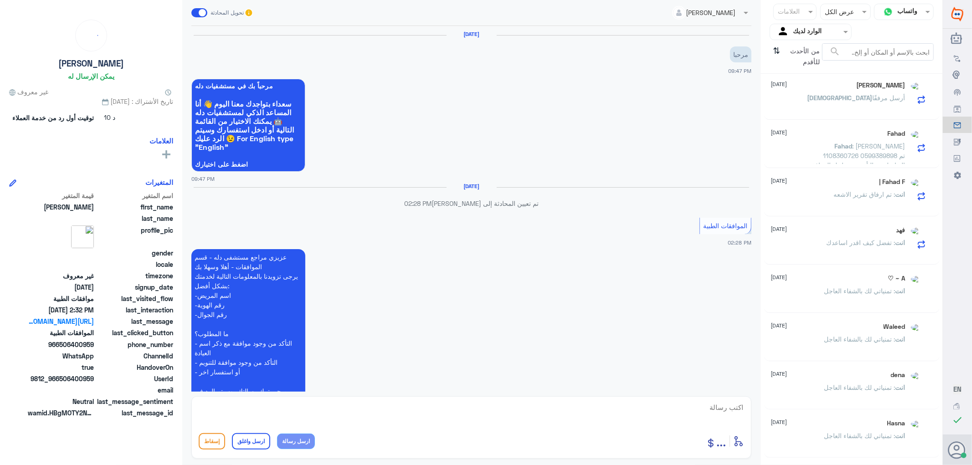
scroll to position [379, 0]
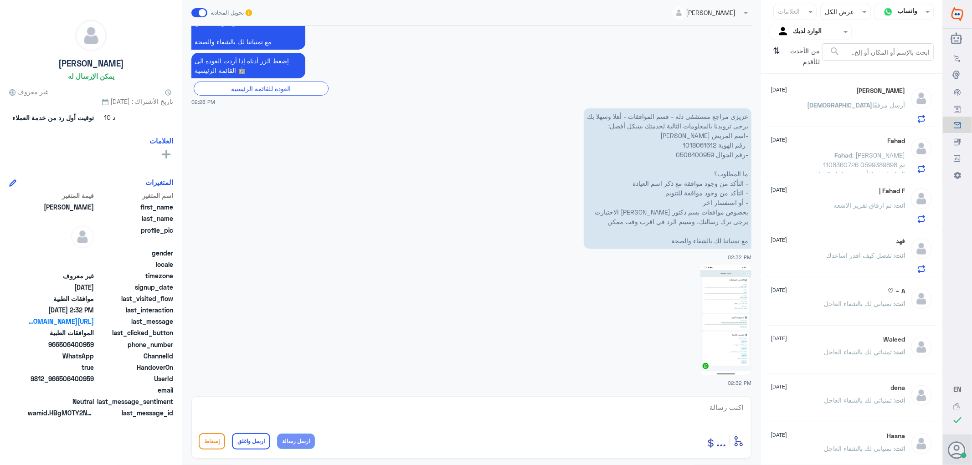
click at [696, 143] on p "عزيزي مراجع مستشفى دله - قسم الموافقات - أهلا وسهلا بك يرجى تزويدنا بالمعلومات …" at bounding box center [668, 178] width 168 height 140
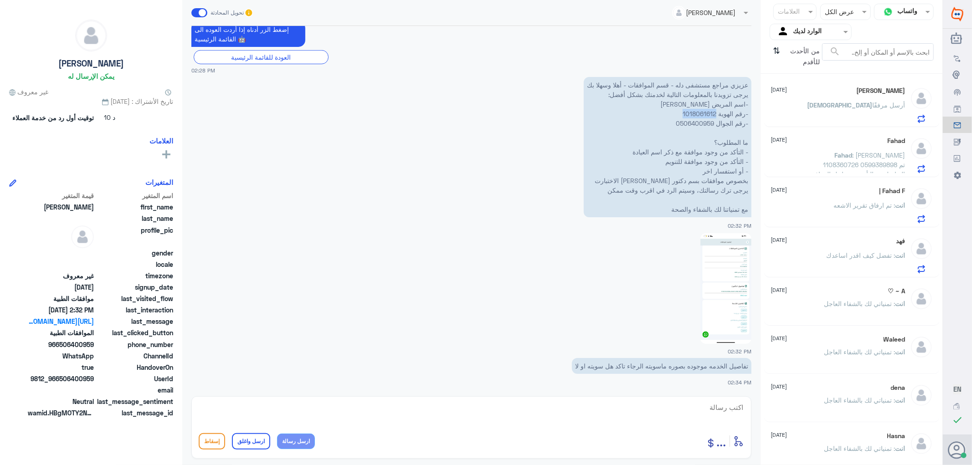
click at [718, 278] on img at bounding box center [726, 288] width 51 height 111
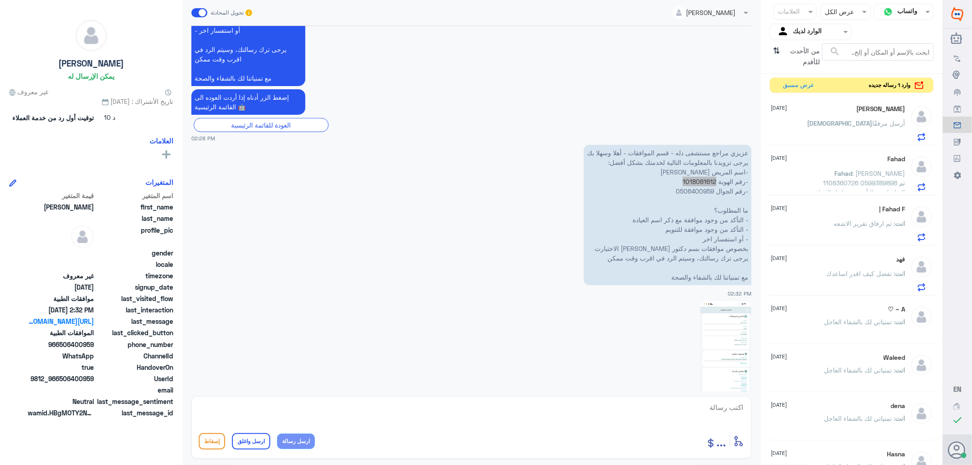
scroll to position [359, 0]
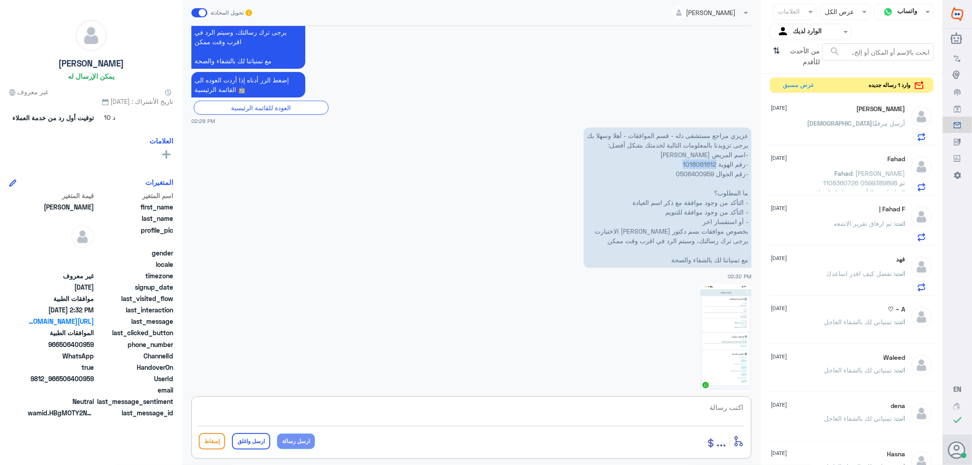
click at [720, 415] on textarea at bounding box center [472, 413] width 546 height 22
click at [728, 407] on textarea at bounding box center [472, 413] width 546 height 22
type textarea "السلام عليكم ورحمه الله"
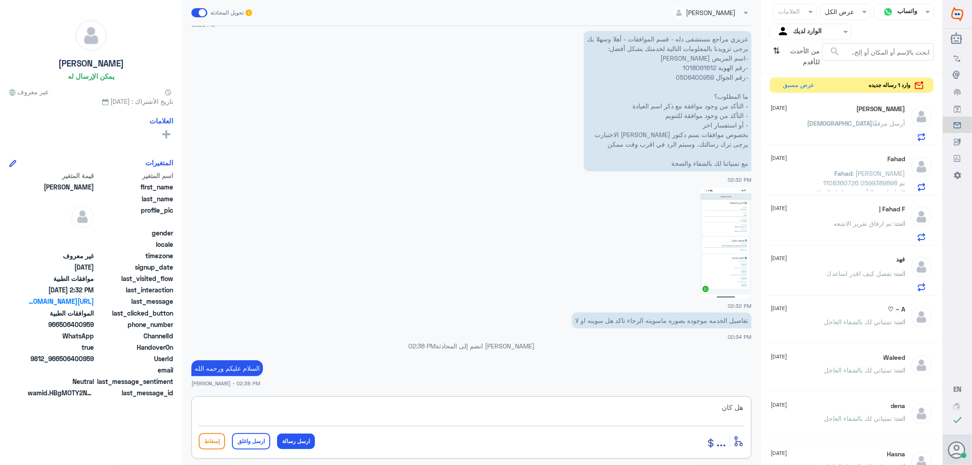
scroll to position [437, 0]
type textarea "ه"
type textarea "طلب من دله النخيل او دله نمار"
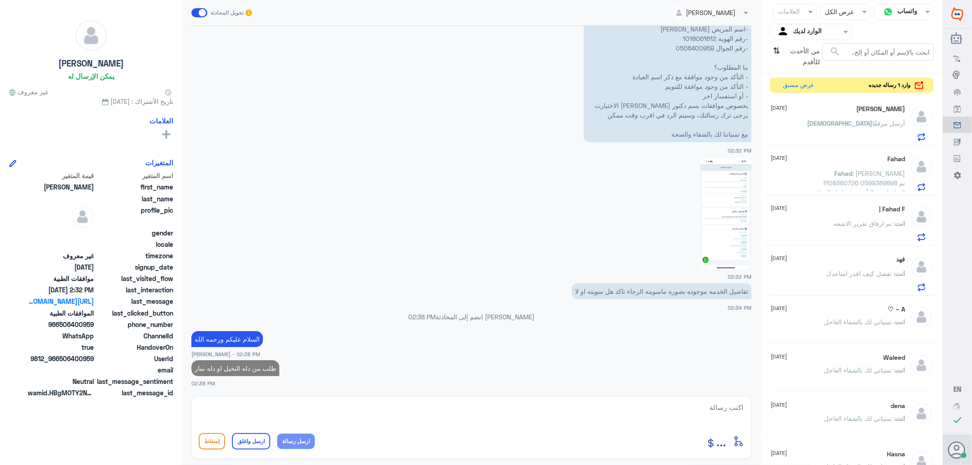
click at [826, 115] on div "[DEMOGRAPHIC_DATA][PERSON_NAME] [DATE] [DEMOGRAPHIC_DATA] أرسل مرفقًا" at bounding box center [838, 123] width 134 height 36
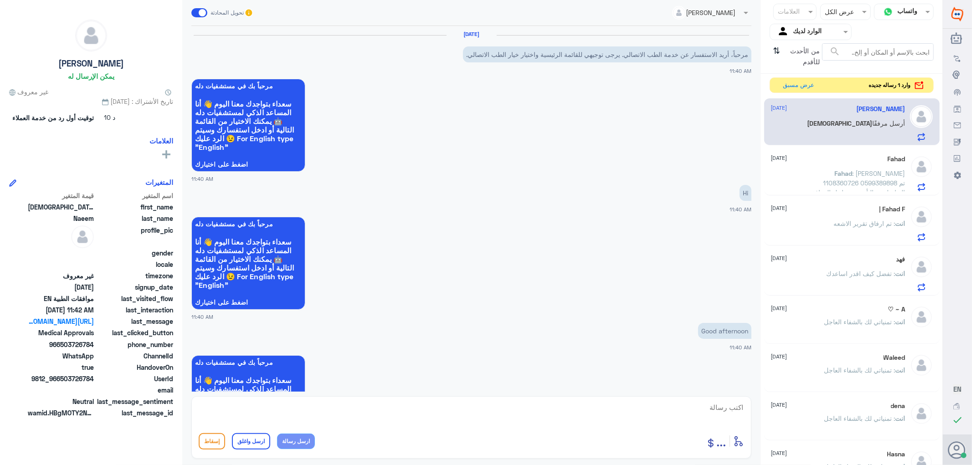
scroll to position [718, 0]
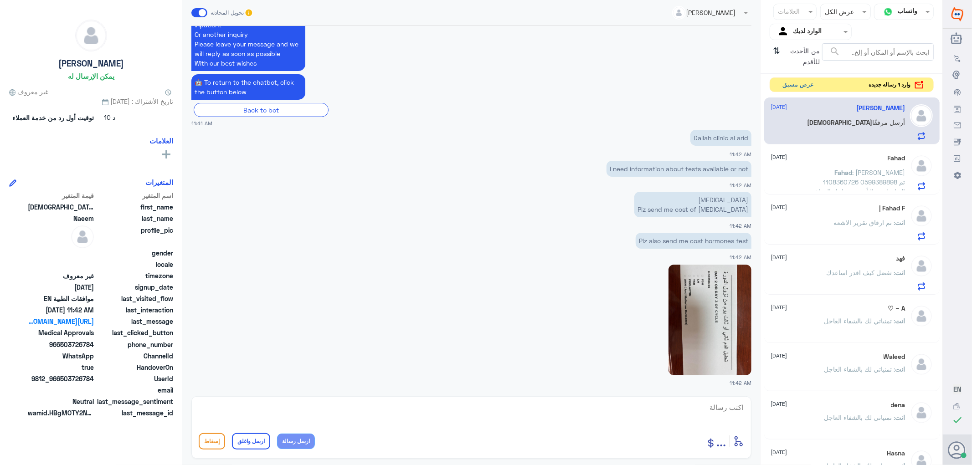
click at [798, 89] on button "عرض مسبق" at bounding box center [799, 85] width 38 height 14
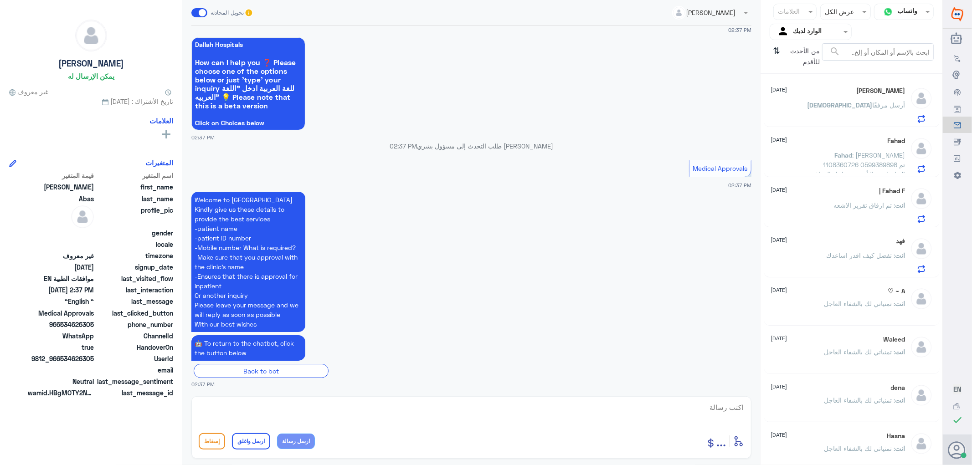
scroll to position [458, 0]
click at [832, 144] on div "Fahad [DATE]" at bounding box center [838, 141] width 134 height 8
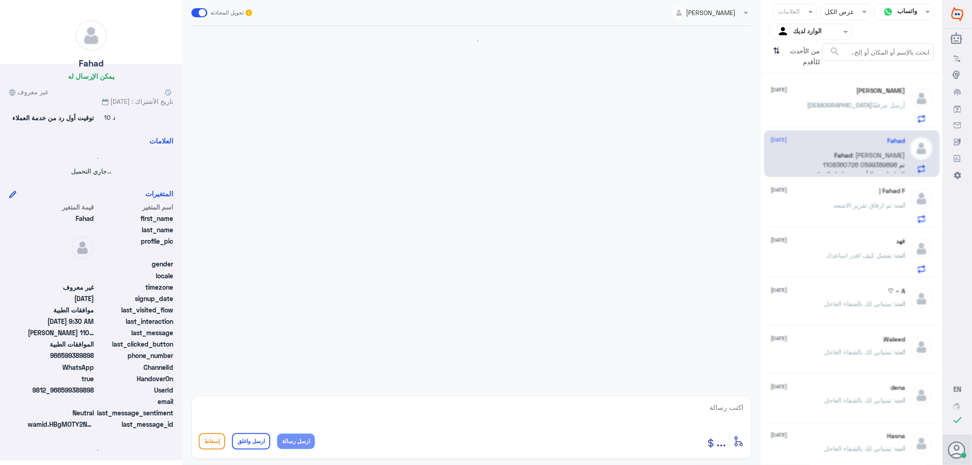
scroll to position [150, 0]
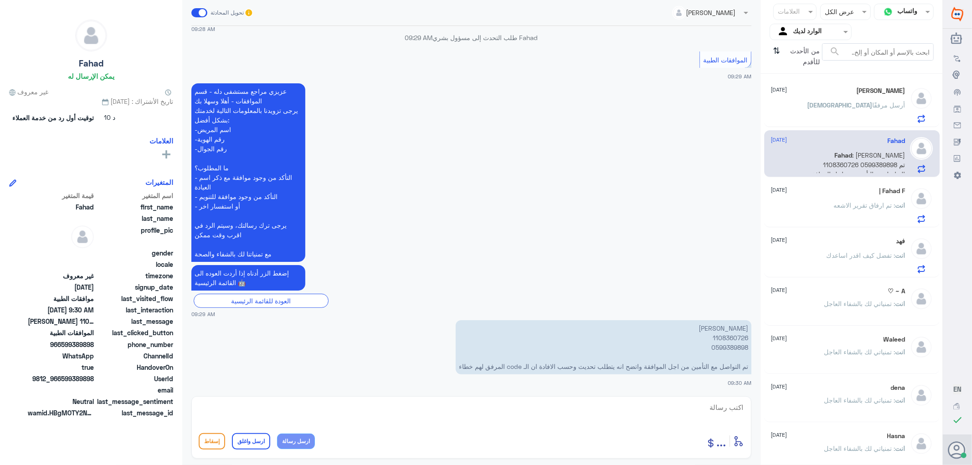
click at [830, 207] on div "انت : تم ارفاق تقرير الاشعه" at bounding box center [838, 213] width 134 height 21
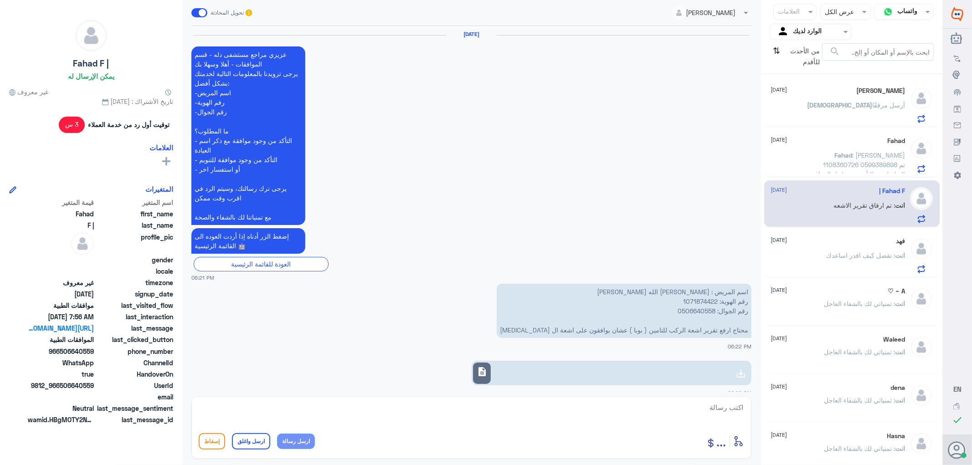
scroll to position [926, 0]
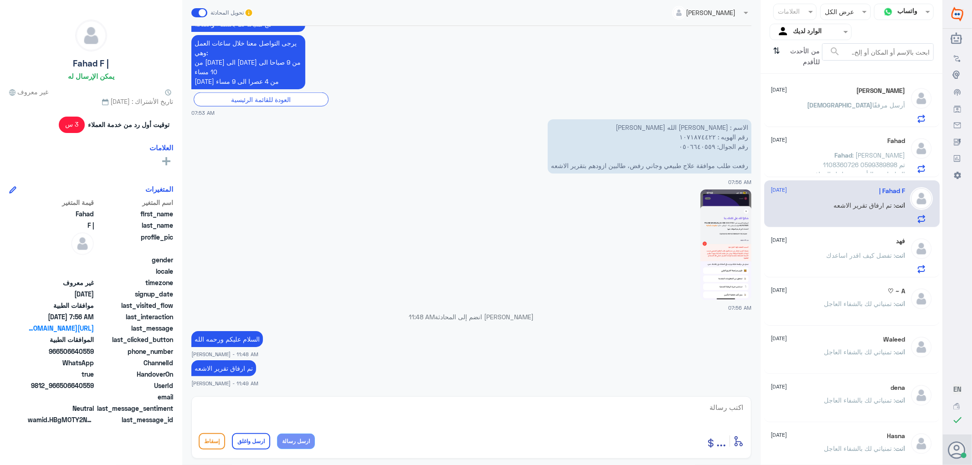
click at [660, 403] on textarea at bounding box center [472, 413] width 546 height 22
paste textarea "تمنياتي لك بالشفاء العاجل"
type textarea "تمنياتي لك بالشفاء العاجل"
click at [247, 442] on button "ارسل واغلق" at bounding box center [251, 442] width 38 height 16
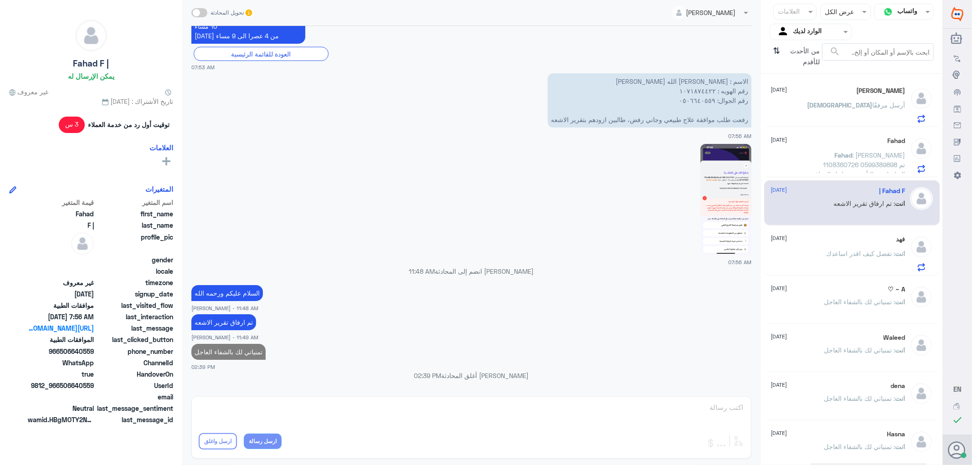
click at [874, 302] on span ": تمنياتي لك بالشفاء العاجل" at bounding box center [860, 302] width 71 height 8
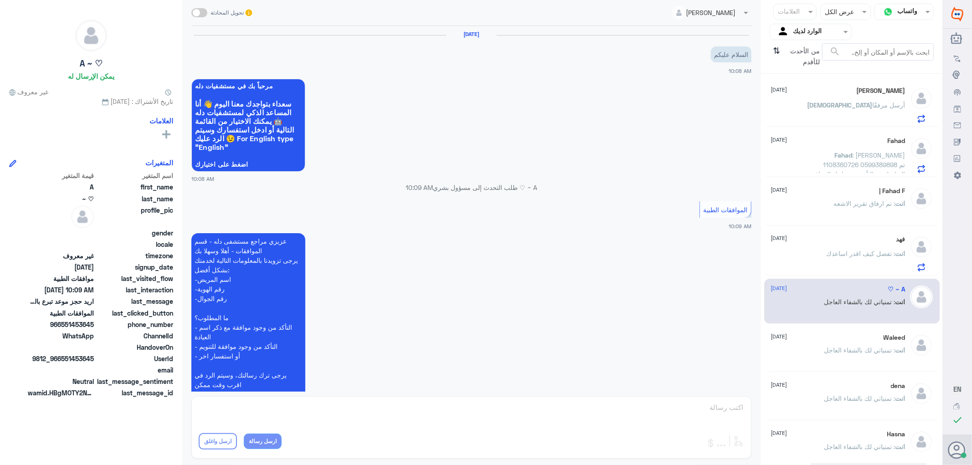
scroll to position [213, 0]
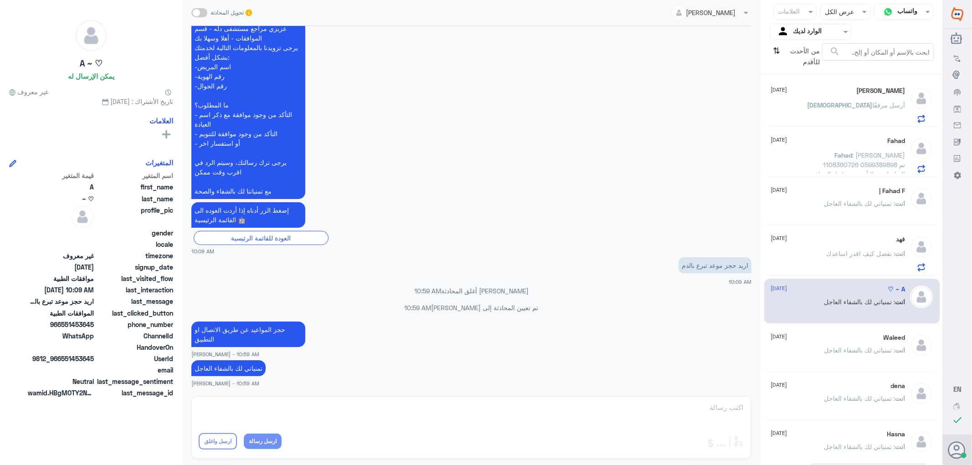
click at [862, 258] on p "انت : تفضل كيف اقدر اساعدك" at bounding box center [866, 260] width 79 height 23
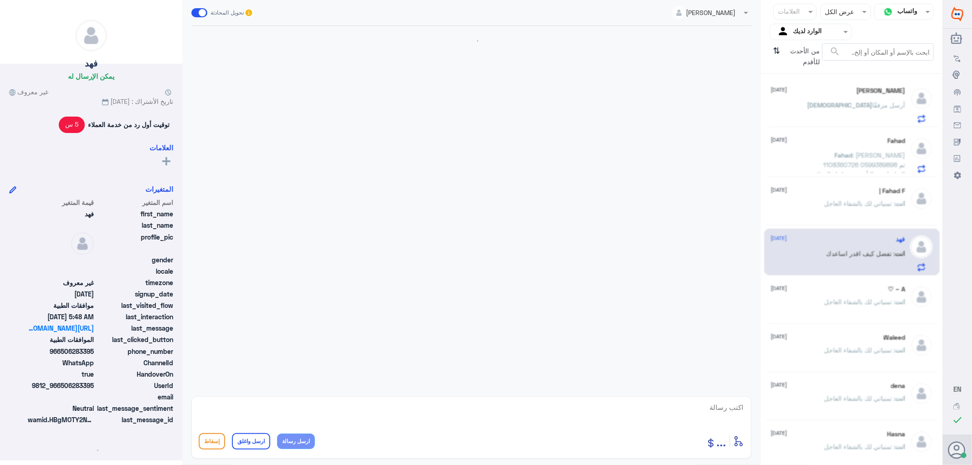
scroll to position [730, 0]
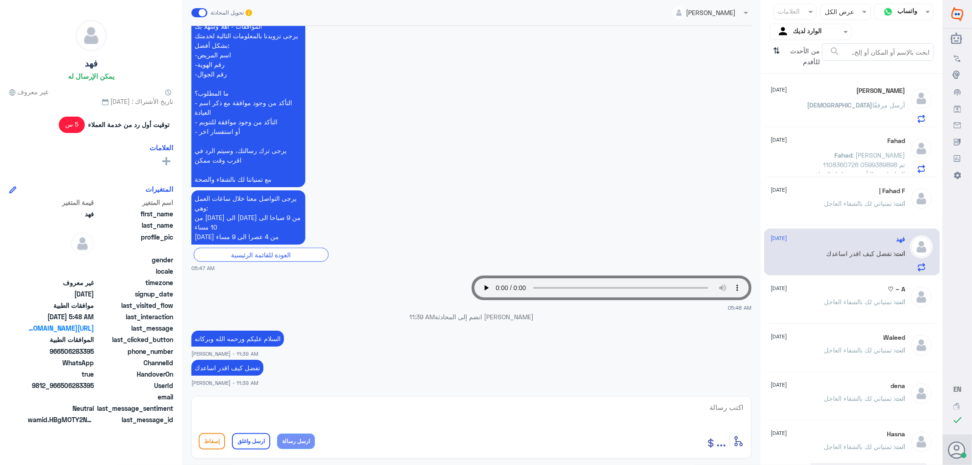
click at [833, 211] on p "انت : تمنياتي لك بالشفاء العاجل" at bounding box center [865, 210] width 81 height 23
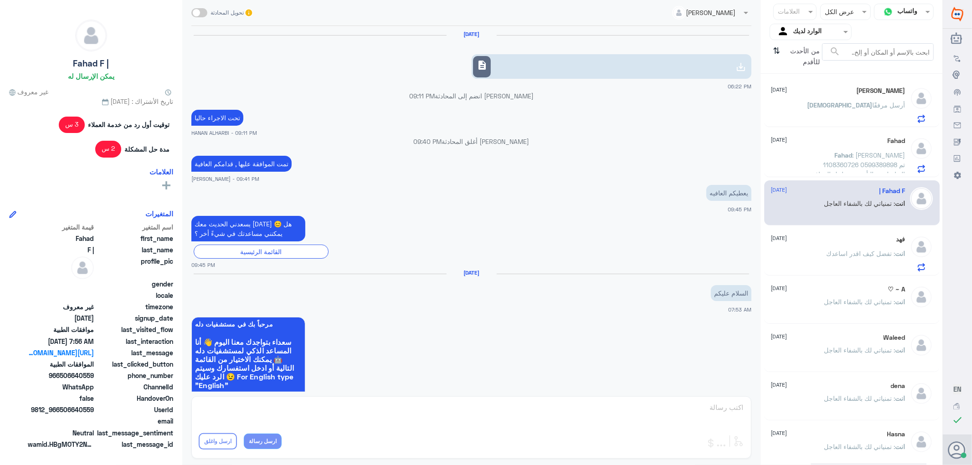
scroll to position [665, 0]
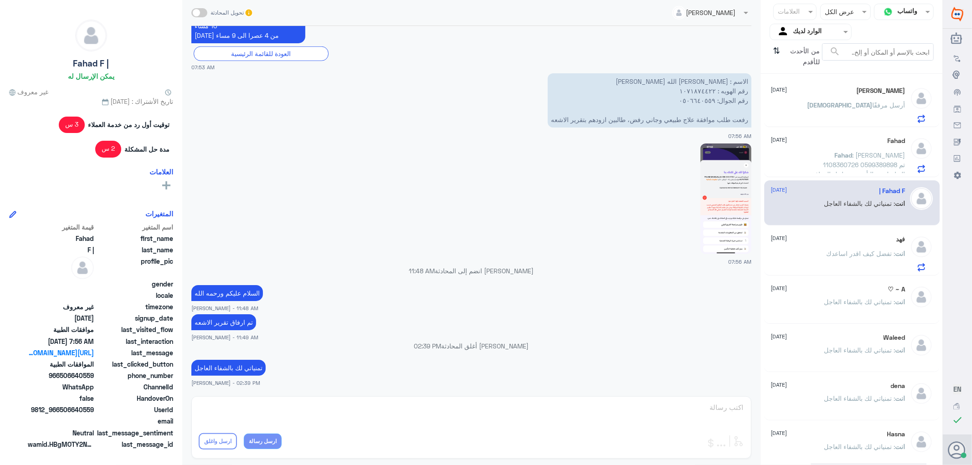
click at [831, 156] on p "Fahad : [PERSON_NAME] 1108360726 0599389898 تم التواصل مع التأمين من اجل المواف…" at bounding box center [854, 161] width 103 height 23
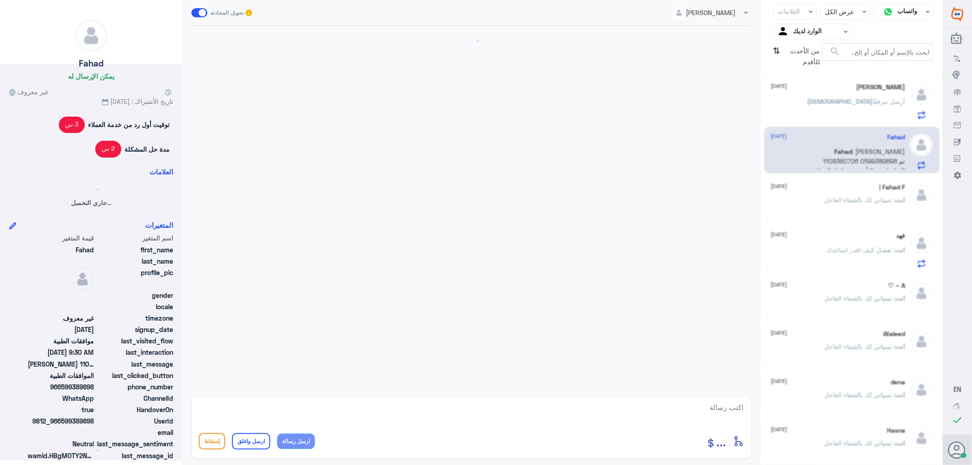
scroll to position [151, 0]
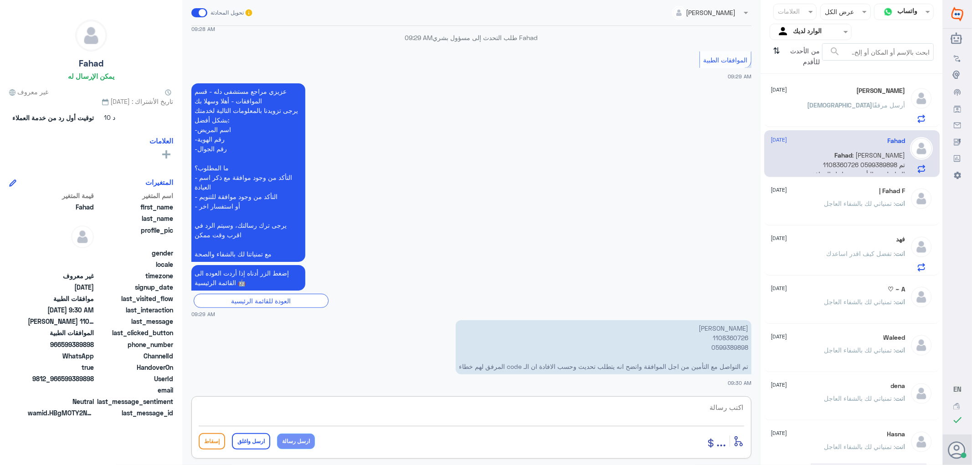
click at [691, 405] on textarea at bounding box center [472, 413] width 546 height 22
paste textarea "تمنياتي لك بالشفاء العاجل"
type textarea "تم تحديث طلبك /تمنياتي لك بالشفاء العاجل"
click at [249, 438] on button "ارسل واغلق" at bounding box center [251, 442] width 38 height 16
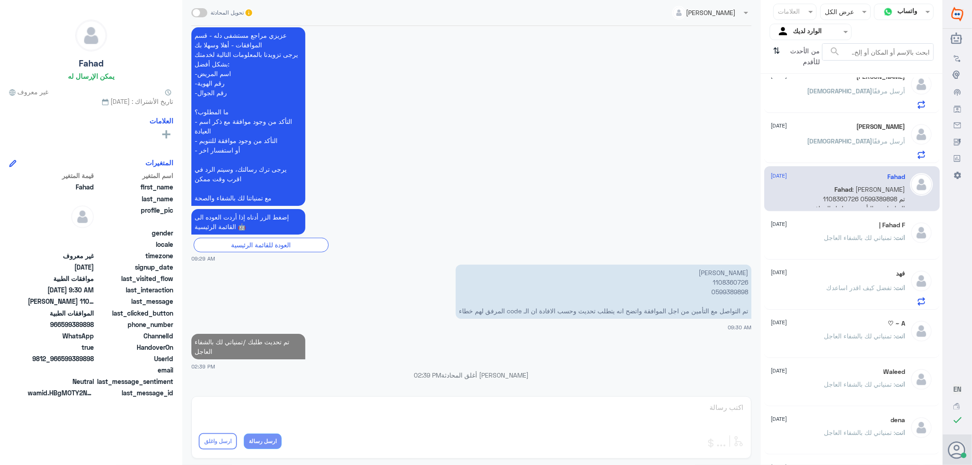
scroll to position [100, 0]
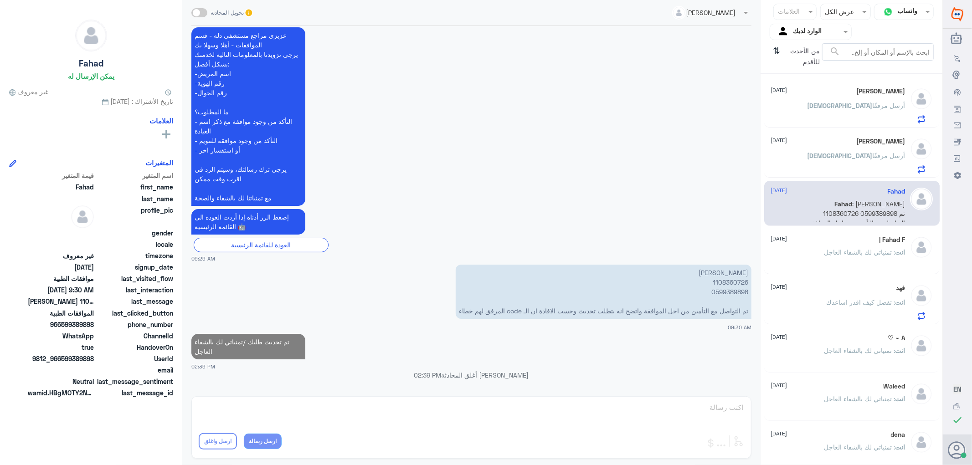
click at [837, 383] on div "Waleed [DATE]" at bounding box center [838, 387] width 134 height 8
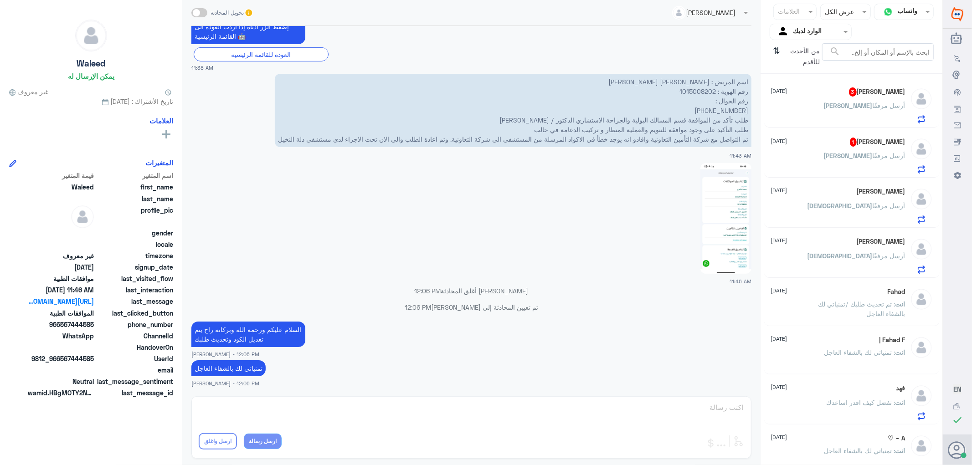
click at [822, 139] on div "[PERSON_NAME] 1 [DATE]" at bounding box center [838, 142] width 134 height 9
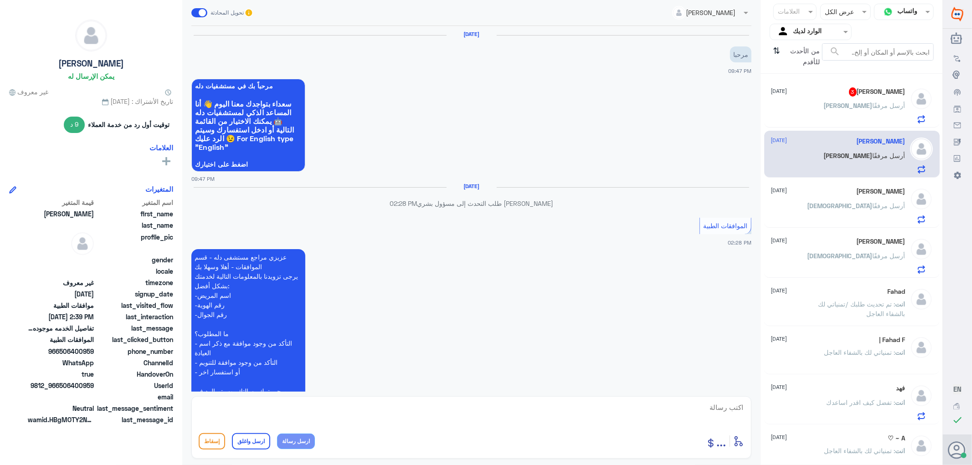
scroll to position [548, 0]
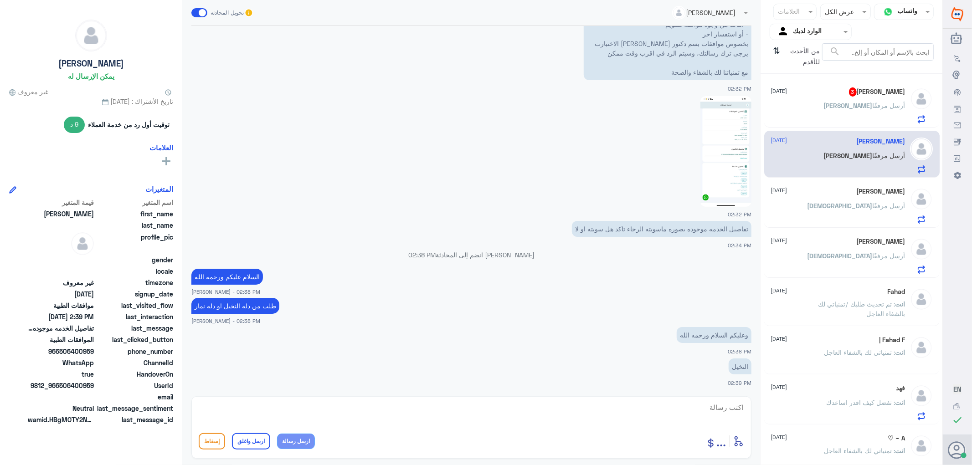
click at [855, 95] on div "[PERSON_NAME] 3 [DATE]" at bounding box center [838, 92] width 134 height 9
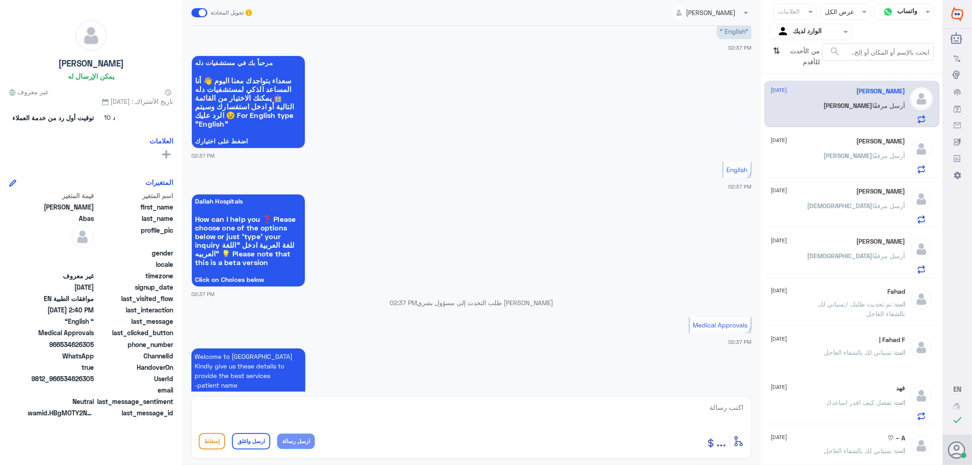
scroll to position [552, 0]
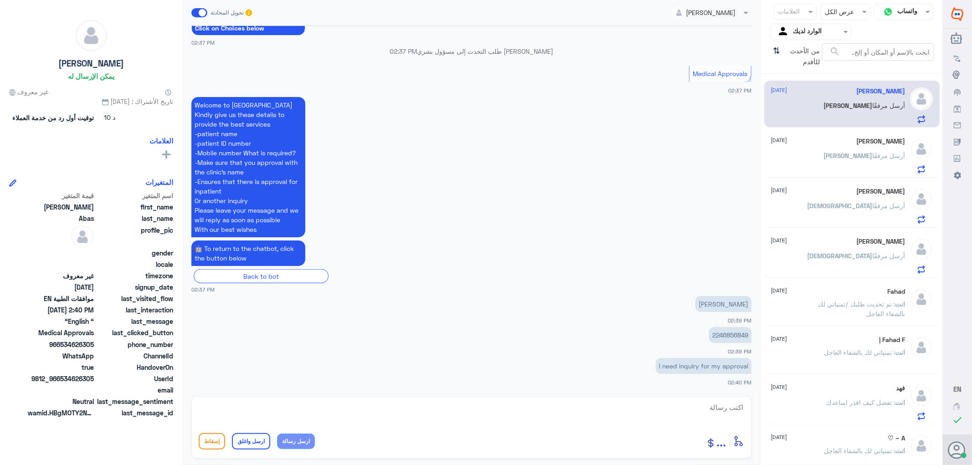
click at [691, 367] on p "I need inquiry for my approval" at bounding box center [704, 366] width 96 height 16
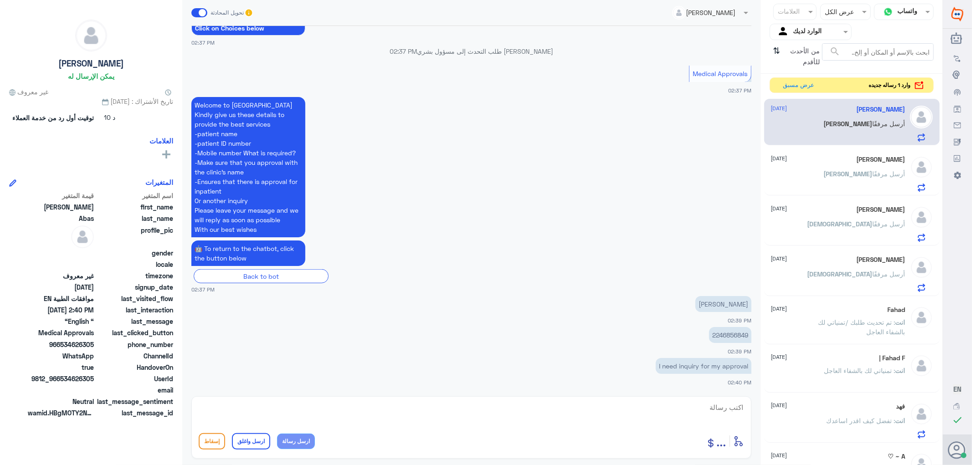
click at [716, 331] on p "2246856849" at bounding box center [730, 335] width 42 height 16
click at [621, 245] on app-msgs-text "🤖 To return to the chatbot, click the button below" at bounding box center [471, 254] width 560 height 26
click at [844, 160] on div "[PERSON_NAME] [DATE]" at bounding box center [838, 160] width 134 height 8
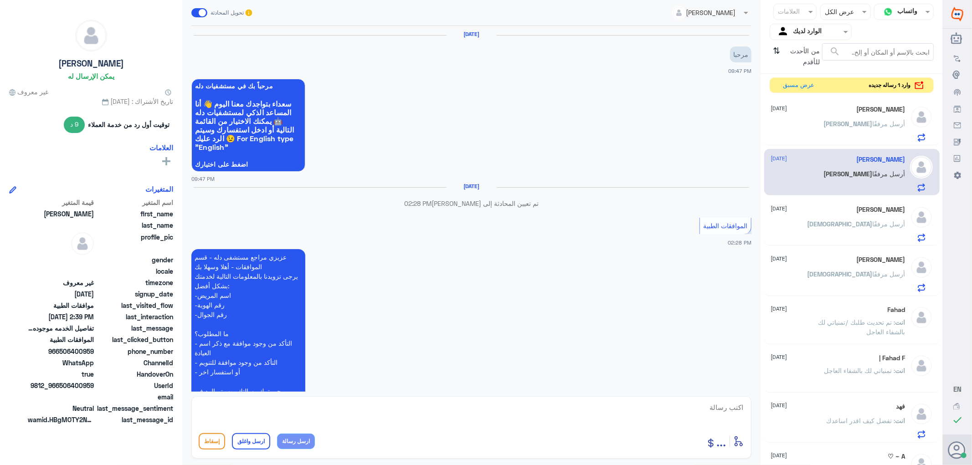
scroll to position [548, 0]
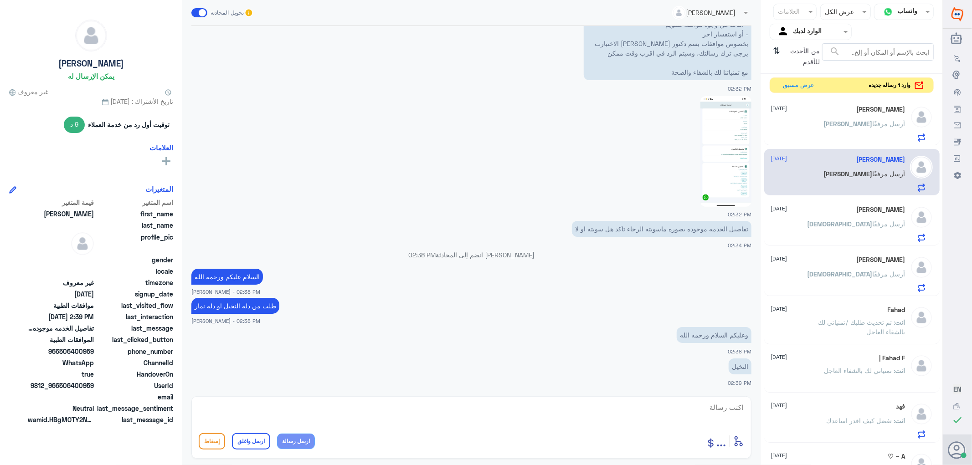
click at [710, 153] on img at bounding box center [726, 151] width 51 height 111
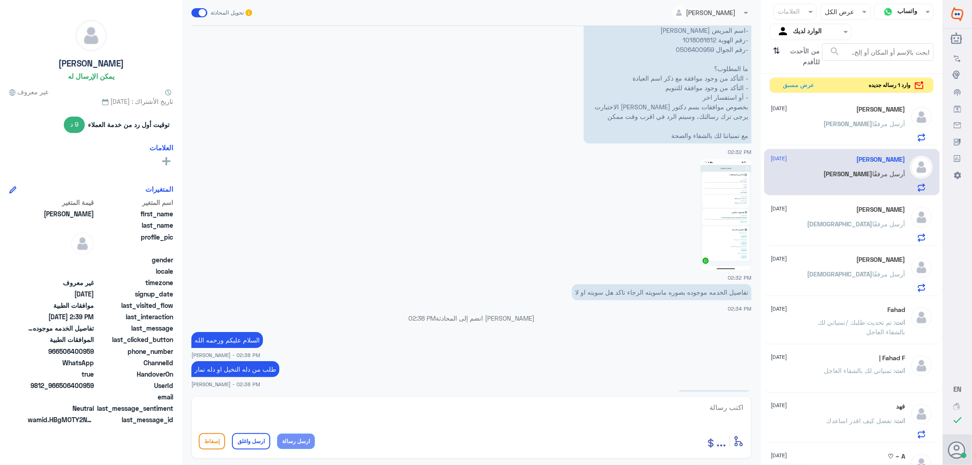
scroll to position [345, 0]
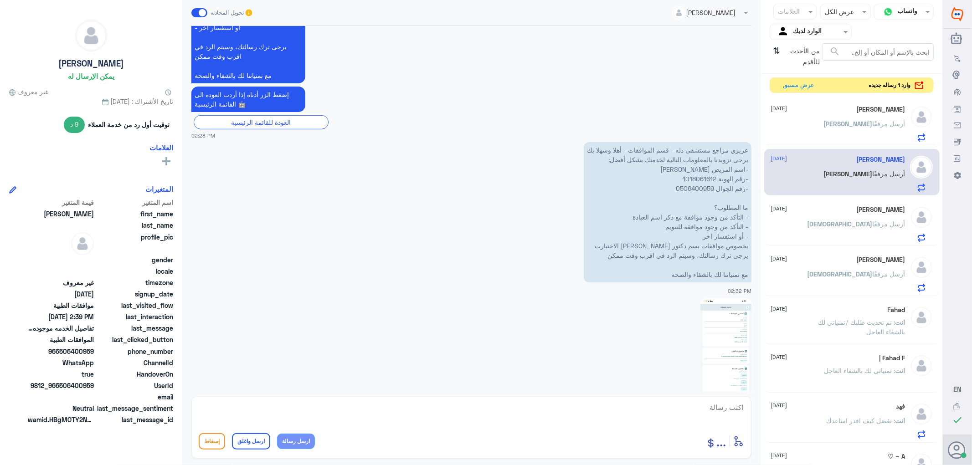
click at [701, 176] on p "عزيزي مراجع مستشفى دله - قسم الموافقات - أهلا وسهلا بك يرجى تزويدنا بالمعلومات …" at bounding box center [668, 212] width 168 height 140
click at [719, 353] on img at bounding box center [726, 354] width 51 height 111
click at [725, 406] on textarea at bounding box center [472, 413] width 546 height 22
type textarea "السلام عليكم ورحمه الله"
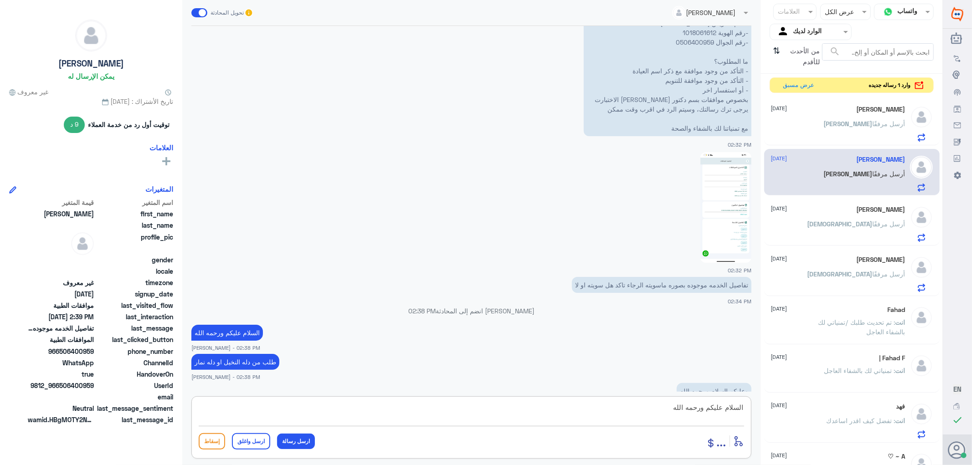
scroll to position [548, 0]
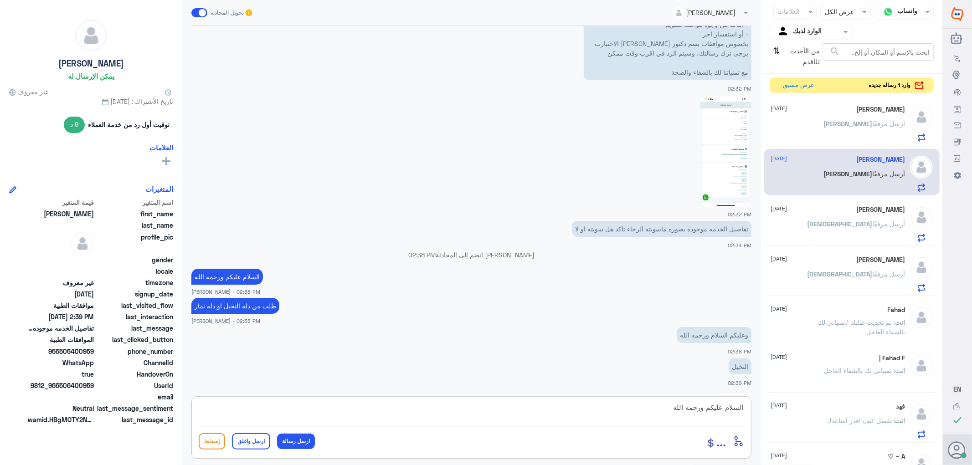
drag, startPoint x: 661, startPoint y: 412, endPoint x: 874, endPoint y: 440, distance: 214.3
click at [874, 440] on div "قناة واتساب Status × عرض الكل العلامات Agent Filter الوارد لديك search من الأحد…" at bounding box center [471, 234] width 943 height 468
type textarea "الزياره من عياده العيون"
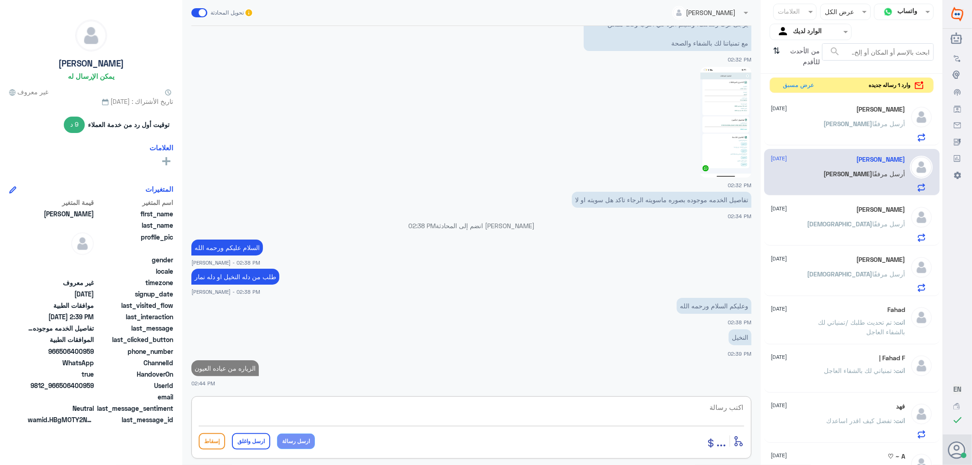
click at [852, 120] on span "[PERSON_NAME]" at bounding box center [848, 124] width 49 height 8
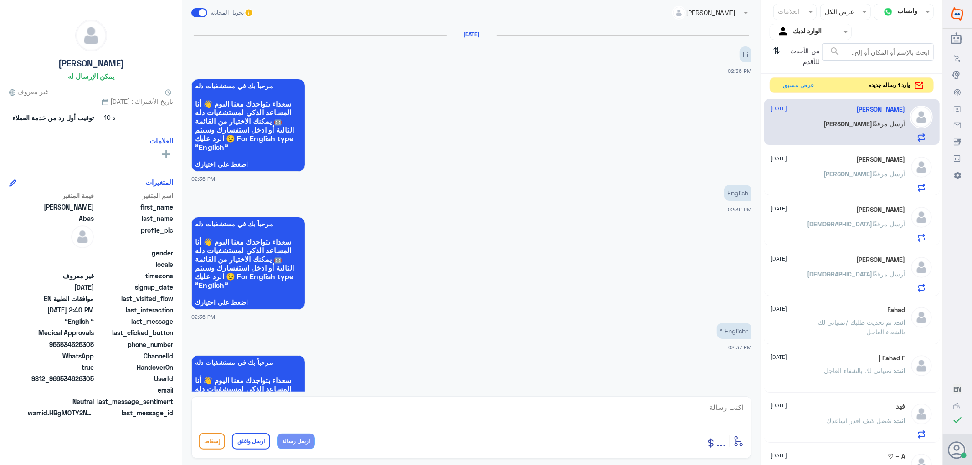
scroll to position [552, 0]
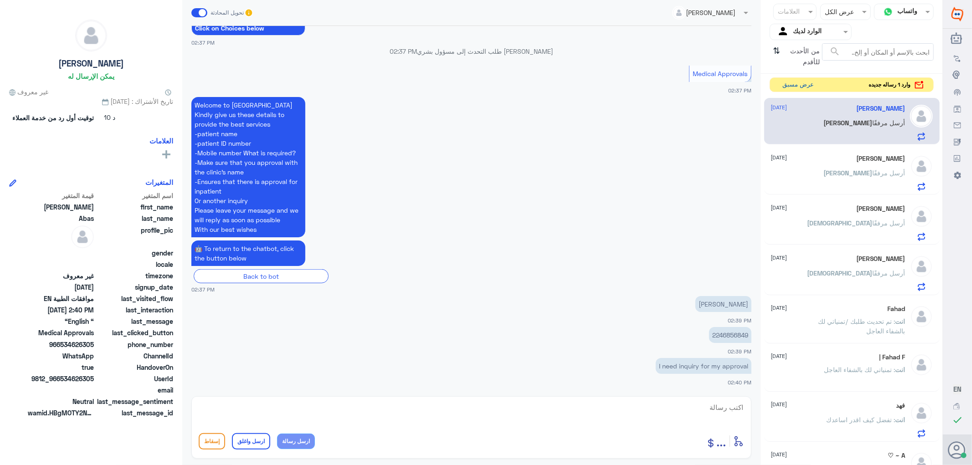
click at [797, 88] on button "عرض مسبق" at bounding box center [799, 85] width 38 height 14
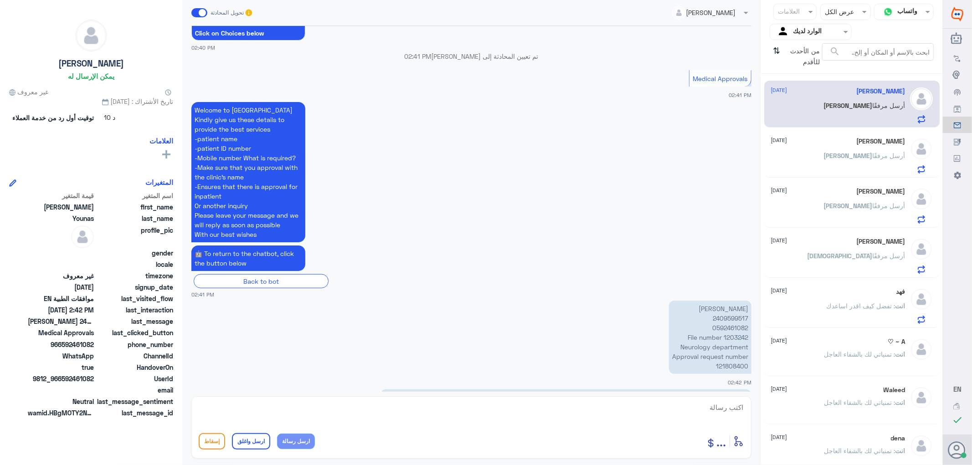
scroll to position [745, 0]
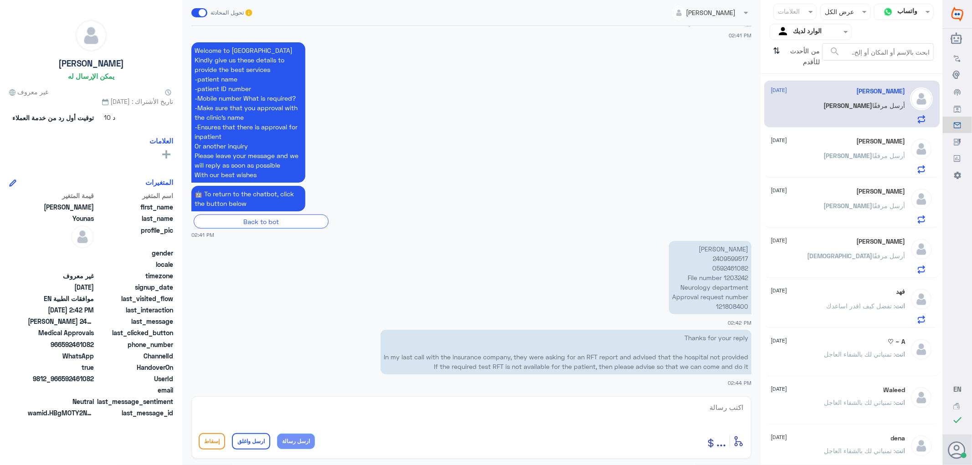
click at [723, 306] on p "[PERSON_NAME] 2409599517 0592461082 File number 1203242 Neurology department Ap…" at bounding box center [710, 277] width 83 height 73
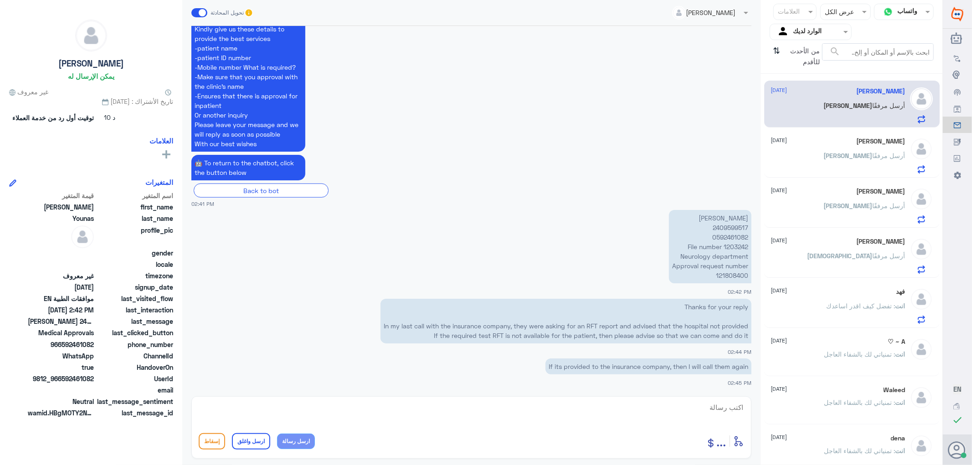
click at [848, 155] on div "[PERSON_NAME] أرسل مرفقًا" at bounding box center [838, 163] width 134 height 21
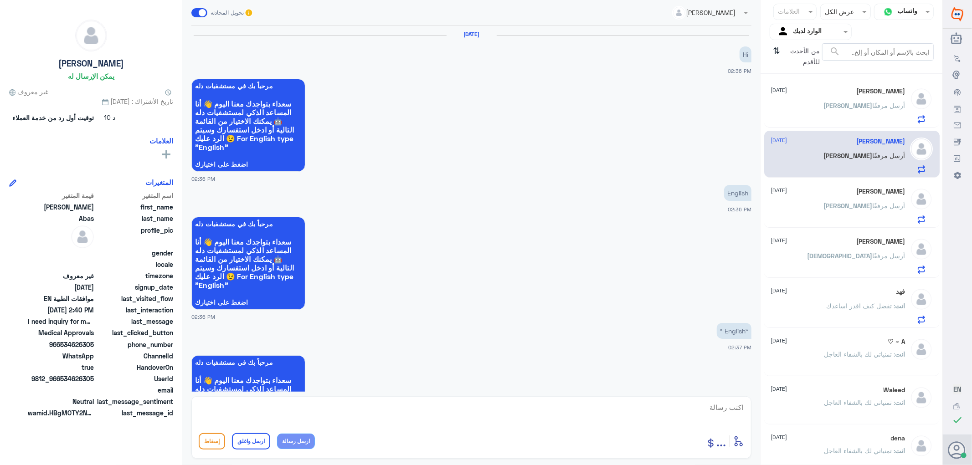
scroll to position [552, 0]
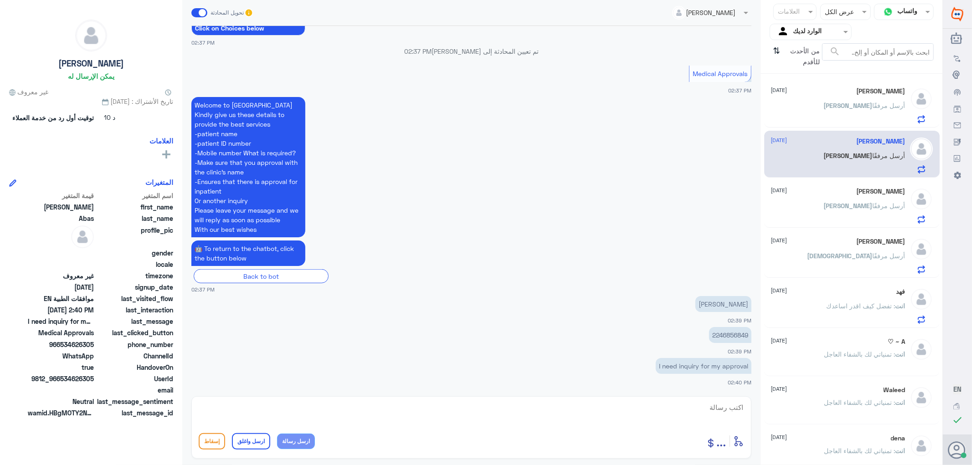
click at [833, 203] on span "[PERSON_NAME]" at bounding box center [848, 206] width 49 height 8
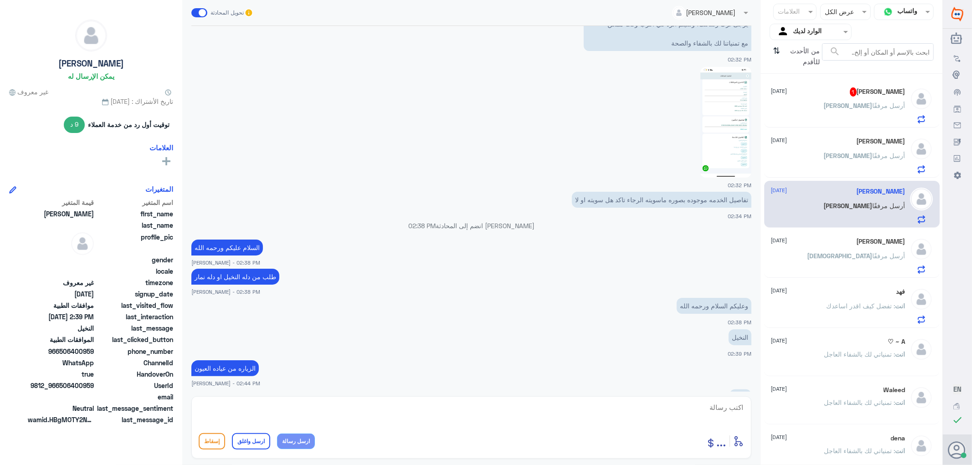
scroll to position [608, 0]
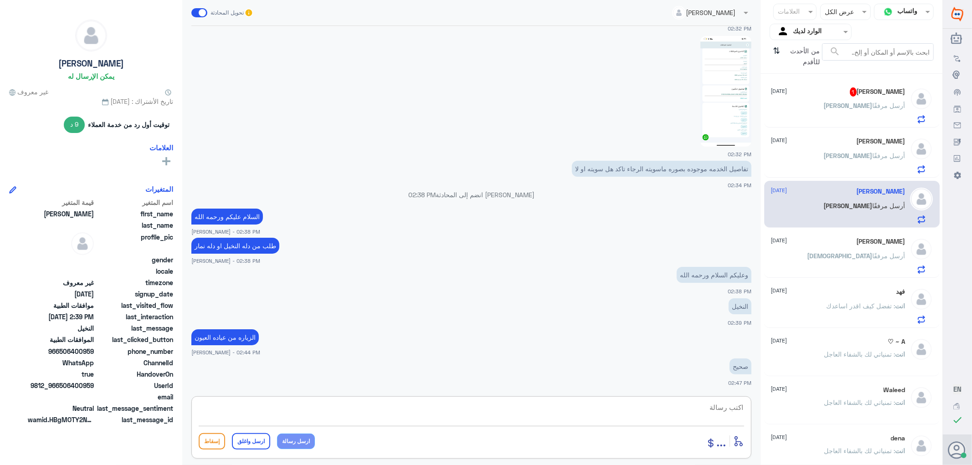
click at [719, 403] on textarea at bounding box center [472, 413] width 546 height 22
type textarea "فقط صرفت الدواء"
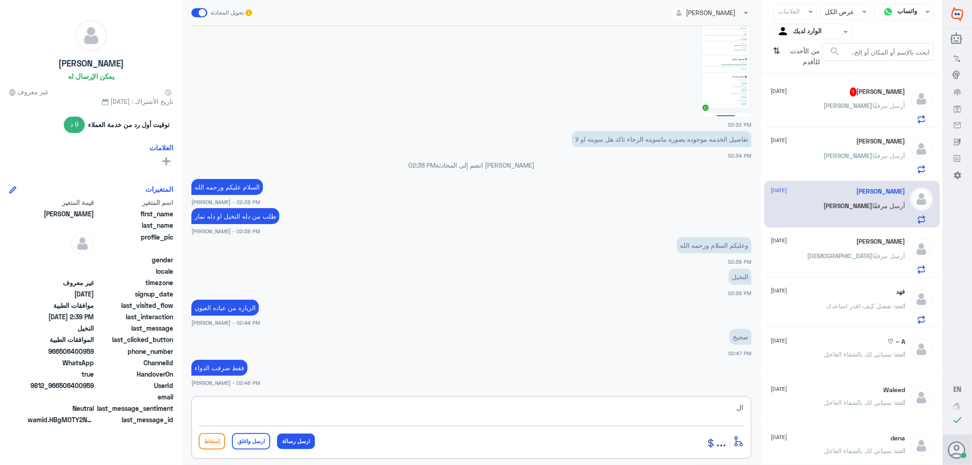
type textarea "ا"
type textarea "الخدمات ما عملتها"
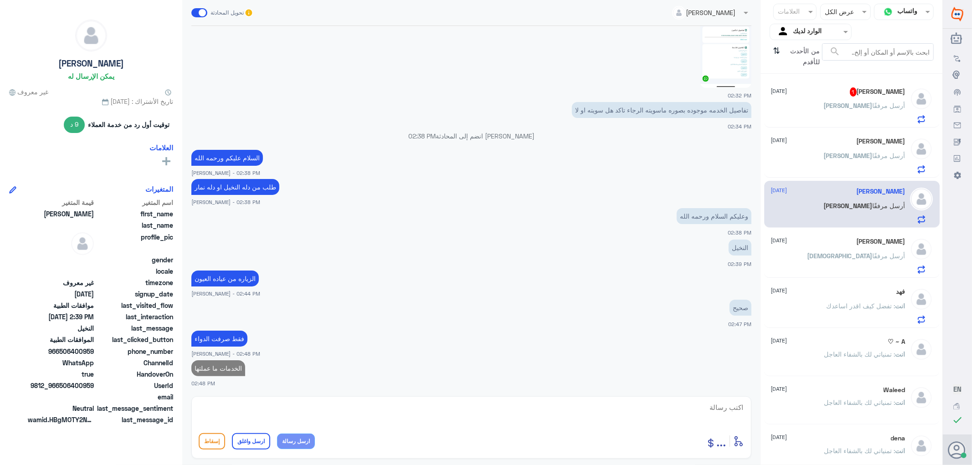
click at [861, 92] on h5 "[PERSON_NAME] 1" at bounding box center [878, 92] width 56 height 9
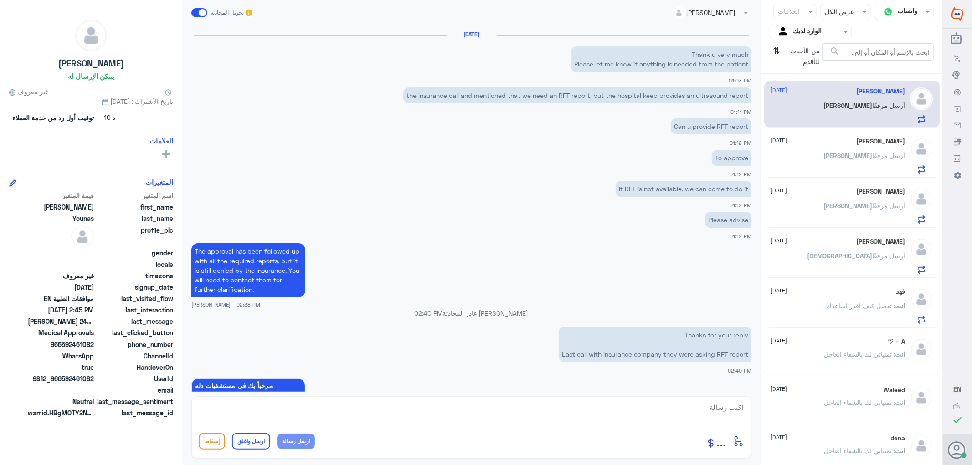
scroll to position [692, 0]
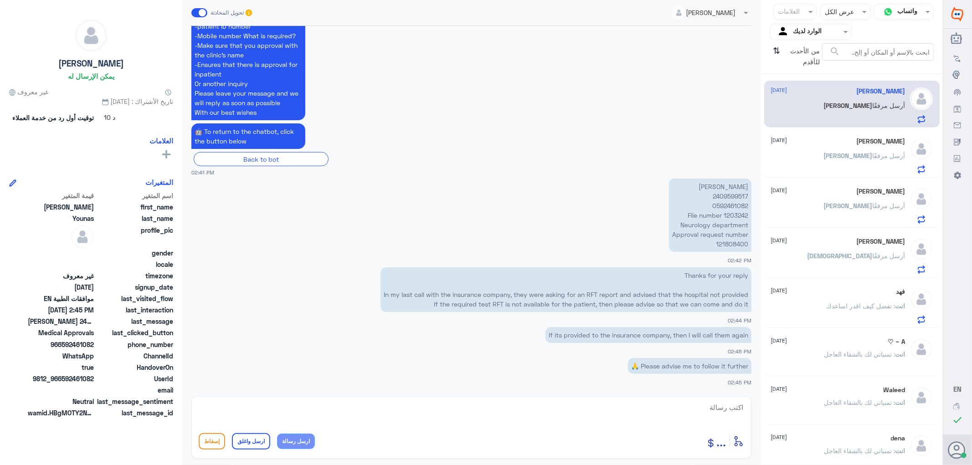
click at [856, 152] on span "[PERSON_NAME]" at bounding box center [848, 156] width 49 height 8
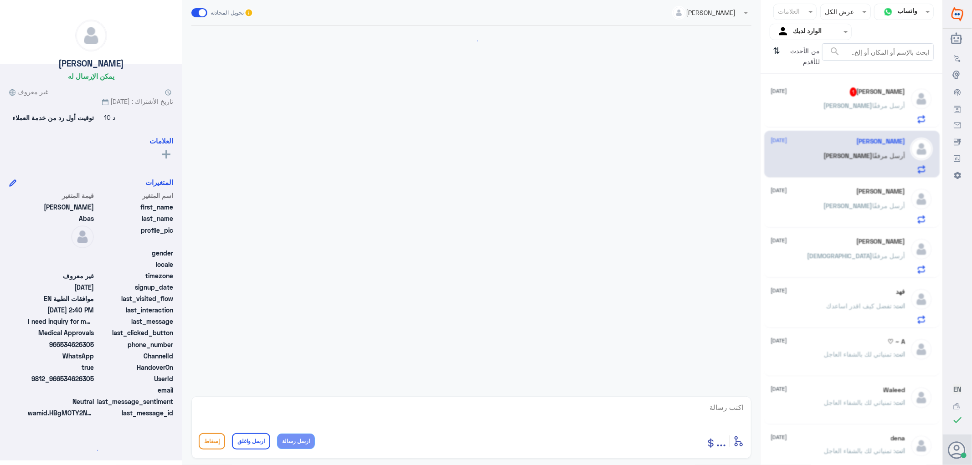
click at [853, 196] on div "[PERSON_NAME] [DATE] [PERSON_NAME] أرسل مرفقًا" at bounding box center [838, 206] width 134 height 36
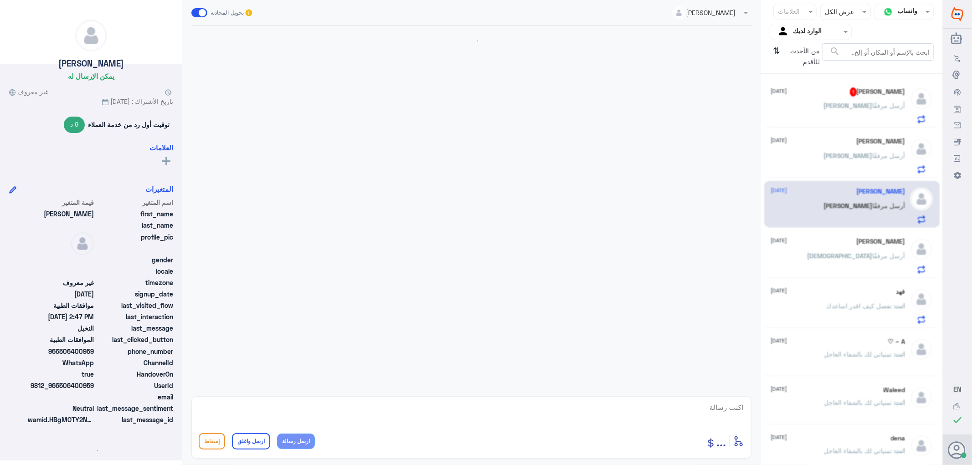
scroll to position [666, 0]
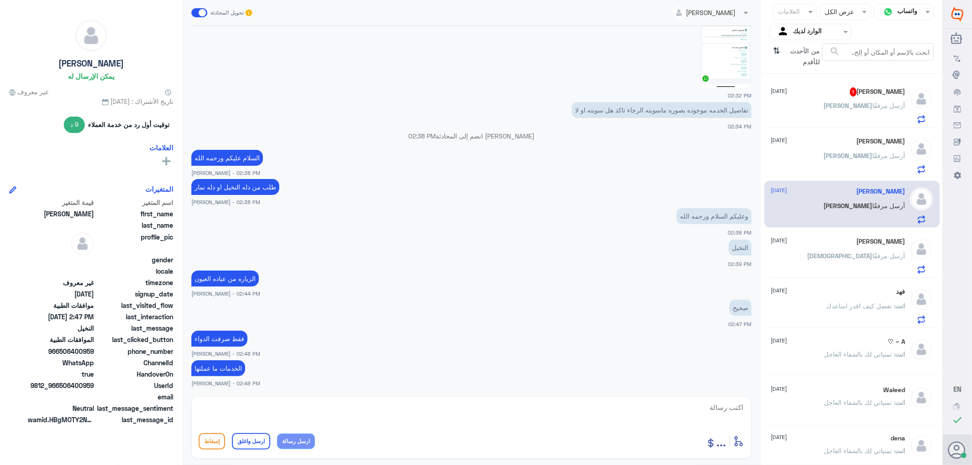
click at [857, 239] on h5 "[PERSON_NAME]" at bounding box center [881, 242] width 49 height 8
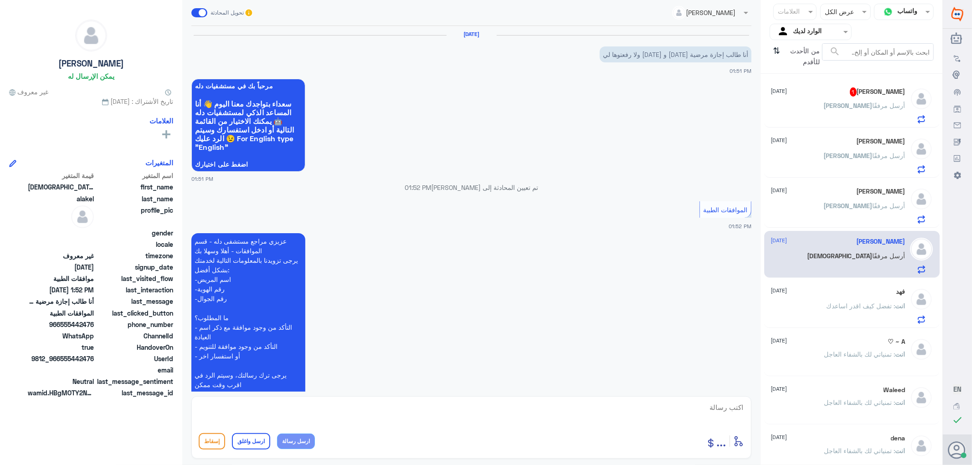
click at [822, 304] on div "انت : تفضل كيف اقدر اساعدك" at bounding box center [838, 314] width 134 height 21
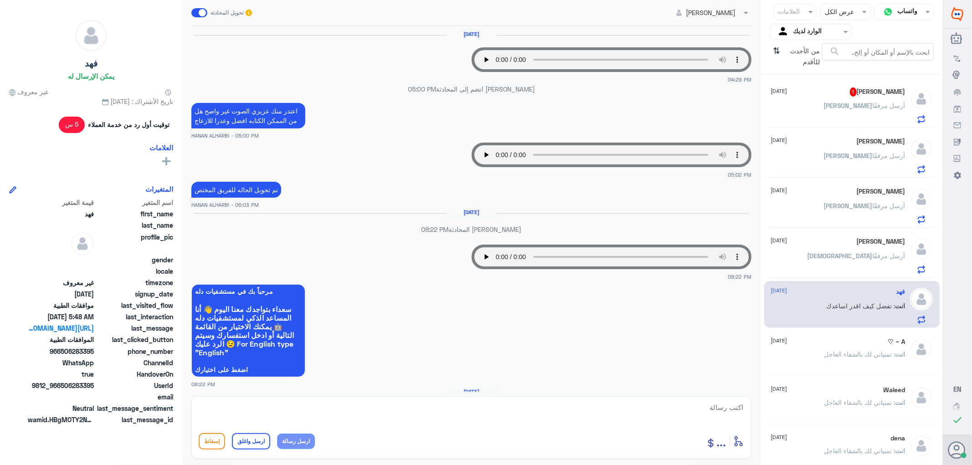
scroll to position [730, 0]
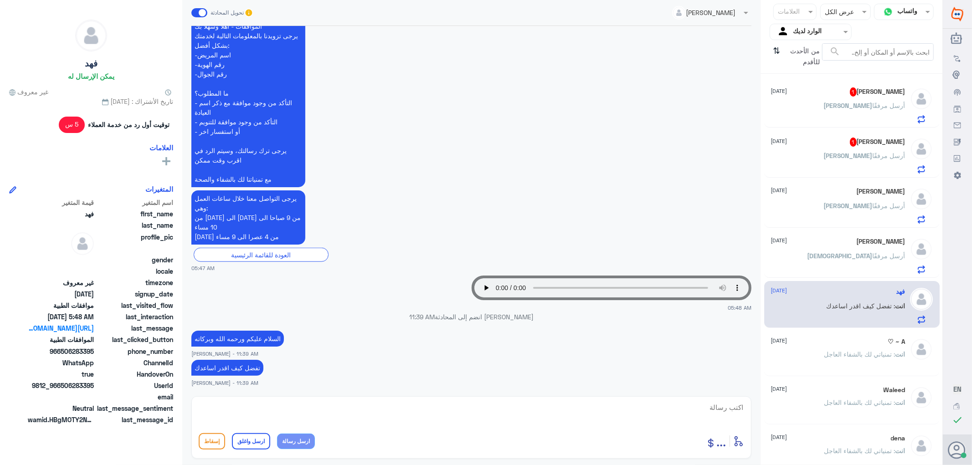
click at [831, 96] on div "[PERSON_NAME] 1 [DATE]" at bounding box center [838, 92] width 134 height 9
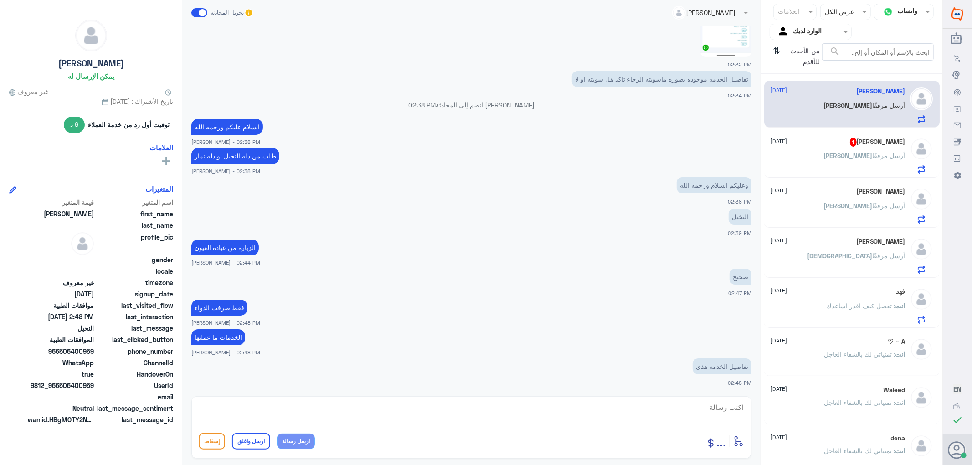
scroll to position [728, 0]
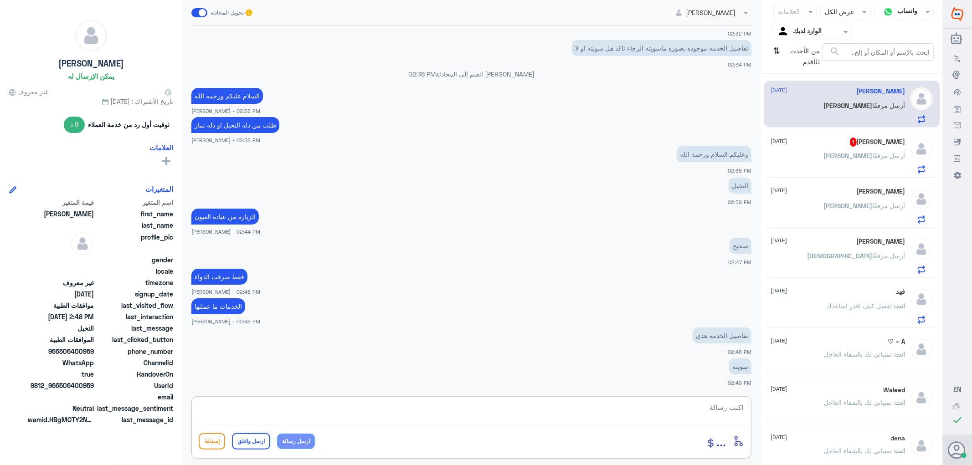
click at [718, 408] on textarea at bounding box center [472, 413] width 546 height 22
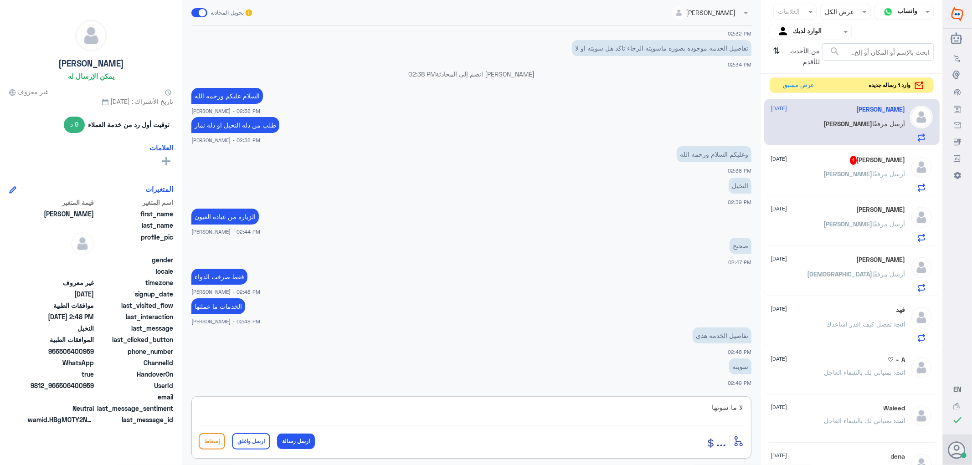
type textarea "لا ما سوتها"
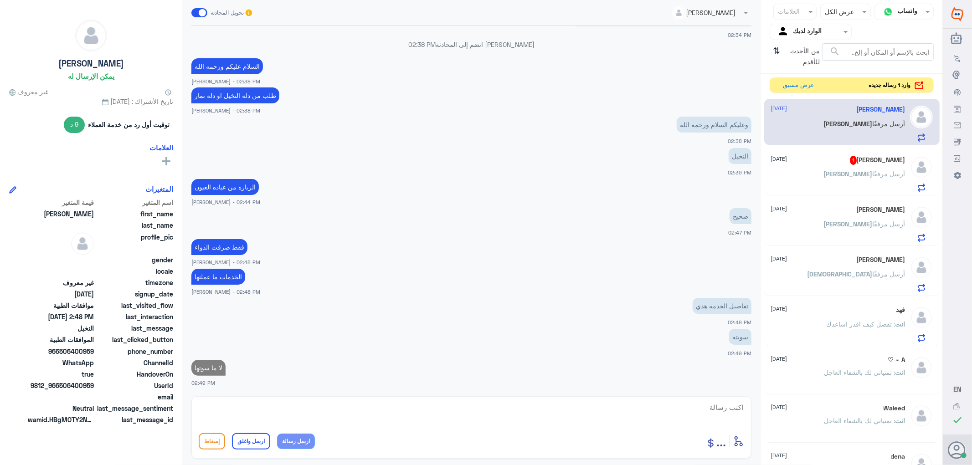
click at [859, 173] on span "[PERSON_NAME]" at bounding box center [848, 174] width 49 height 8
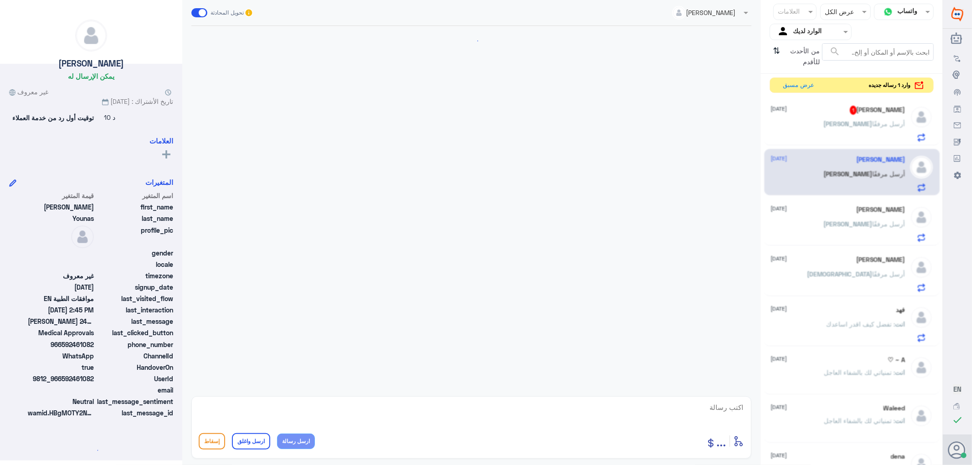
scroll to position [692, 0]
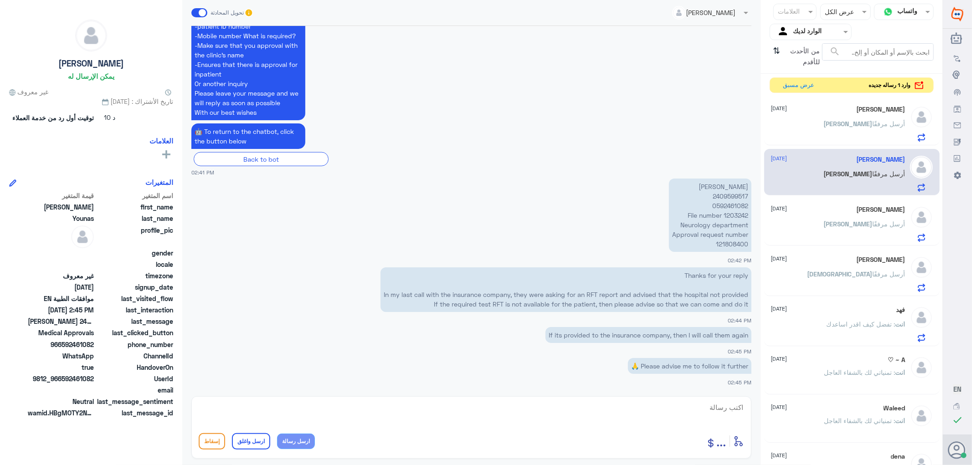
click at [842, 114] on div "[PERSON_NAME] [DATE] [PERSON_NAME] أرسل مرفقًا" at bounding box center [838, 124] width 134 height 36
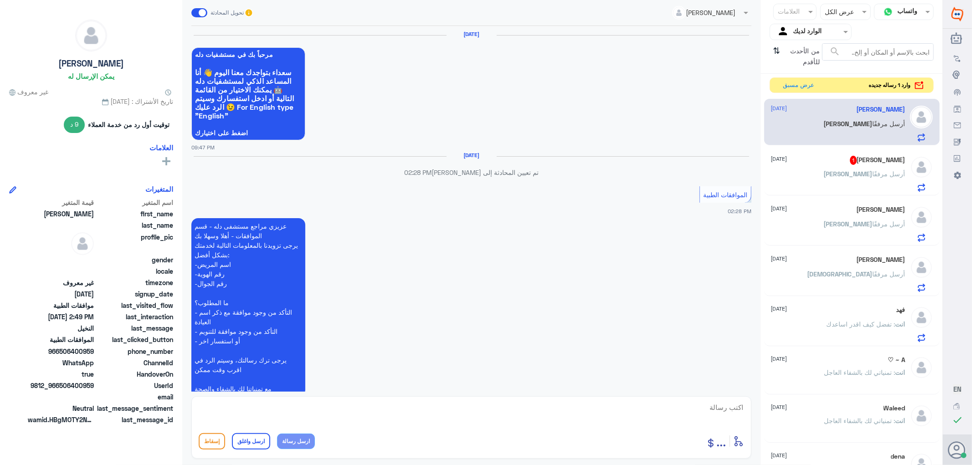
scroll to position [726, 0]
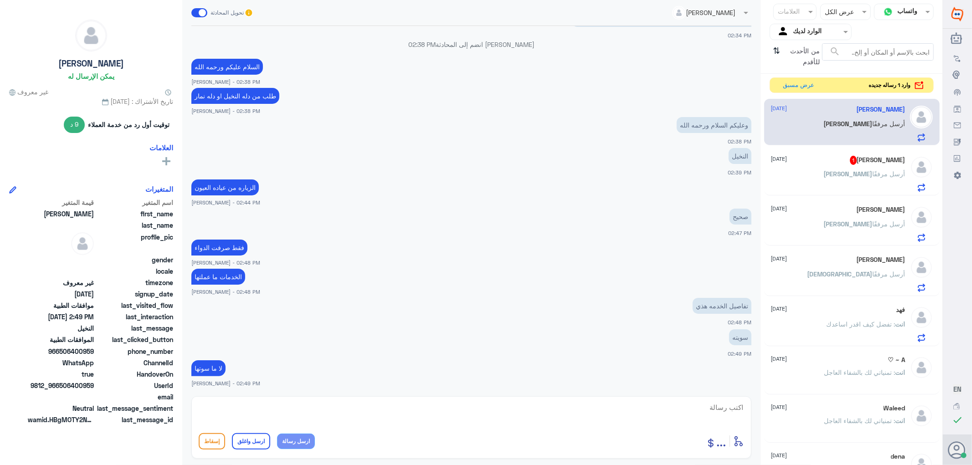
click at [833, 273] on div "[PERSON_NAME] مرفقًا" at bounding box center [838, 282] width 134 height 21
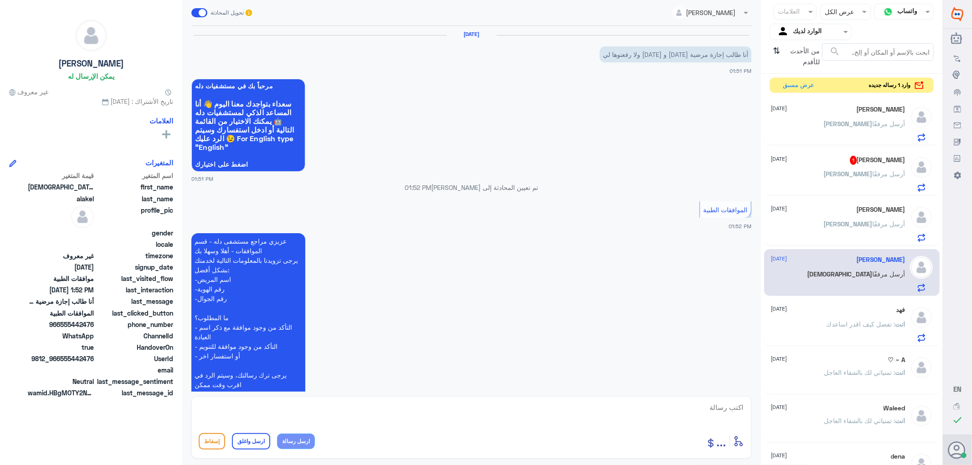
scroll to position [81, 0]
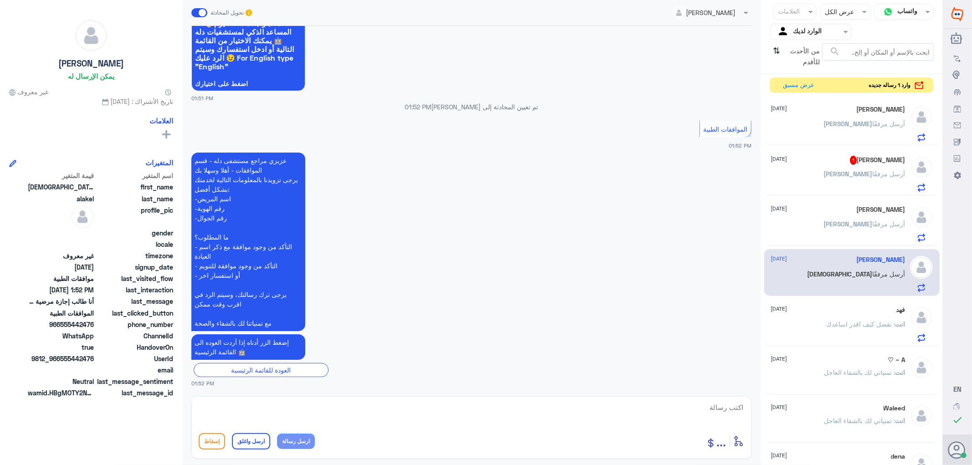
click at [832, 324] on span ": تفضل كيف اقدر اساعدك" at bounding box center [861, 324] width 69 height 8
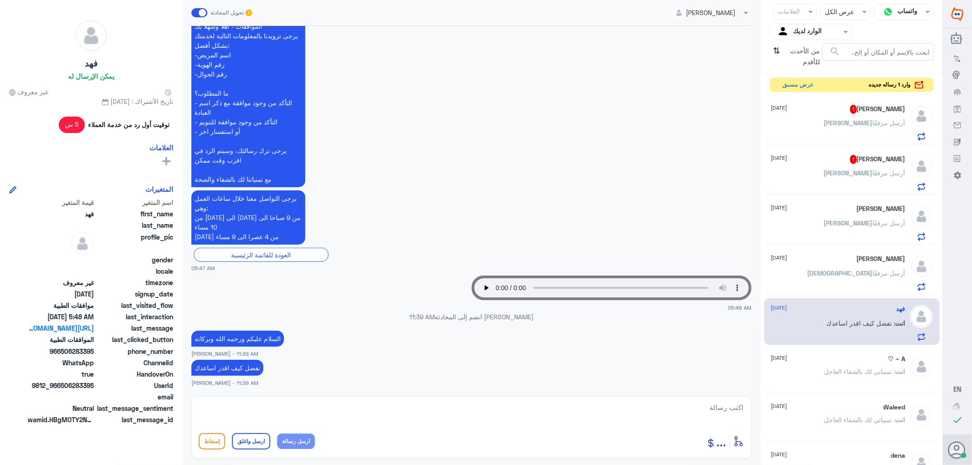
click at [794, 85] on button "عرض مسبق" at bounding box center [799, 85] width 38 height 14
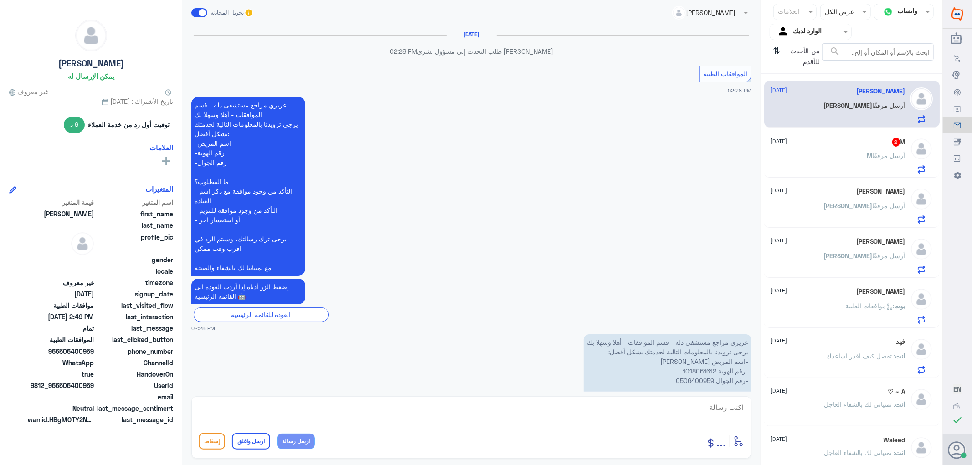
scroll to position [636, 0]
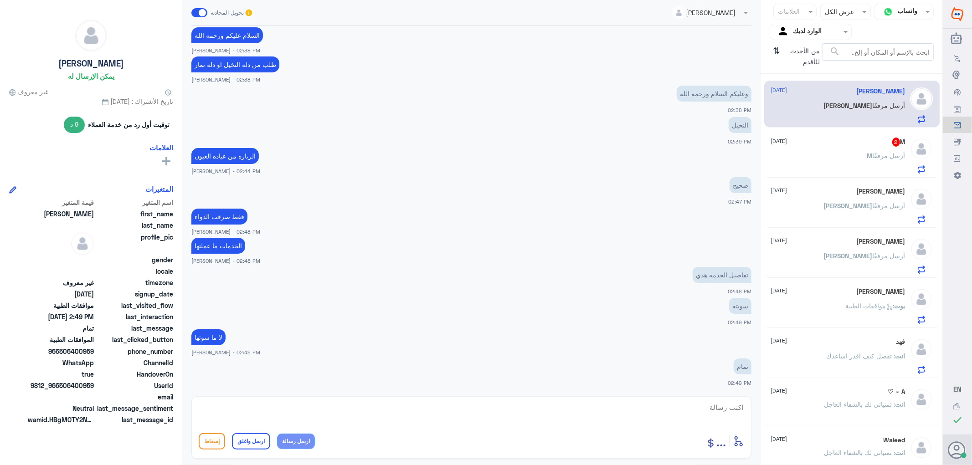
click at [821, 147] on div "M 2 [DATE] M أرسل مرفقًا" at bounding box center [838, 156] width 134 height 36
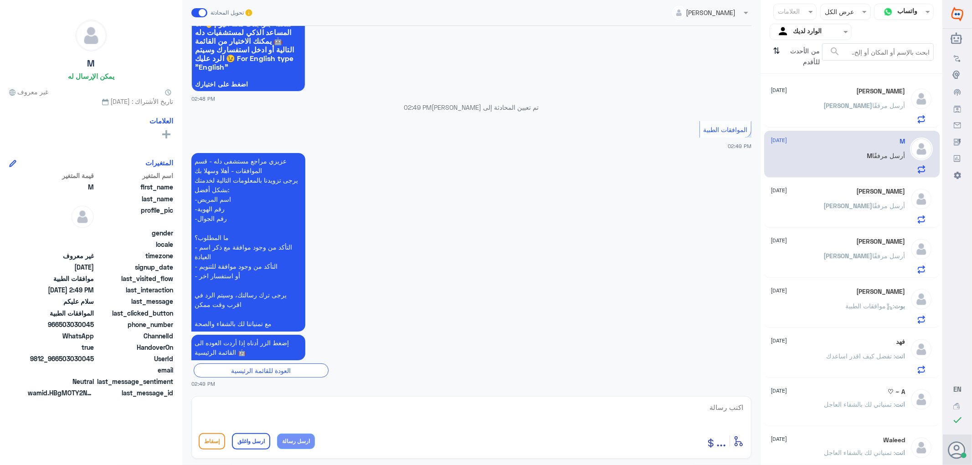
scroll to position [81, 0]
click at [714, 406] on textarea at bounding box center [472, 413] width 546 height 22
type textarea "تفضل كيف اقدر اساعدك"
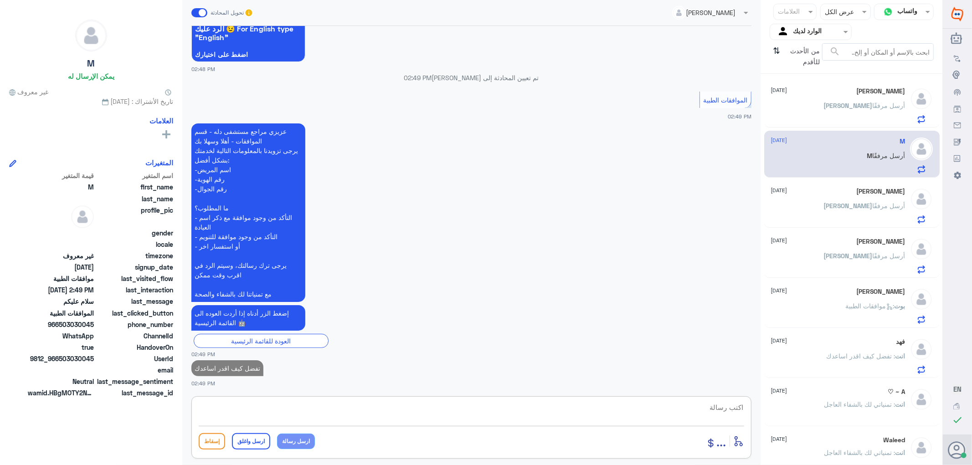
click at [866, 199] on div "[PERSON_NAME] [DATE] [PERSON_NAME] مرفقًا" at bounding box center [838, 206] width 134 height 36
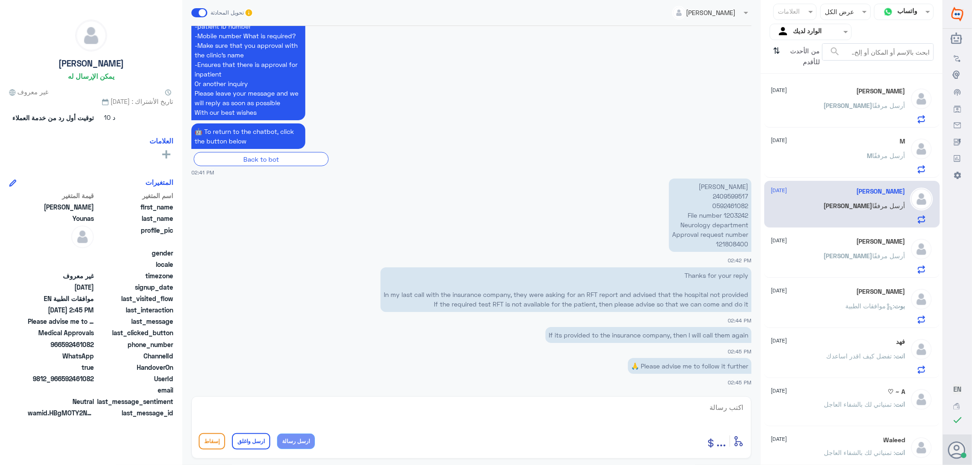
click at [856, 253] on span "[PERSON_NAME]" at bounding box center [848, 256] width 49 height 8
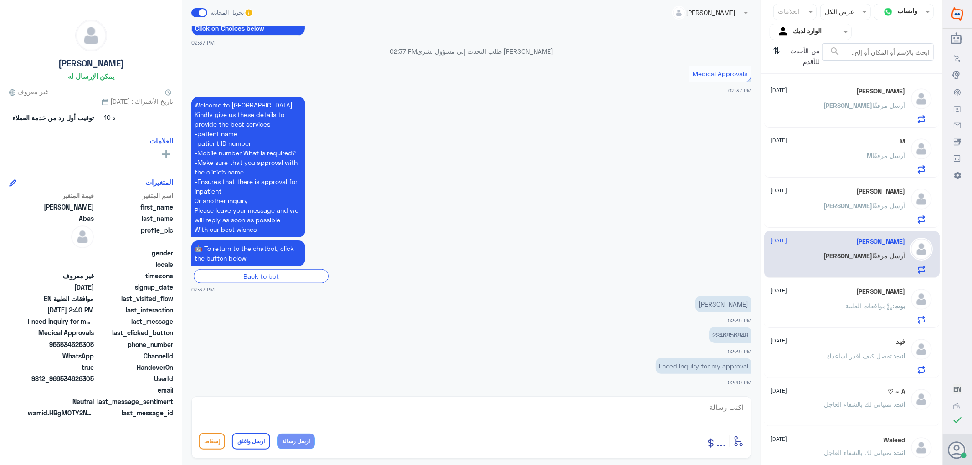
click at [857, 300] on div "[PERSON_NAME] [DATE] بوت : موافقات الطبية" at bounding box center [838, 306] width 134 height 36
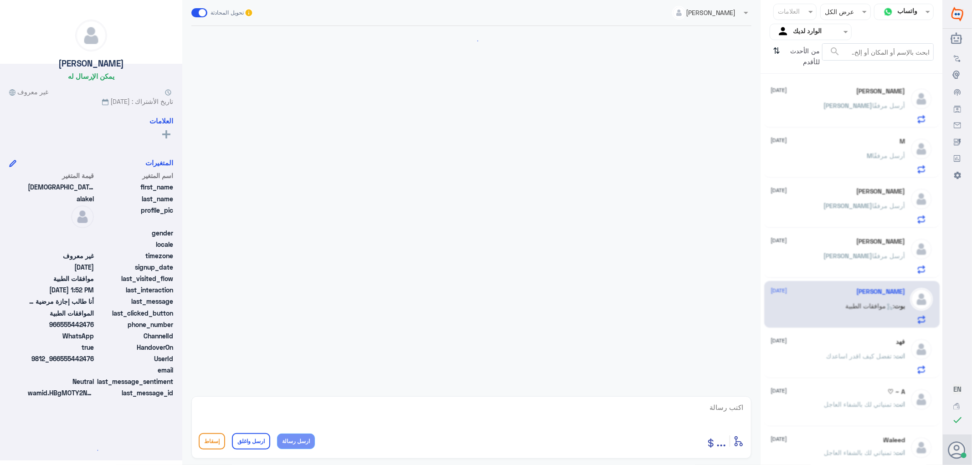
scroll to position [81, 0]
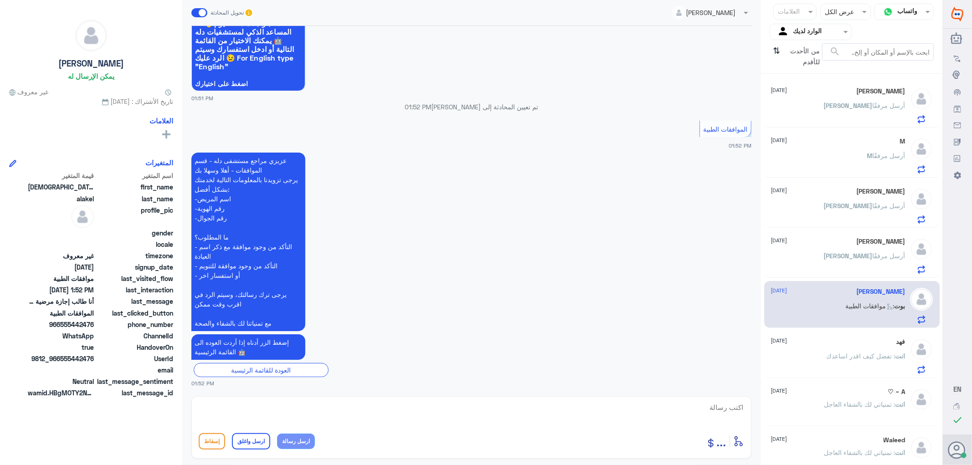
click at [852, 108] on p "[PERSON_NAME] أرسل مرفقًا" at bounding box center [865, 112] width 82 height 23
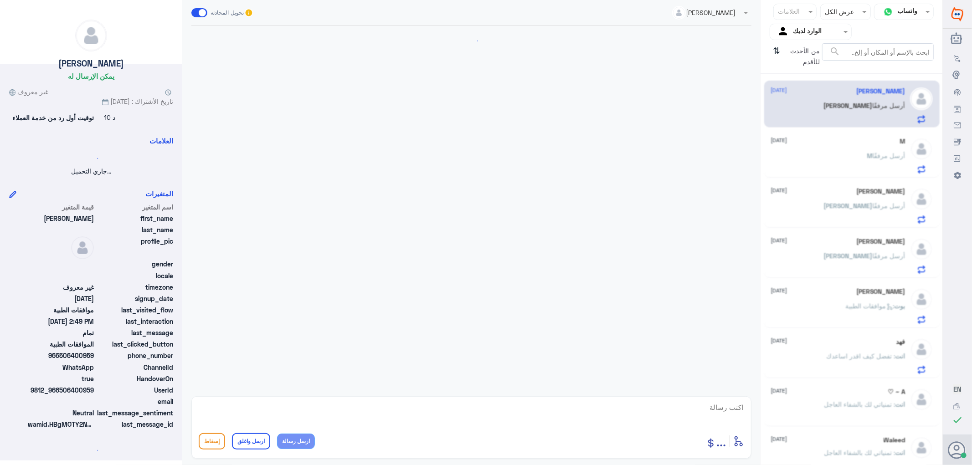
click at [853, 146] on div "M [DATE] M أرسل مرفقًا" at bounding box center [838, 156] width 134 height 36
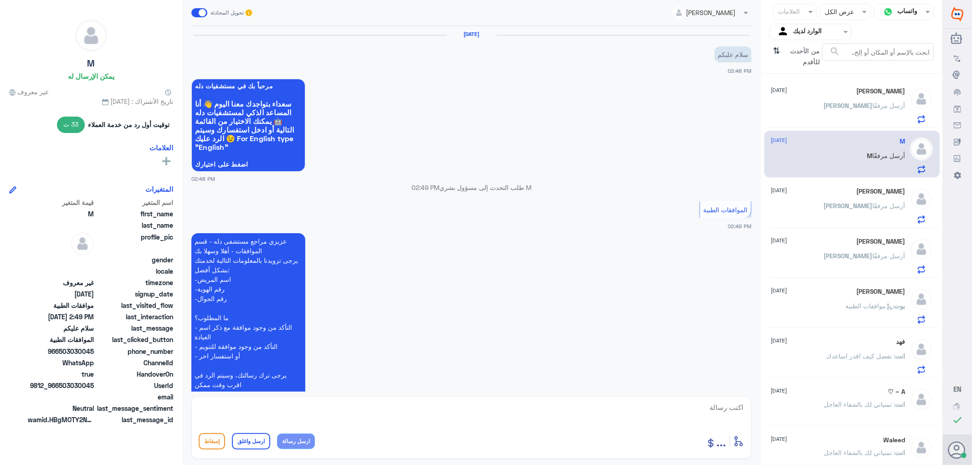
scroll to position [127, 0]
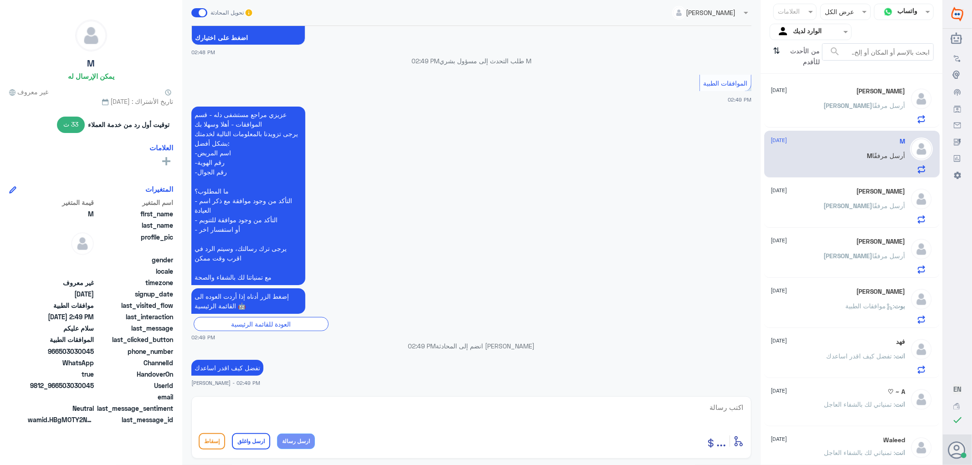
click at [852, 99] on div "[PERSON_NAME] [DATE] [PERSON_NAME] أرسل مرفقًا" at bounding box center [838, 106] width 134 height 36
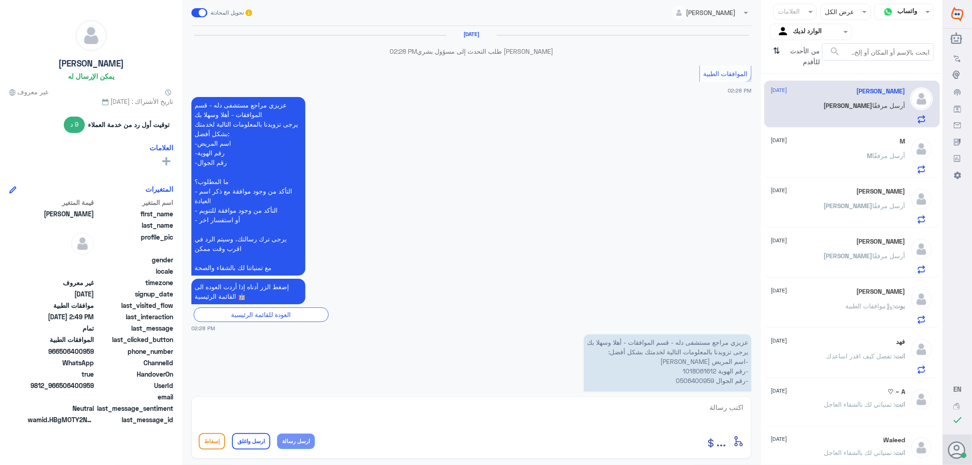
scroll to position [636, 0]
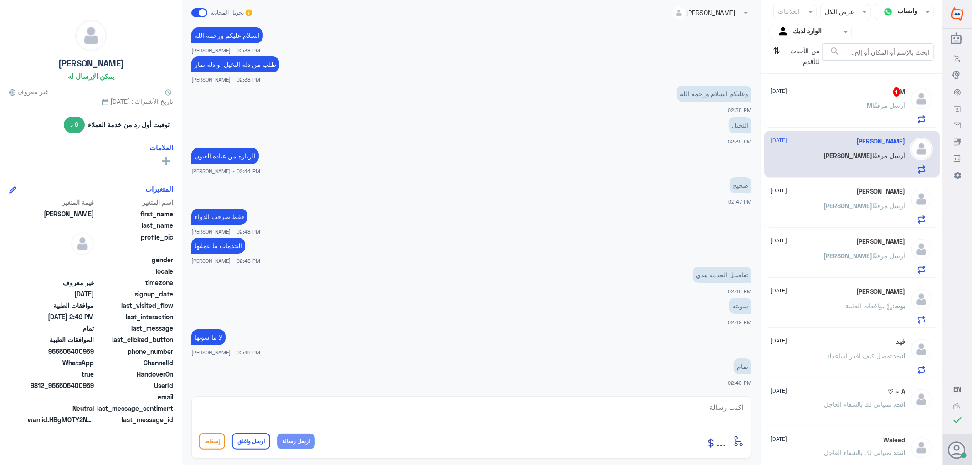
click at [842, 96] on div "M 1 [DATE]" at bounding box center [838, 92] width 134 height 9
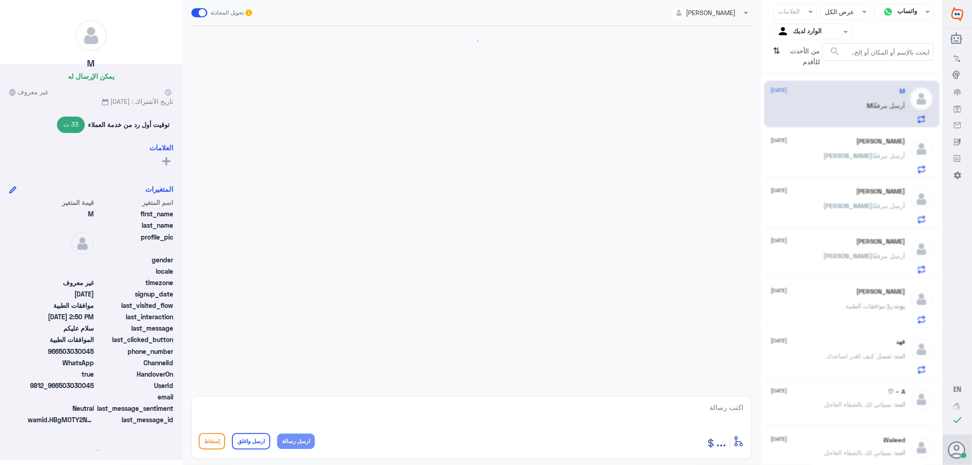
scroll to position [206, 0]
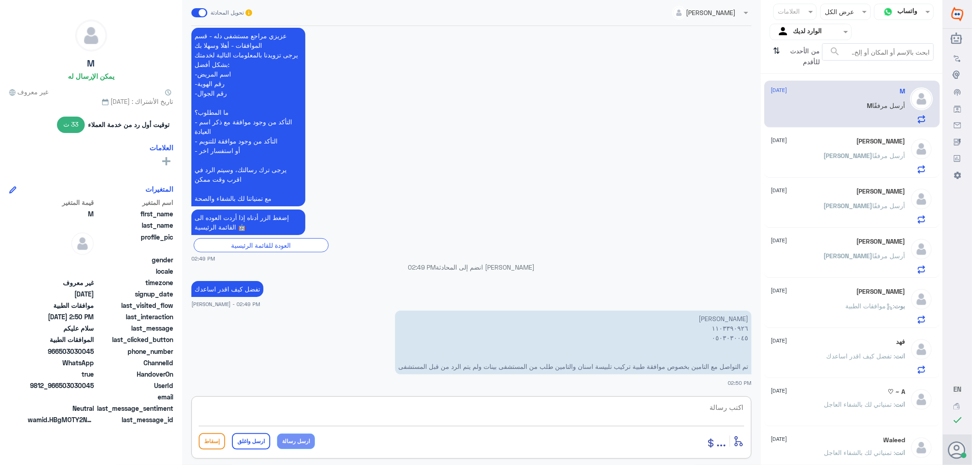
click at [716, 407] on textarea at bounding box center [472, 413] width 546 height 22
drag, startPoint x: 697, startPoint y: 411, endPoint x: 780, endPoint y: 413, distance: 83.9
click at [780, 413] on div "قناة واتساب Status × عرض الكل العلامات Agent Filter الوارد لديك search من الأحد…" at bounding box center [471, 234] width 943 height 468
type textarea "1103390926"
click at [872, 151] on p "[PERSON_NAME] أرسل مرفقًا" at bounding box center [865, 162] width 82 height 23
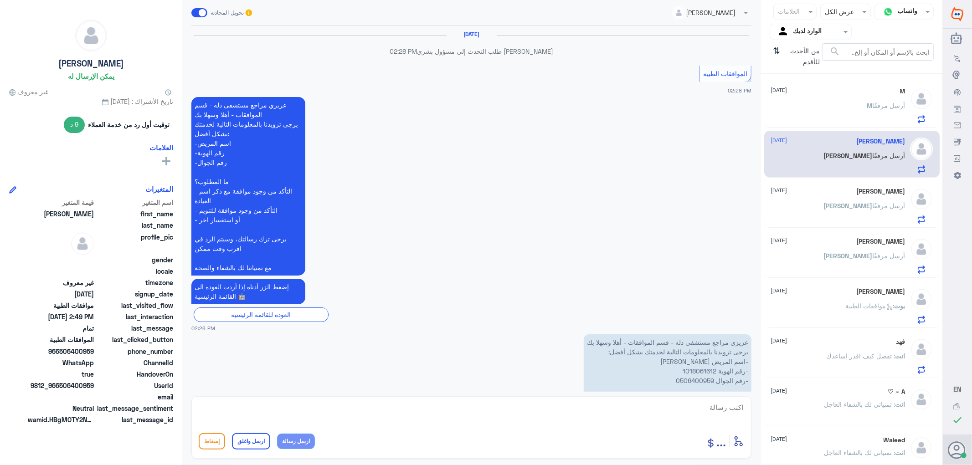
scroll to position [636, 0]
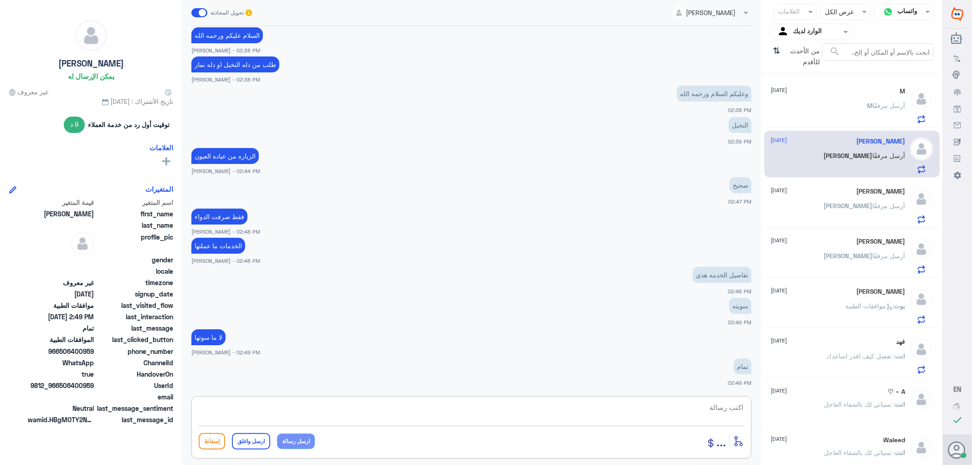
click at [719, 406] on textarea at bounding box center [472, 413] width 546 height 22
click at [863, 202] on span "[PERSON_NAME]" at bounding box center [848, 206] width 49 height 8
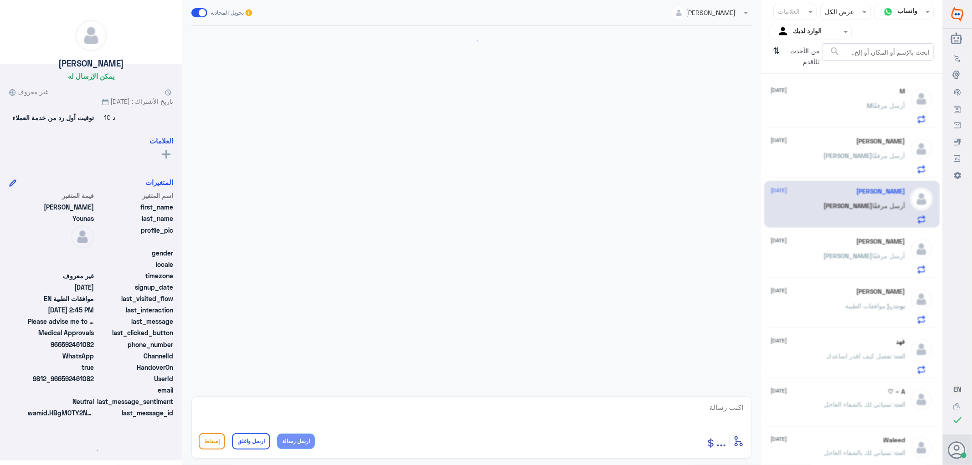
scroll to position [692, 0]
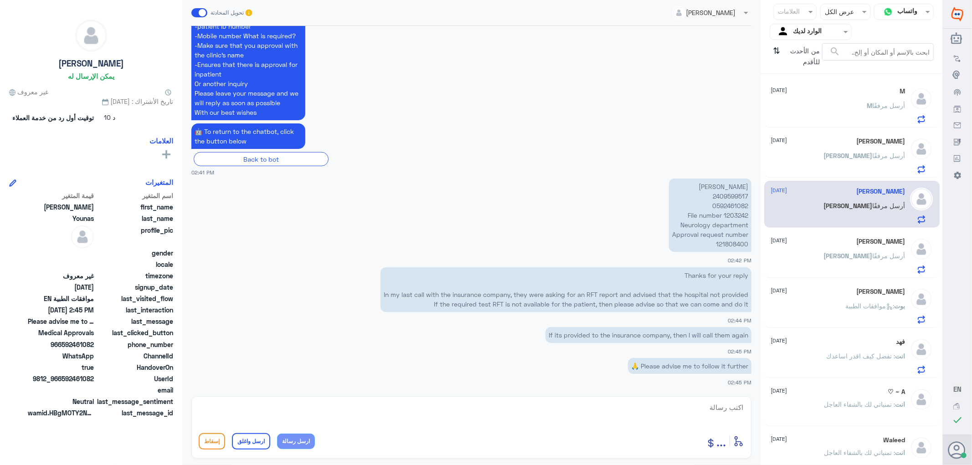
click at [872, 246] on div "[PERSON_NAME] [DATE] [PERSON_NAME] أرسل مرفقًا" at bounding box center [838, 256] width 134 height 36
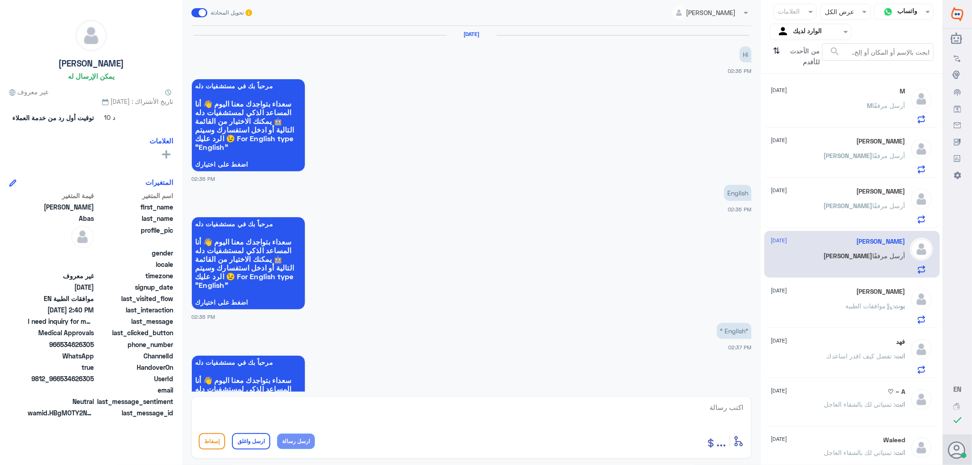
scroll to position [552, 0]
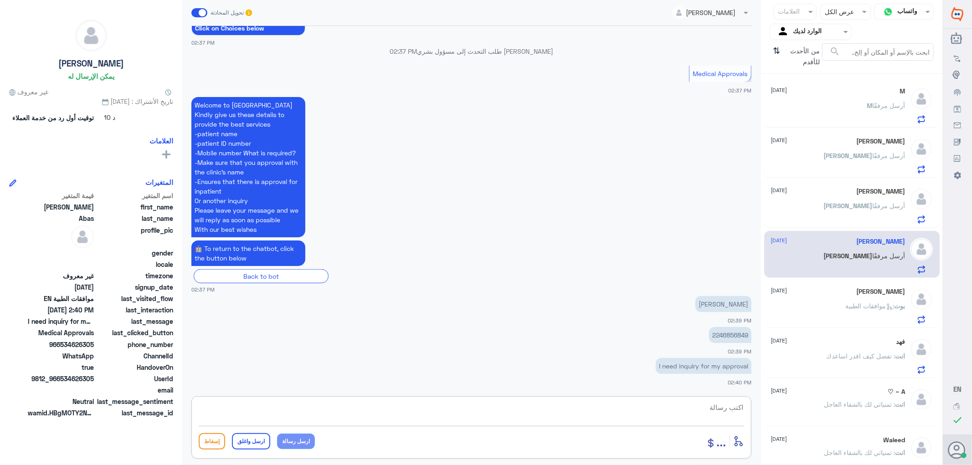
click at [697, 403] on textarea at bounding box center [472, 413] width 546 height 22
paste textarea "Dear Valued Patient, Kindly contact your insurance company as we have followed …"
drag, startPoint x: 572, startPoint y: 421, endPoint x: 357, endPoint y: 367, distance: 221.4
click at [357, 367] on div "[PERSON_NAME] تحويل المحادثة [DATE] Hi 02:36 PM مرحباً بك في مستشفيات دله سعداء…" at bounding box center [471, 234] width 579 height 468
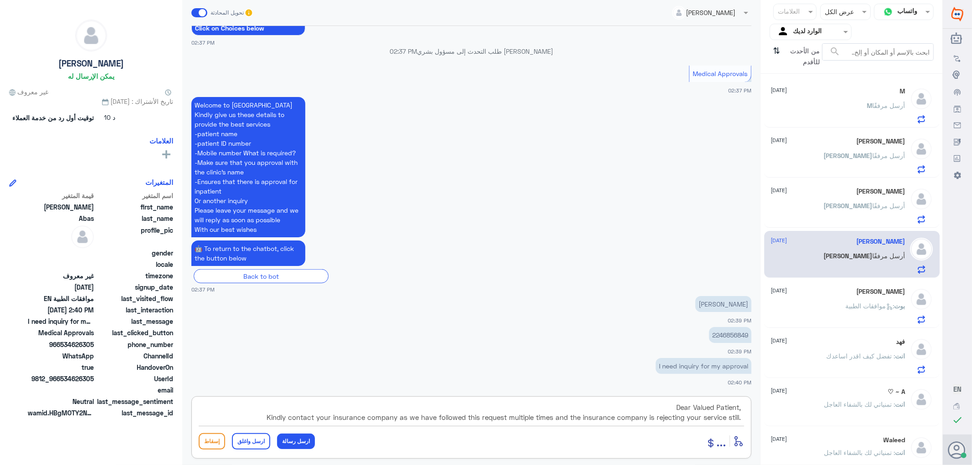
type textarea "Dear Valued Patient, Kindly contact your insurance company as we have followed …"
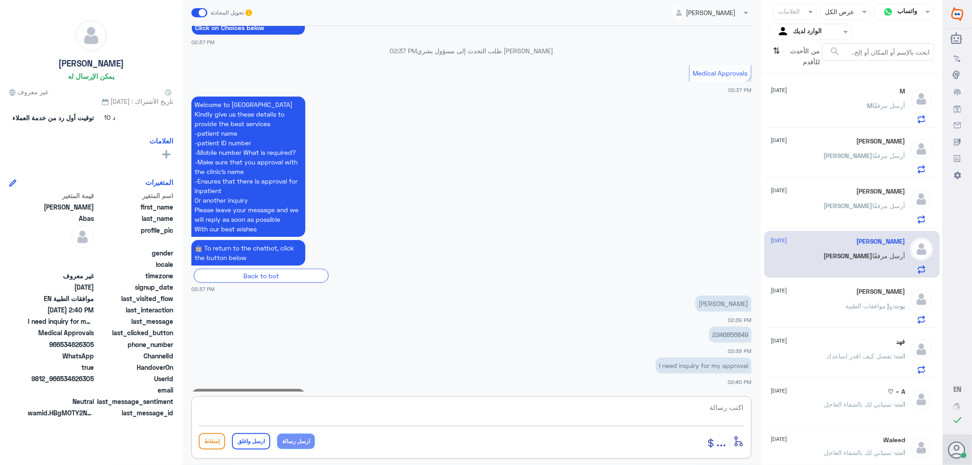
scroll to position [658, 0]
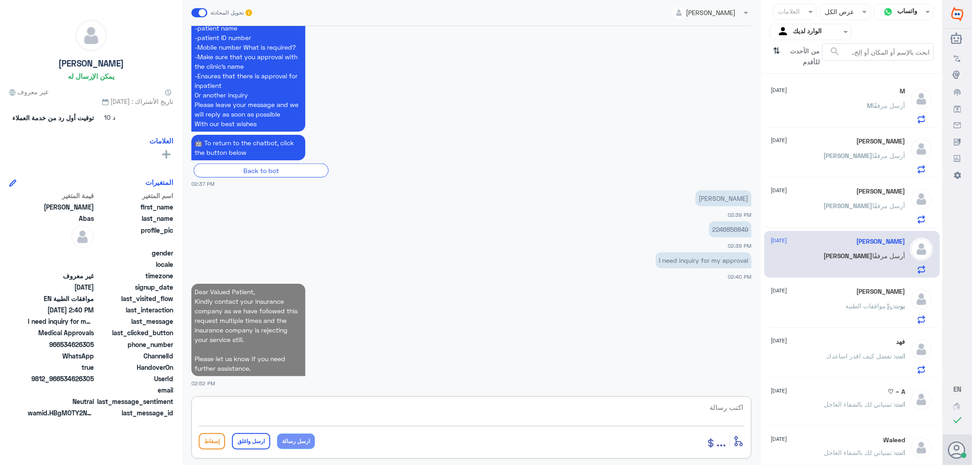
click at [811, 290] on div "[PERSON_NAME] [DATE]" at bounding box center [838, 292] width 134 height 8
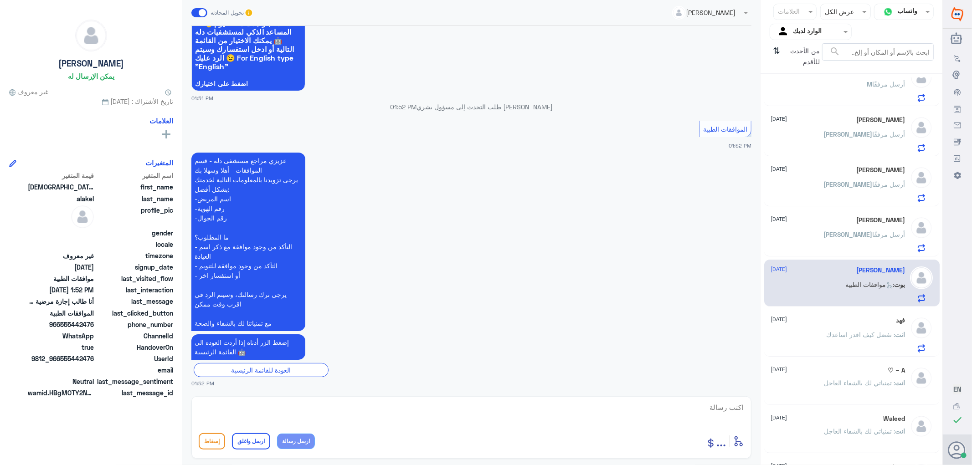
scroll to position [51, 0]
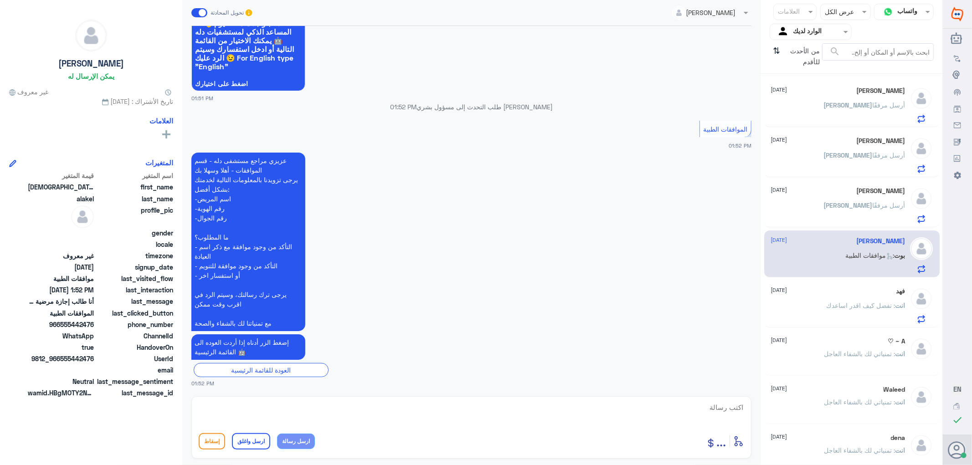
click at [844, 308] on span ": تفضل كيف اقدر اساعدك" at bounding box center [861, 306] width 69 height 8
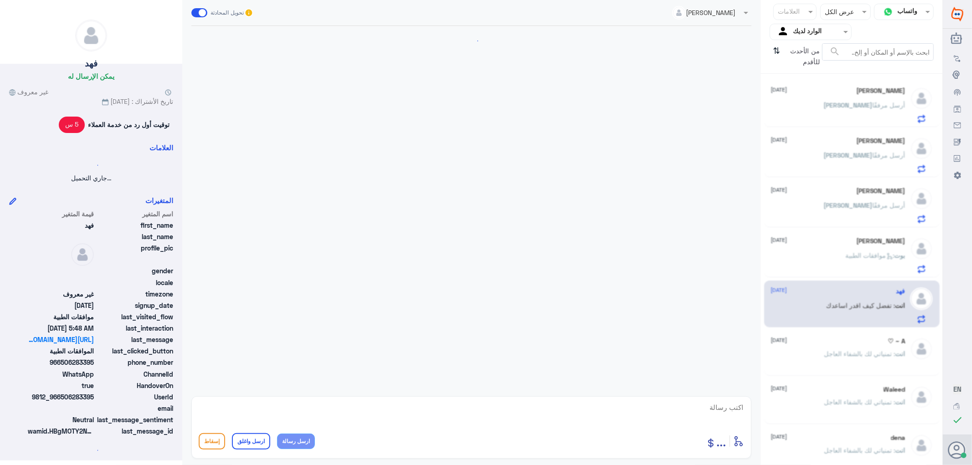
scroll to position [730, 0]
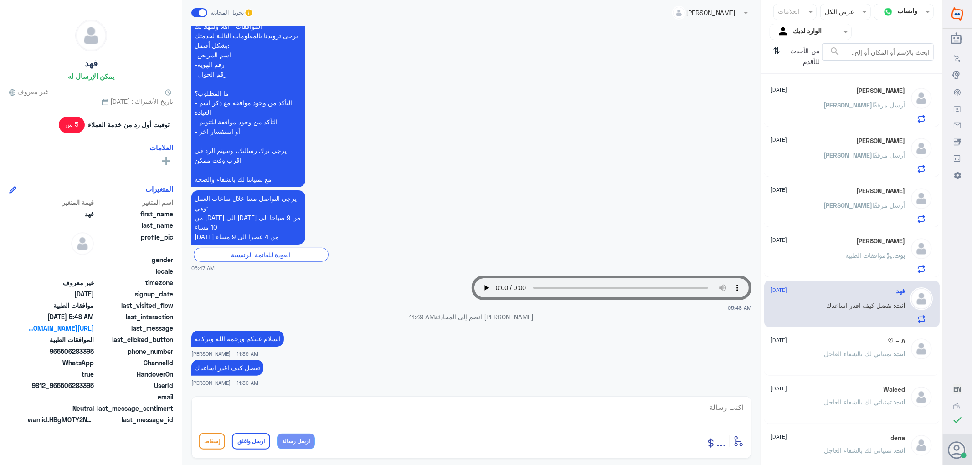
click at [846, 253] on span ": موافقات الطبية" at bounding box center [870, 256] width 49 height 8
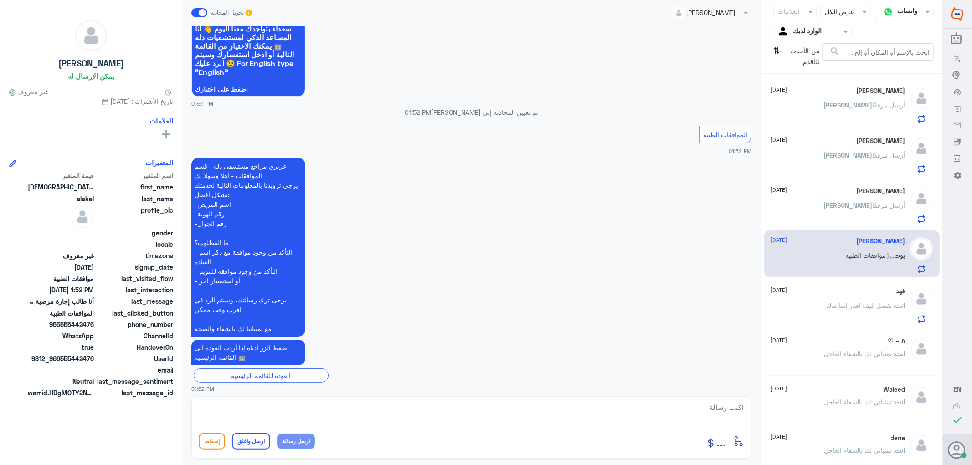
scroll to position [81, 0]
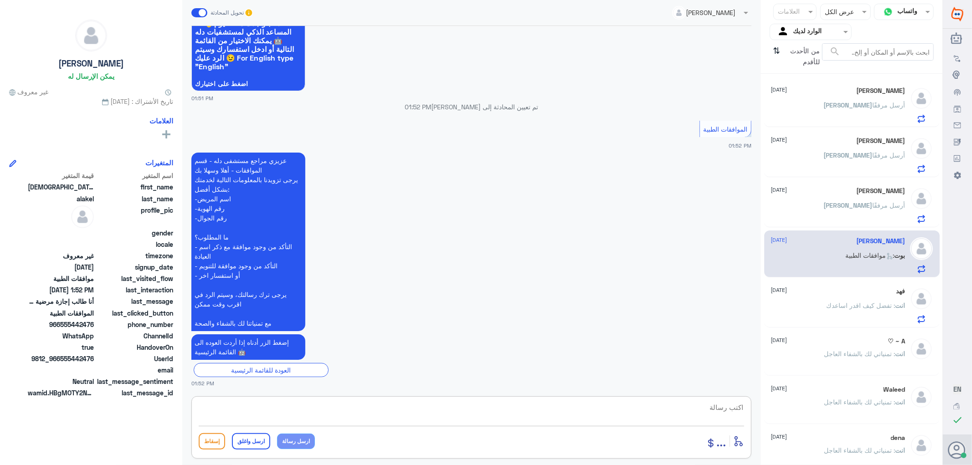
click at [732, 406] on textarea at bounding box center [472, 413] width 546 height 22
click at [726, 409] on textarea at bounding box center [472, 413] width 546 height 22
type textarea "h"
click at [737, 403] on textarea at bounding box center [472, 413] width 546 height 22
paste textarea "تمنياتي لك بالشفاء العاجل"
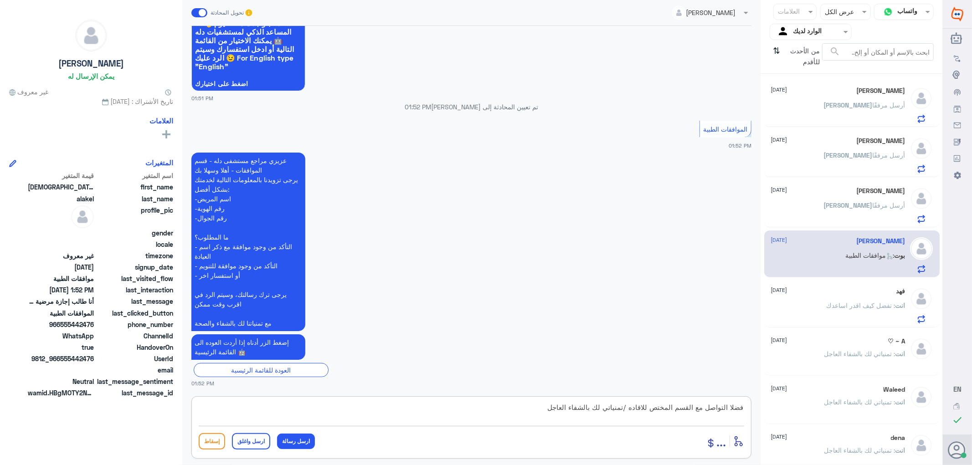
type textarea "فضلا التواصل مع القسم المختص للاقاده /تمنياتي لك بالشفاء العاجل"
click at [243, 448] on button "ارسل واغلق" at bounding box center [251, 442] width 38 height 16
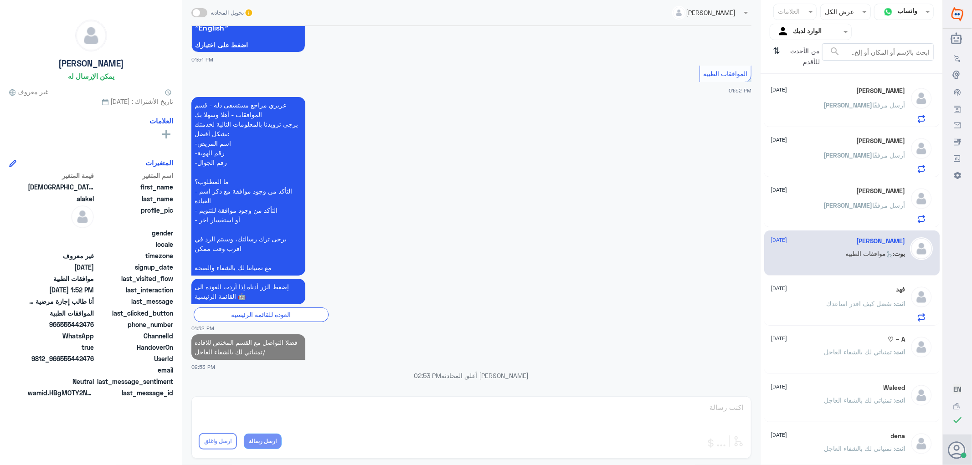
click at [871, 342] on div "A ~ ♡ [DATE]" at bounding box center [838, 340] width 134 height 8
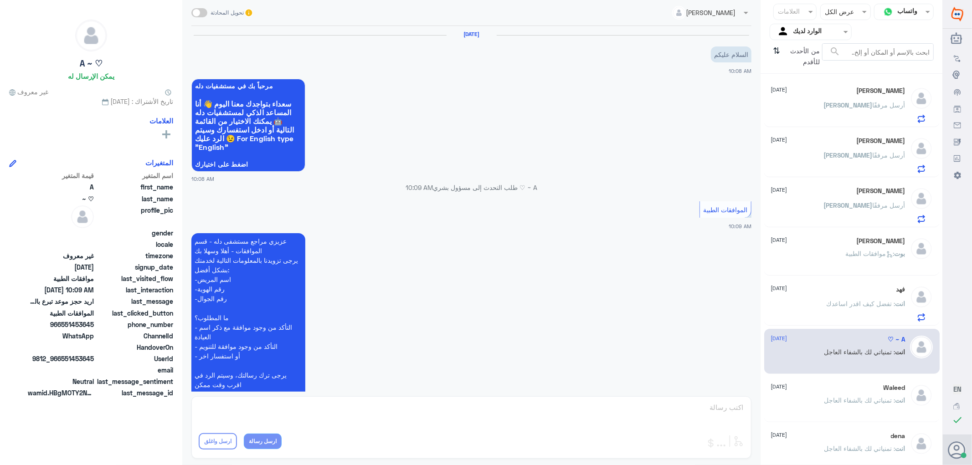
scroll to position [213, 0]
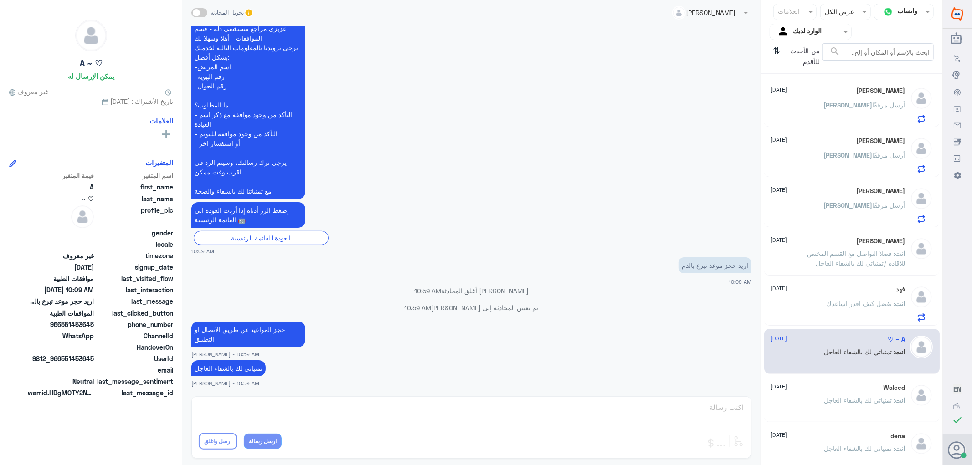
click at [868, 307] on p "انت : تفضل كيف اقدر اساعدك" at bounding box center [866, 310] width 79 height 23
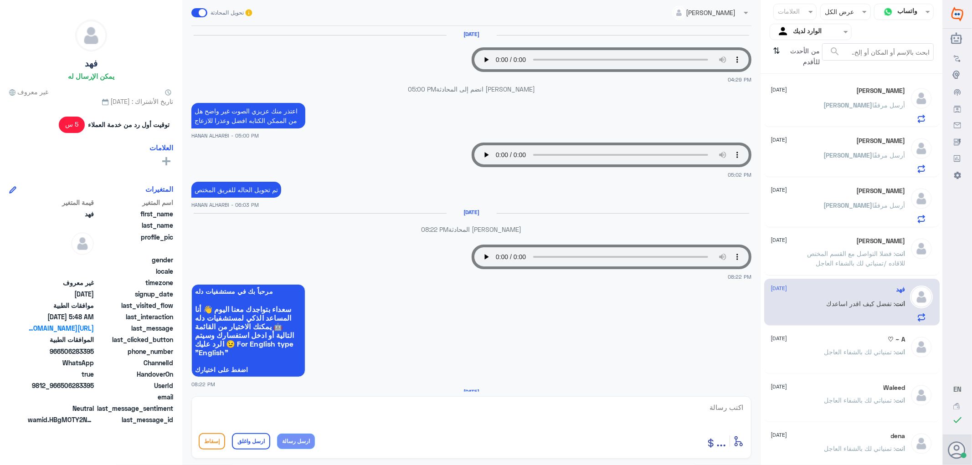
scroll to position [730, 0]
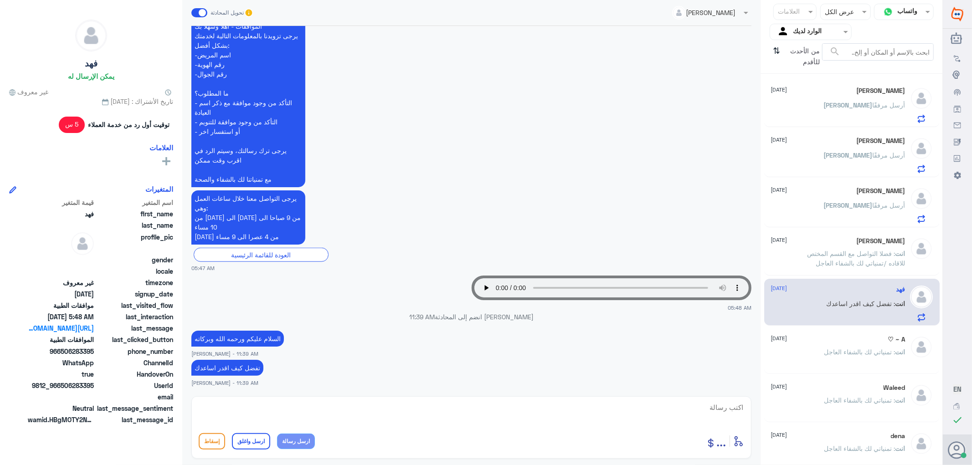
click at [854, 259] on span ": فضلا التواصل مع القسم المختص للاقاده /تمنياتي لك بالشفاء العاجل" at bounding box center [857, 258] width 98 height 17
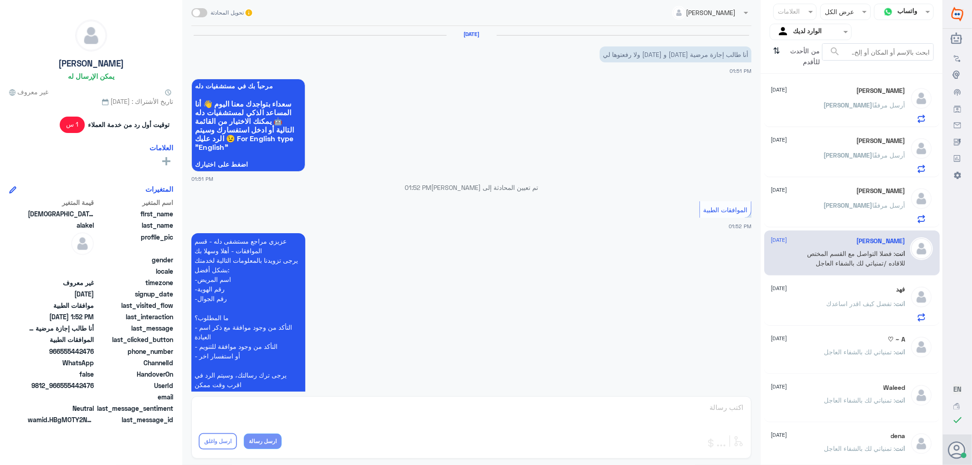
scroll to position [137, 0]
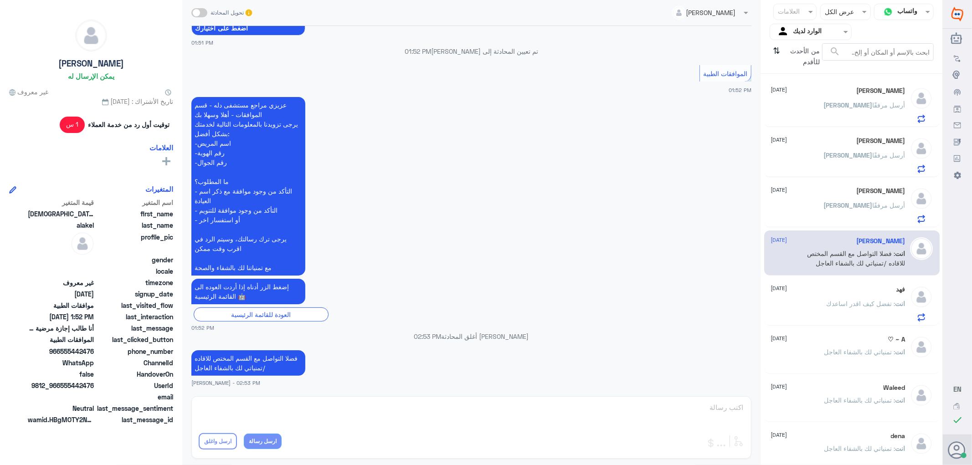
click at [840, 212] on div "[PERSON_NAME] أرسل مرفقًا" at bounding box center [838, 213] width 134 height 21
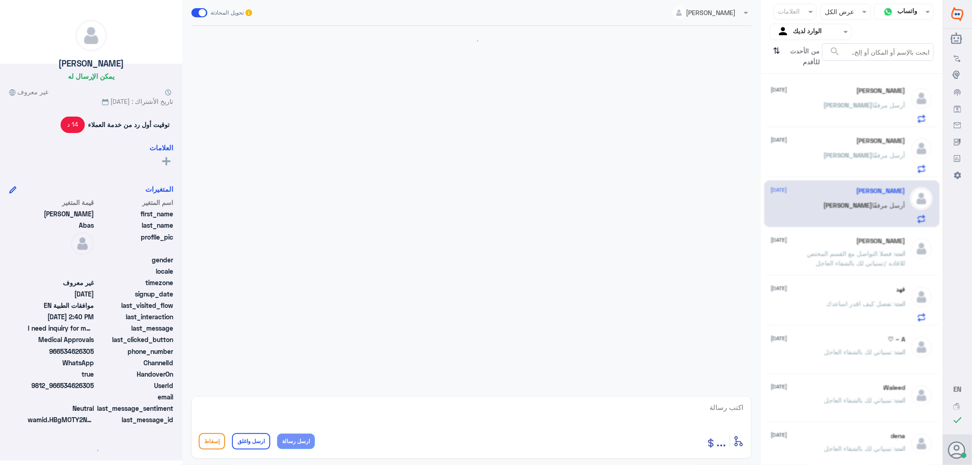
scroll to position [674, 0]
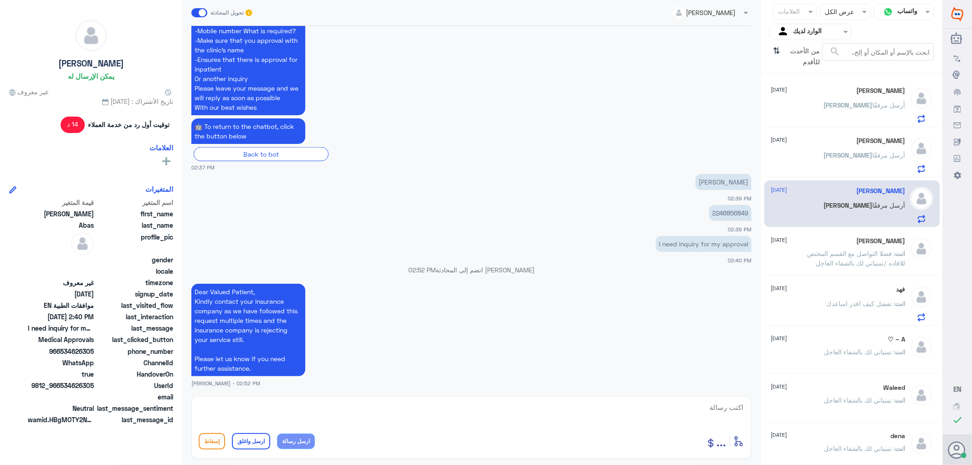
click at [717, 404] on textarea at bounding box center [472, 413] width 546 height 22
paste textarea "تمنياتي لك بالشفاء العاجل"
type textarea "تمنياتي لك بالشفاء العاجل"
click at [248, 447] on button "ارسل واغلق" at bounding box center [251, 442] width 38 height 16
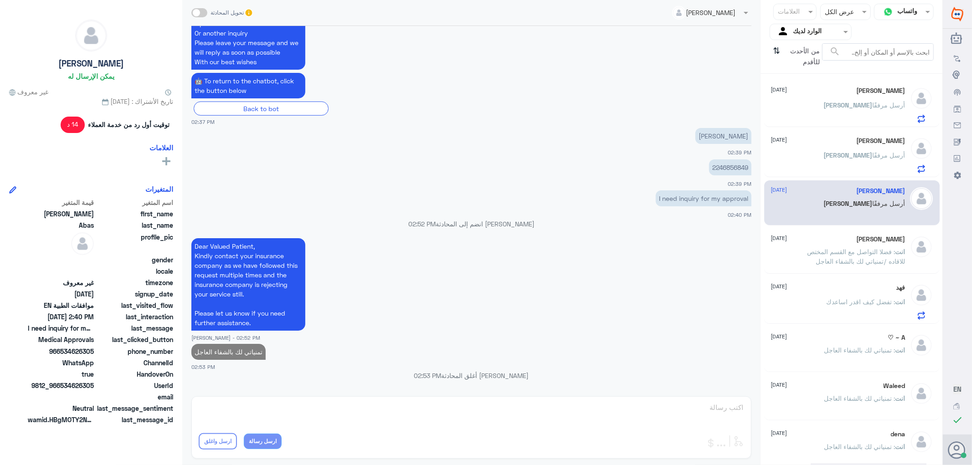
click at [854, 151] on span "[PERSON_NAME]" at bounding box center [848, 155] width 49 height 8
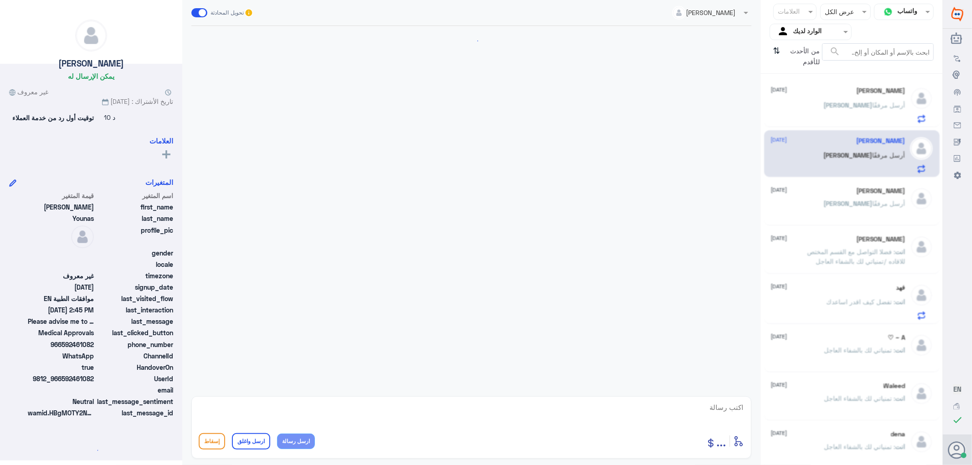
scroll to position [692, 0]
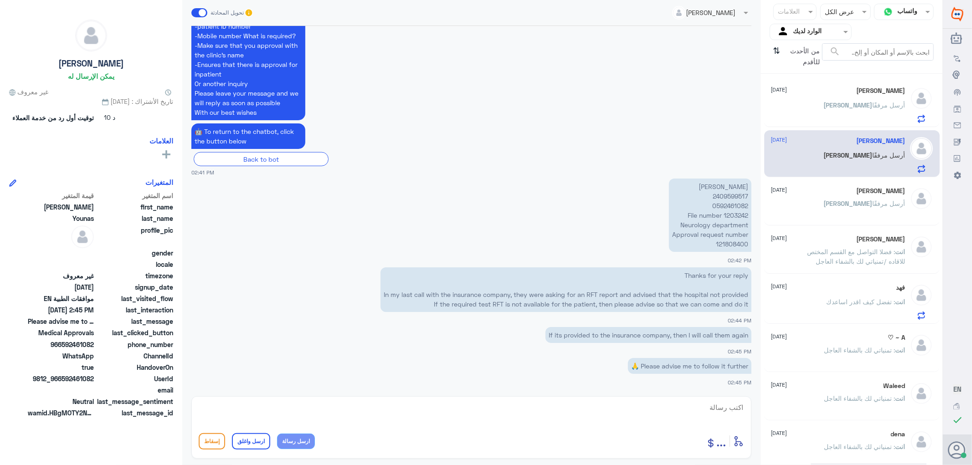
click at [860, 113] on p "[PERSON_NAME] أرسل مرفقًا" at bounding box center [865, 111] width 82 height 23
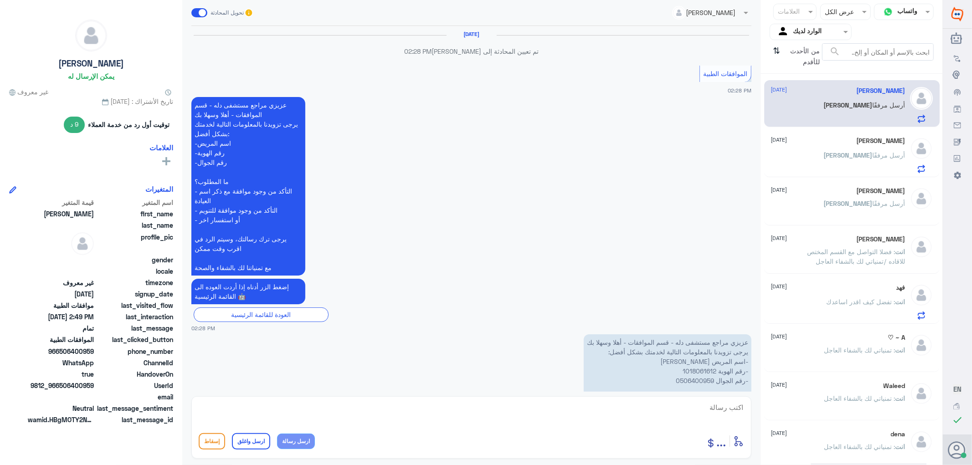
scroll to position [636, 0]
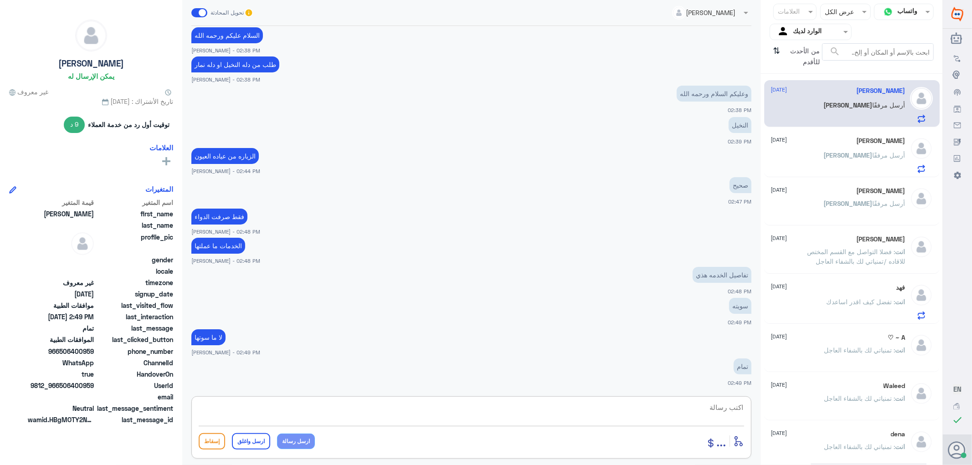
click at [722, 409] on textarea at bounding box center [472, 413] width 546 height 22
type textarea "اي خدمه اخرى"
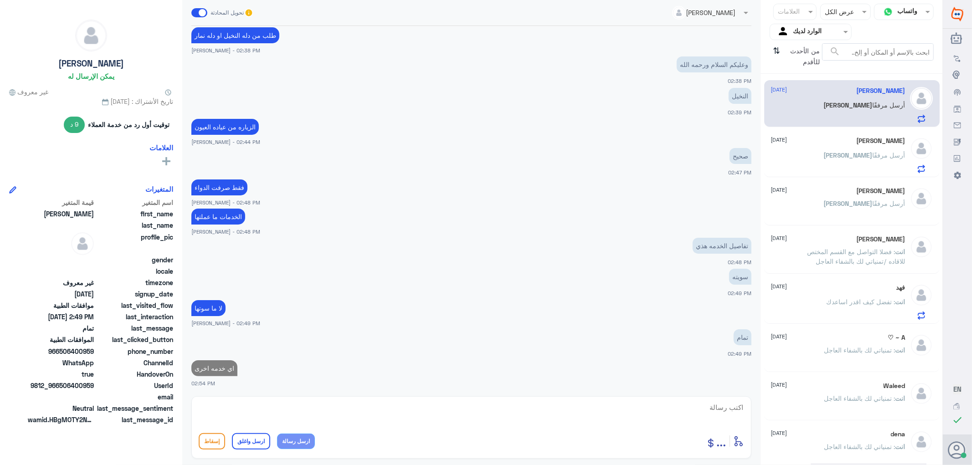
click at [869, 149] on div "[PERSON_NAME] [DATE] [PERSON_NAME] مرفقًا" at bounding box center [838, 155] width 134 height 36
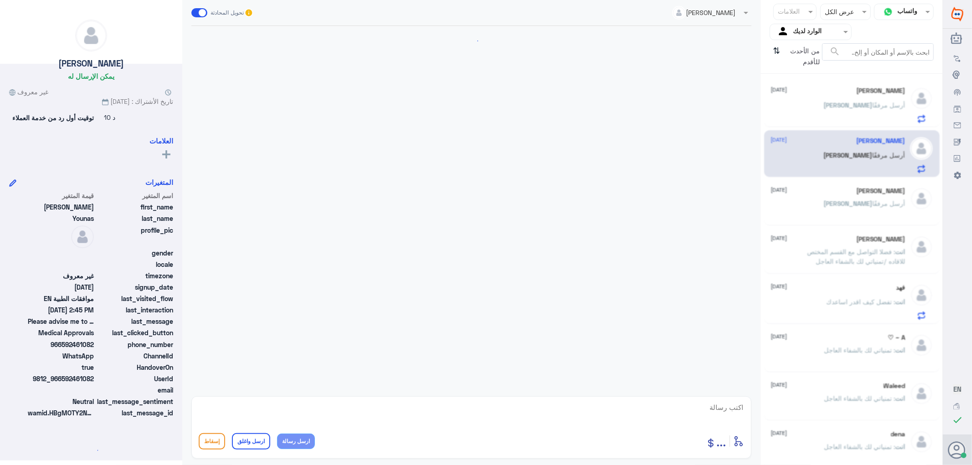
scroll to position [692, 0]
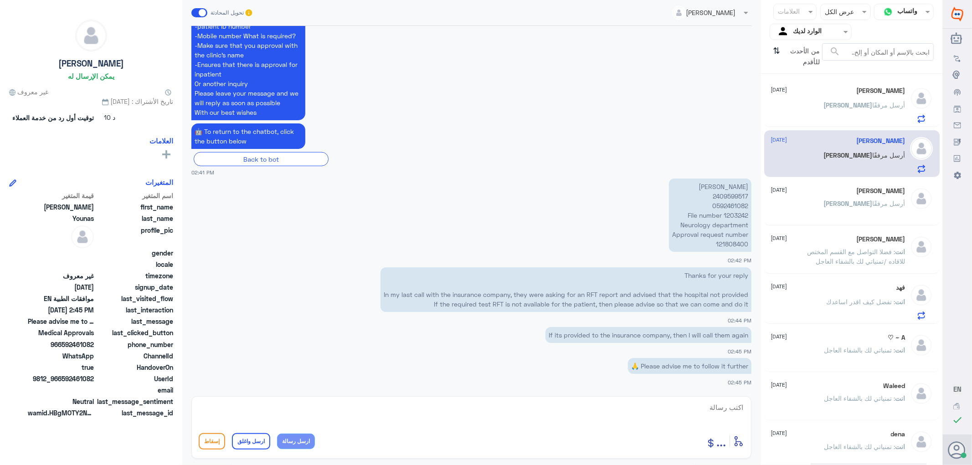
click at [851, 111] on p "[PERSON_NAME] أرسل مرفقًا" at bounding box center [865, 111] width 82 height 23
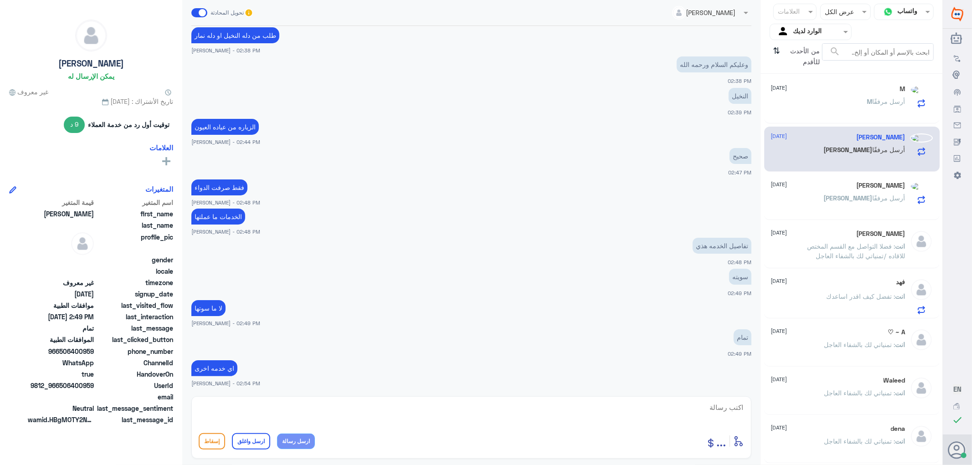
scroll to position [48, 0]
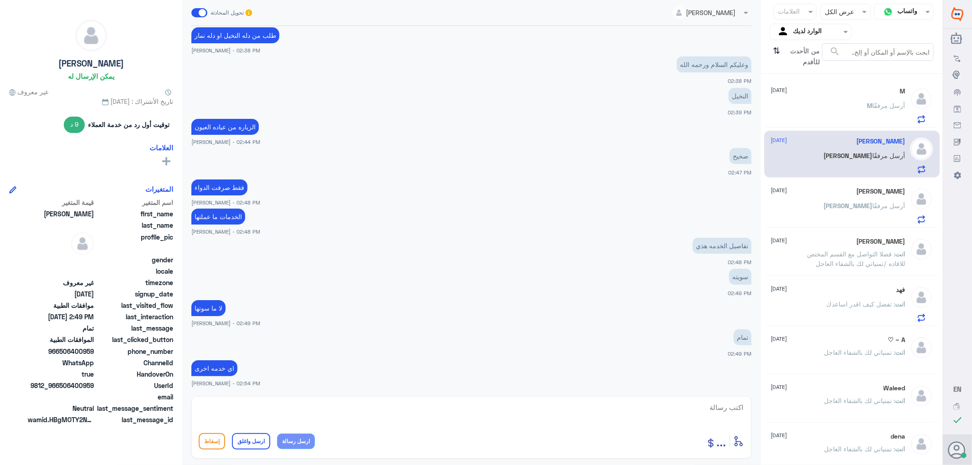
click at [837, 105] on div "M أرسل مرفقًا" at bounding box center [838, 113] width 134 height 21
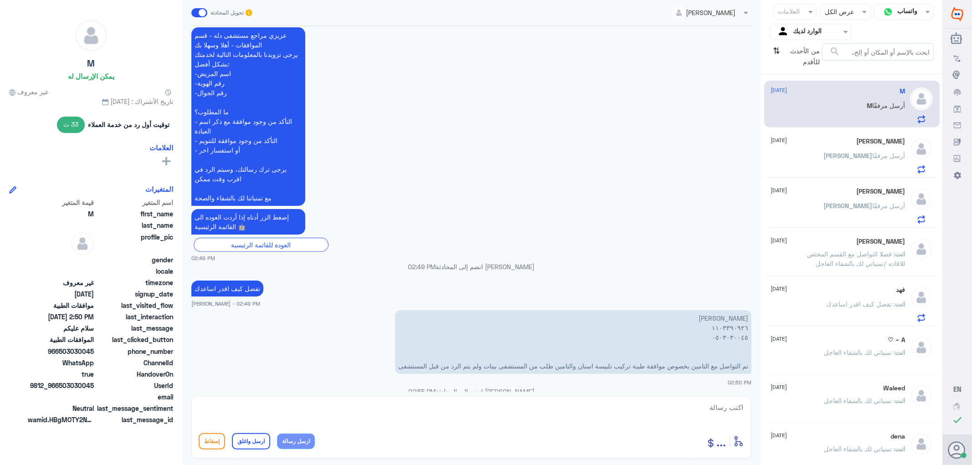
scroll to position [283, 0]
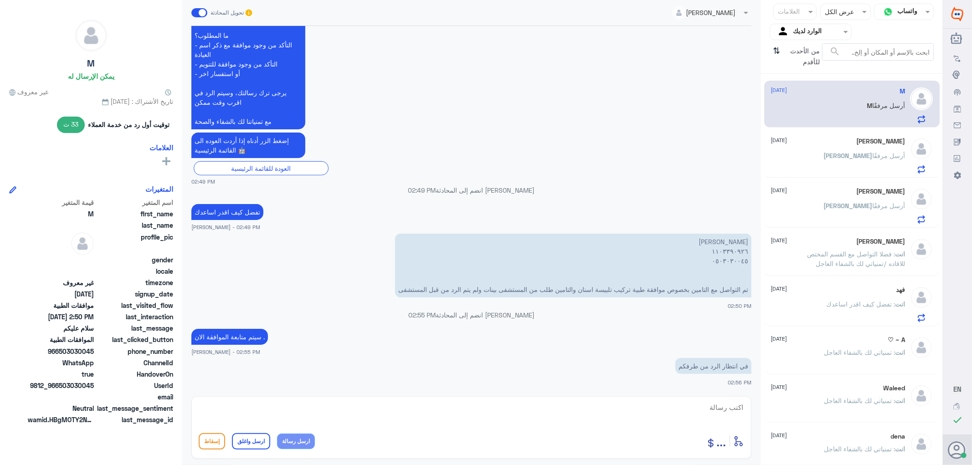
click at [822, 159] on div "[PERSON_NAME] أرسل مرفقًا" at bounding box center [838, 163] width 134 height 21
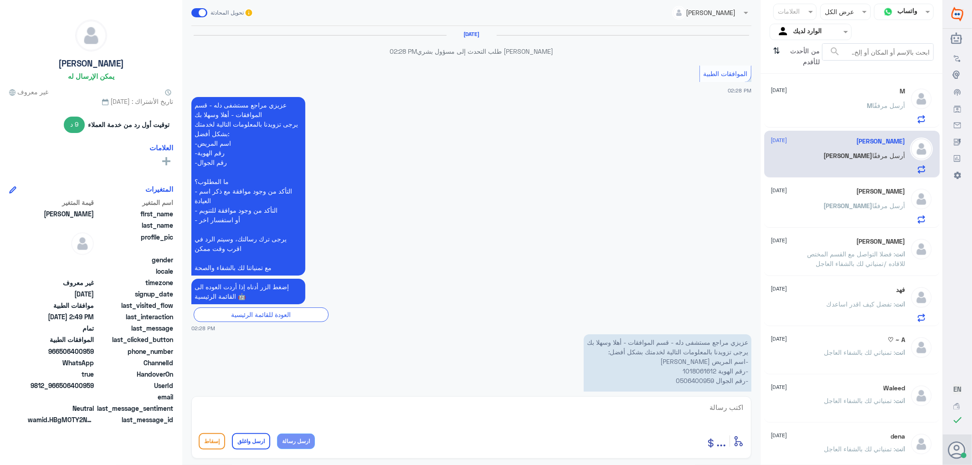
scroll to position [666, 0]
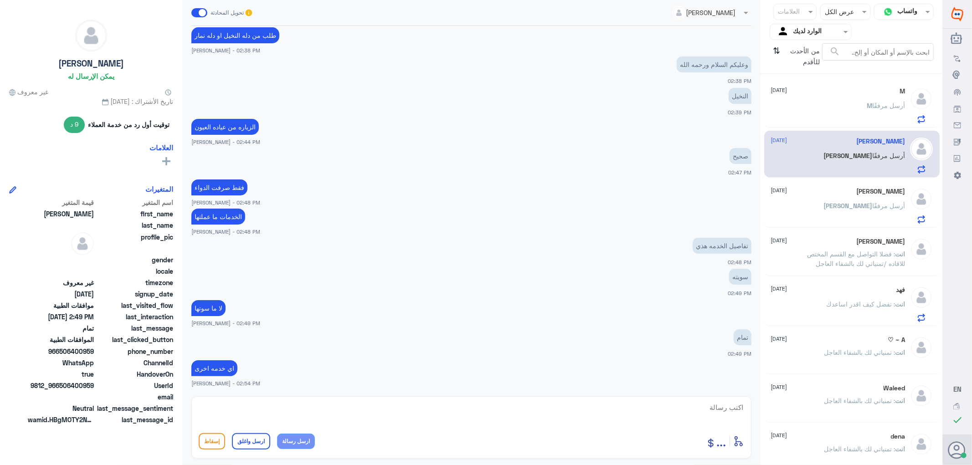
click at [830, 214] on div "[PERSON_NAME] أرسل مرفقًا" at bounding box center [838, 213] width 134 height 21
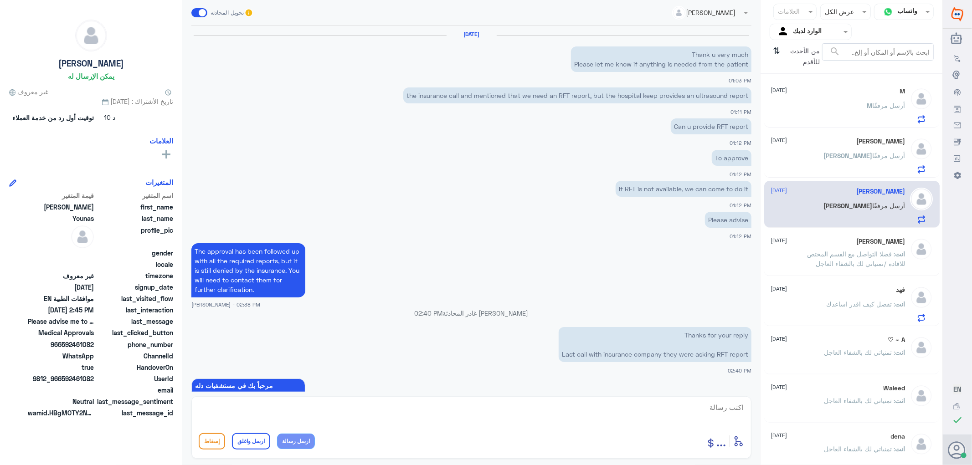
scroll to position [692, 0]
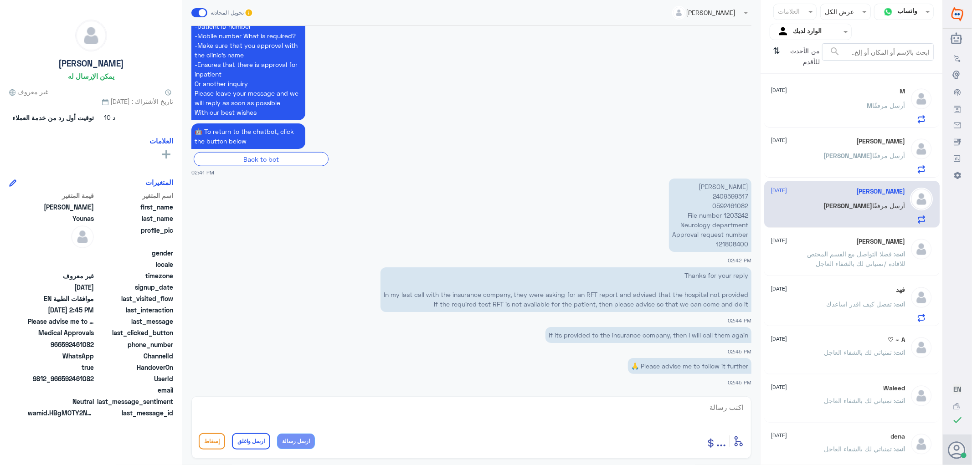
click at [847, 258] on p "انت : فضلا التواصل مع القسم المختص للاقاده /تمنياتي لك بالشفاء العاجل" at bounding box center [854, 260] width 103 height 23
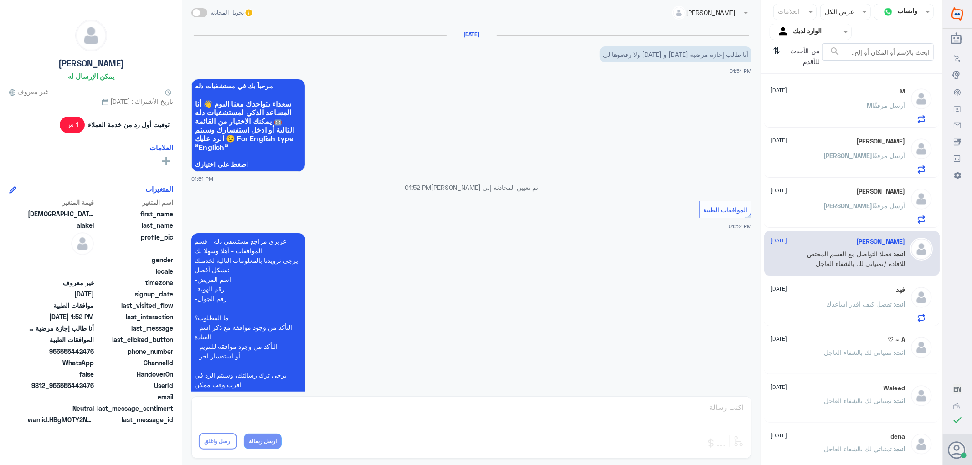
scroll to position [137, 0]
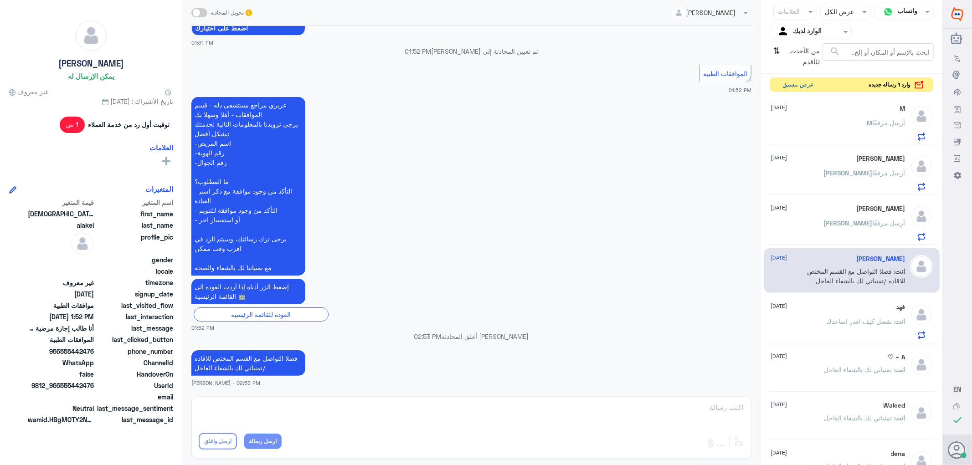
click at [794, 83] on button "عرض مسبق" at bounding box center [799, 85] width 38 height 14
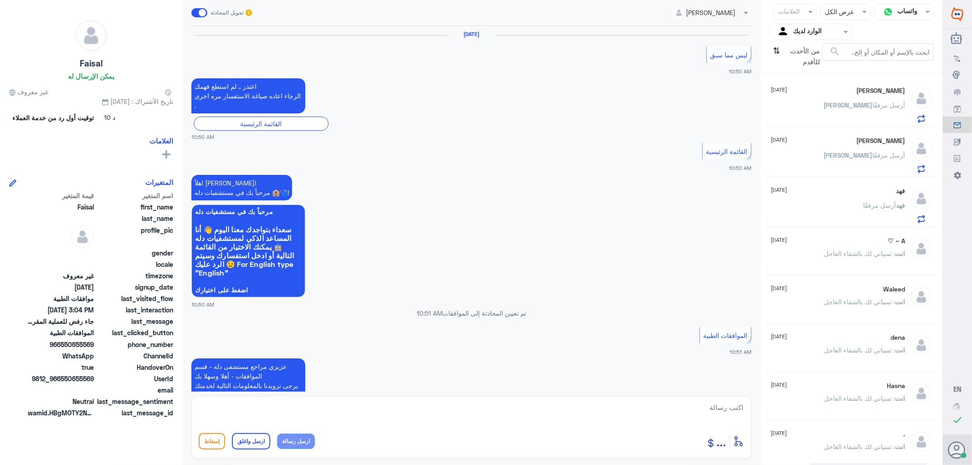
scroll to position [824, 0]
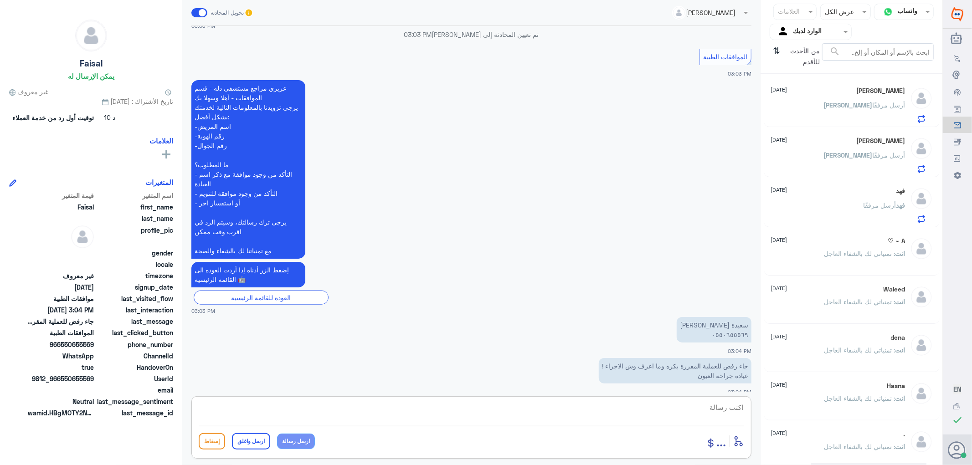
click at [718, 408] on textarea at bounding box center [472, 413] width 546 height 22
drag, startPoint x: 694, startPoint y: 410, endPoint x: 772, endPoint y: 425, distance: 79.8
click at [772, 425] on div "قناة واتساب Status × عرض الكل العلامات Agent Filter الوارد لديك search من الأحد…" at bounding box center [471, 234] width 943 height 468
type textarea "0550655569"
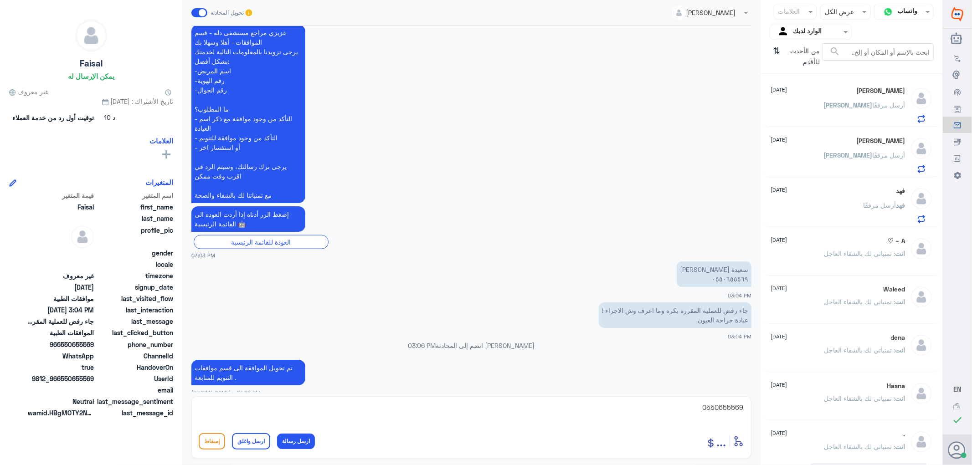
scroll to position [910, 0]
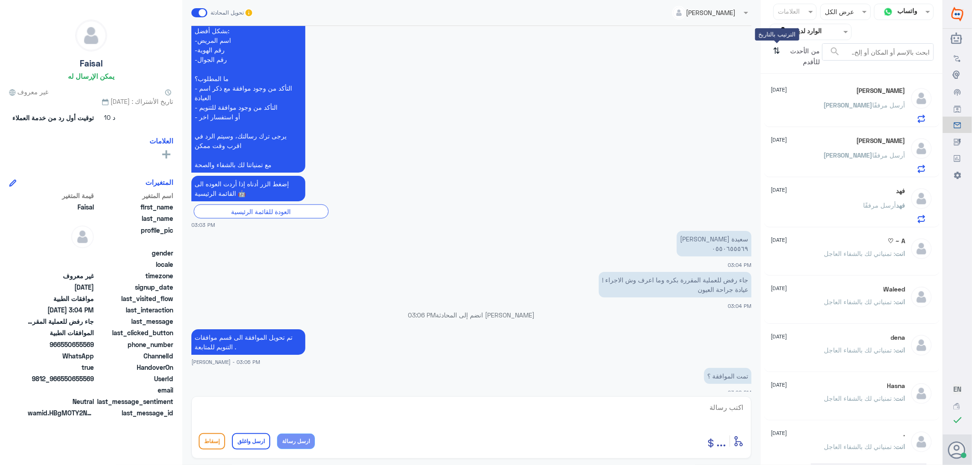
click at [778, 53] on icon "⇅" at bounding box center [777, 54] width 7 height 23
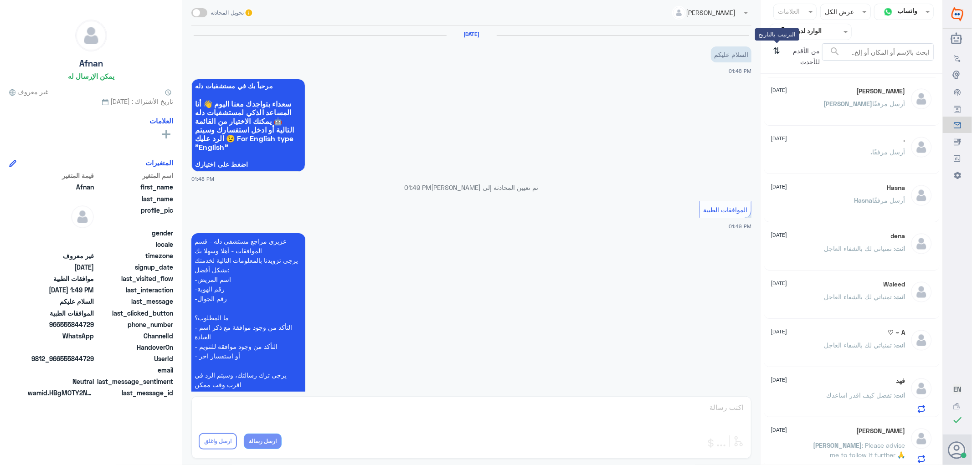
scroll to position [120, 0]
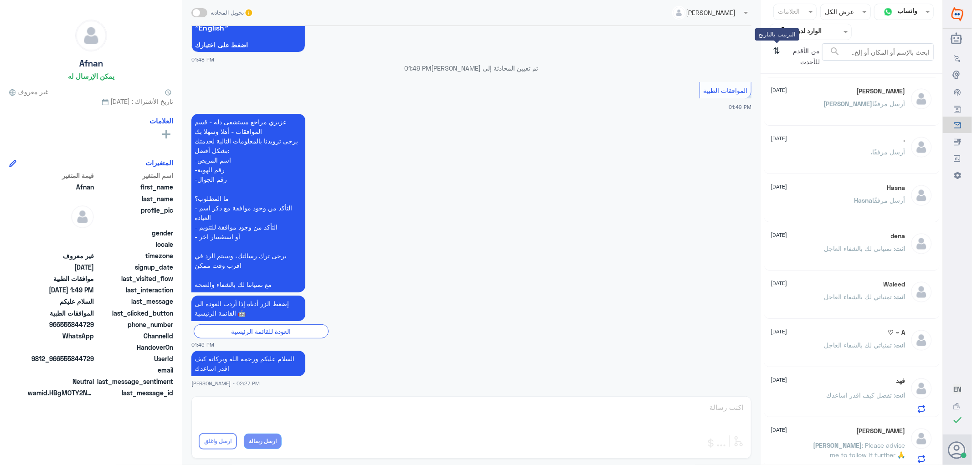
click at [777, 52] on icon "⇅" at bounding box center [777, 54] width 7 height 23
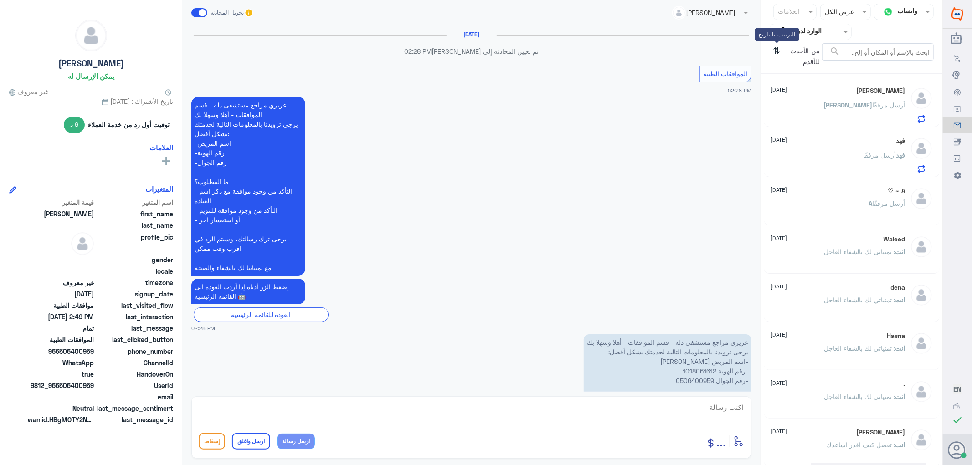
scroll to position [666, 0]
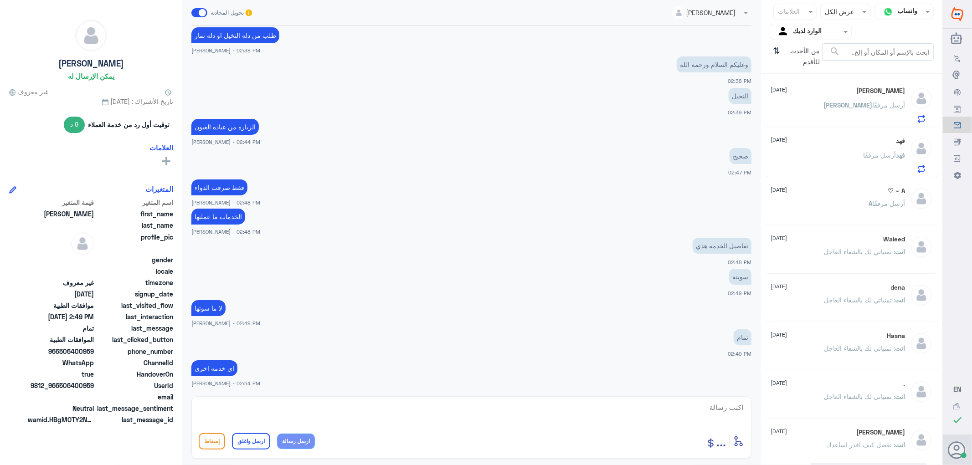
click at [822, 150] on div "[PERSON_NAME] [DATE] [PERSON_NAME] أرسل مرفقًا" at bounding box center [838, 155] width 134 height 36
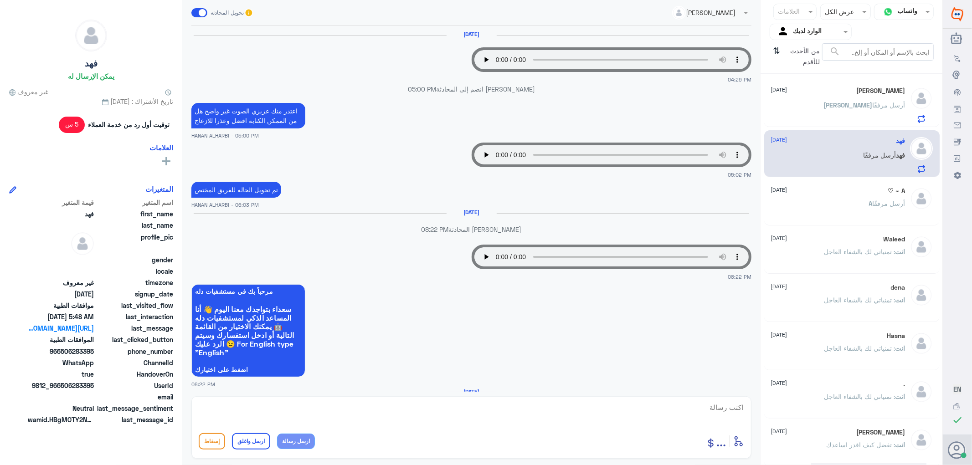
scroll to position [730, 0]
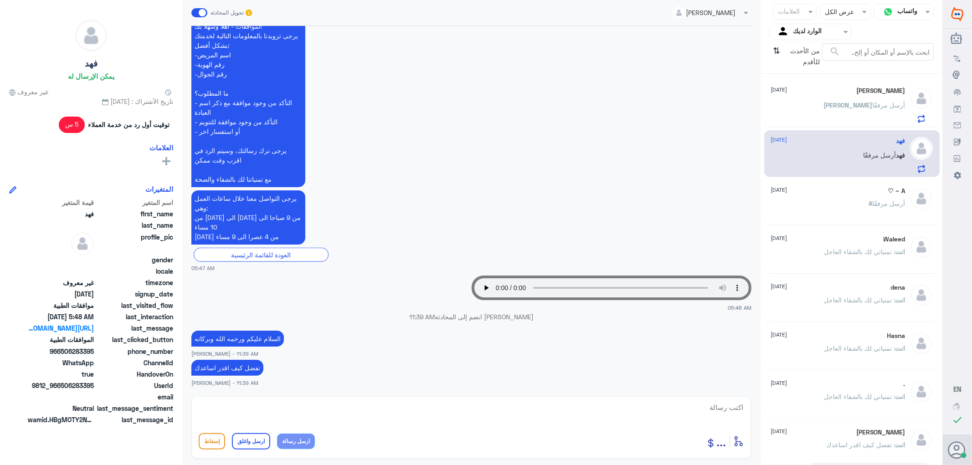
click at [848, 197] on div "A ~ ♡ [DATE] A أرسل مرفقًا" at bounding box center [838, 204] width 134 height 34
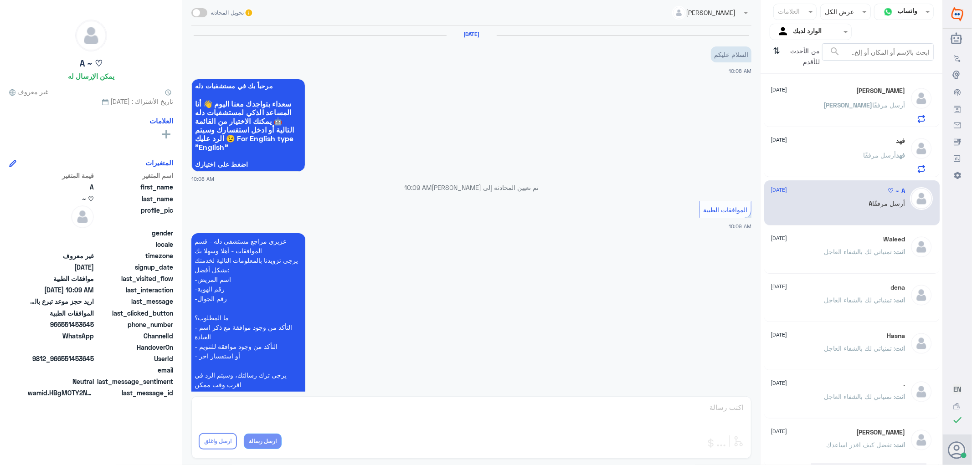
scroll to position [213, 0]
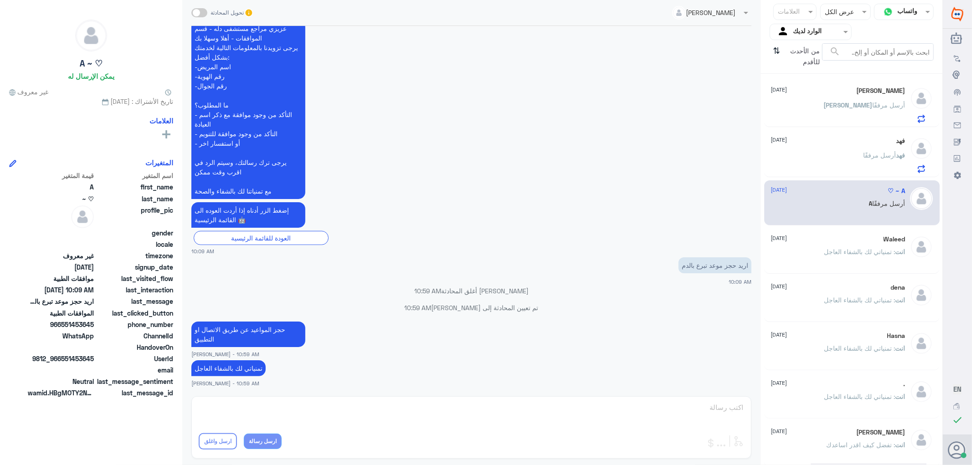
click at [837, 253] on span ": تمنياتي لك بالشفاء العاجل" at bounding box center [860, 252] width 71 height 8
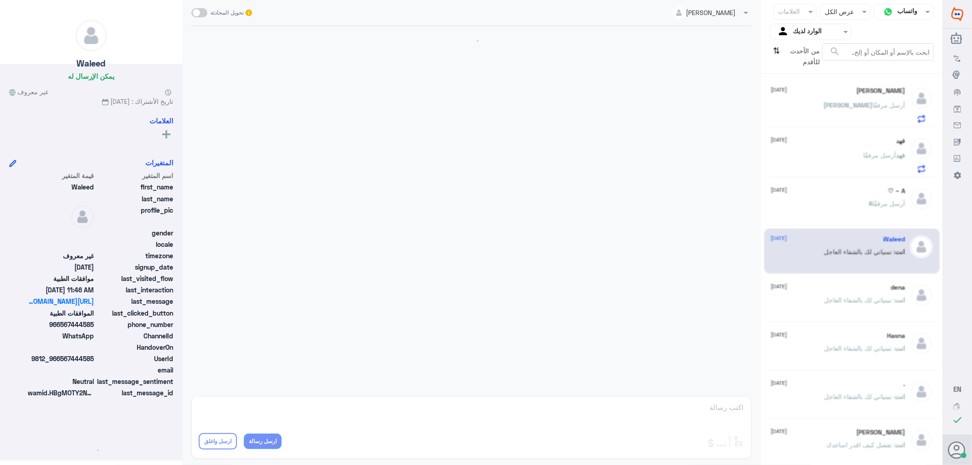
scroll to position [397, 0]
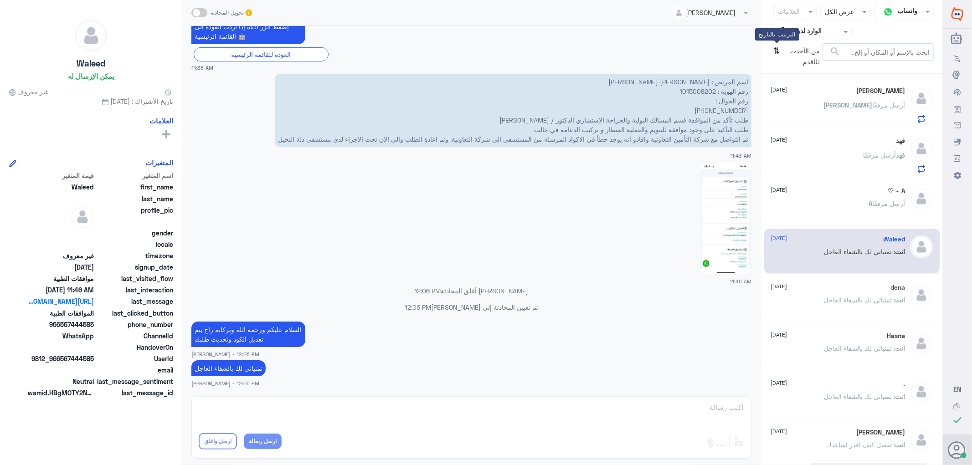
click at [776, 49] on icon "⇅" at bounding box center [777, 54] width 7 height 23
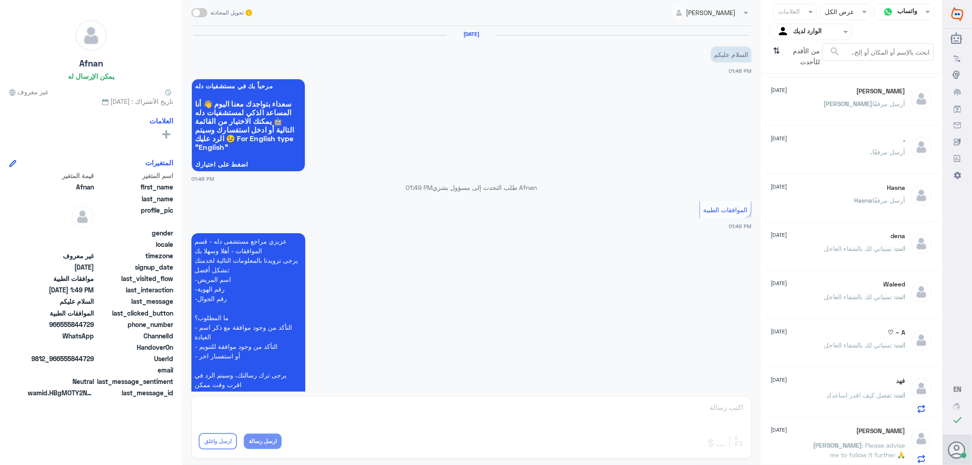
scroll to position [120, 0]
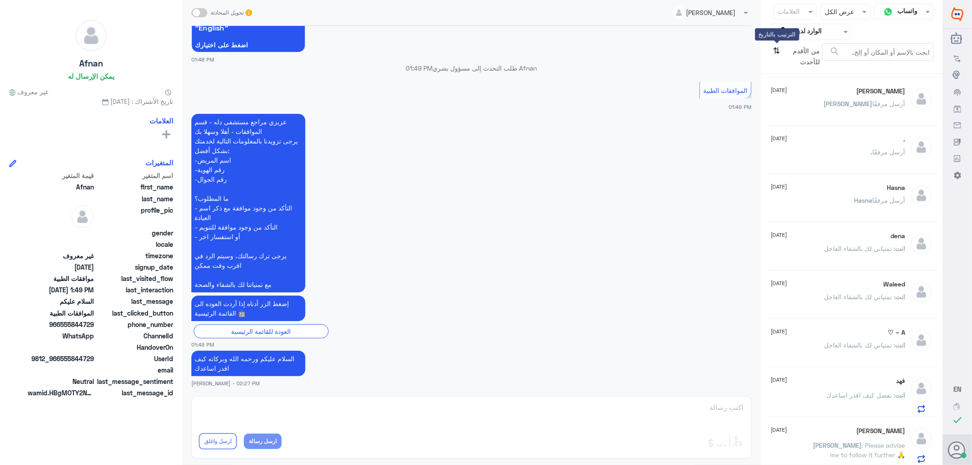
click at [775, 49] on icon "⇅" at bounding box center [777, 54] width 7 height 23
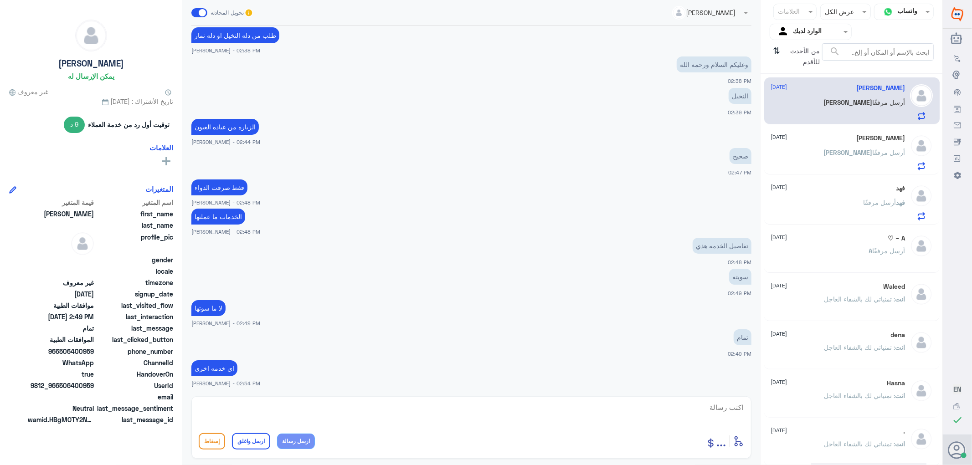
scroll to position [0, 0]
click at [858, 144] on h5 "[PERSON_NAME]" at bounding box center [881, 142] width 49 height 8
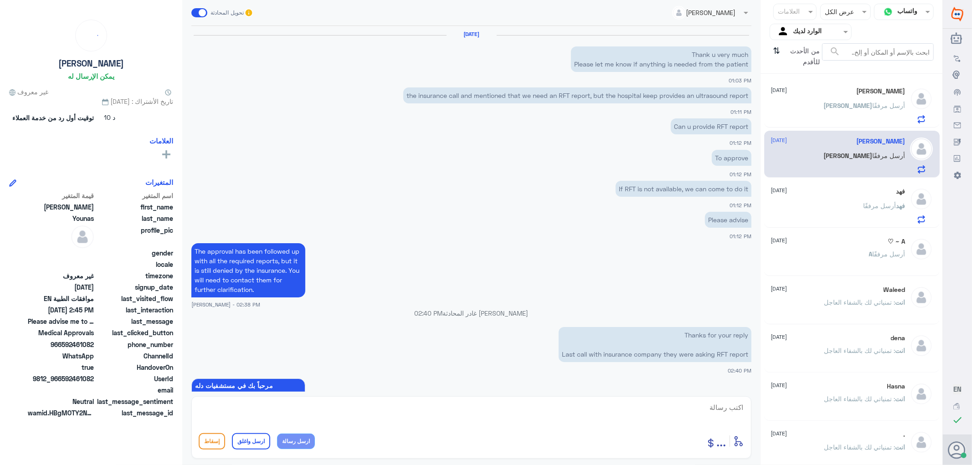
scroll to position [692, 0]
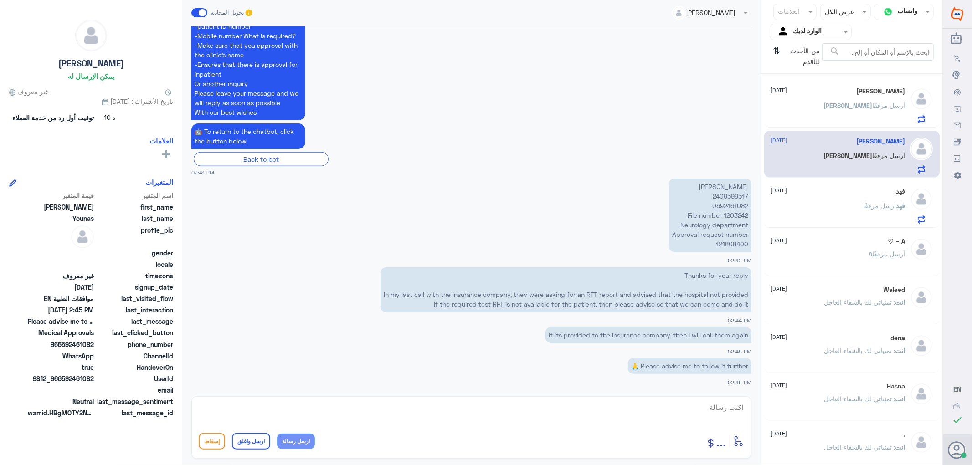
click at [841, 90] on div "[PERSON_NAME] [DATE]" at bounding box center [838, 92] width 134 height 8
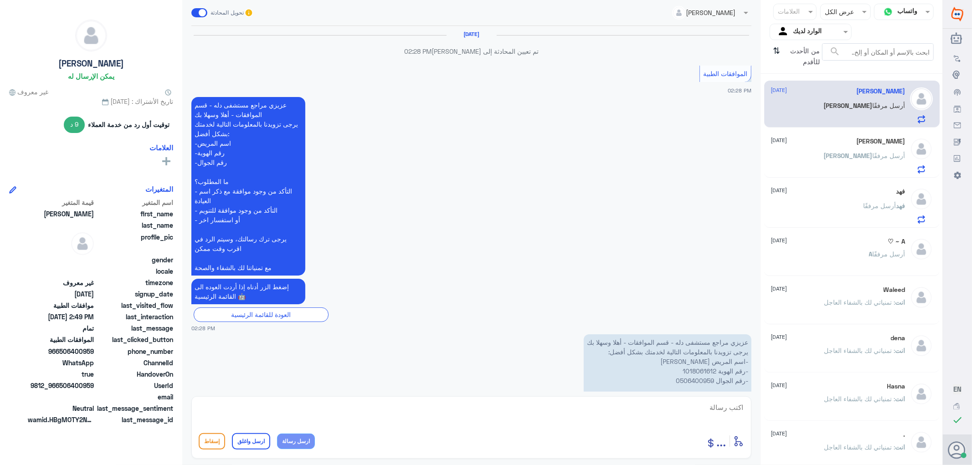
scroll to position [666, 0]
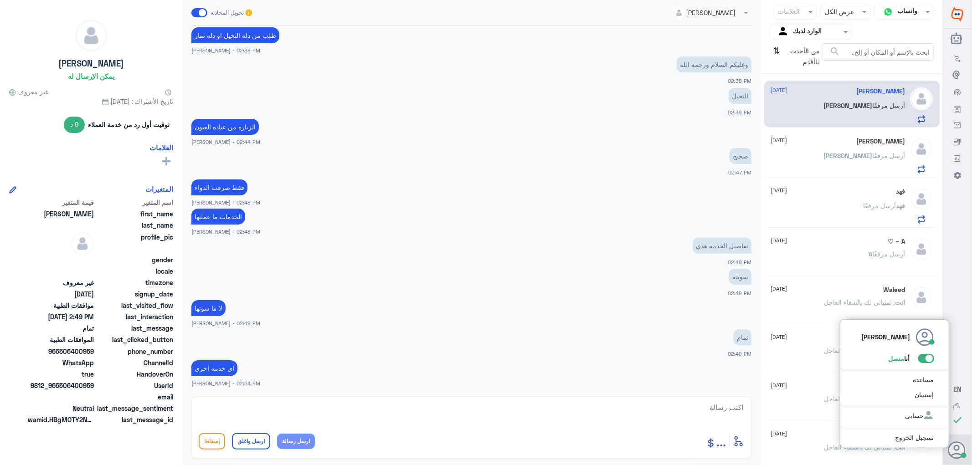
click at [929, 362] on span at bounding box center [927, 358] width 16 height 9
click at [0, 0] on input "checkbox" at bounding box center [0, 0] width 0 height 0
